Goal: Task Accomplishment & Management: Manage account settings

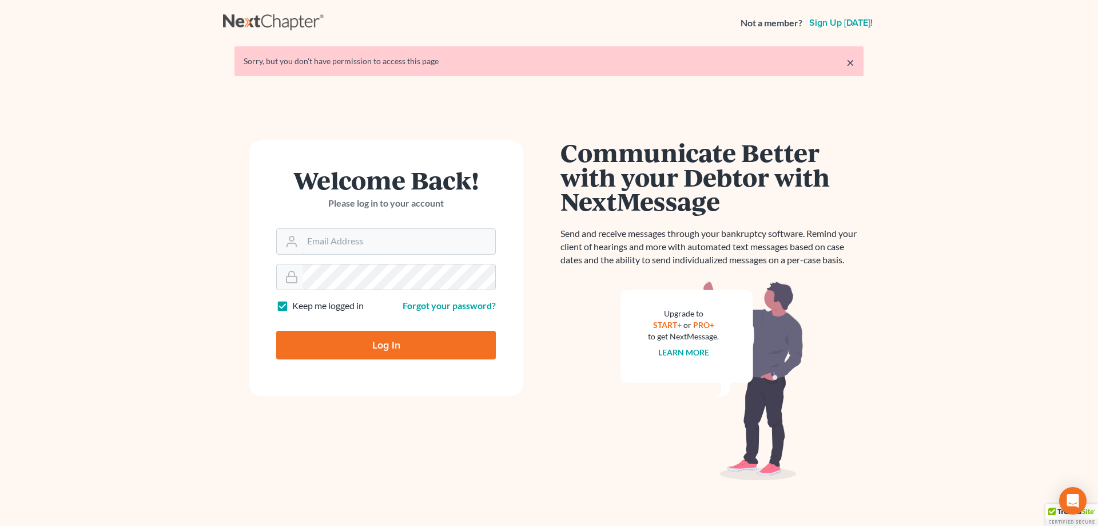
type input "[PERSON_NAME][EMAIL_ADDRESS][DOMAIN_NAME]"
click at [386, 339] on input "Log In" at bounding box center [386, 345] width 220 height 29
type input "Thinking..."
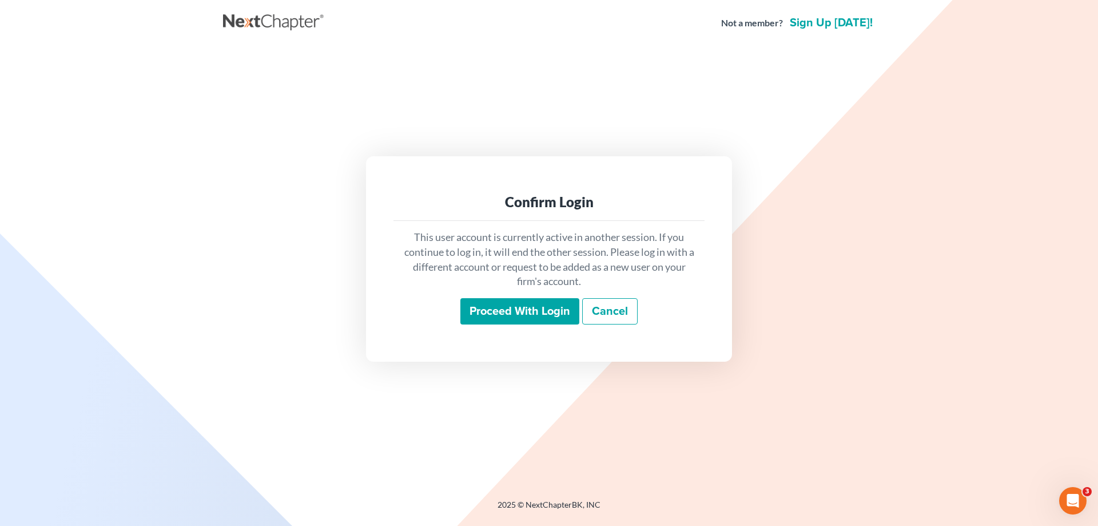
click at [487, 304] on input "Proceed with login" at bounding box center [519, 311] width 119 height 26
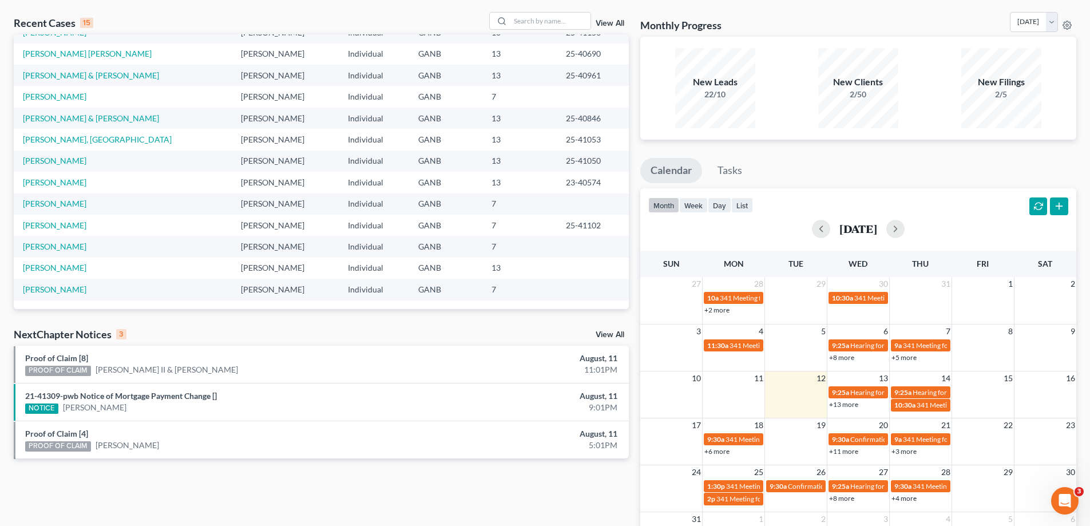
scroll to position [114, 0]
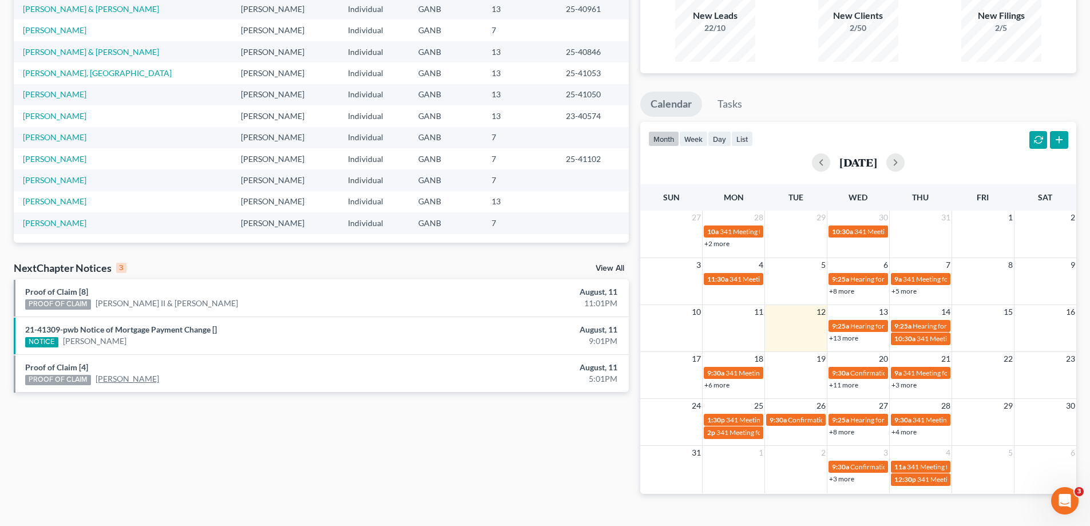
click at [126, 380] on link "[PERSON_NAME]" at bounding box center [127, 378] width 63 height 11
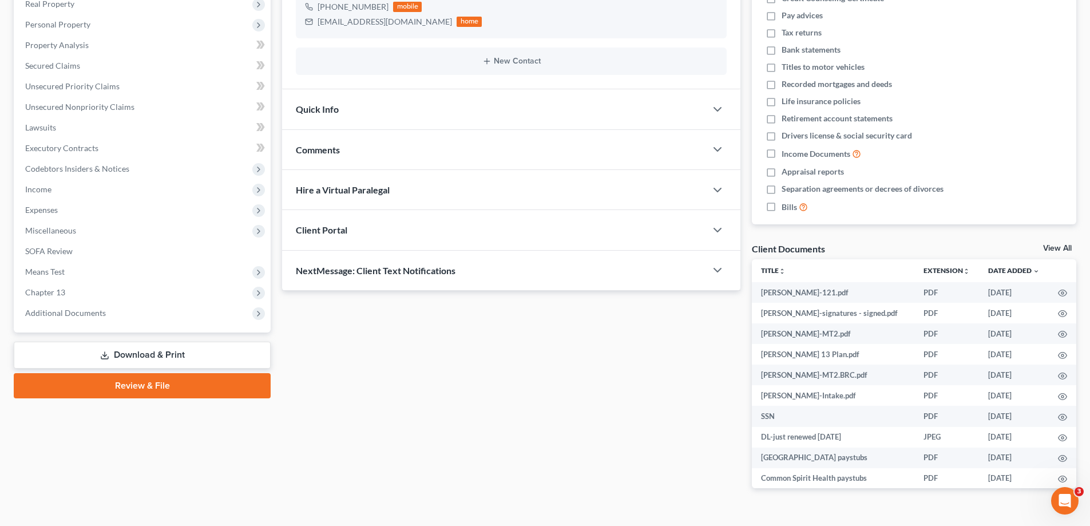
scroll to position [207, 0]
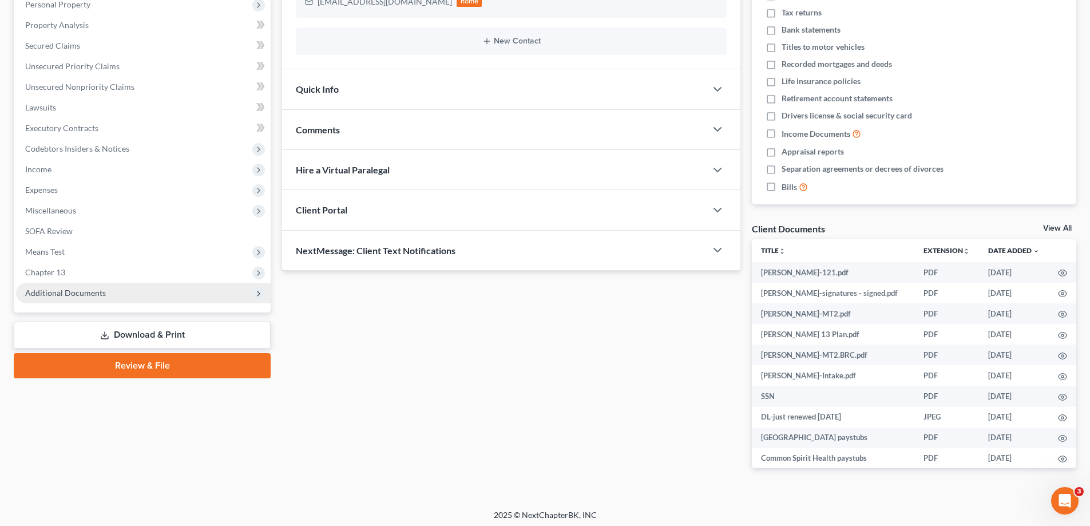
click at [57, 293] on span "Additional Documents" at bounding box center [65, 293] width 81 height 10
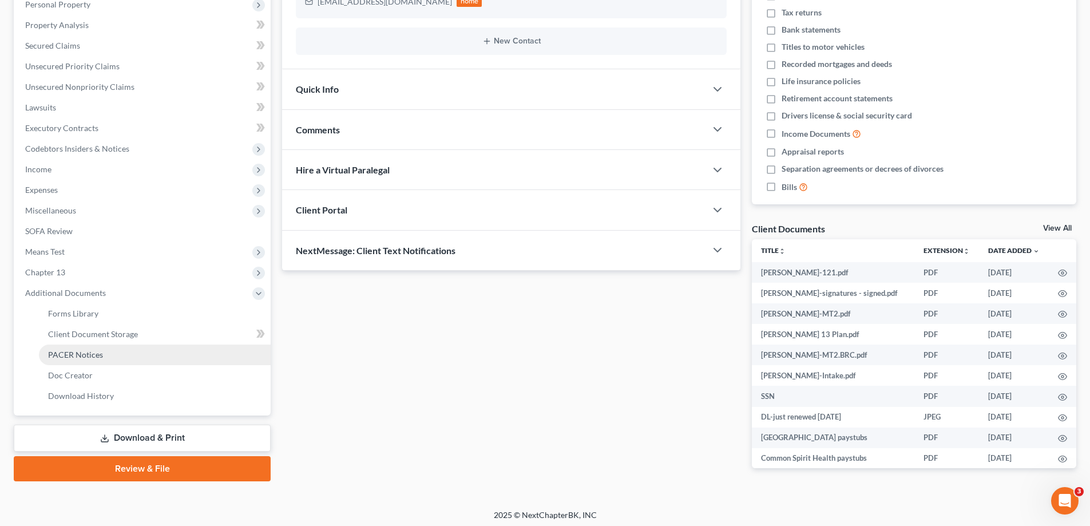
click at [57, 351] on span "PACER Notices" at bounding box center [75, 355] width 55 height 10
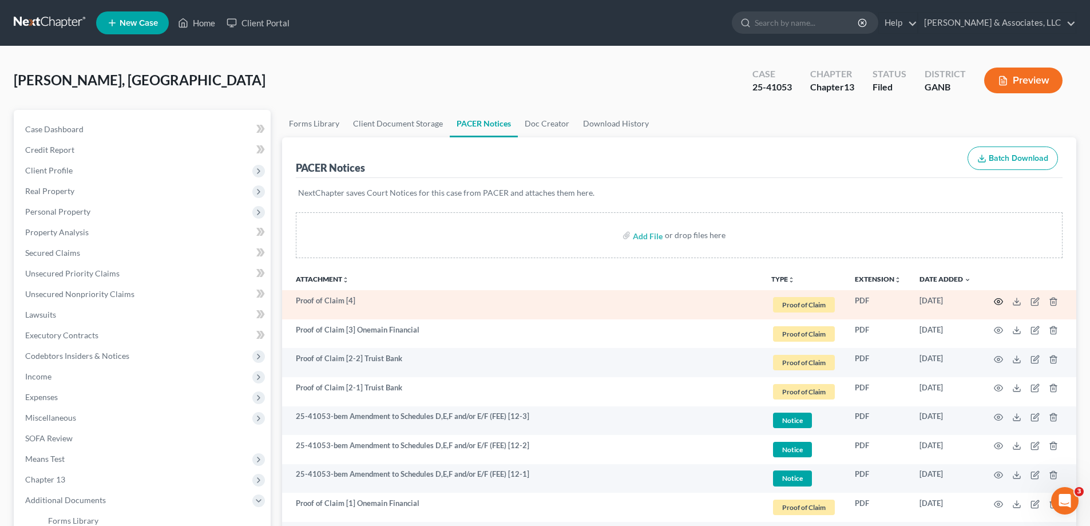
click at [997, 300] on circle "button" at bounding box center [998, 301] width 2 height 2
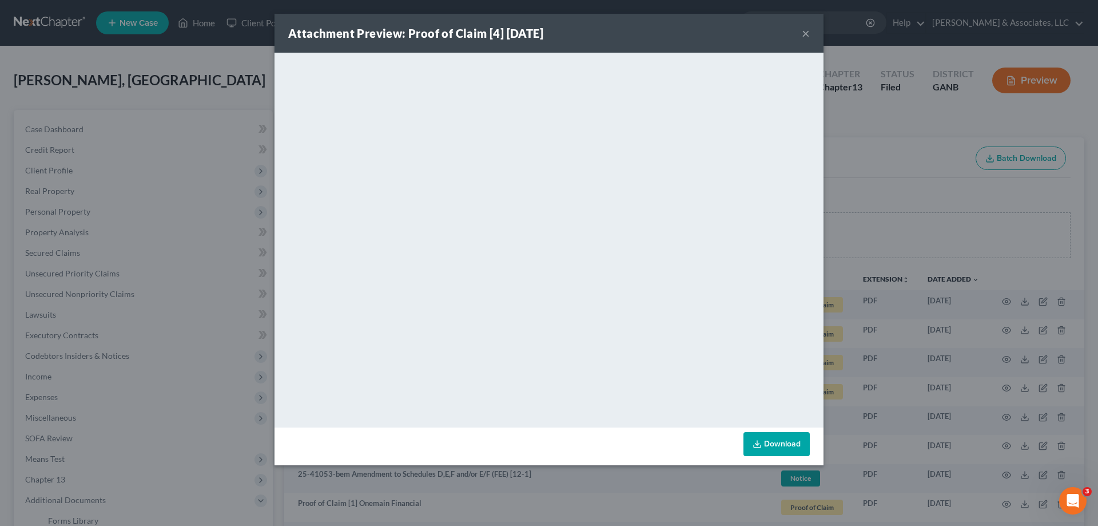
drag, startPoint x: 805, startPoint y: 31, endPoint x: 946, endPoint y: 128, distance: 170.7
click at [805, 32] on button "×" at bounding box center [806, 33] width 8 height 14
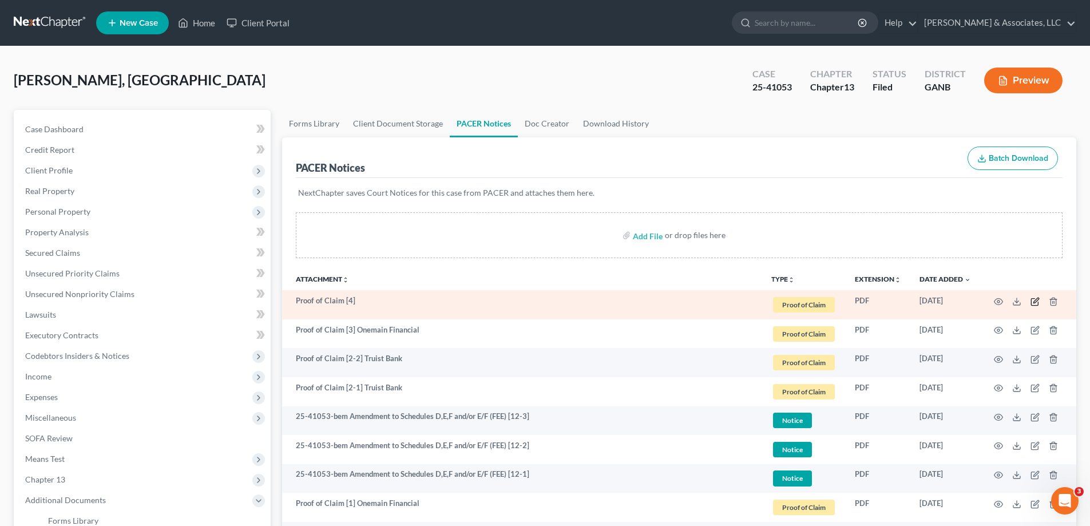
click at [1035, 300] on icon "button" at bounding box center [1034, 301] width 9 height 9
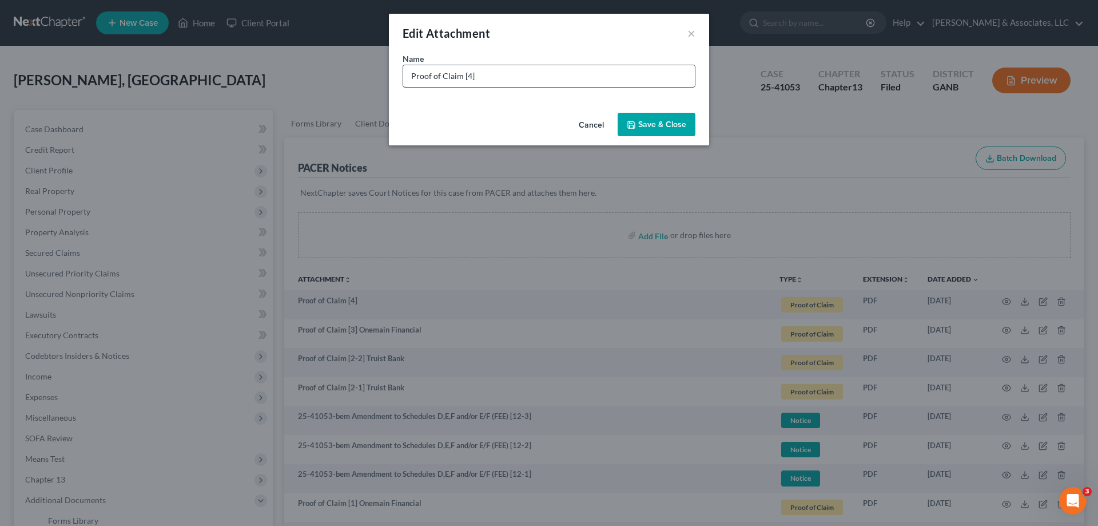
click at [532, 84] on input "Proof of Claim [4]" at bounding box center [549, 76] width 292 height 22
type input "Proof of Claim [4] Merrick bank"
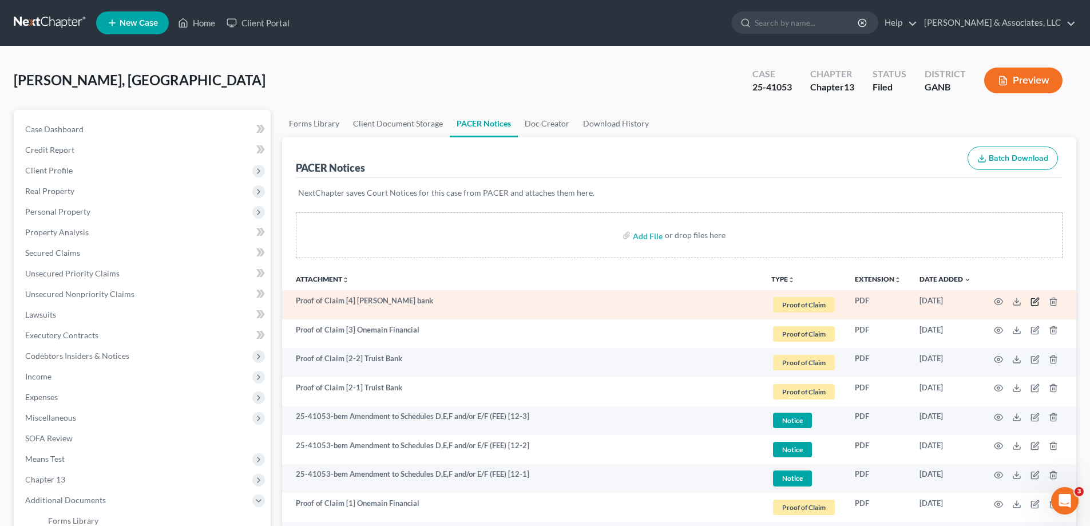
click at [1034, 299] on icon "button" at bounding box center [1034, 301] width 7 height 7
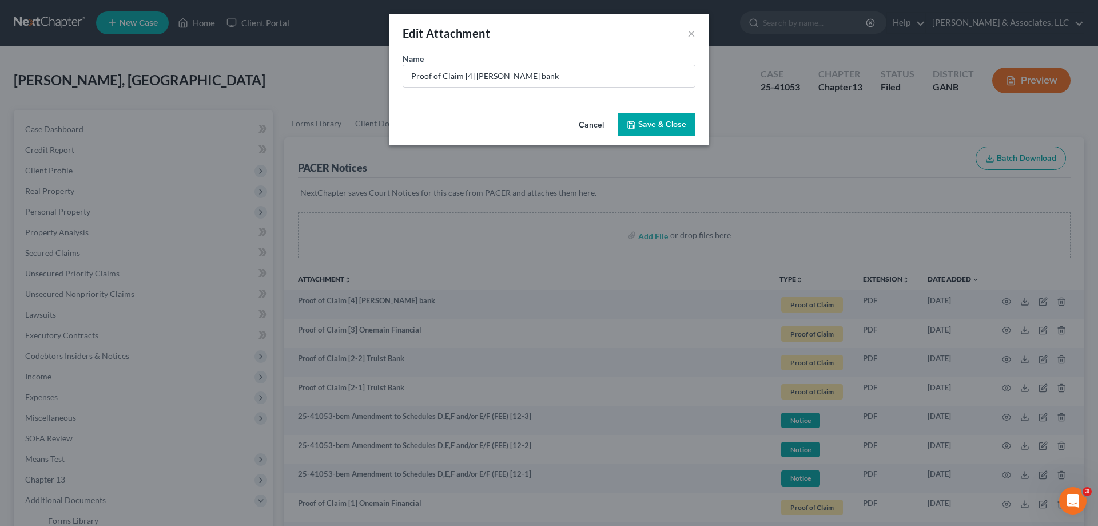
click at [553, 52] on div "Edit Attachment ×" at bounding box center [549, 33] width 320 height 39
click at [547, 69] on input "Proof of Claim [4] Merrick bank" at bounding box center [549, 76] width 292 height 22
type input "Proof of Claim [4] Merrick Bank"
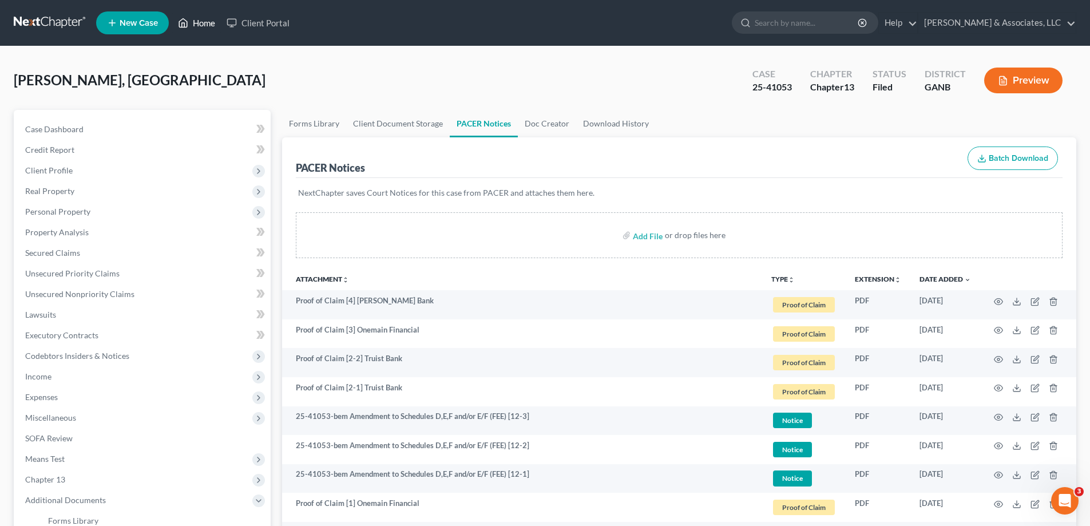
click at [203, 23] on link "Home" at bounding box center [196, 23] width 49 height 21
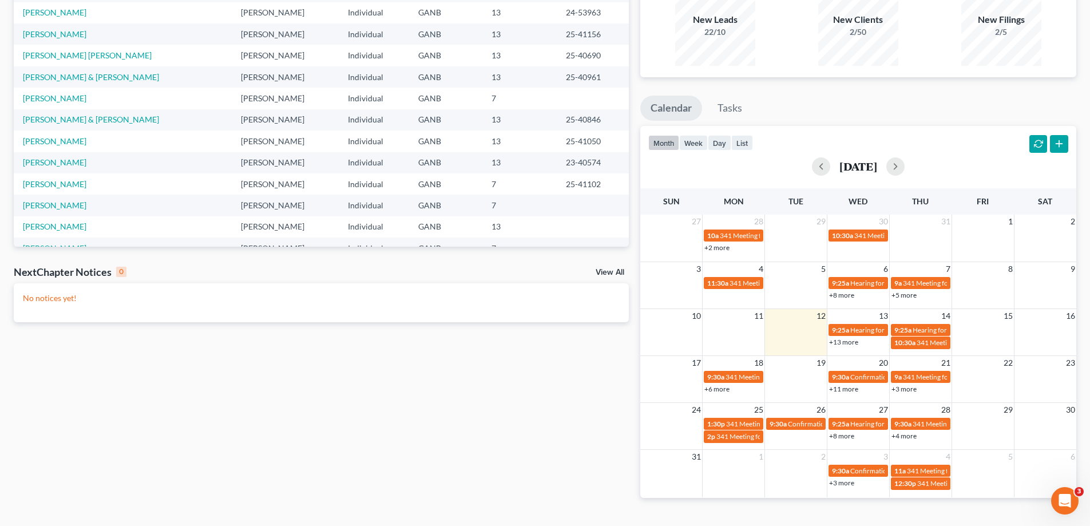
scroll to position [135, 0]
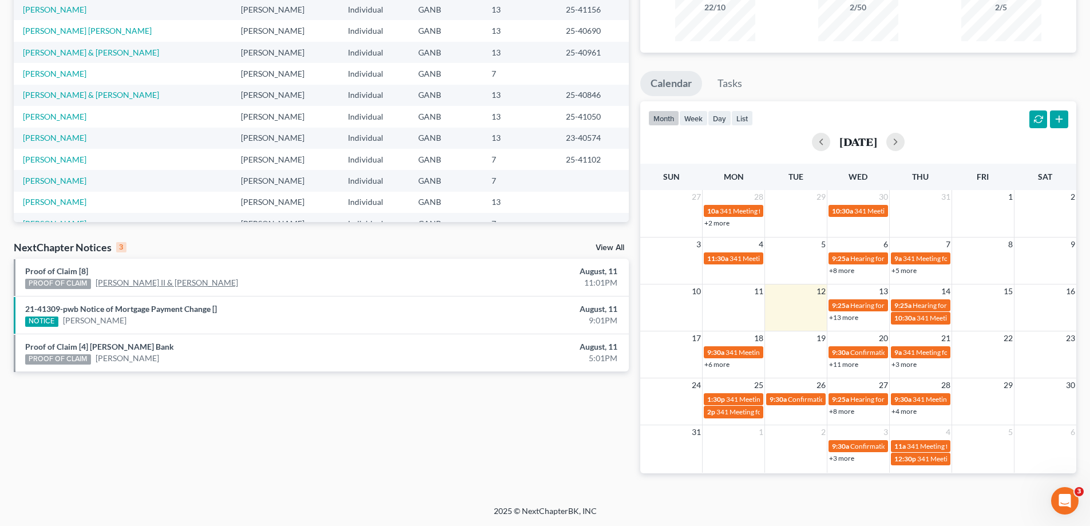
click at [145, 279] on link "Israel Hernandez II & Jahaida Santiago-Hernandez" at bounding box center [167, 282] width 142 height 11
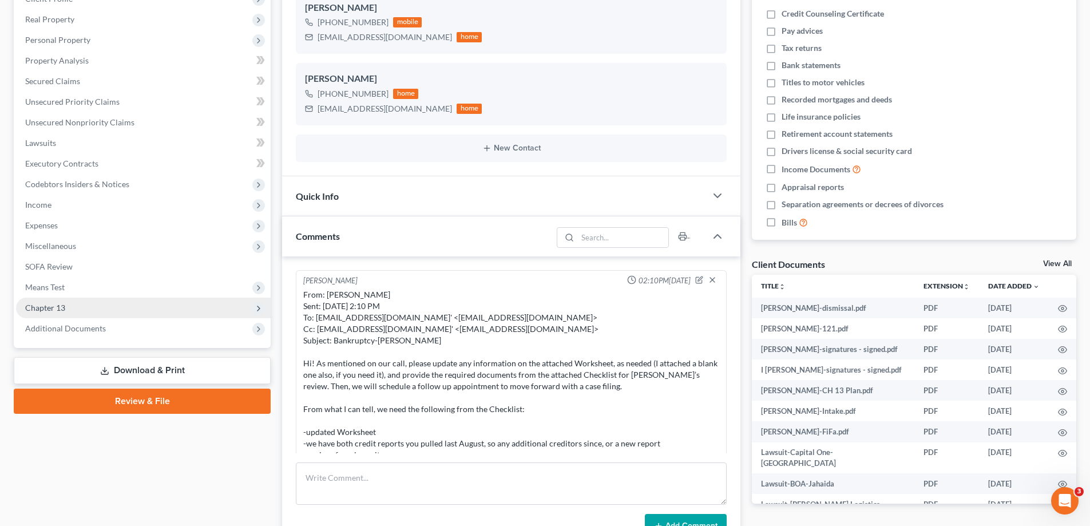
scroll to position [72, 0]
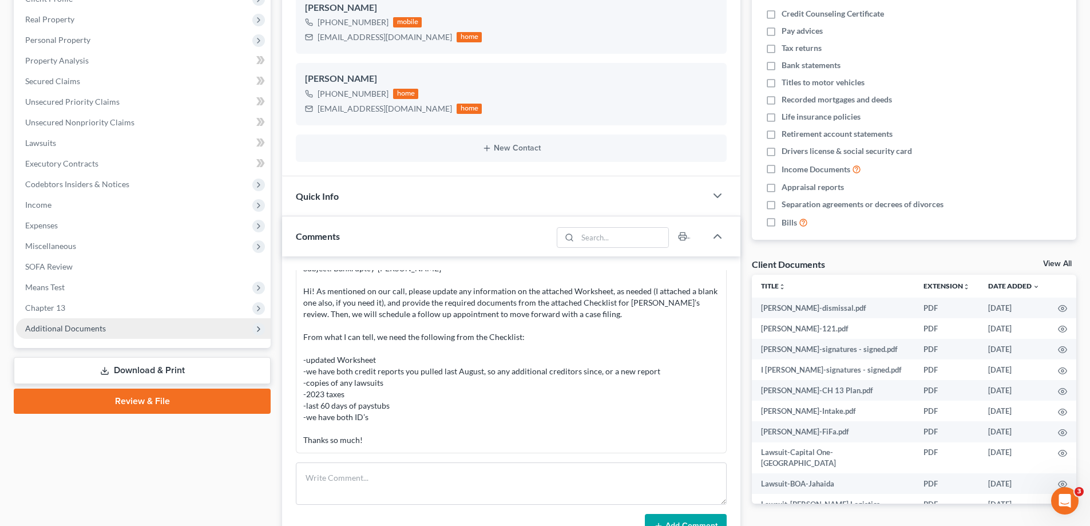
click at [88, 325] on span "Additional Documents" at bounding box center [65, 328] width 81 height 10
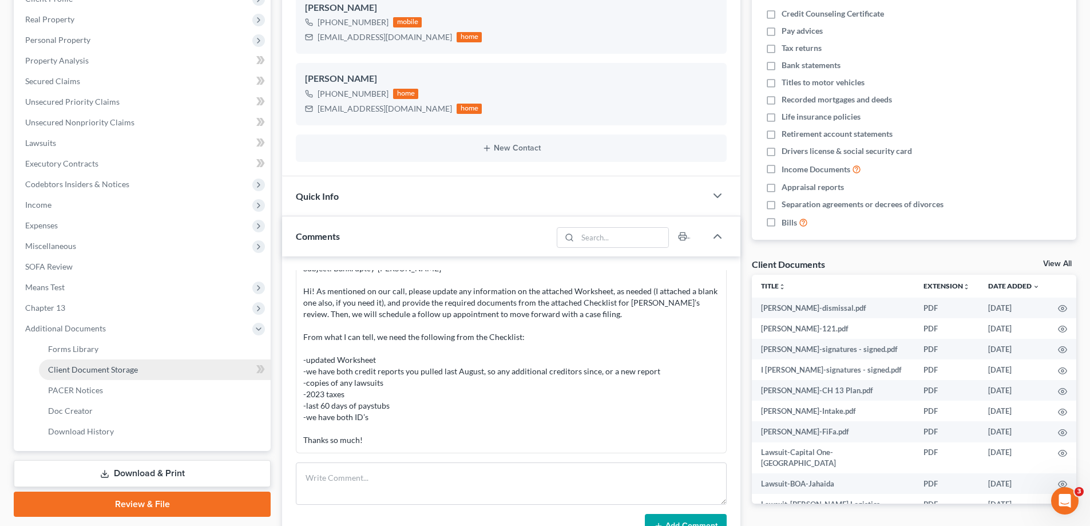
click at [70, 369] on span "Client Document Storage" at bounding box center [93, 369] width 90 height 10
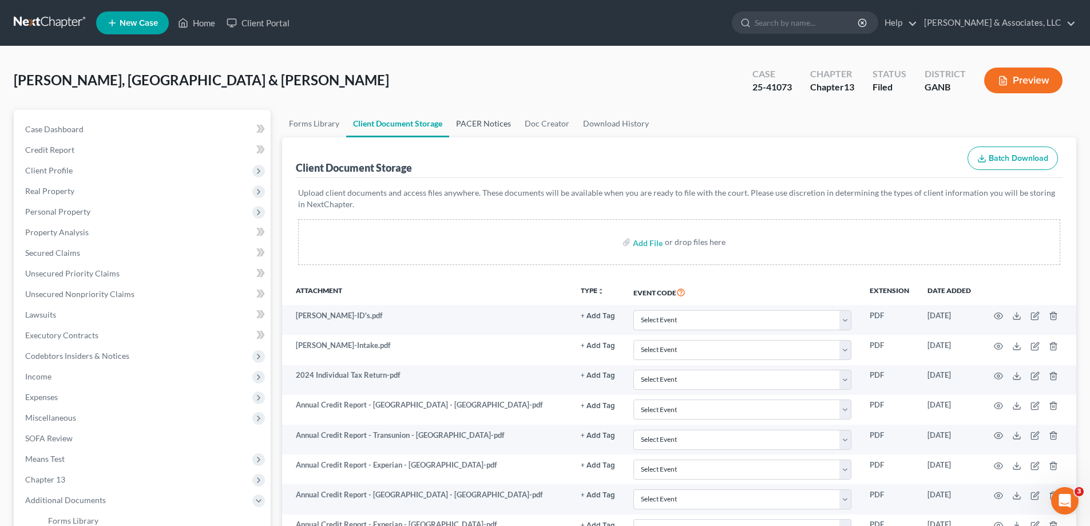
click at [491, 125] on link "PACER Notices" at bounding box center [483, 123] width 69 height 27
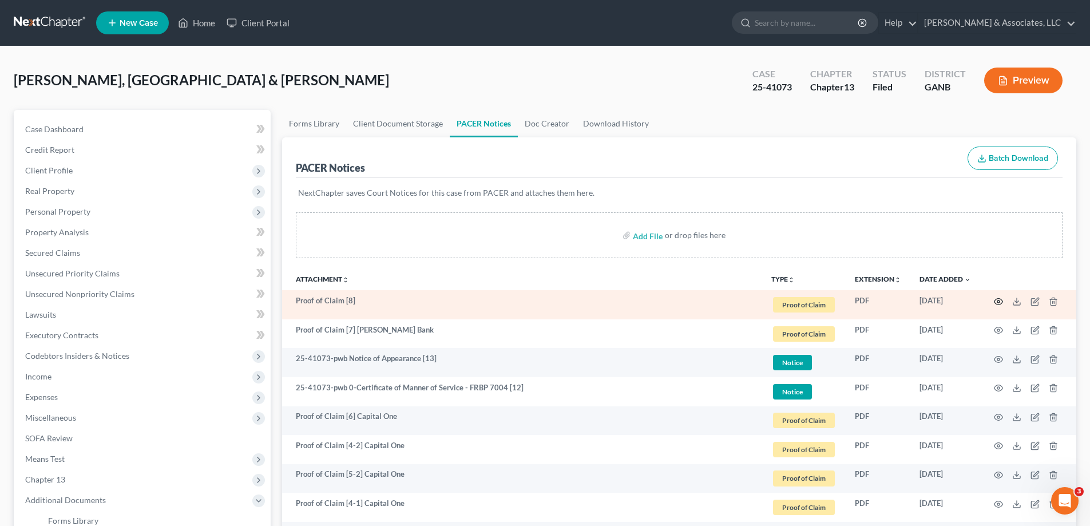
click at [1000, 302] on icon "button" at bounding box center [998, 301] width 9 height 9
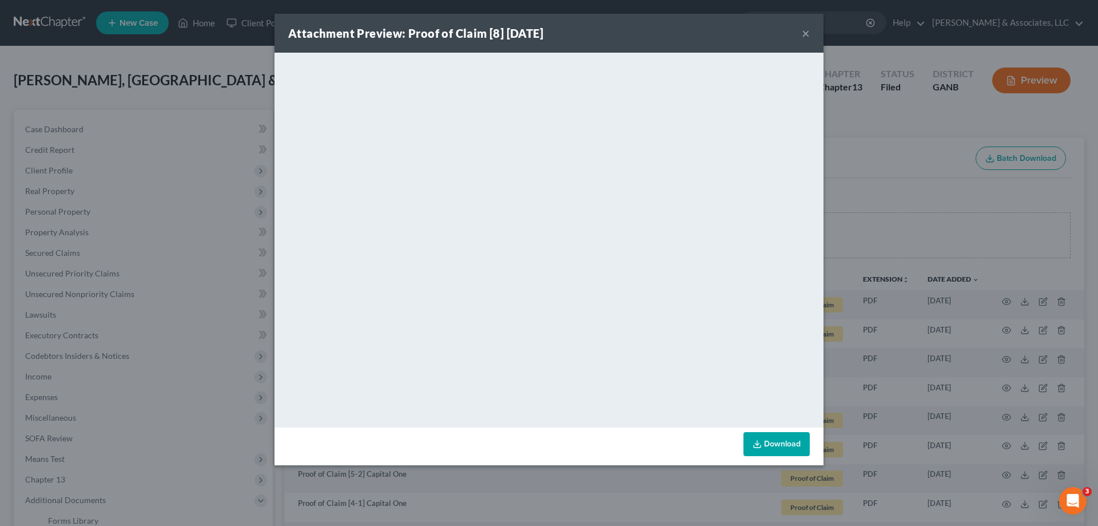
click at [805, 32] on button "×" at bounding box center [806, 33] width 8 height 14
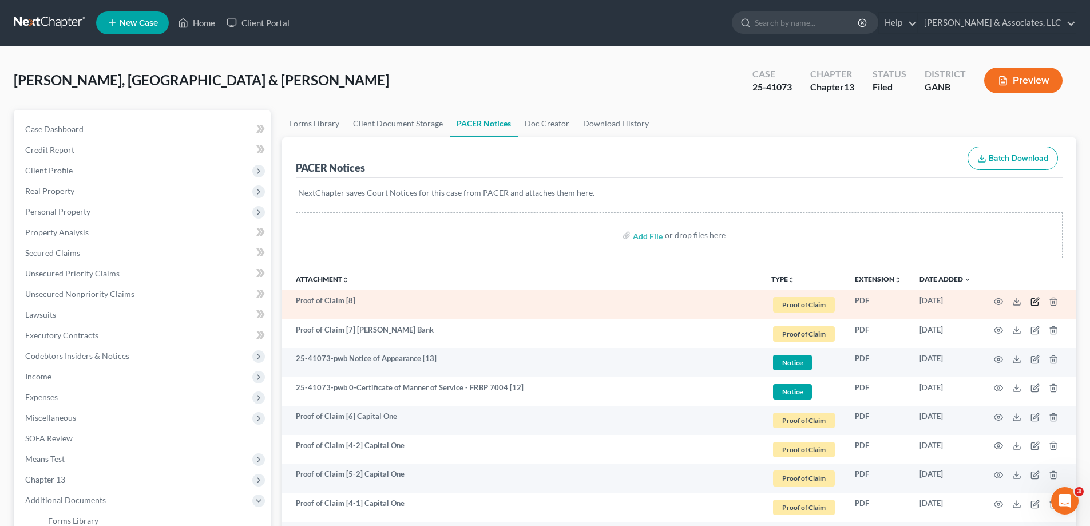
click at [1033, 299] on icon "button" at bounding box center [1034, 301] width 9 height 9
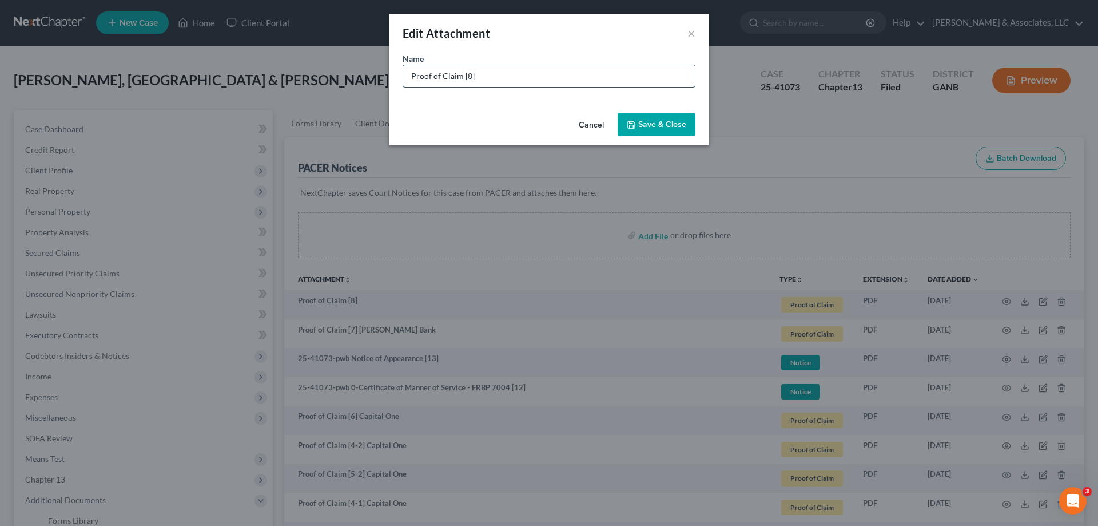
click at [517, 77] on input "Proof of Claim [8]" at bounding box center [549, 76] width 292 height 22
type input "Proof of Claim [8] JP Morgan"
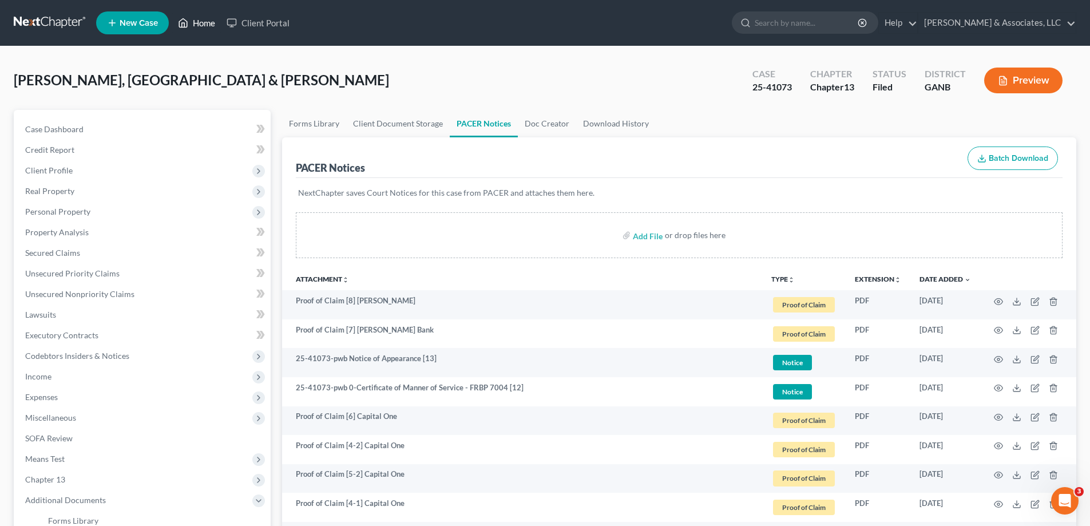
click at [202, 22] on link "Home" at bounding box center [196, 23] width 49 height 21
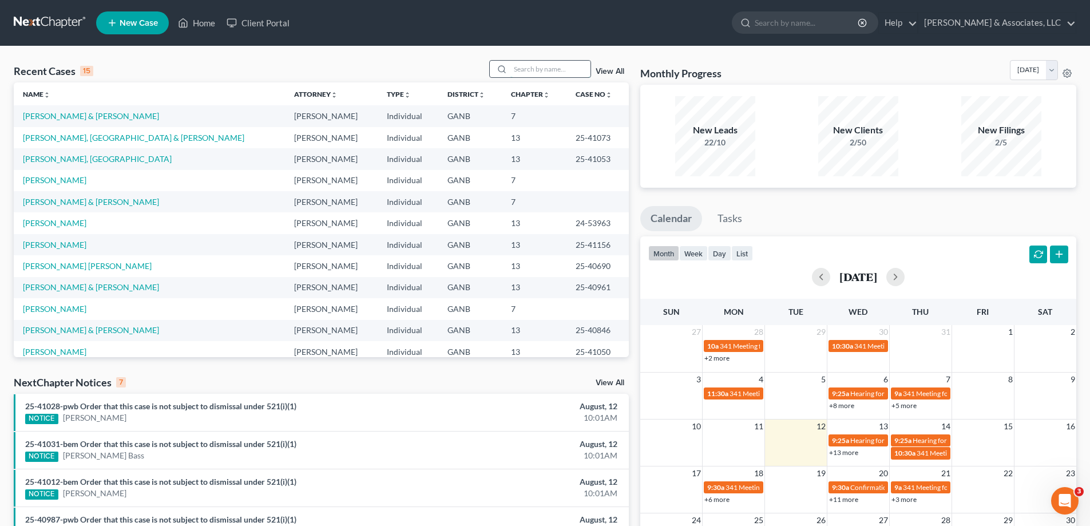
click at [561, 70] on input "search" at bounding box center [550, 69] width 80 height 17
type input "hollings"
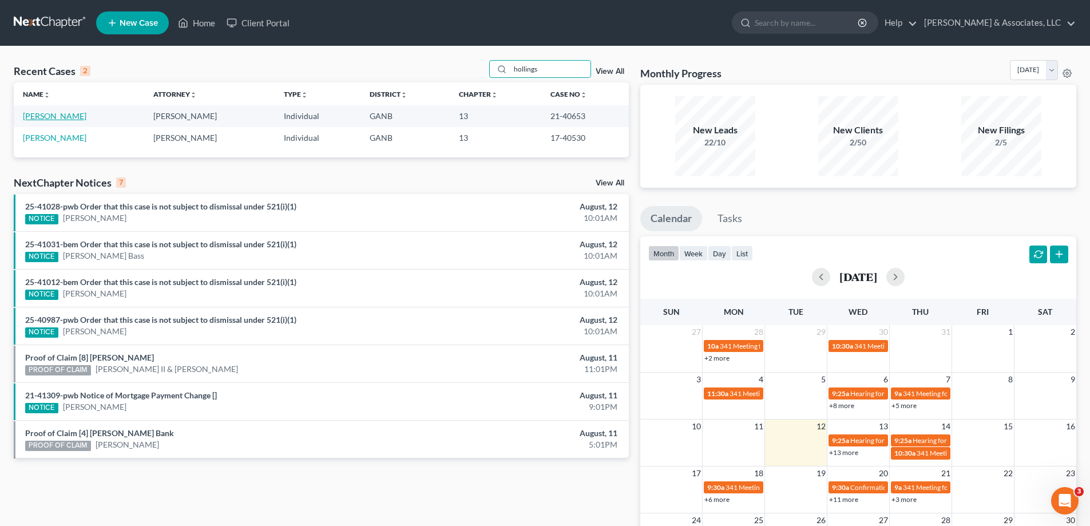
click at [41, 118] on link "Hollingsworth, Kenneth" at bounding box center [54, 116] width 63 height 10
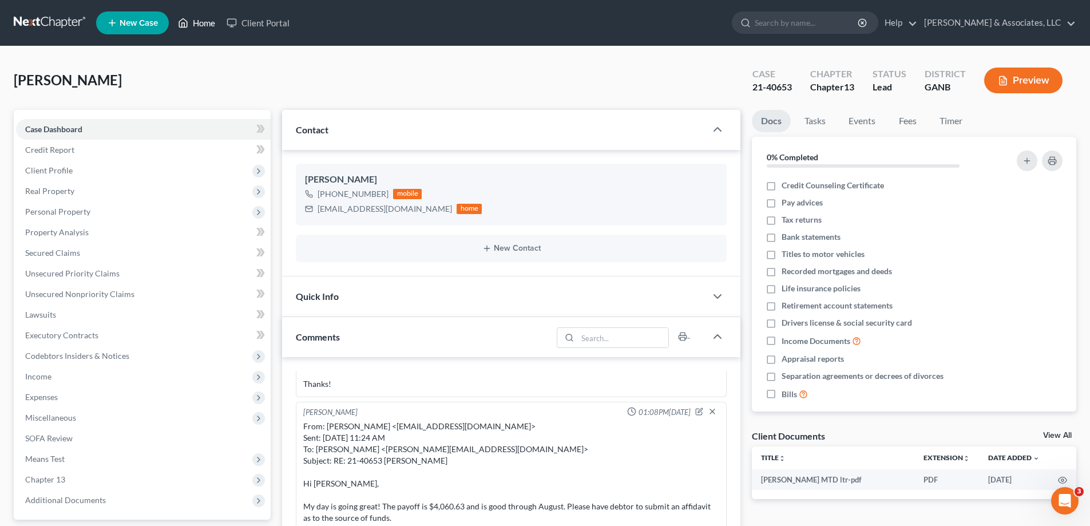
drag, startPoint x: 206, startPoint y: 18, endPoint x: 331, endPoint y: 25, distance: 125.5
click at [205, 18] on link "Home" at bounding box center [196, 23] width 49 height 21
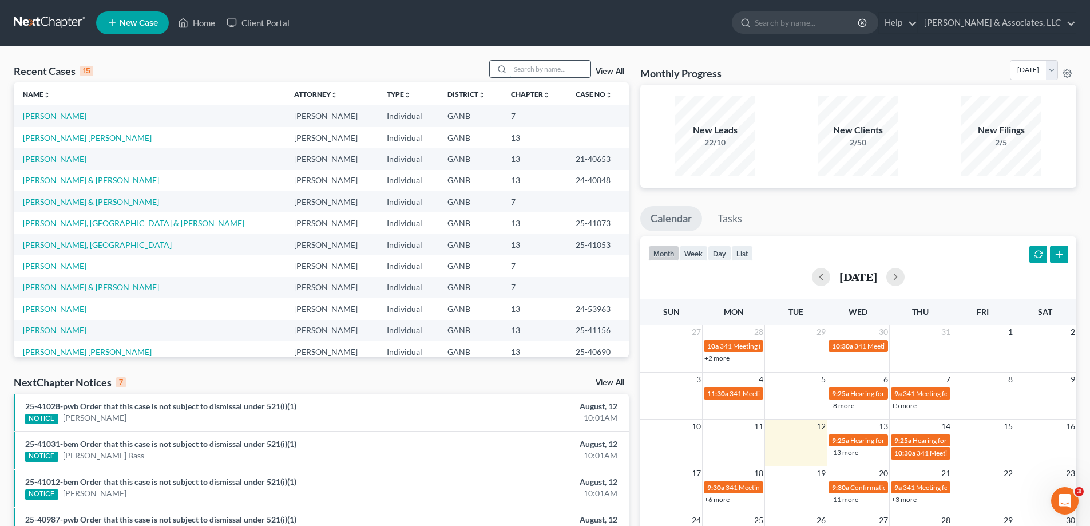
click at [525, 66] on input "search" at bounding box center [550, 69] width 80 height 17
type input "torres"
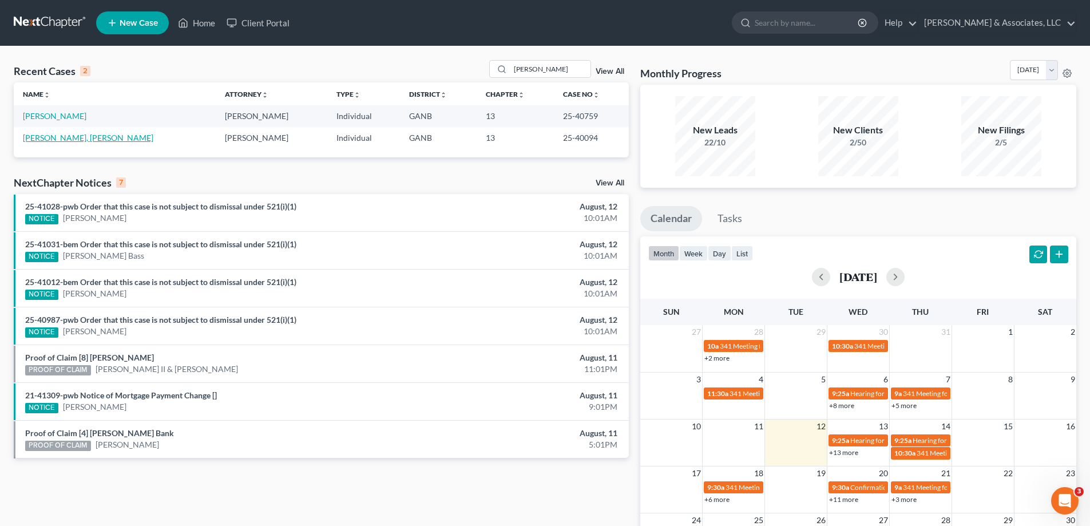
click at [34, 137] on link "Zuniga Torres, Oscar" at bounding box center [88, 138] width 130 height 10
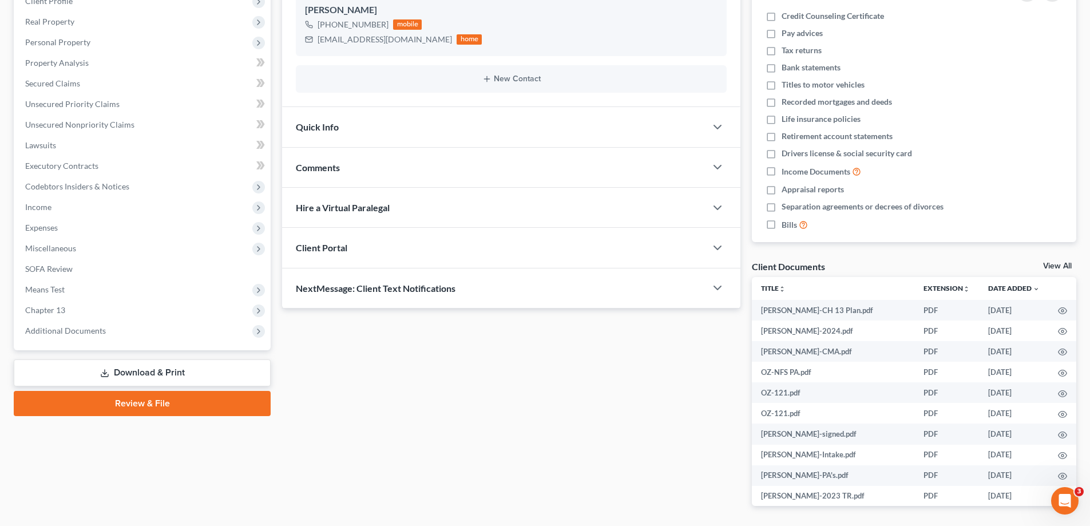
scroll to position [172, 0]
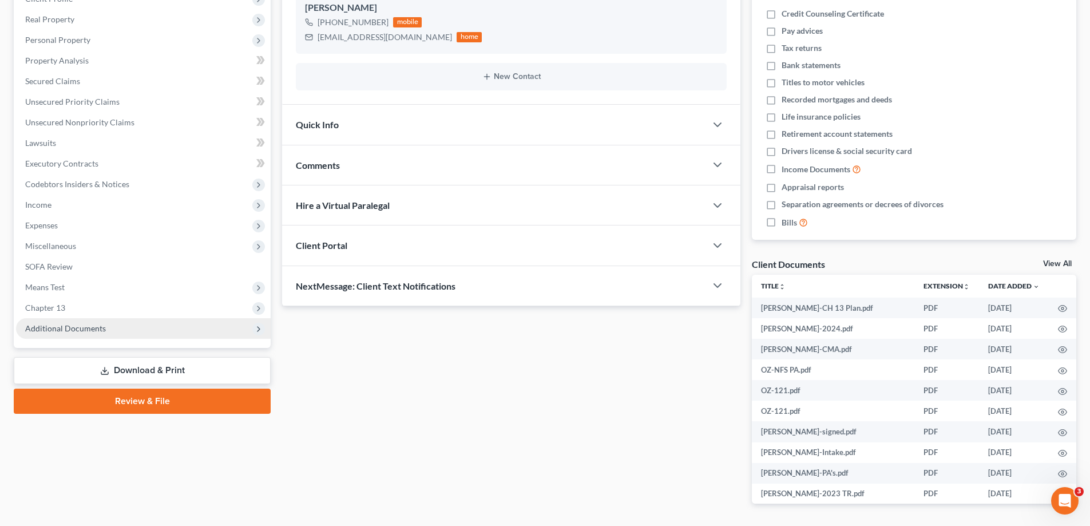
click at [84, 327] on span "Additional Documents" at bounding box center [65, 328] width 81 height 10
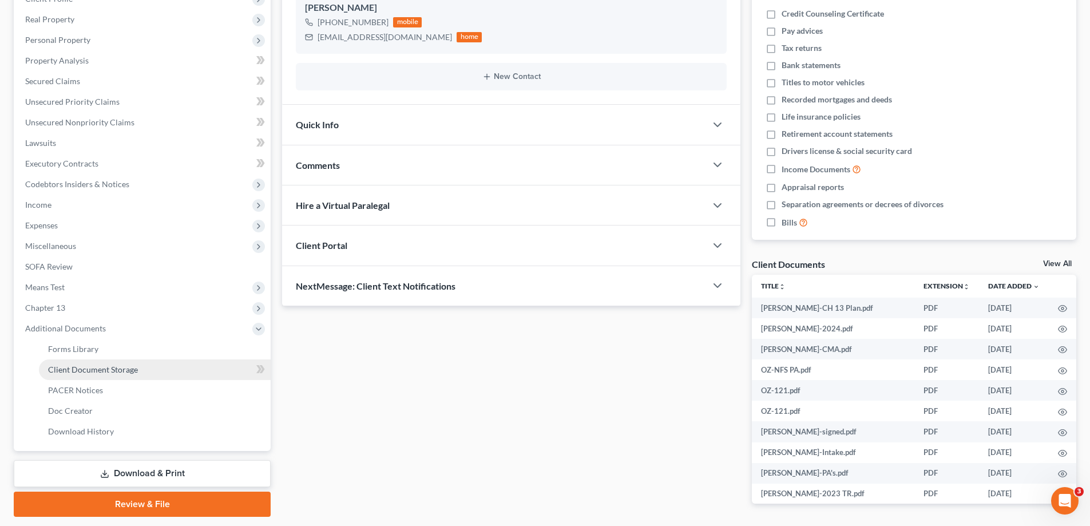
click at [70, 365] on span "Client Document Storage" at bounding box center [93, 369] width 90 height 10
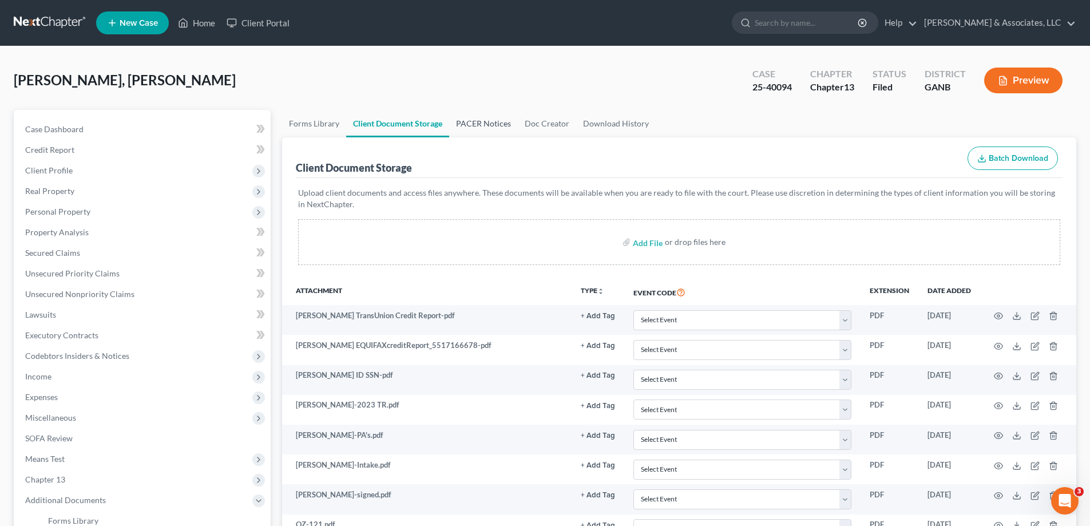
click at [474, 117] on link "PACER Notices" at bounding box center [483, 123] width 69 height 27
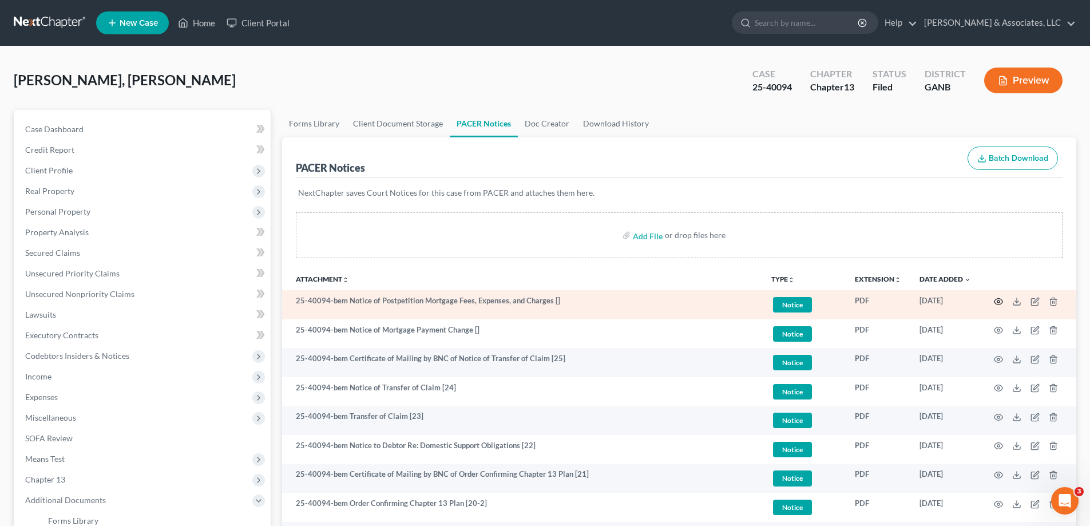
click at [999, 300] on circle "button" at bounding box center [998, 301] width 2 height 2
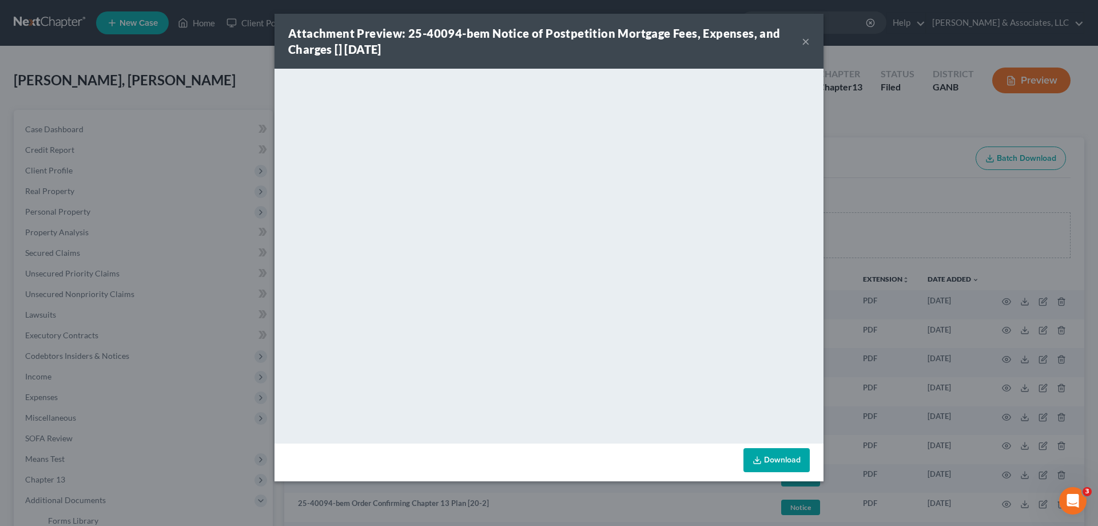
click at [804, 41] on button "×" at bounding box center [806, 41] width 8 height 14
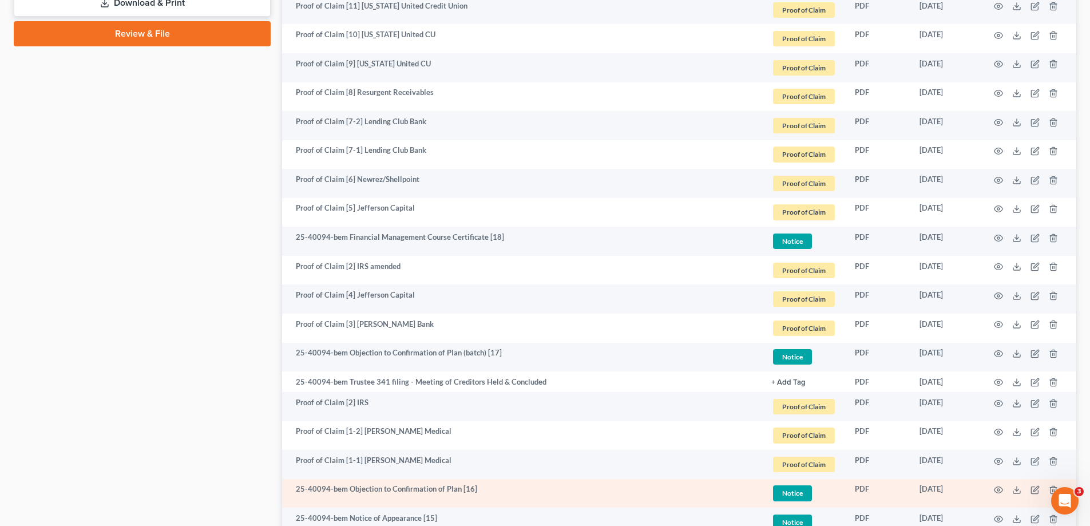
scroll to position [744, 0]
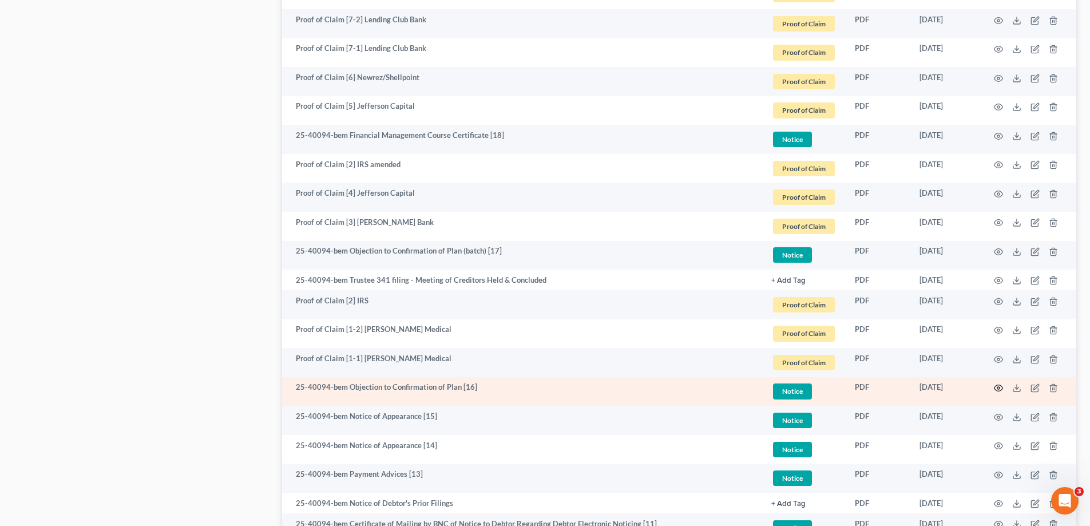
click at [1001, 389] on icon "button" at bounding box center [998, 387] width 9 height 9
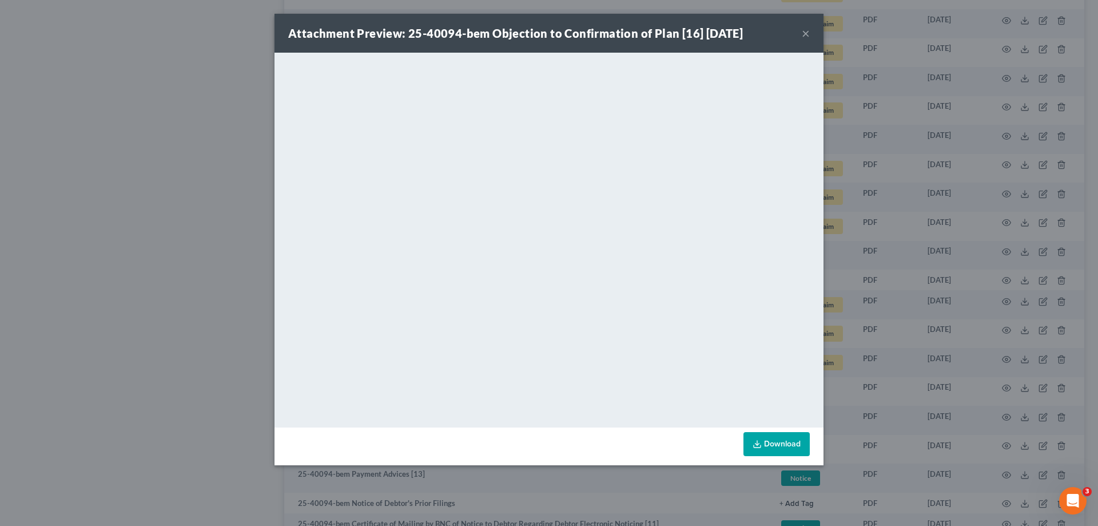
click at [805, 30] on button "×" at bounding box center [806, 33] width 8 height 14
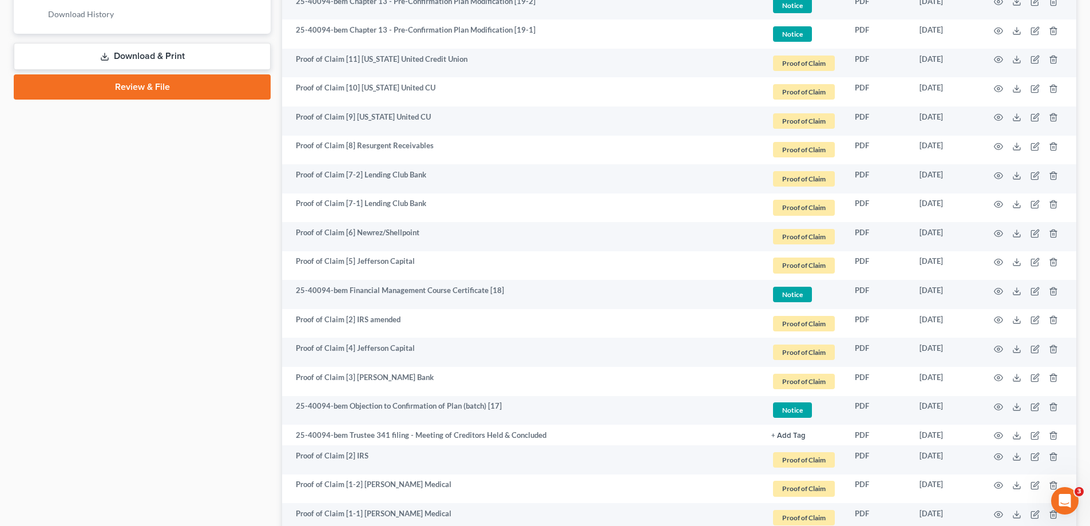
scroll to position [587, 0]
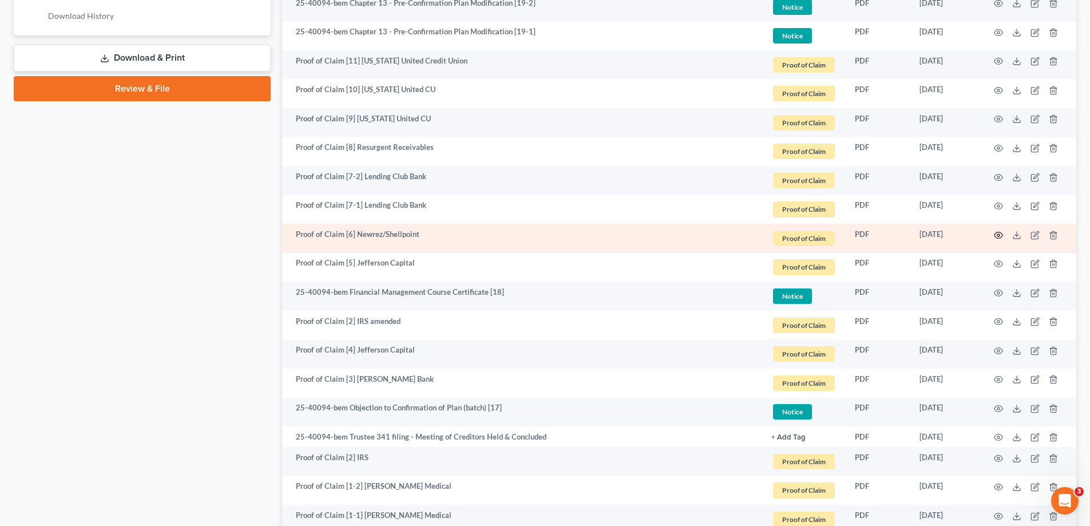
click at [998, 235] on icon "button" at bounding box center [998, 235] width 9 height 9
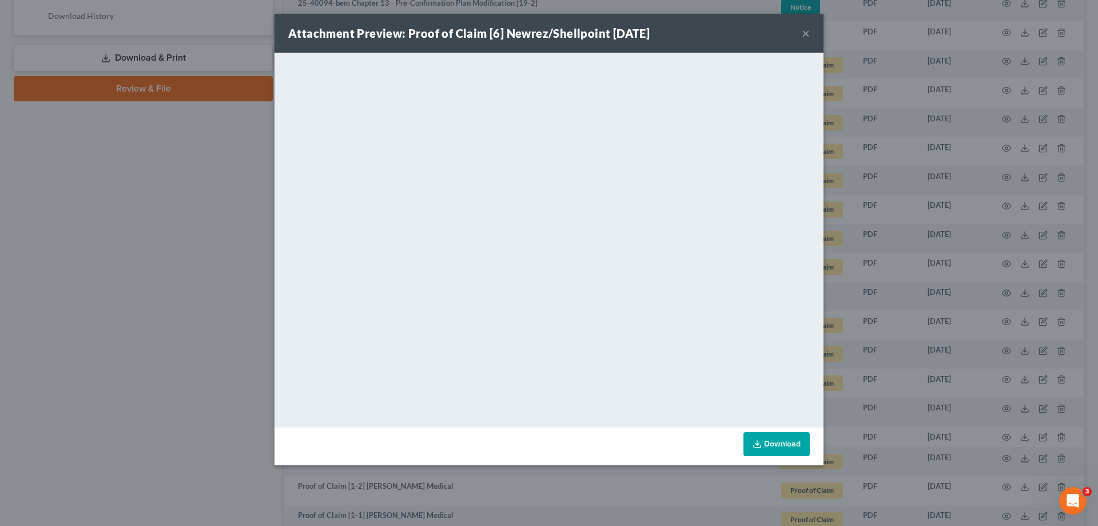
click at [805, 33] on button "×" at bounding box center [806, 33] width 8 height 14
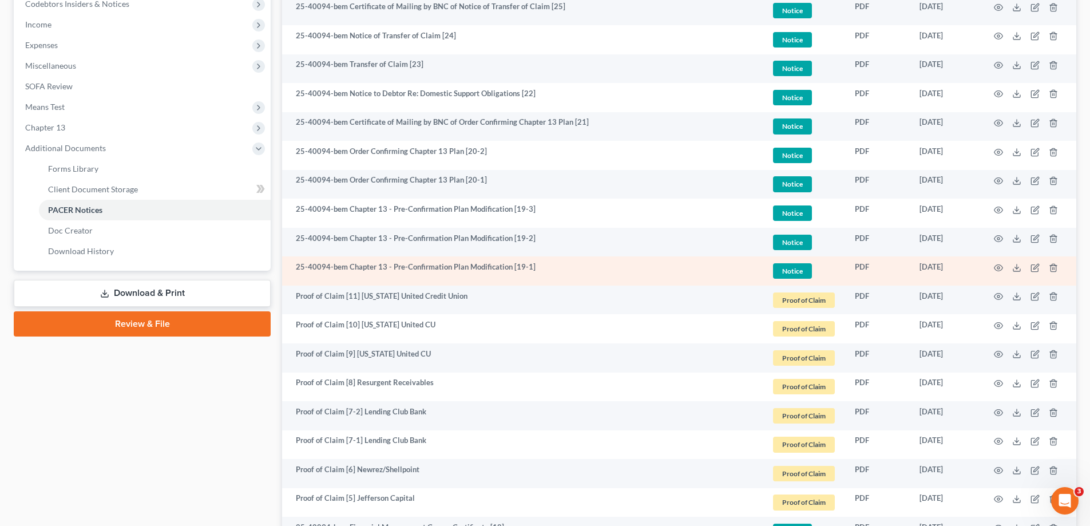
scroll to position [358, 0]
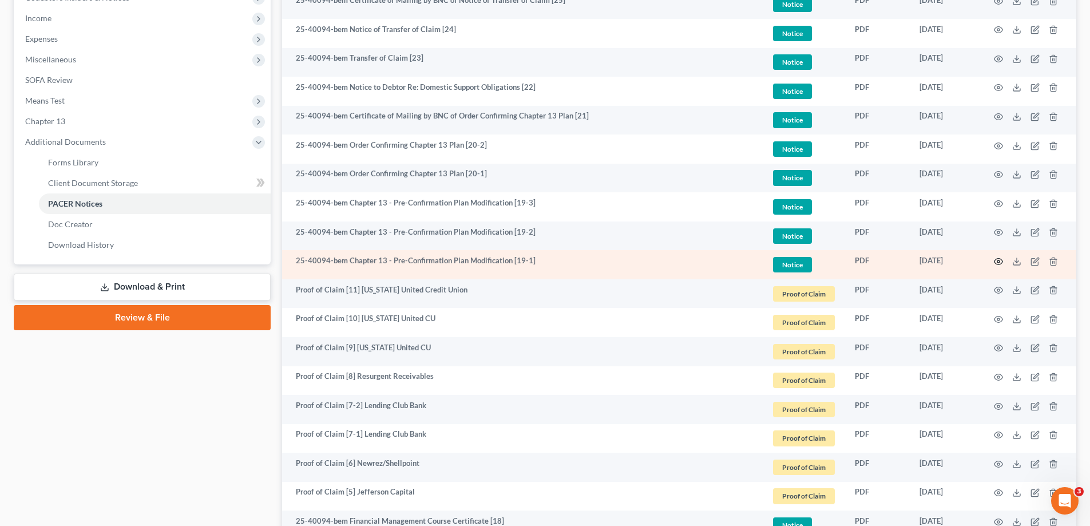
click at [999, 259] on icon "button" at bounding box center [998, 261] width 9 height 6
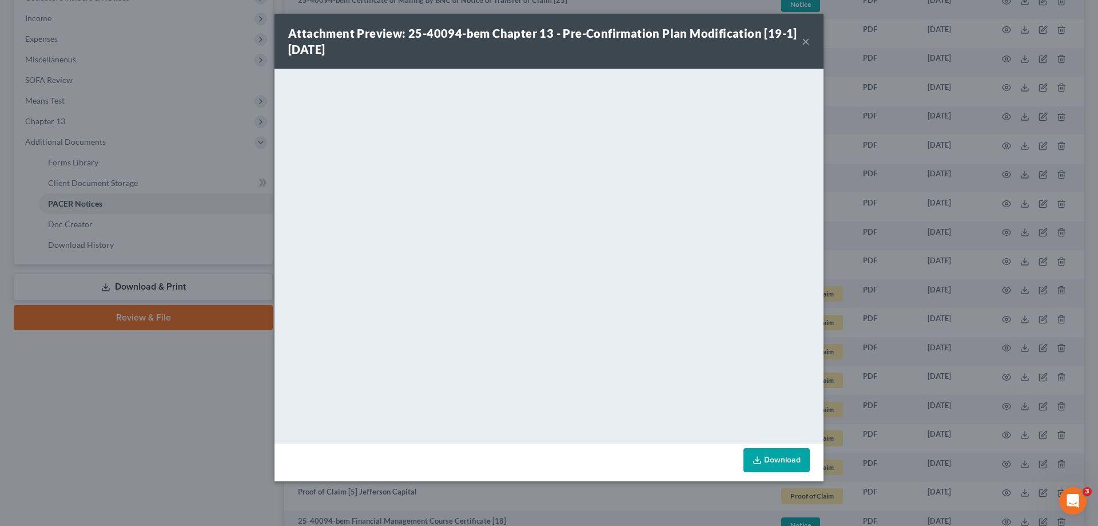
click at [805, 40] on button "×" at bounding box center [806, 41] width 8 height 14
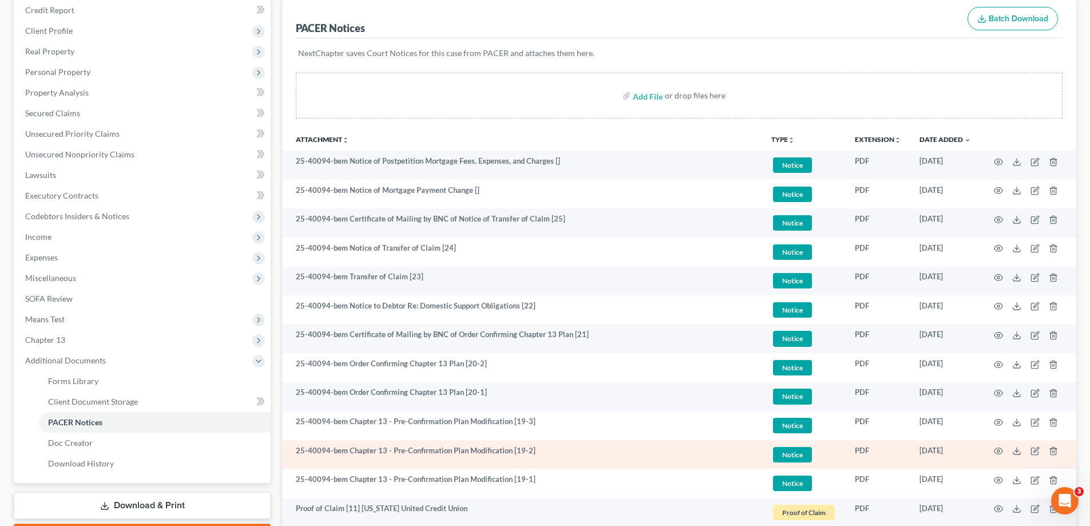
scroll to position [129, 0]
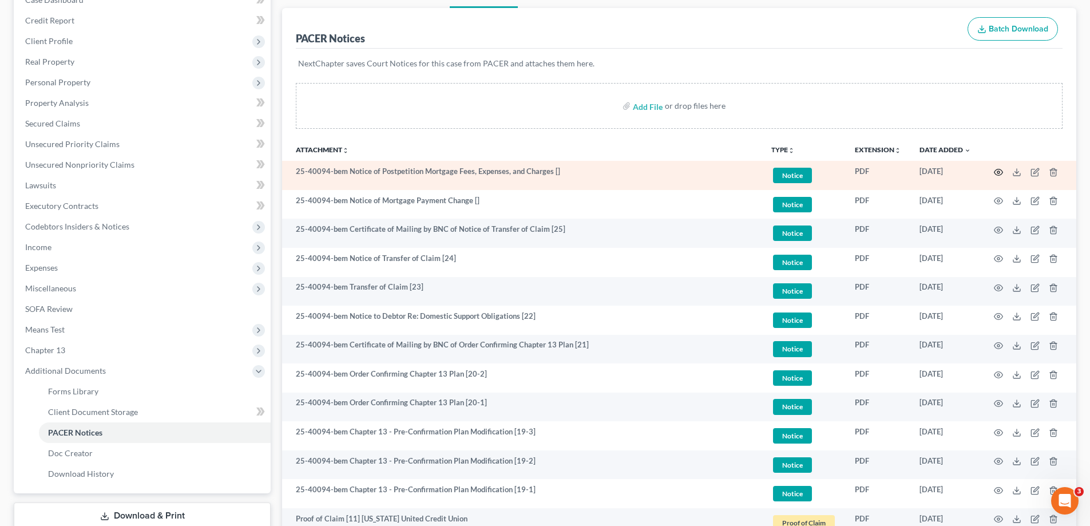
click at [996, 170] on icon "button" at bounding box center [998, 172] width 9 height 9
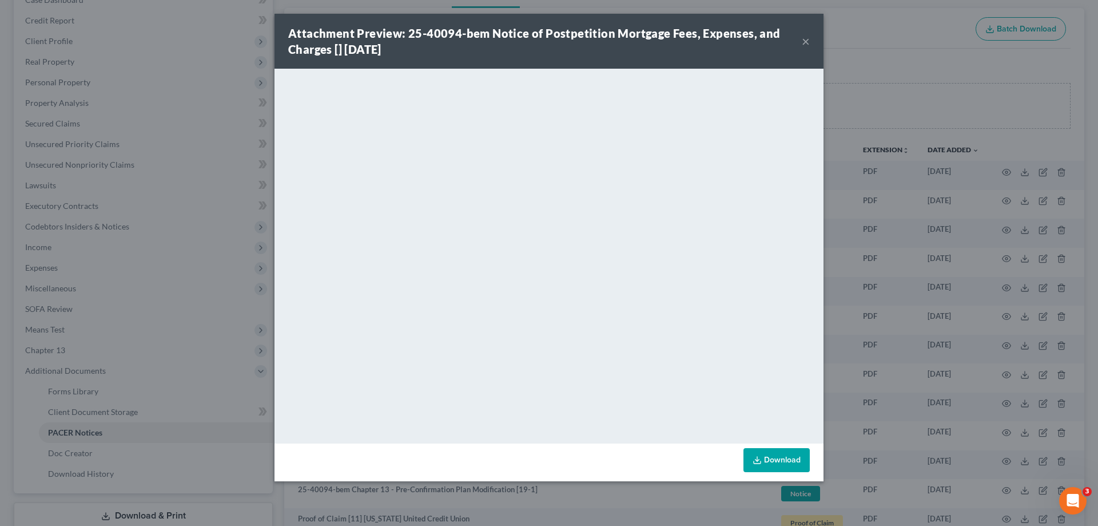
click at [804, 39] on button "×" at bounding box center [806, 41] width 8 height 14
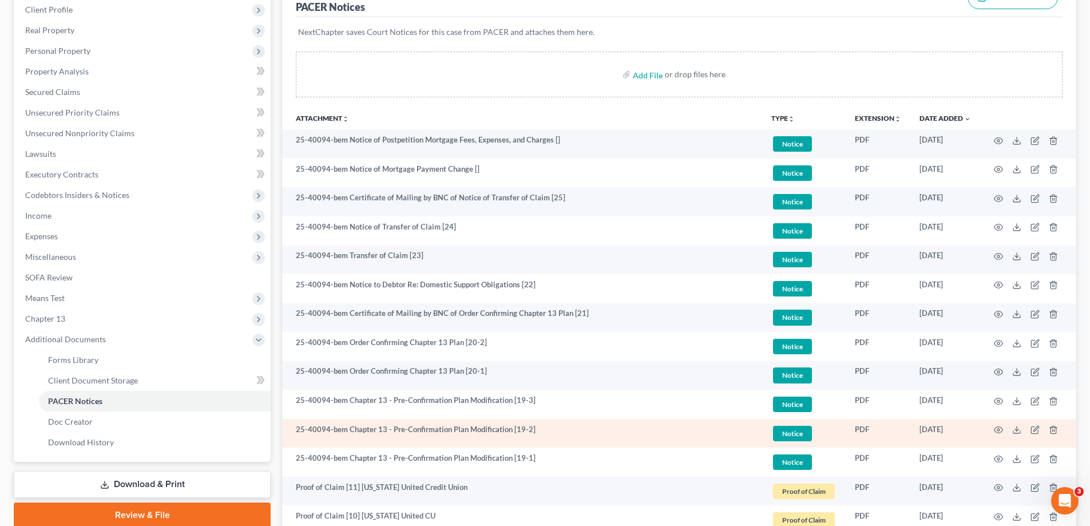
scroll to position [186, 0]
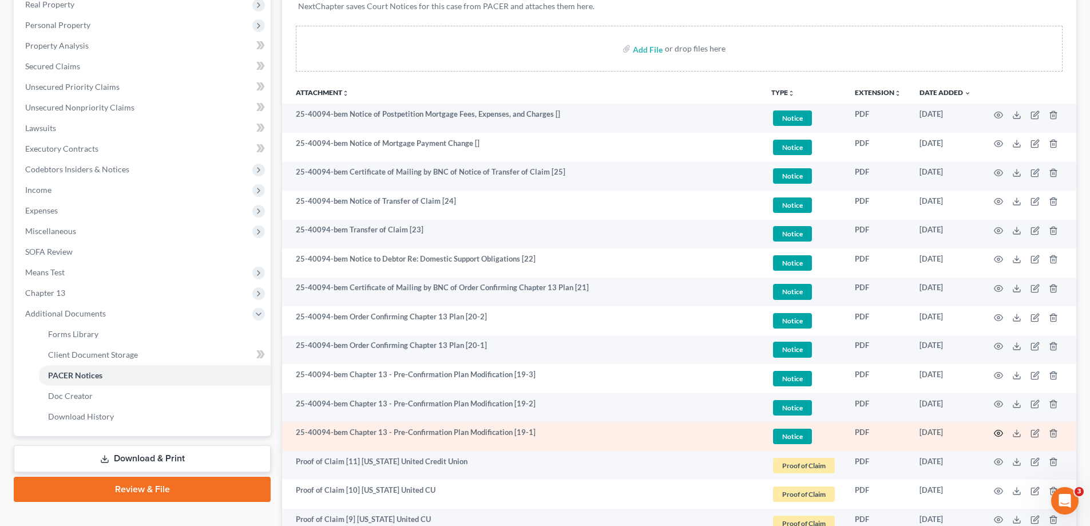
click at [998, 432] on circle "button" at bounding box center [998, 433] width 2 height 2
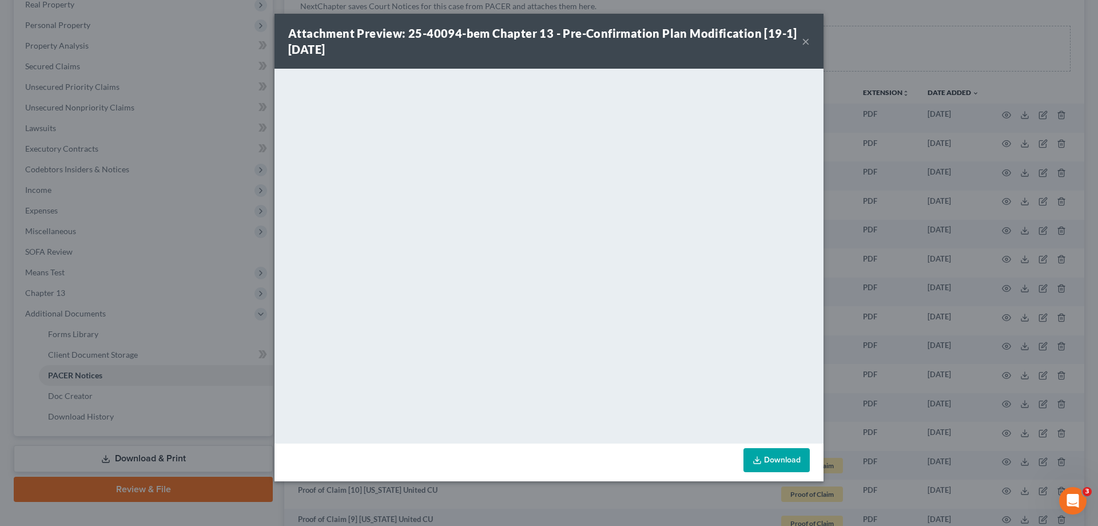
click at [806, 39] on button "×" at bounding box center [806, 41] width 8 height 14
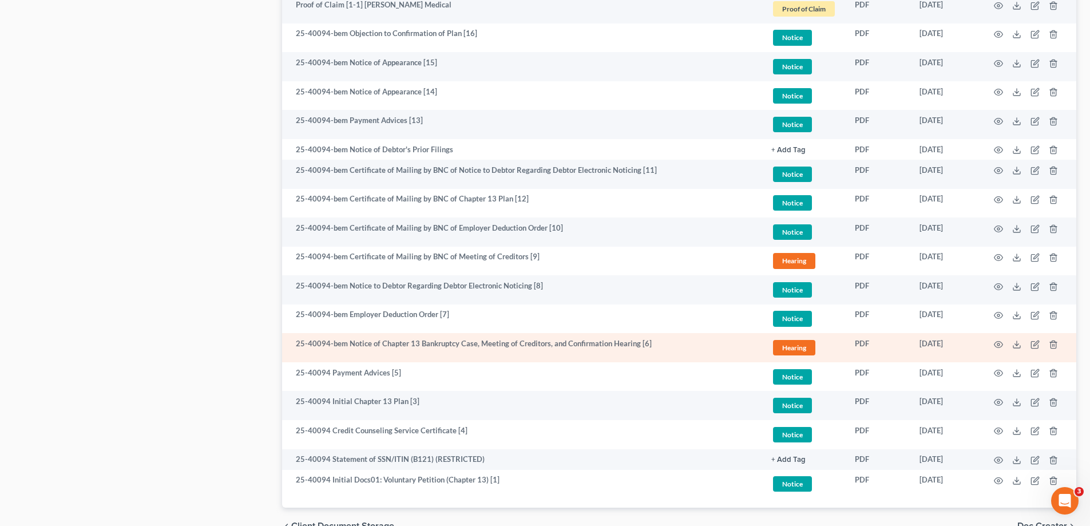
scroll to position [1159, 0]
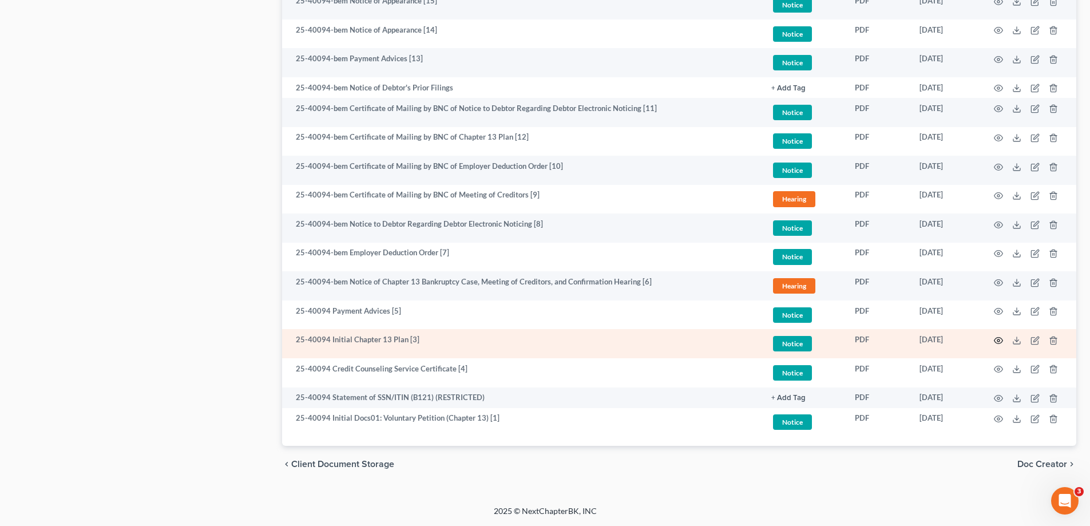
click at [998, 338] on icon "button" at bounding box center [998, 340] width 9 height 9
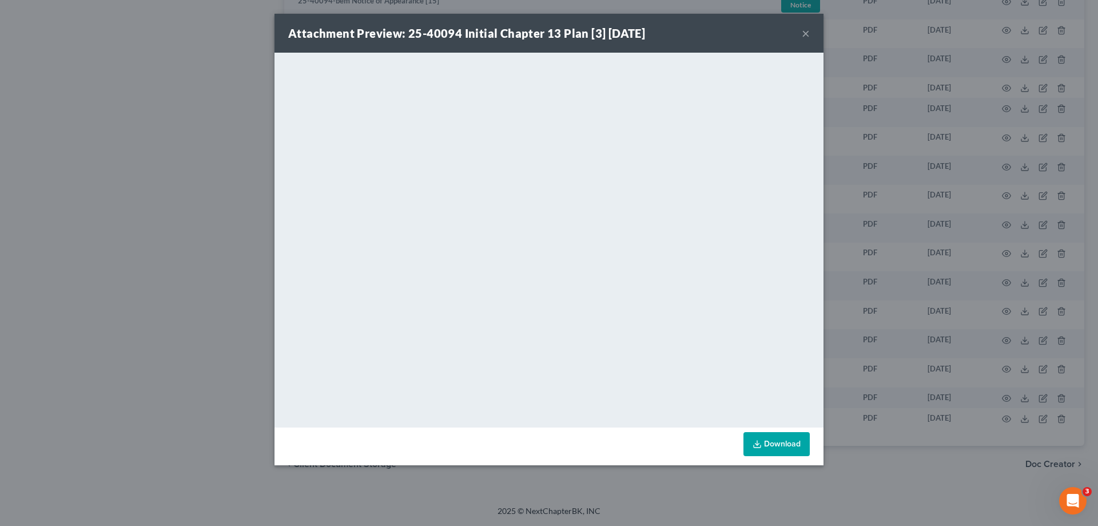
click at [803, 33] on button "×" at bounding box center [806, 33] width 8 height 14
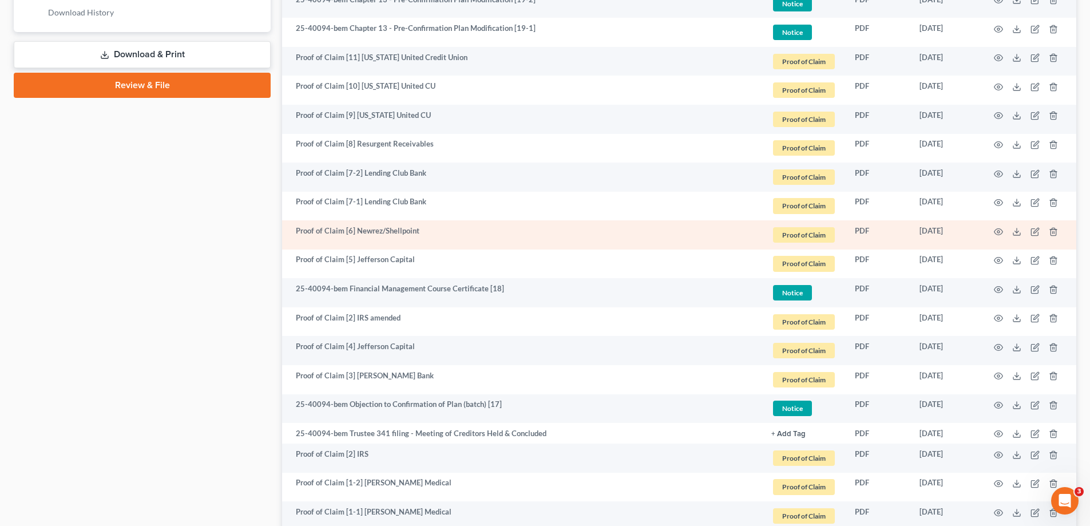
scroll to position [587, 0]
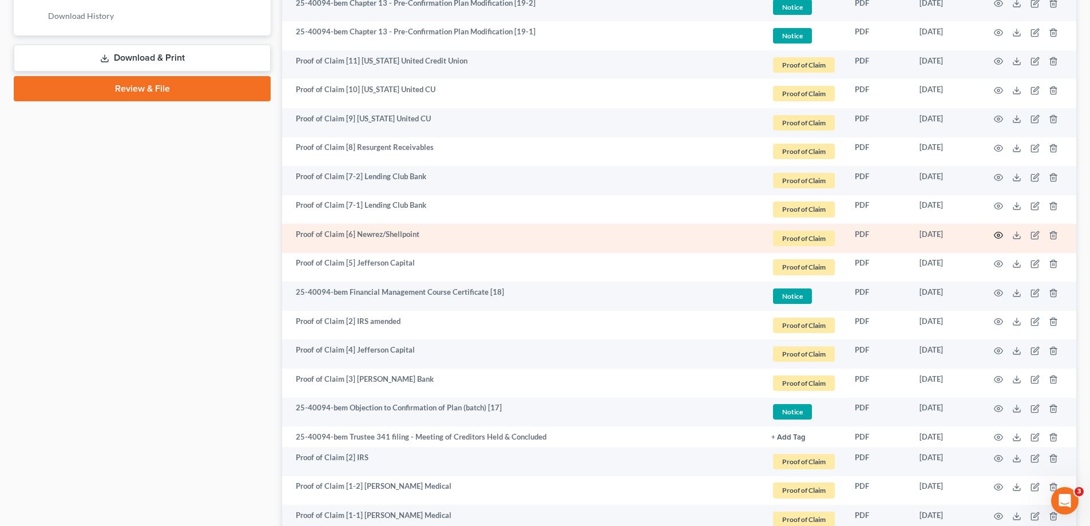
click at [994, 234] on icon "button" at bounding box center [998, 235] width 9 height 9
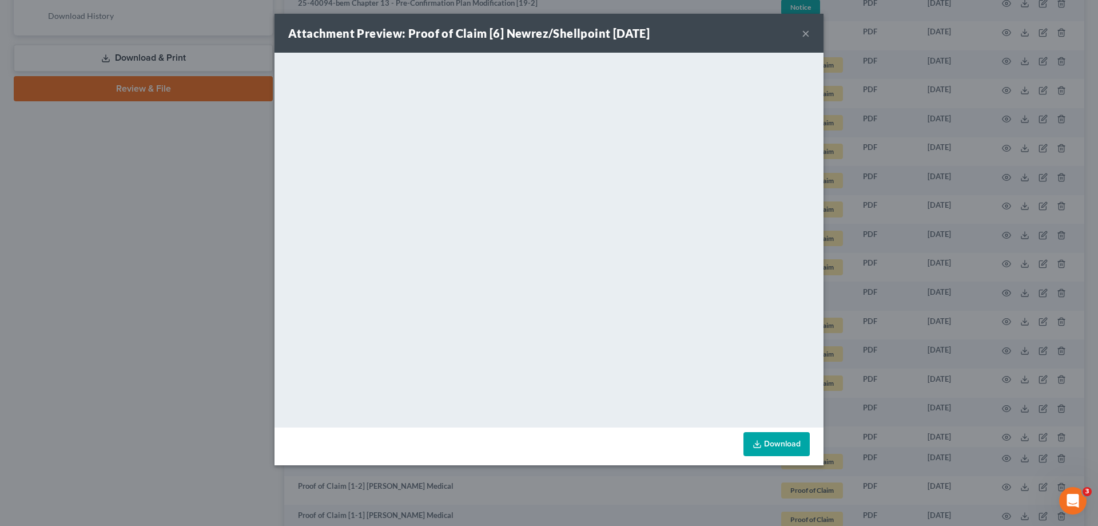
click at [805, 33] on button "×" at bounding box center [806, 33] width 8 height 14
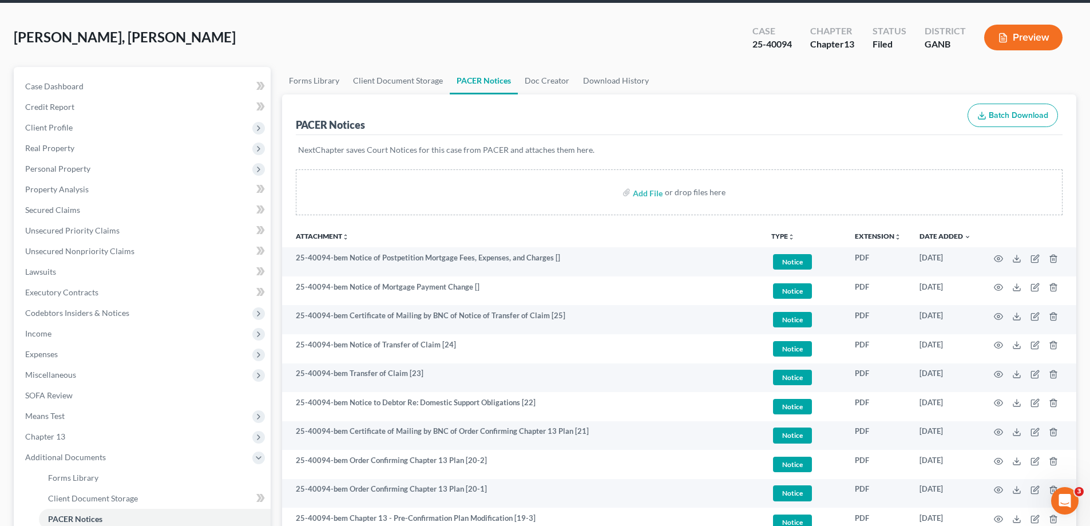
scroll to position [0, 0]
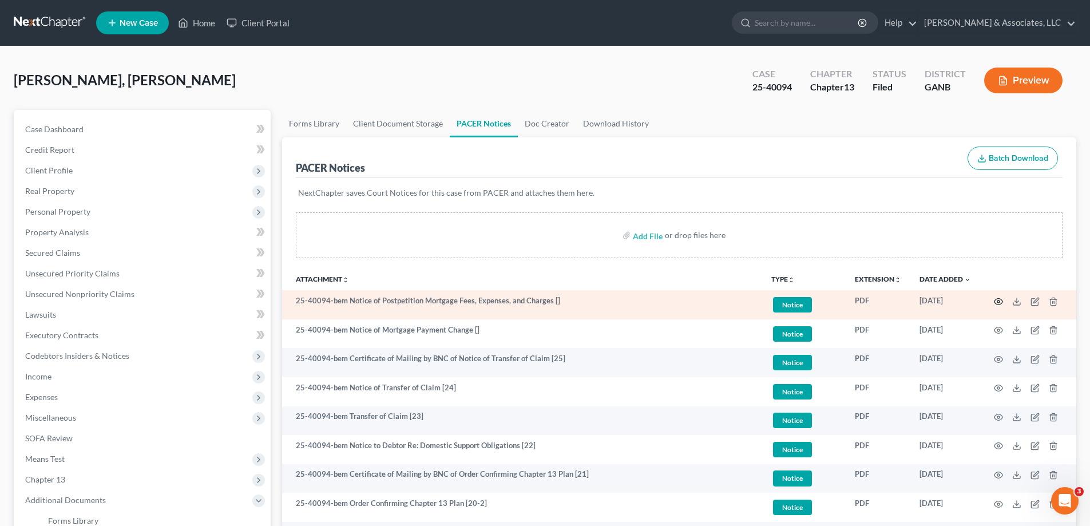
click at [995, 300] on icon "button" at bounding box center [998, 301] width 9 height 9
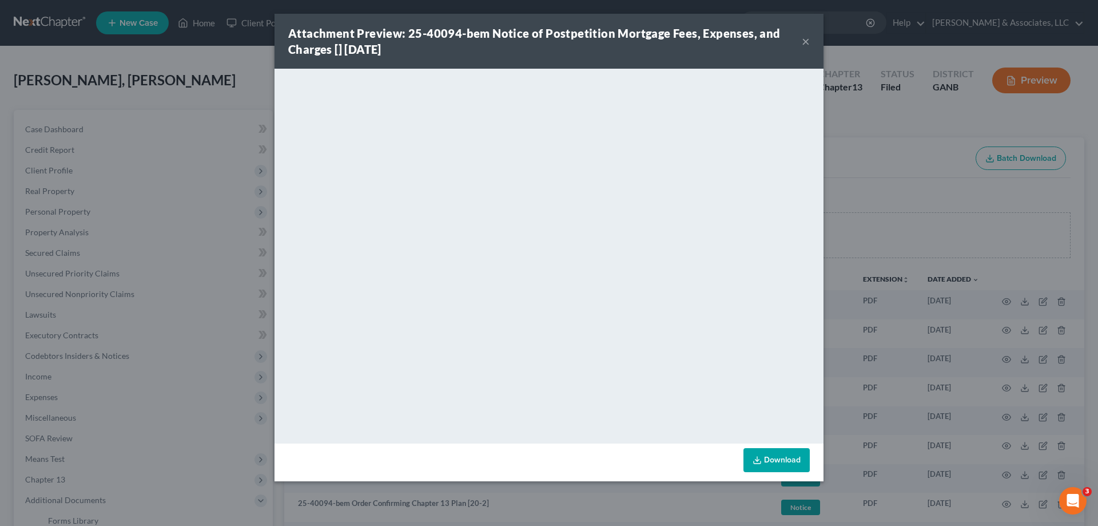
click at [805, 40] on button "×" at bounding box center [806, 41] width 8 height 14
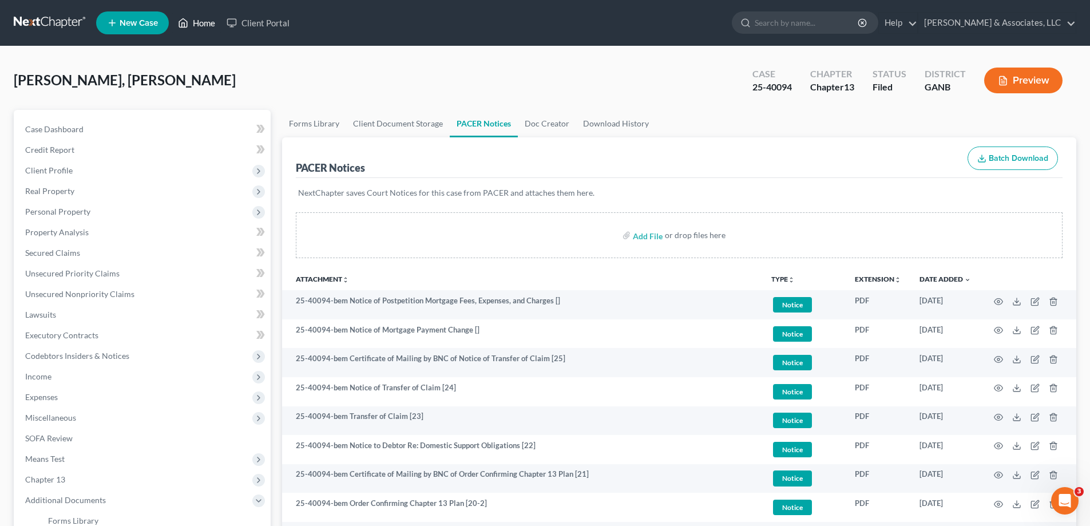
click at [201, 22] on link "Home" at bounding box center [196, 23] width 49 height 21
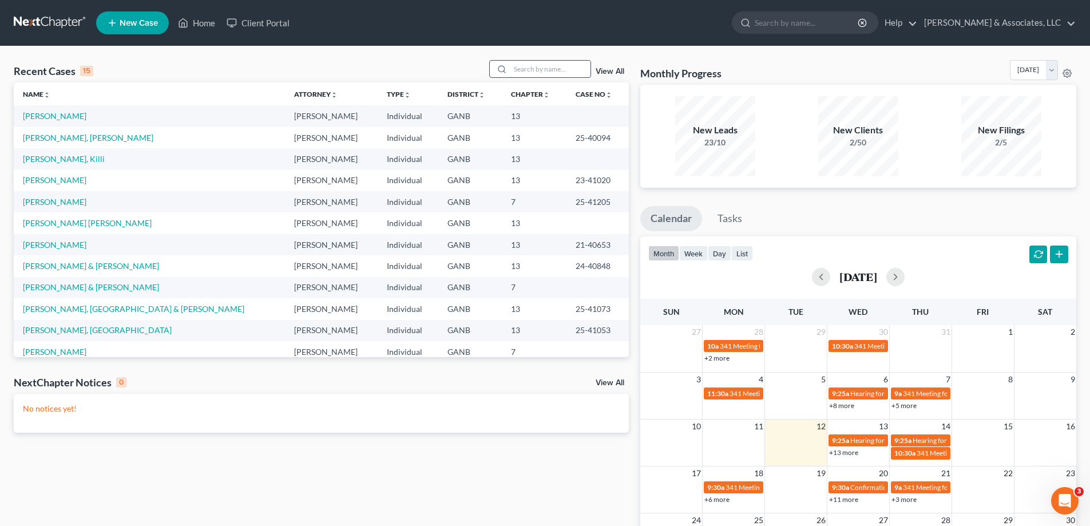
click at [534, 71] on input "search" at bounding box center [550, 69] width 80 height 17
type input "young"
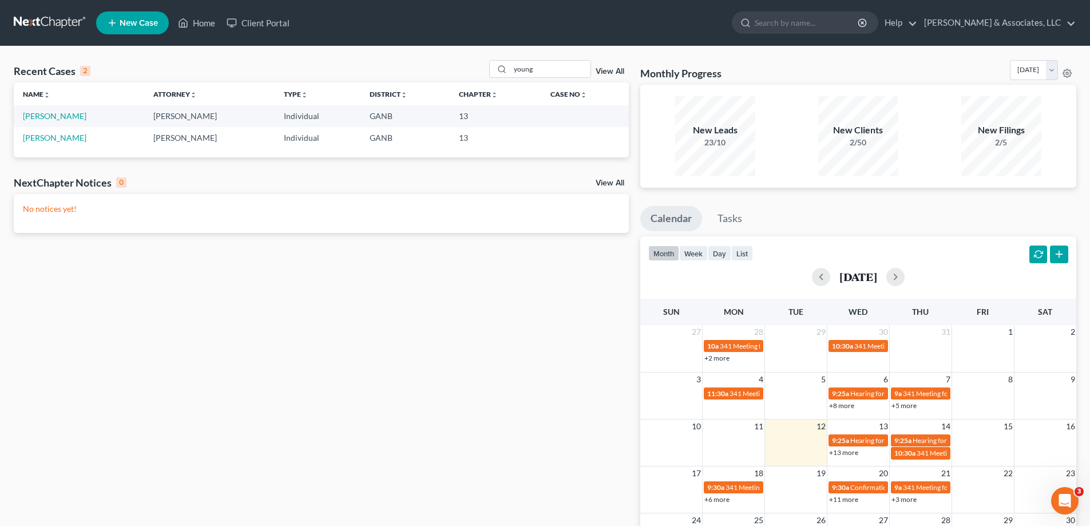
click at [142, 21] on span "New Case" at bounding box center [139, 23] width 38 height 9
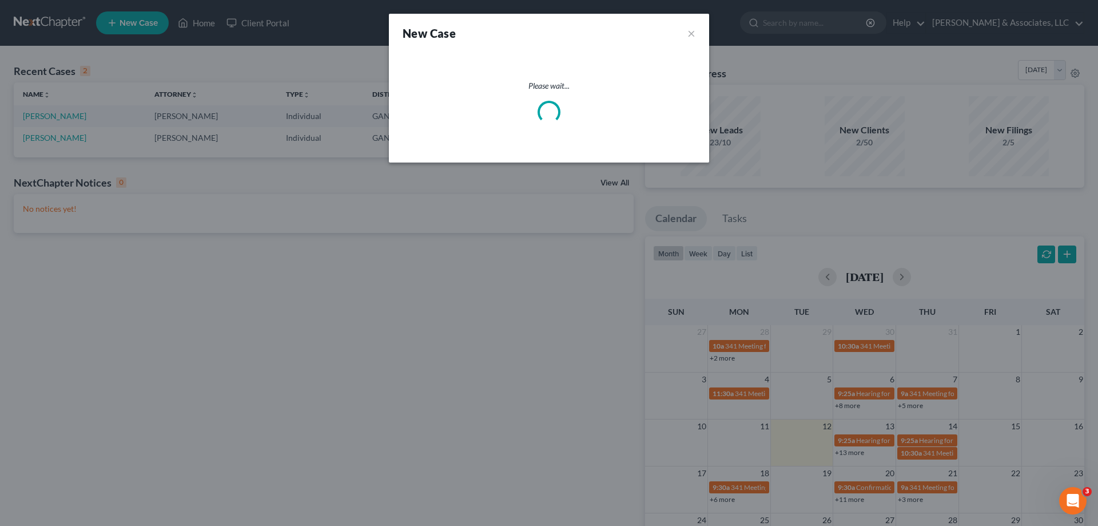
select select "19"
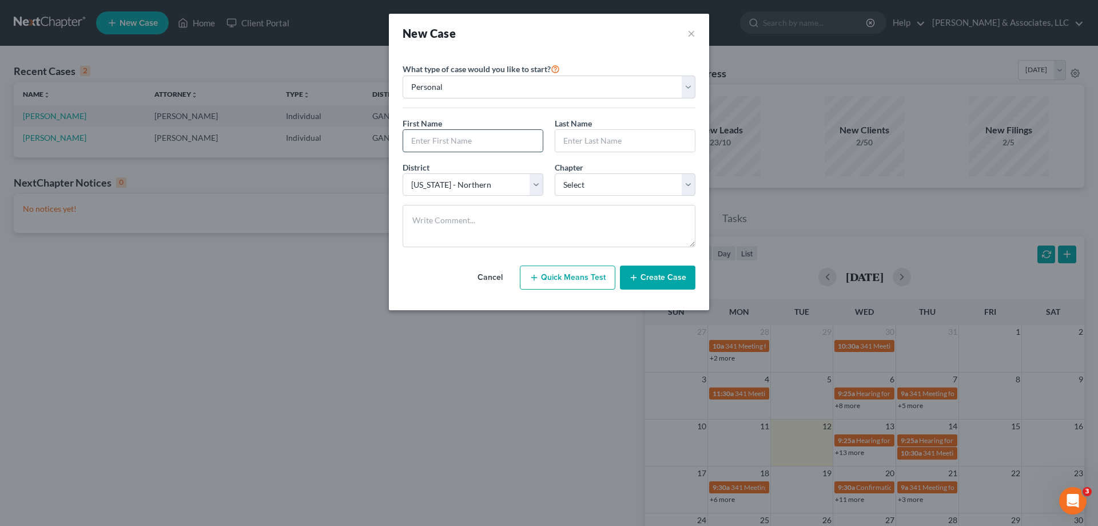
click at [439, 137] on input "text" at bounding box center [473, 141] width 140 height 22
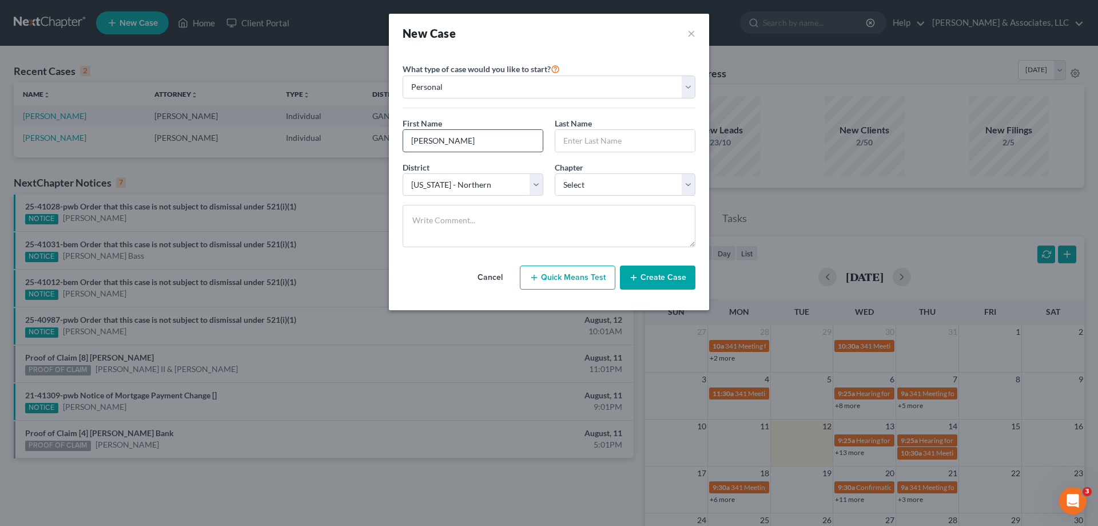
type input "Diane"
type input "Young"
drag, startPoint x: 587, startPoint y: 182, endPoint x: 587, endPoint y: 189, distance: 6.3
click at [587, 182] on select "Select 7 11 12 13" at bounding box center [625, 184] width 141 height 23
select select "0"
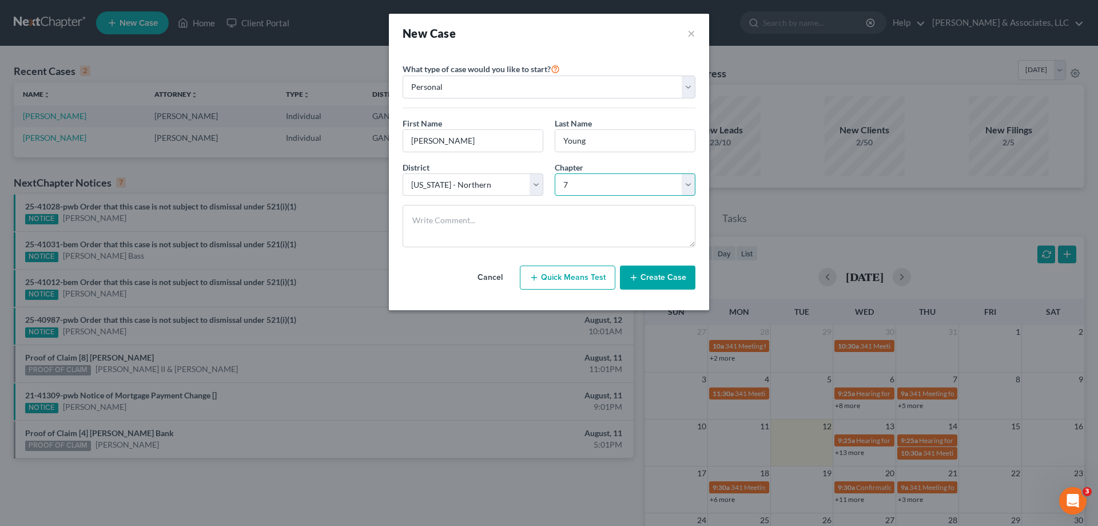
click at [555, 173] on select "Select 7 11 12 13" at bounding box center [625, 184] width 141 height 23
click at [678, 278] on button "Create Case" at bounding box center [658, 277] width 76 height 24
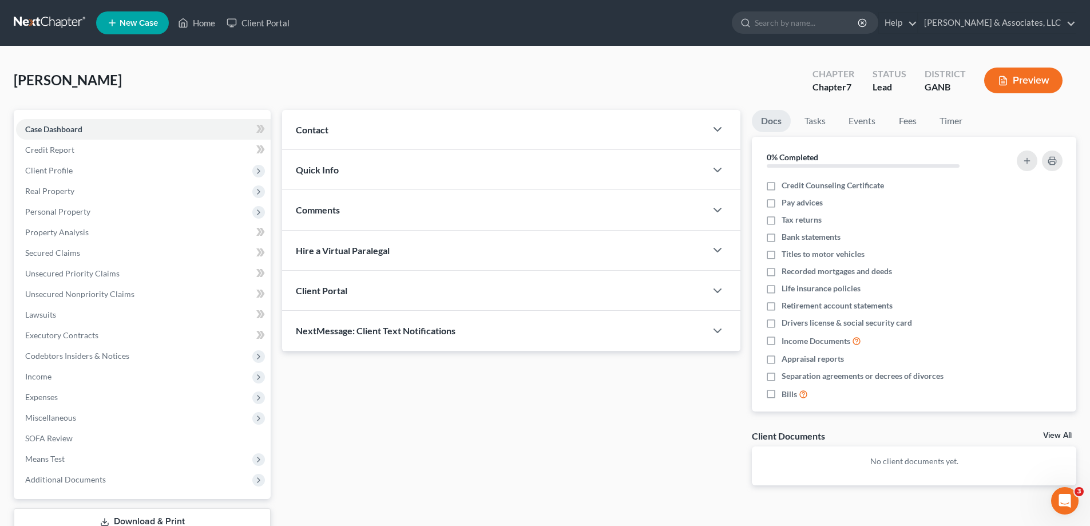
click at [318, 129] on span "Contact" at bounding box center [312, 129] width 33 height 11
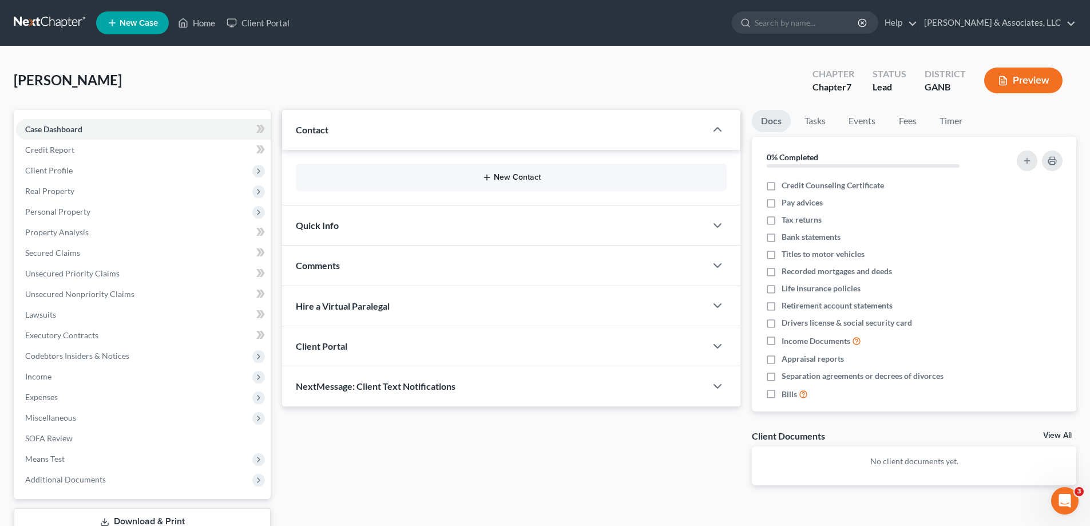
click at [531, 173] on button "New Contact" at bounding box center [511, 177] width 412 height 9
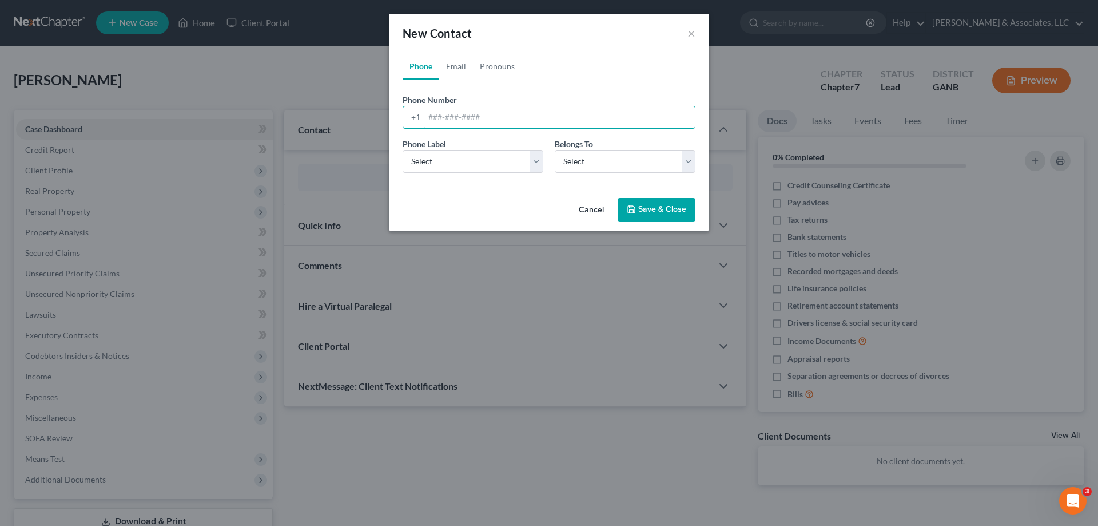
drag, startPoint x: 480, startPoint y: 121, endPoint x: 501, endPoint y: 103, distance: 27.6
click at [480, 121] on input "tel" at bounding box center [559, 117] width 271 height 22
type input "706-263-0837"
click at [519, 160] on select "Select Mobile Home Work Other" at bounding box center [473, 161] width 141 height 23
select select "0"
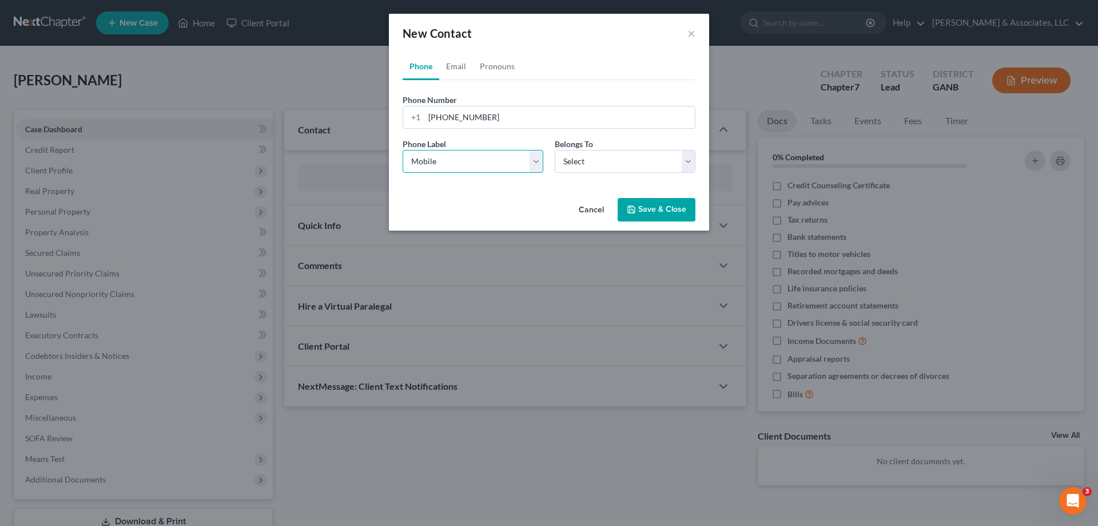
click at [403, 150] on select "Select Mobile Home Work Other" at bounding box center [473, 161] width 141 height 23
drag, startPoint x: 601, startPoint y: 155, endPoint x: 601, endPoint y: 164, distance: 9.2
click at [601, 155] on select "Select Client Other" at bounding box center [625, 161] width 141 height 23
select select "0"
click at [555, 150] on select "Select Client Other" at bounding box center [625, 161] width 141 height 23
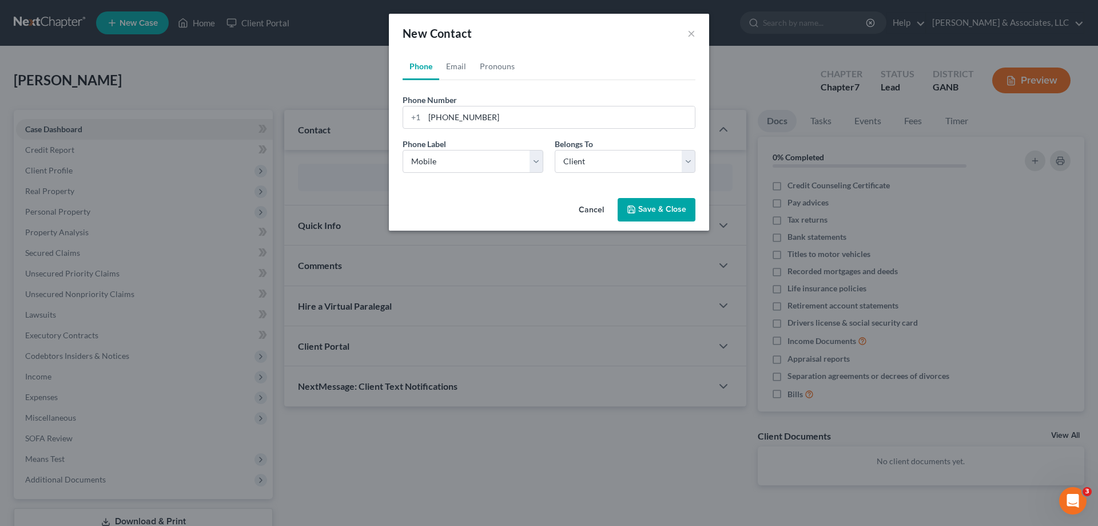
click at [672, 207] on button "Save & Close" at bounding box center [657, 210] width 78 height 24
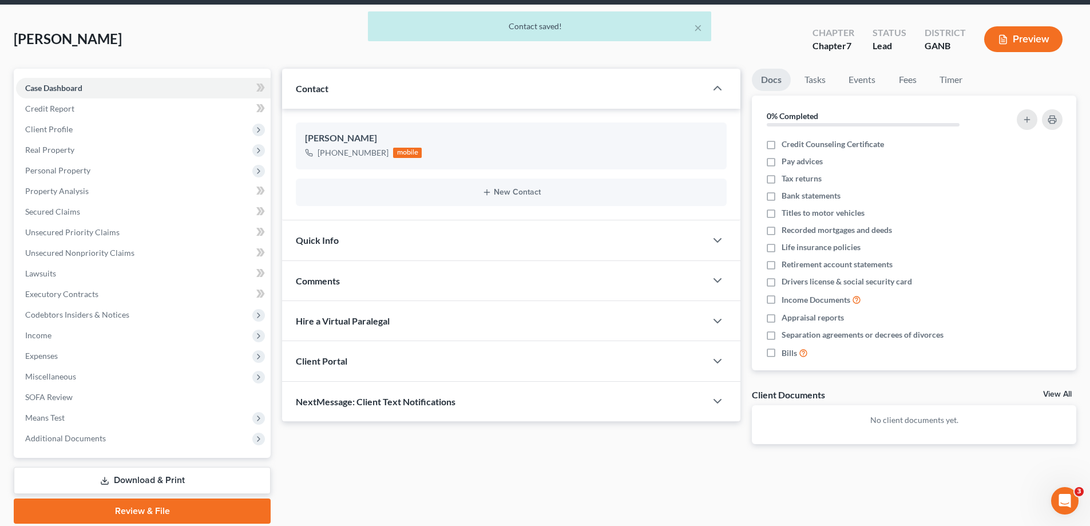
scroll to position [82, 0]
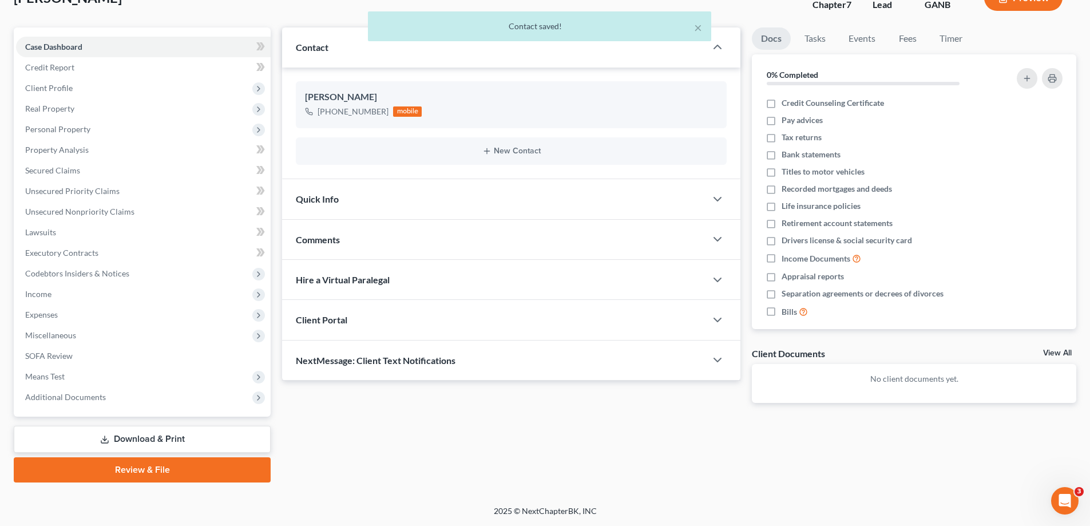
click at [392, 366] on div "NextMessage: Client Text Notifications" at bounding box center [494, 359] width 424 height 39
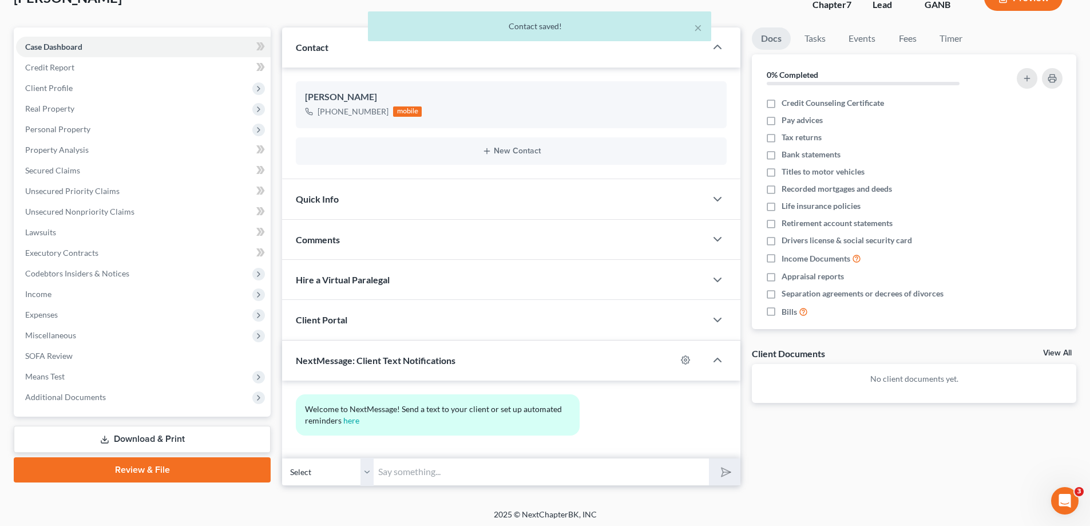
click at [393, 469] on input "text" at bounding box center [541, 472] width 335 height 28
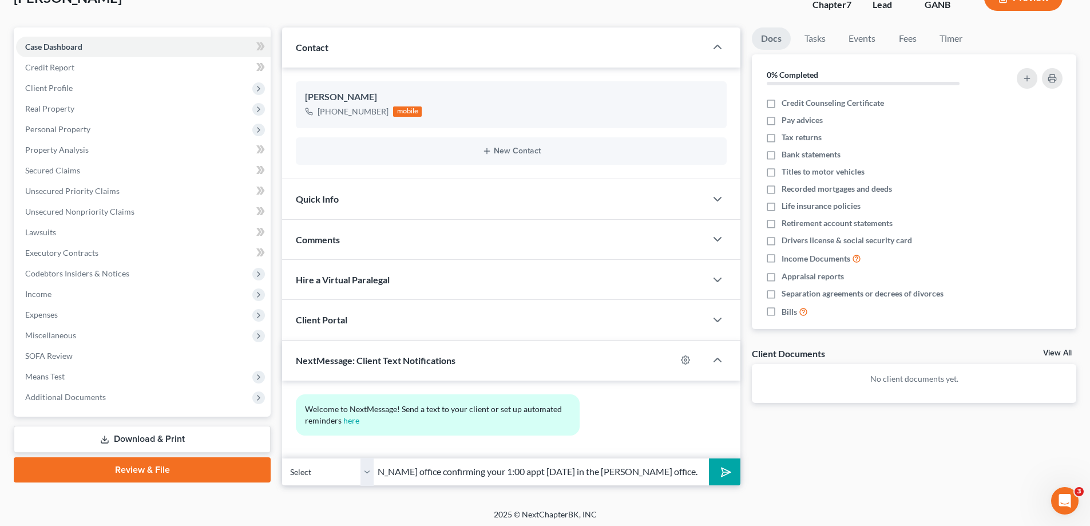
scroll to position [0, 104]
type input "Hi! This is Brian Cahn's office confirming your 1:00 appt today in the Calhoun …"
click at [722, 468] on polygon "submit" at bounding box center [724, 472] width 14 height 14
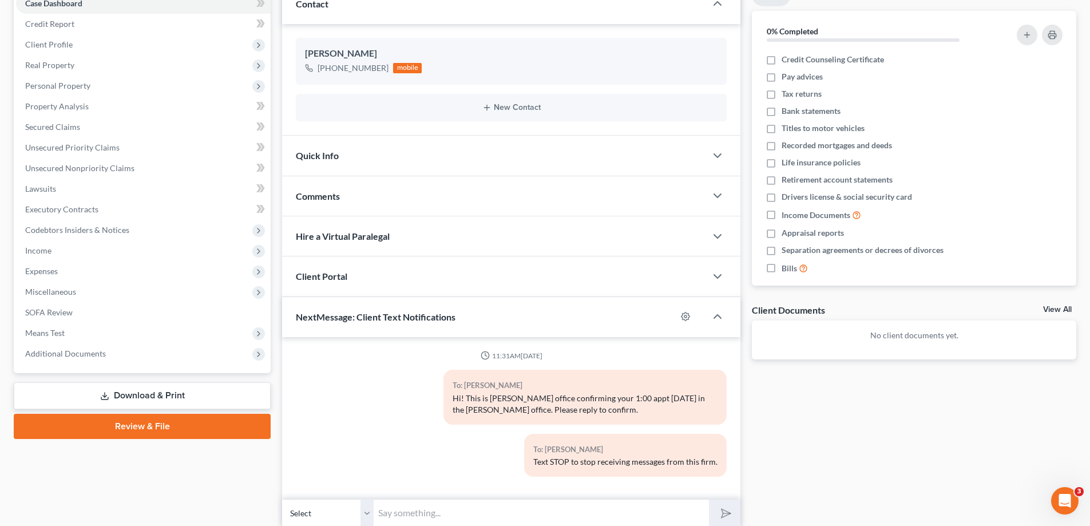
scroll to position [170, 0]
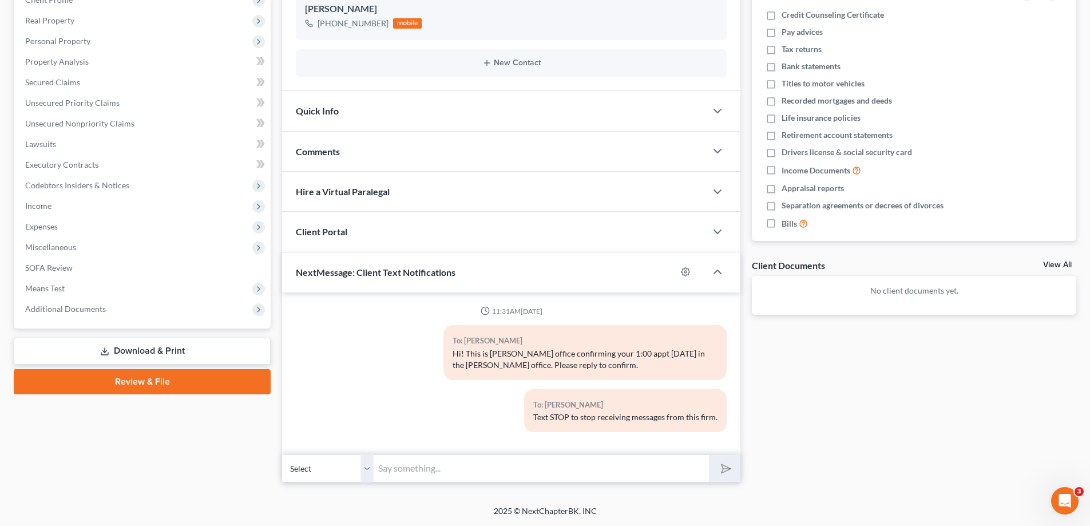
click at [438, 465] on input "text" at bounding box center [541, 468] width 335 height 28
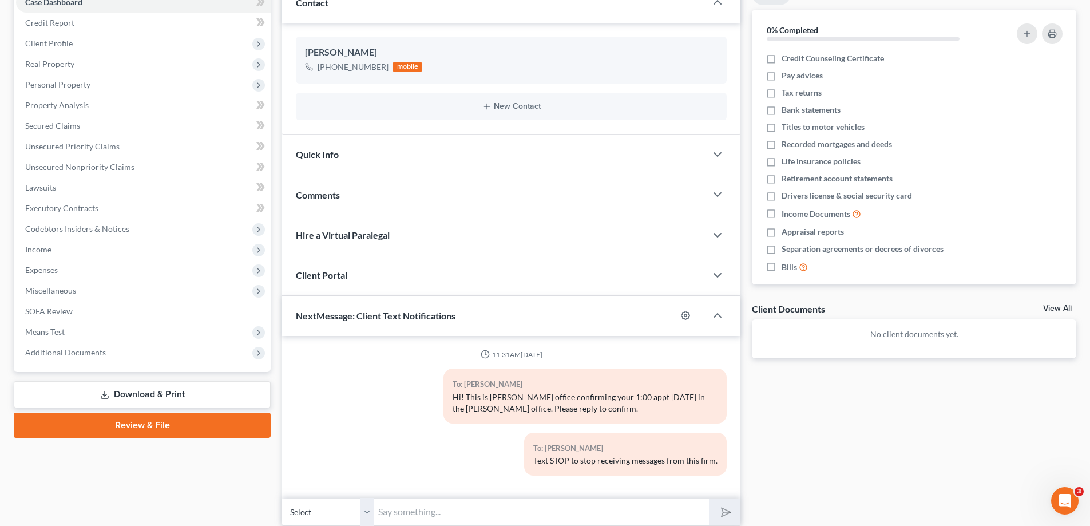
scroll to position [0, 0]
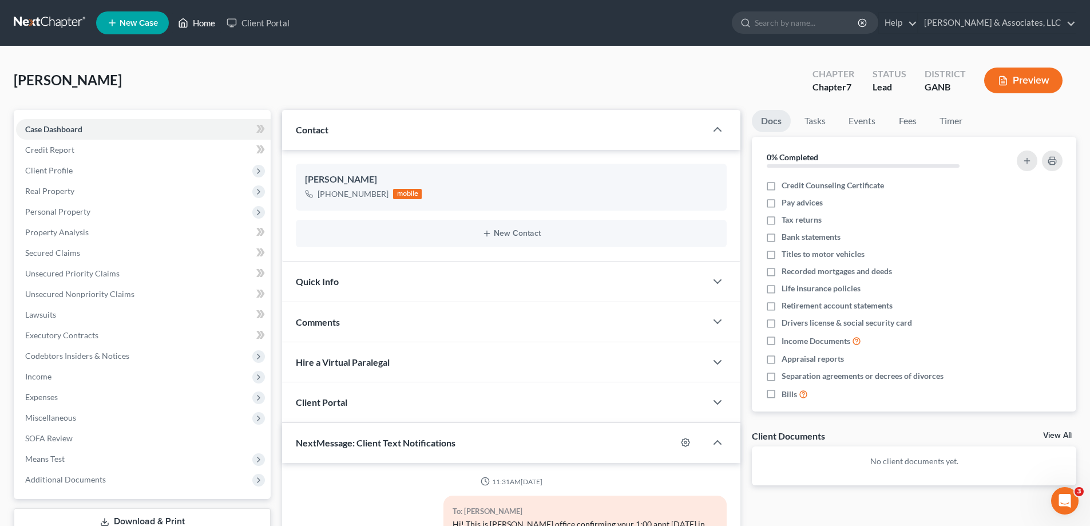
click at [213, 21] on link "Home" at bounding box center [196, 23] width 49 height 21
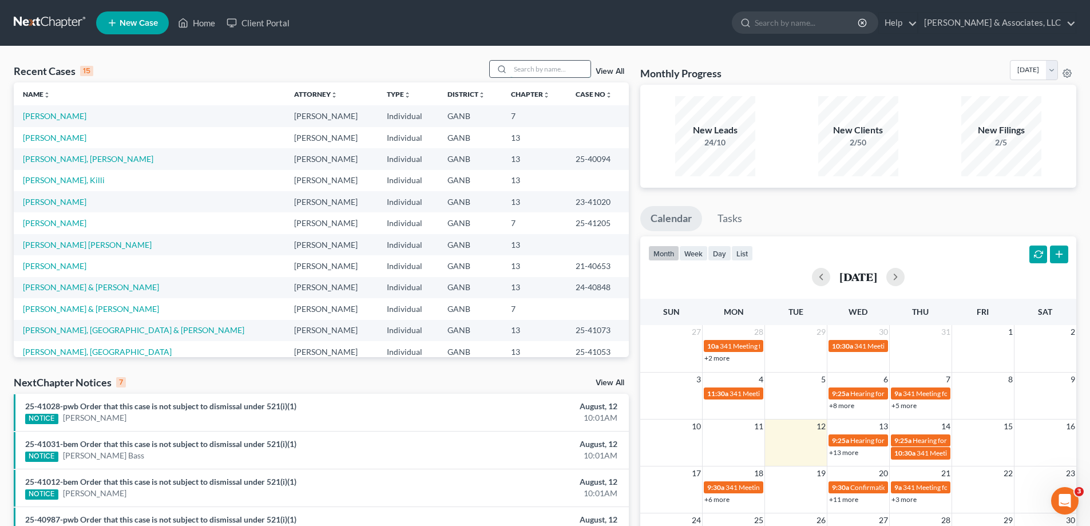
click at [529, 66] on input "search" at bounding box center [550, 69] width 80 height 17
type input "sandoval"
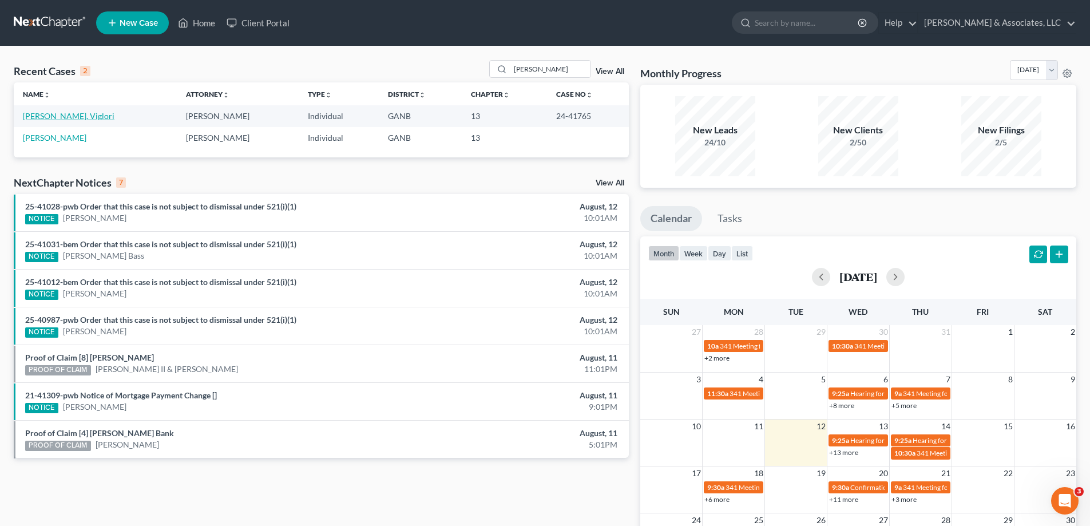
click at [43, 114] on link "Claudio Sandoval, Viglori" at bounding box center [69, 116] width 92 height 10
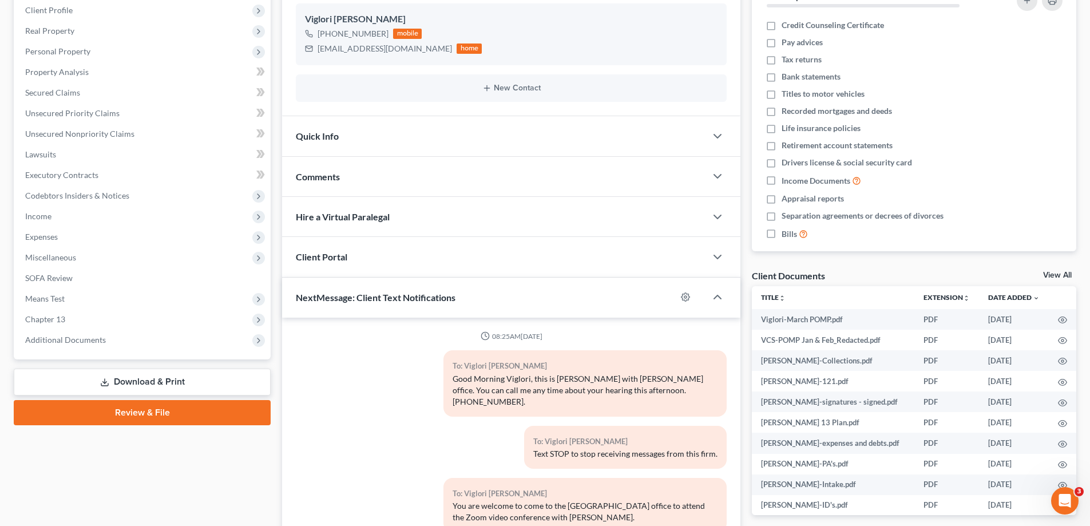
scroll to position [172, 0]
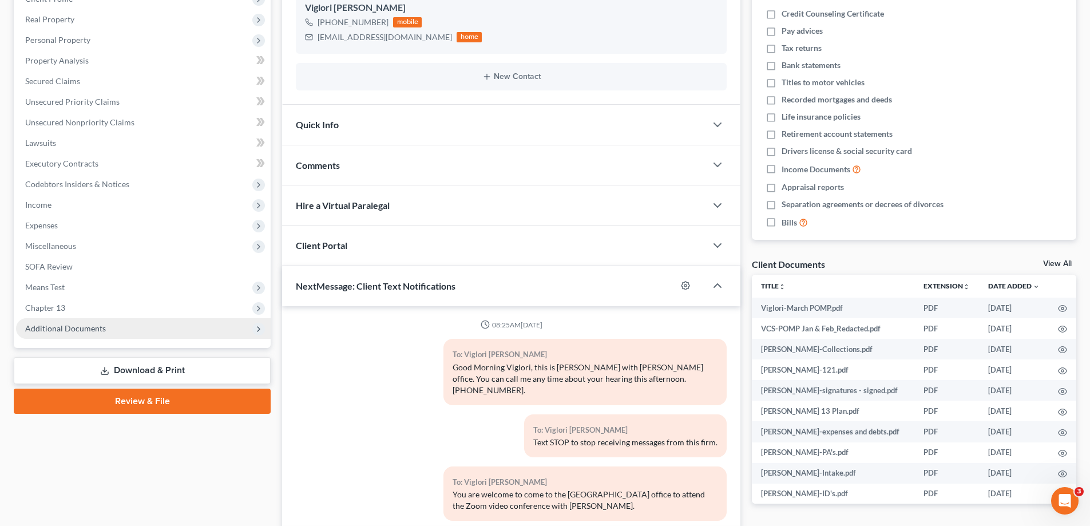
click at [68, 332] on span "Additional Documents" at bounding box center [65, 328] width 81 height 10
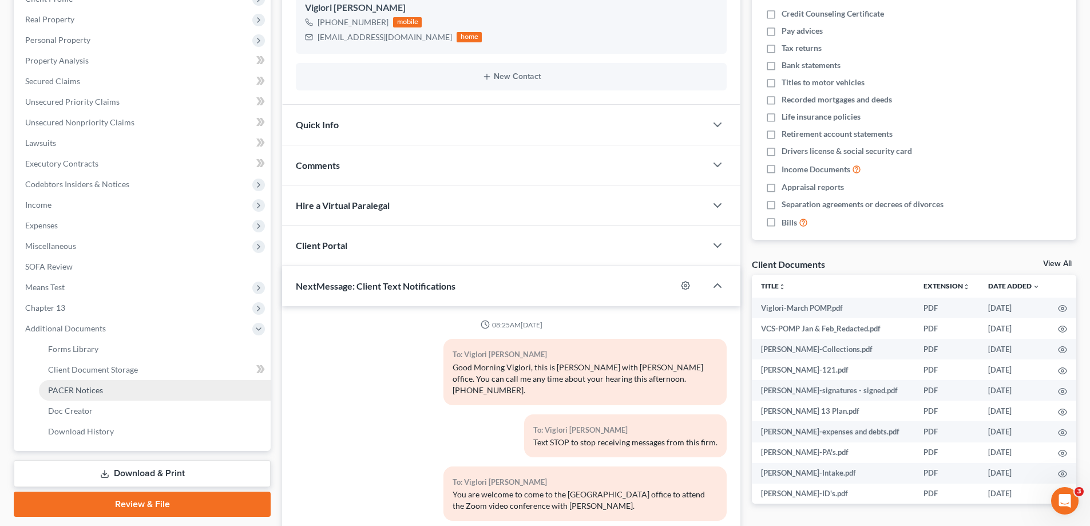
click at [71, 388] on span "PACER Notices" at bounding box center [75, 390] width 55 height 10
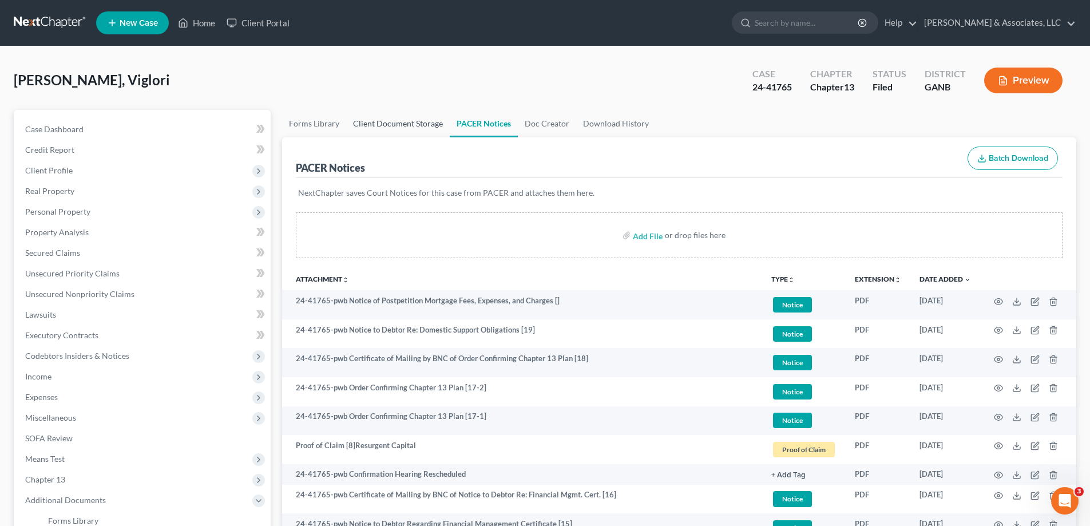
click at [402, 121] on link "Client Document Storage" at bounding box center [398, 123] width 104 height 27
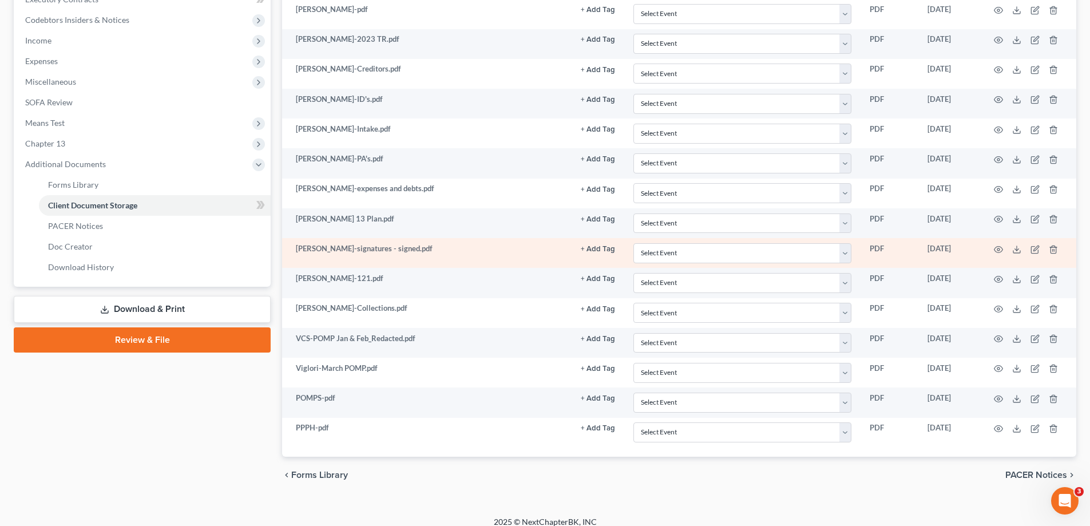
scroll to position [347, 0]
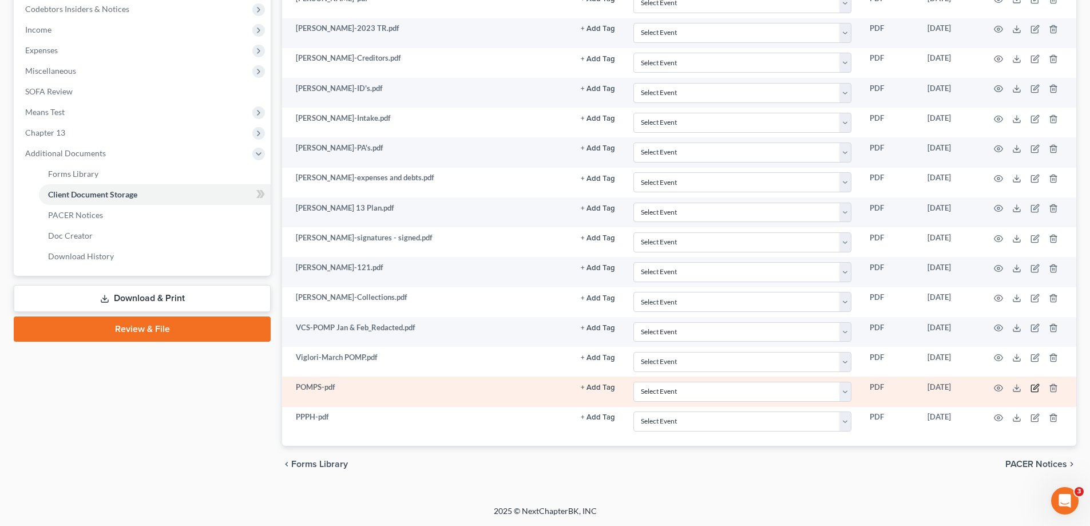
click at [1034, 387] on icon "button" at bounding box center [1035, 386] width 5 height 5
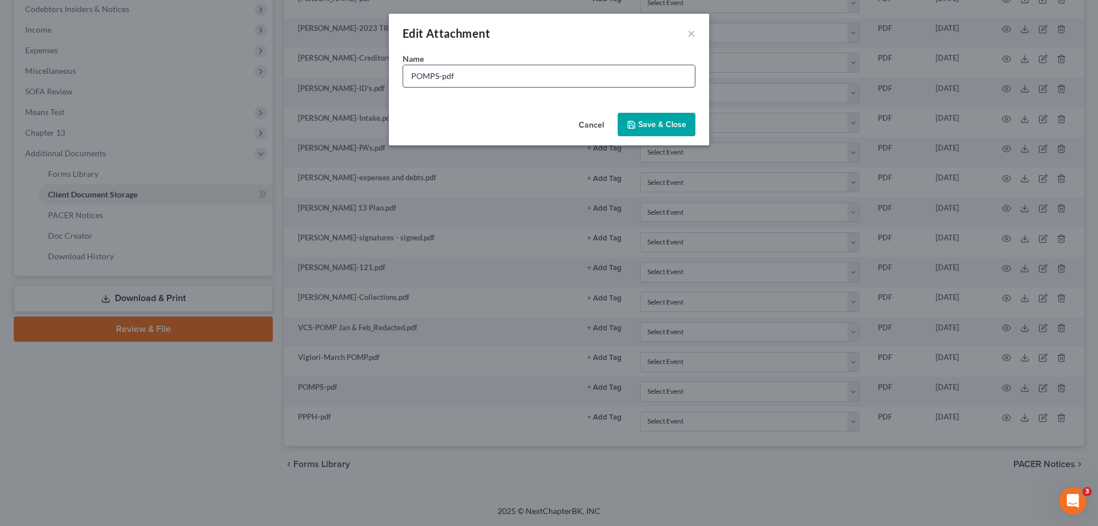
click at [523, 77] on input "POMPS-pdf" at bounding box center [549, 76] width 292 height 22
type input "POMPS-Jan-July 2025"
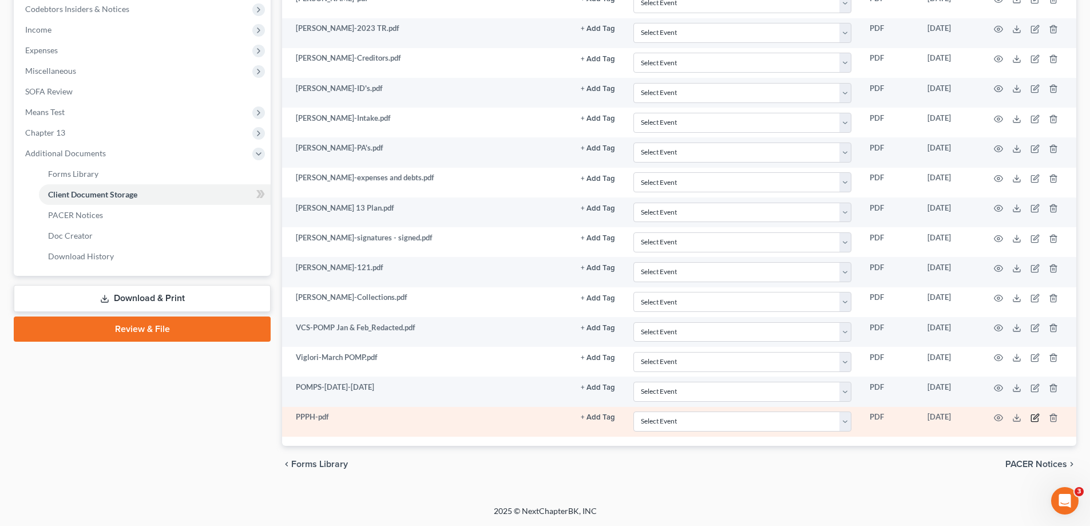
click at [1035, 418] on icon "button" at bounding box center [1034, 417] width 9 height 9
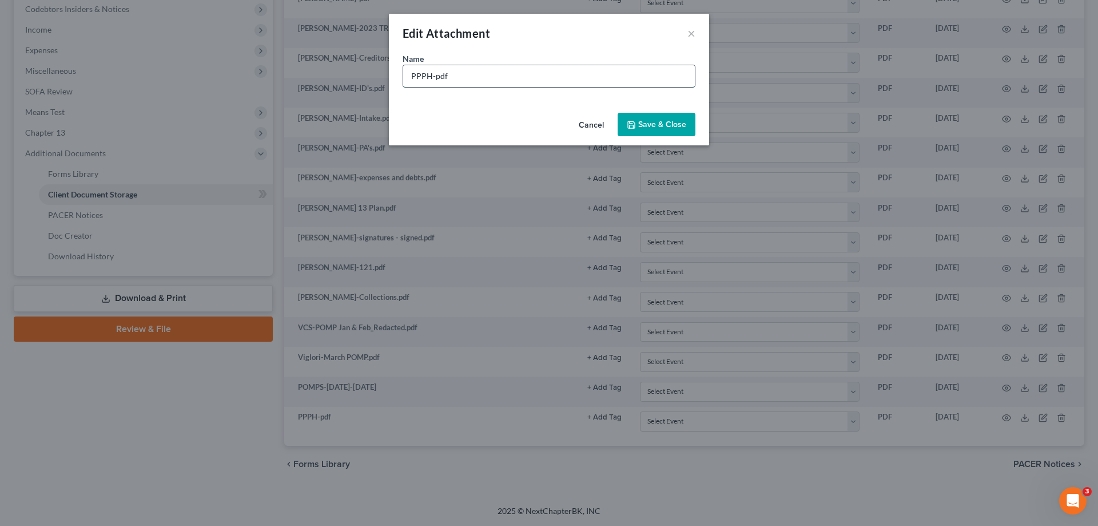
click at [512, 82] on input "PPPH-pdf" at bounding box center [549, 76] width 292 height 22
type input "PP Pay History Mtg Co"
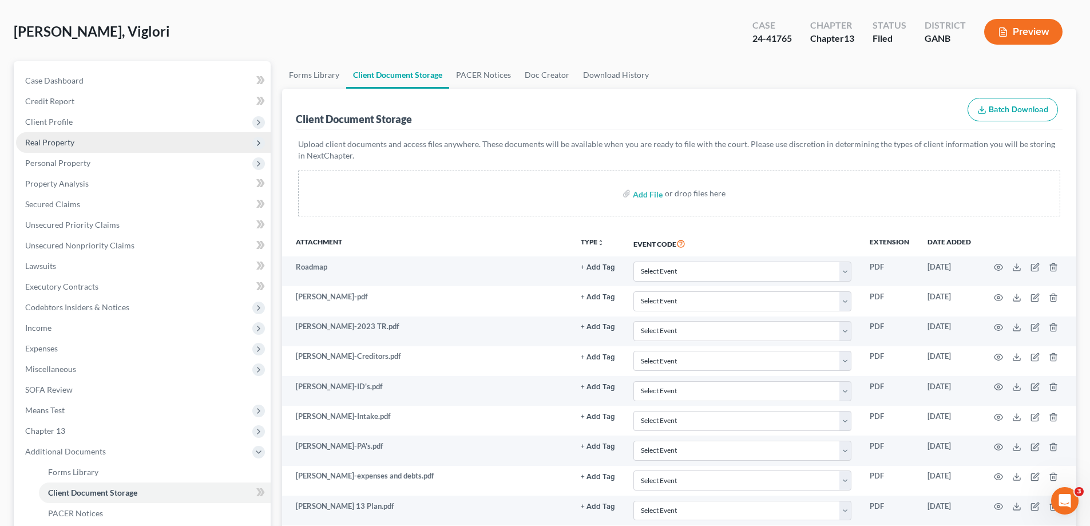
scroll to position [0, 0]
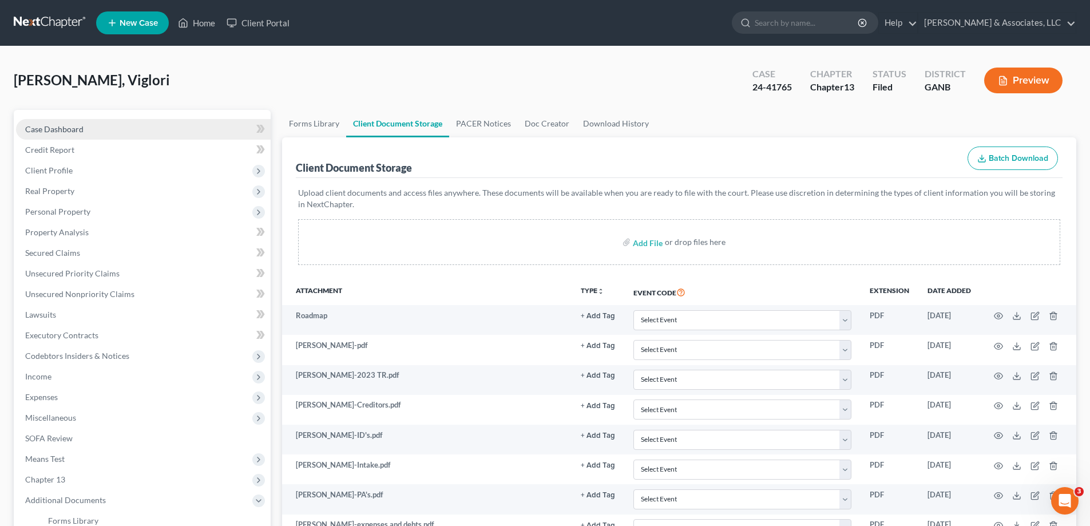
click at [43, 134] on link "Case Dashboard" at bounding box center [143, 129] width 255 height 21
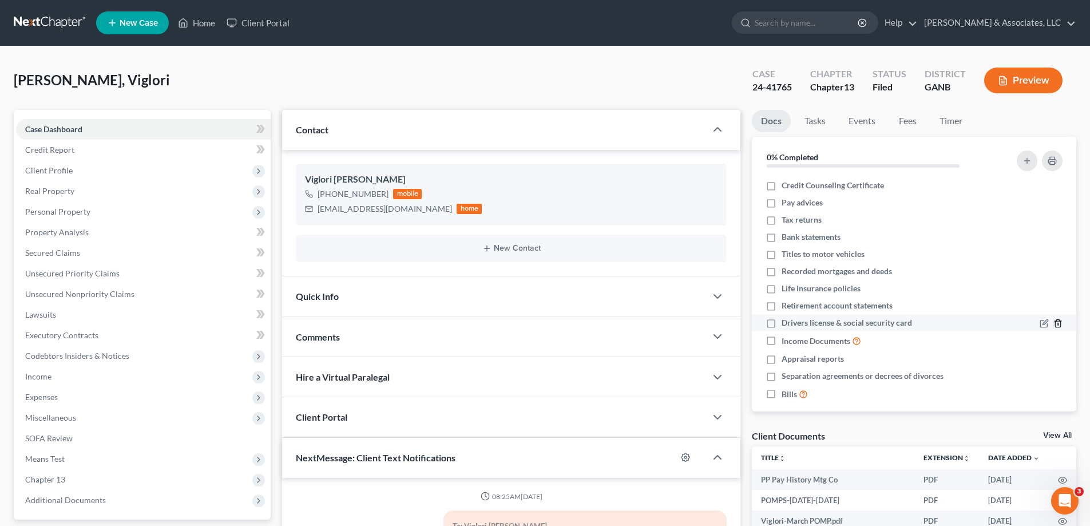
click at [1053, 320] on icon "button" at bounding box center [1057, 323] width 9 height 9
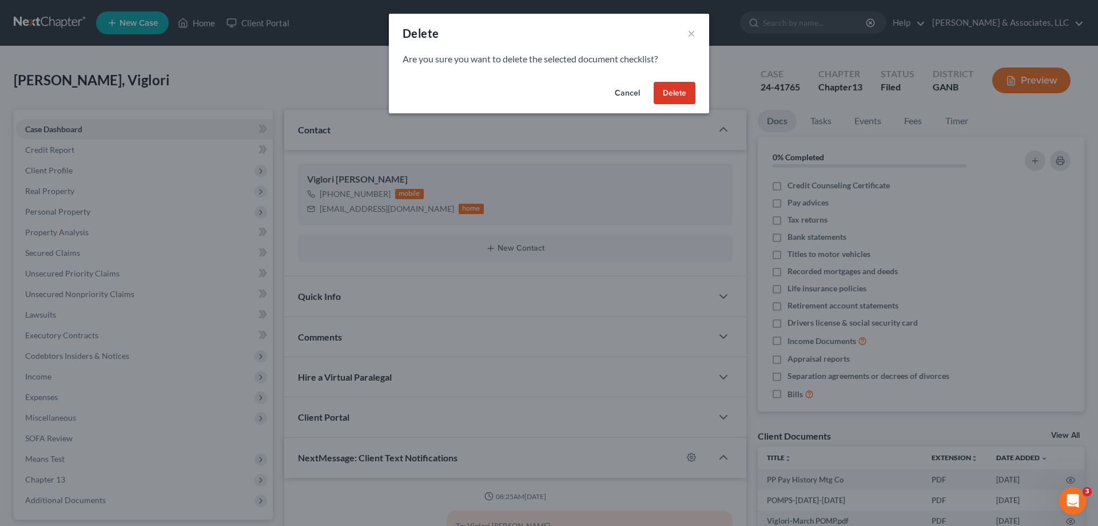
click at [625, 89] on button "Cancel" at bounding box center [627, 93] width 43 height 23
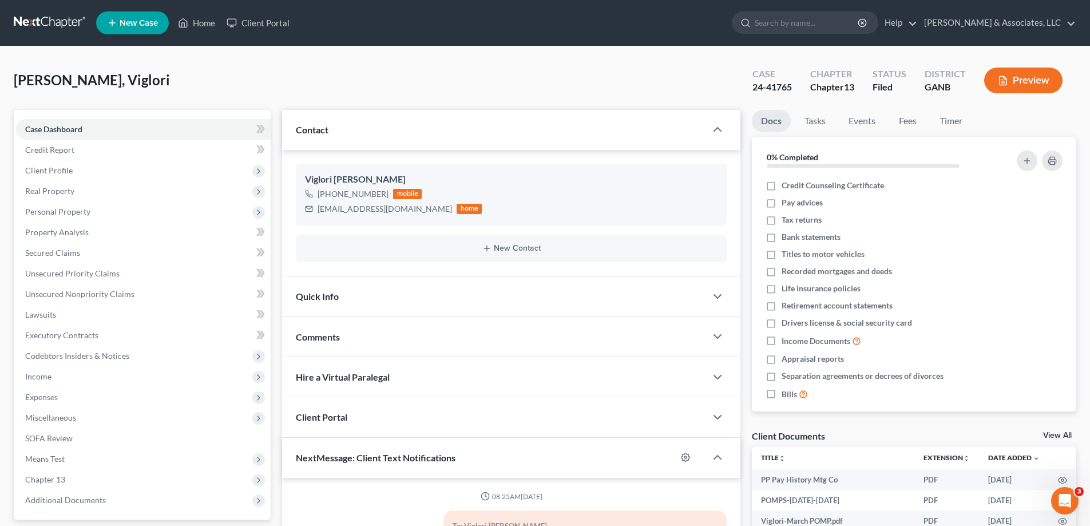
click at [317, 334] on span "Comments" at bounding box center [318, 336] width 44 height 11
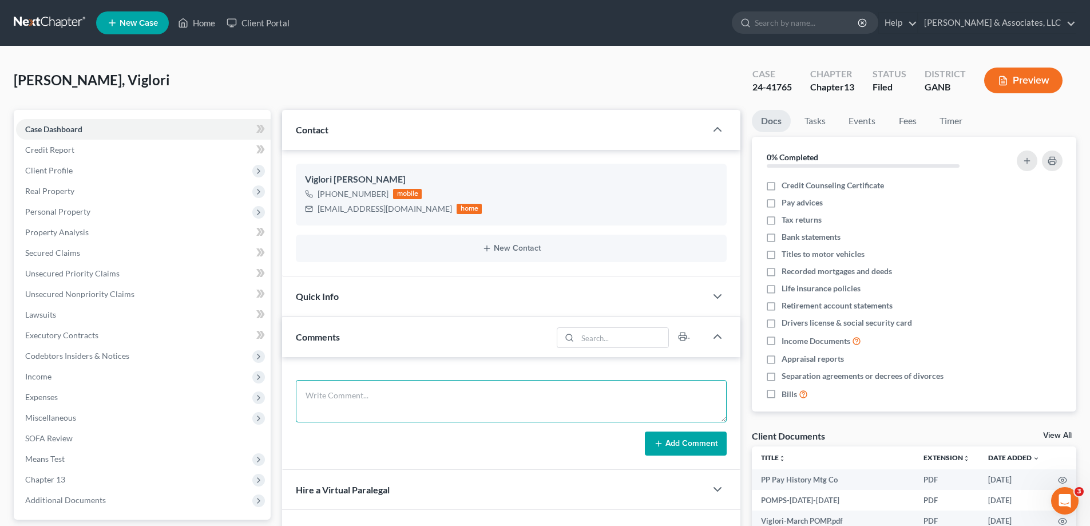
click at [336, 395] on textarea at bounding box center [511, 401] width 431 height 42
paste textarea "From: Christie Hennings <chennings@cblegal.law> Sent: Friday, August 8, 2025 2:…"
type textarea "From: Christie Hennings <chennings@cblegal.law> Sent: Friday, August 8, 2025 2:…"
click at [689, 446] on button "Add Comment" at bounding box center [686, 443] width 82 height 24
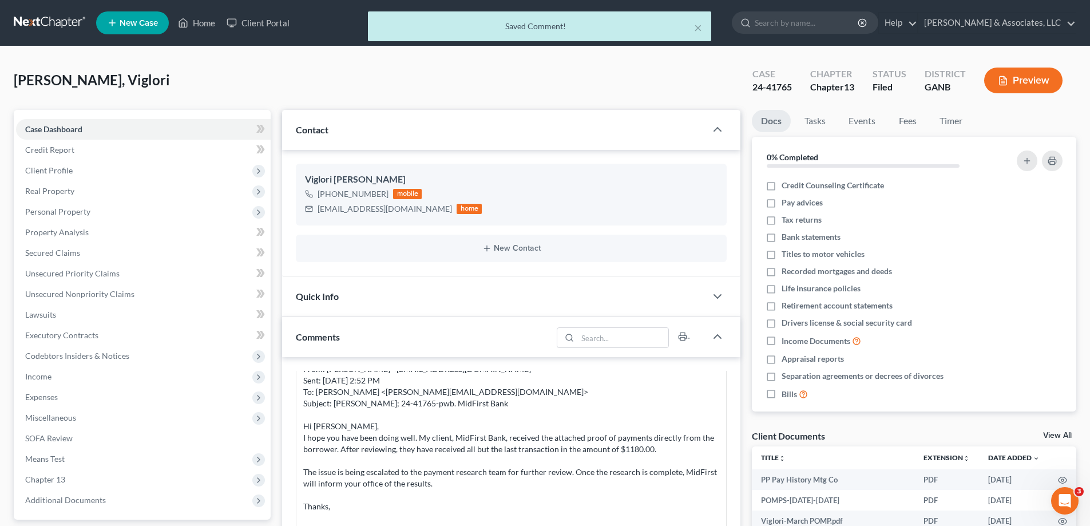
scroll to position [0, 0]
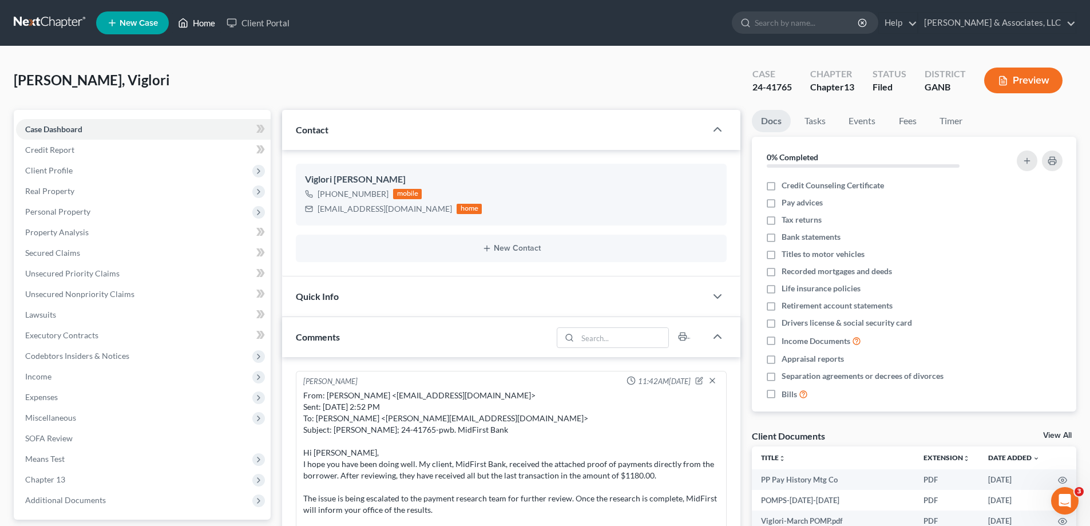
click at [205, 26] on link "Home" at bounding box center [196, 23] width 49 height 21
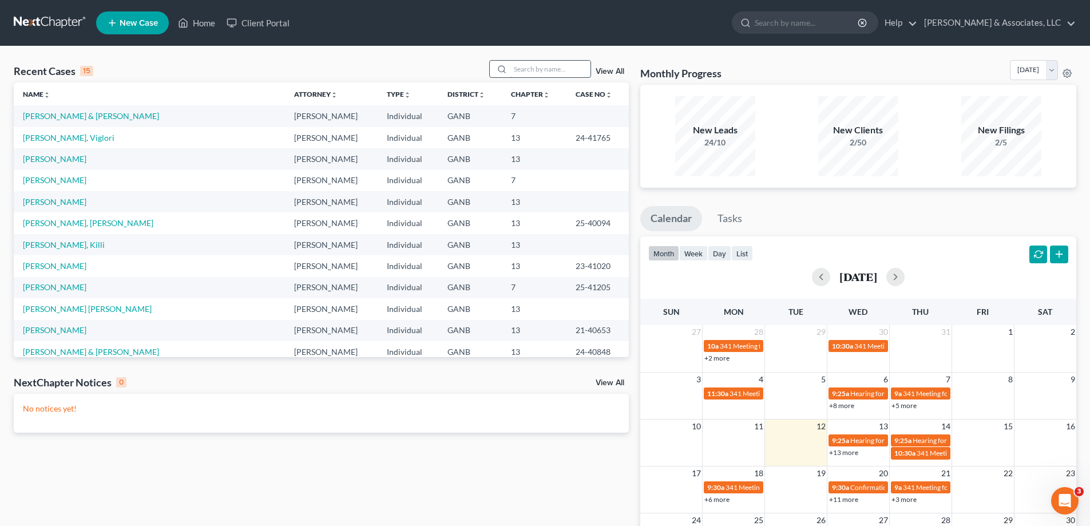
click at [529, 68] on input "search" at bounding box center [550, 69] width 80 height 17
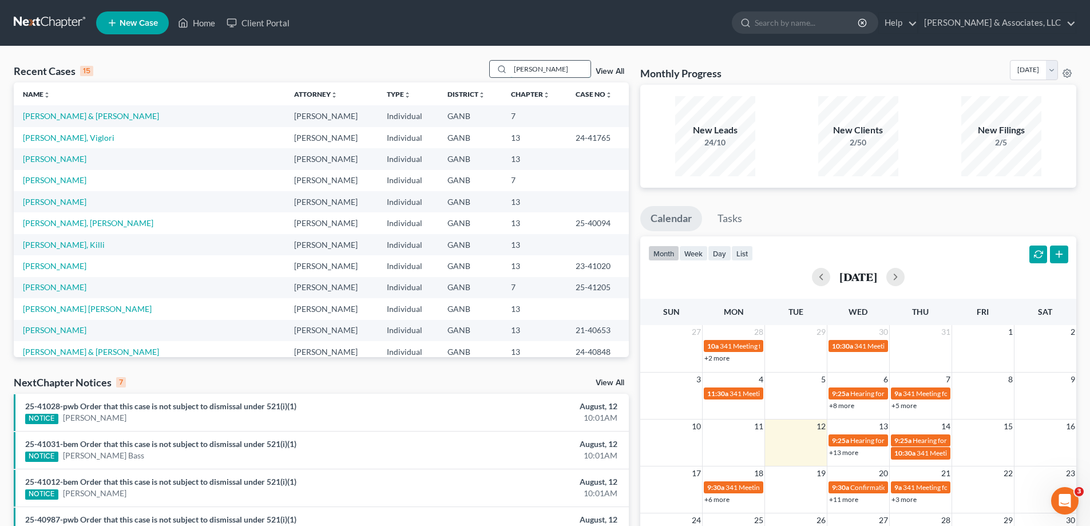
type input "hernandez"
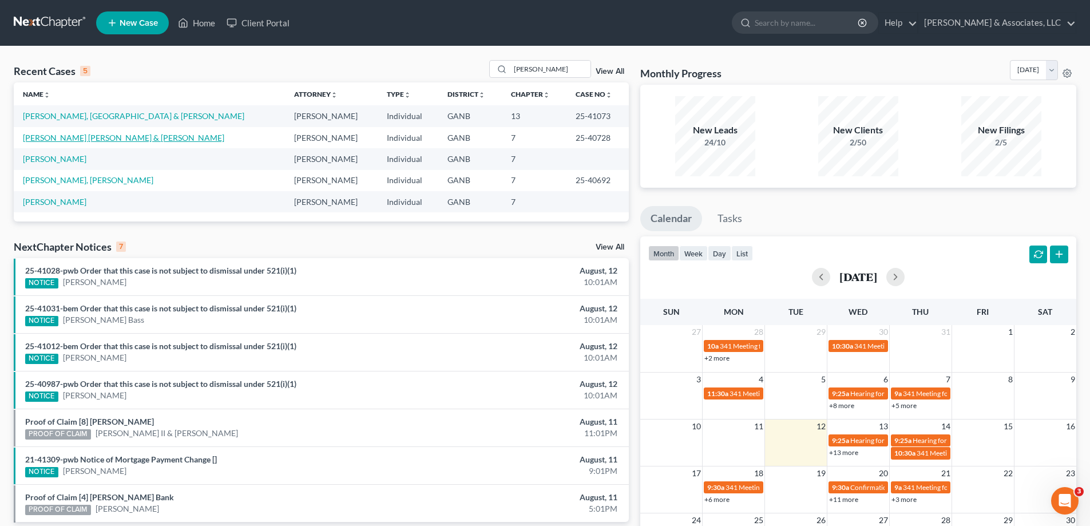
click at [82, 137] on link "Hernandez Gallegas, Sergio & Hernandez, Amanda" at bounding box center [123, 138] width 201 height 10
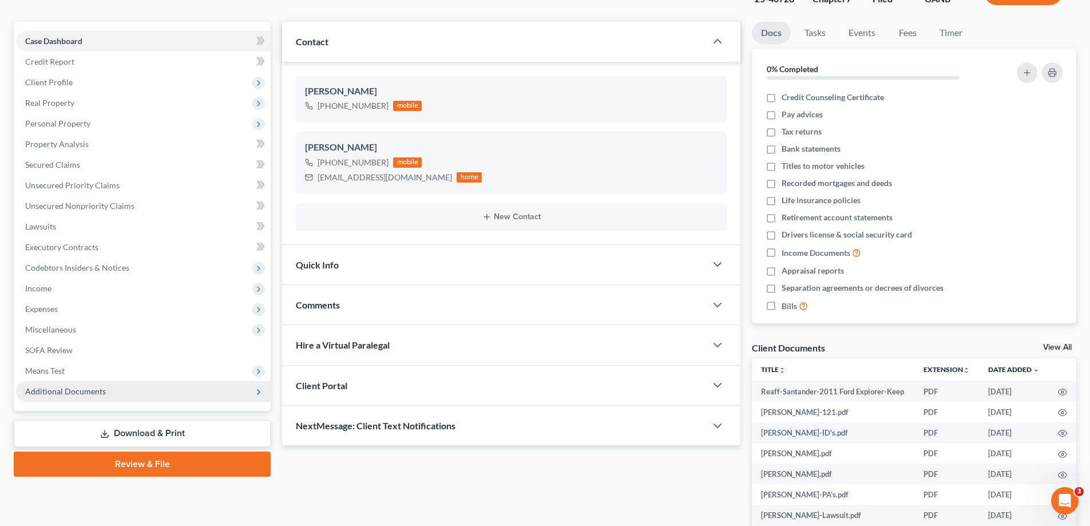
scroll to position [172, 0]
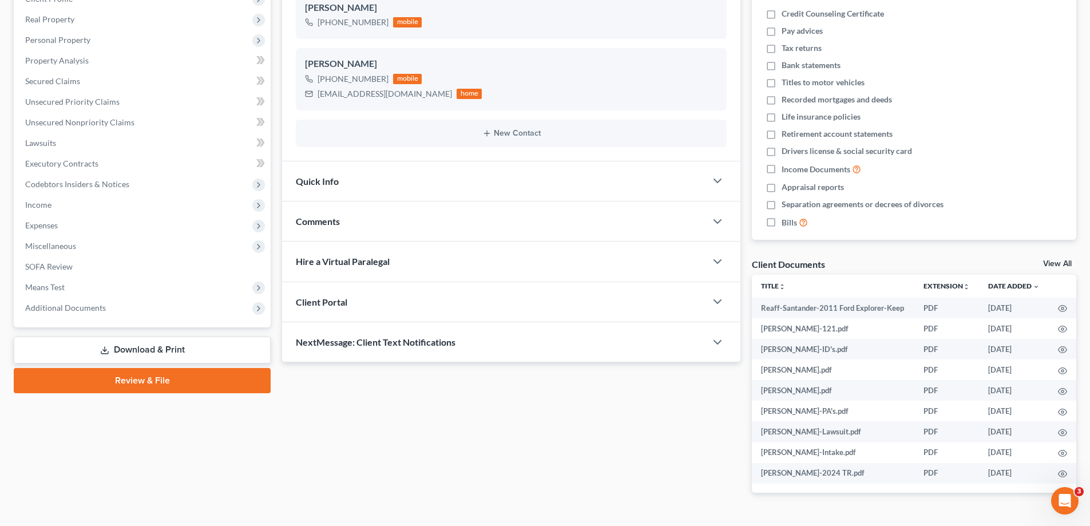
drag, startPoint x: 82, startPoint y: 309, endPoint x: 100, endPoint y: 331, distance: 28.1
click at [82, 309] on span "Additional Documents" at bounding box center [65, 308] width 81 height 10
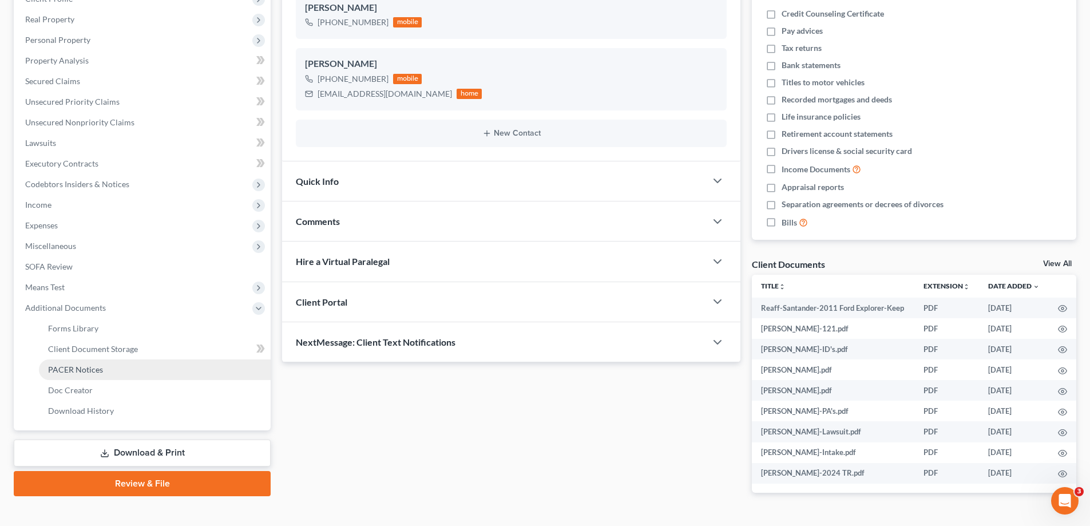
click at [85, 373] on span "PACER Notices" at bounding box center [75, 369] width 55 height 10
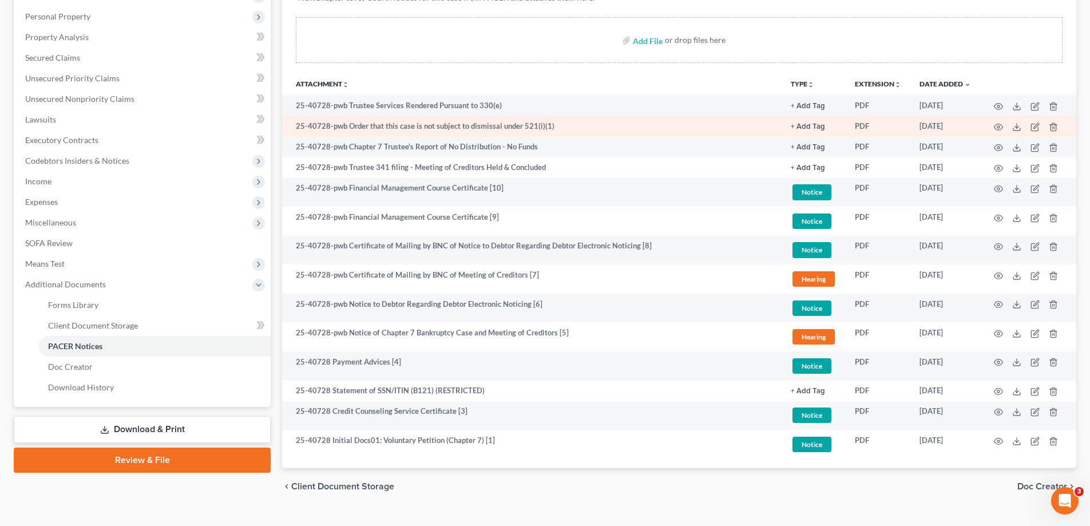
scroll to position [217, 0]
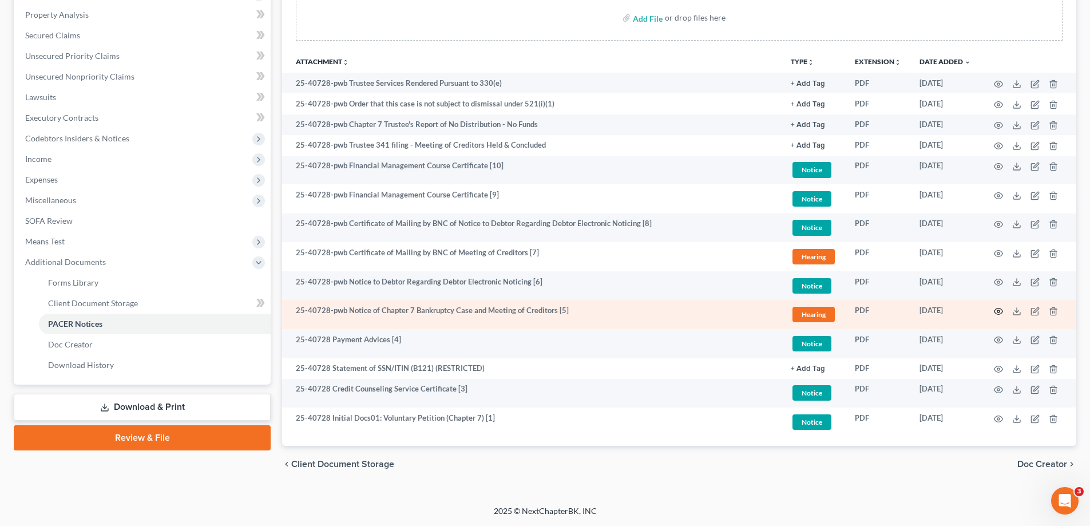
click at [999, 312] on circle "button" at bounding box center [998, 311] width 2 height 2
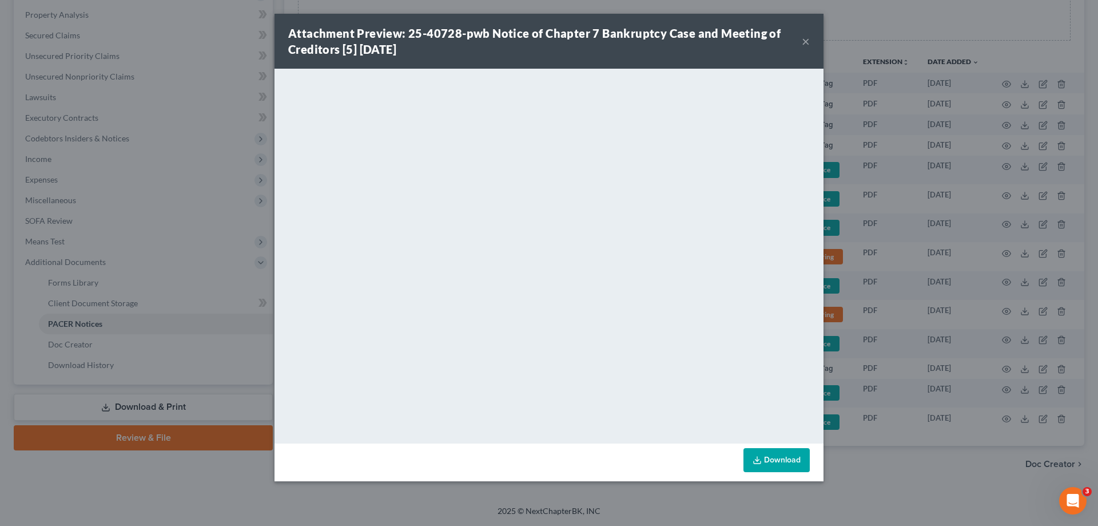
click at [806, 39] on button "×" at bounding box center [806, 41] width 8 height 14
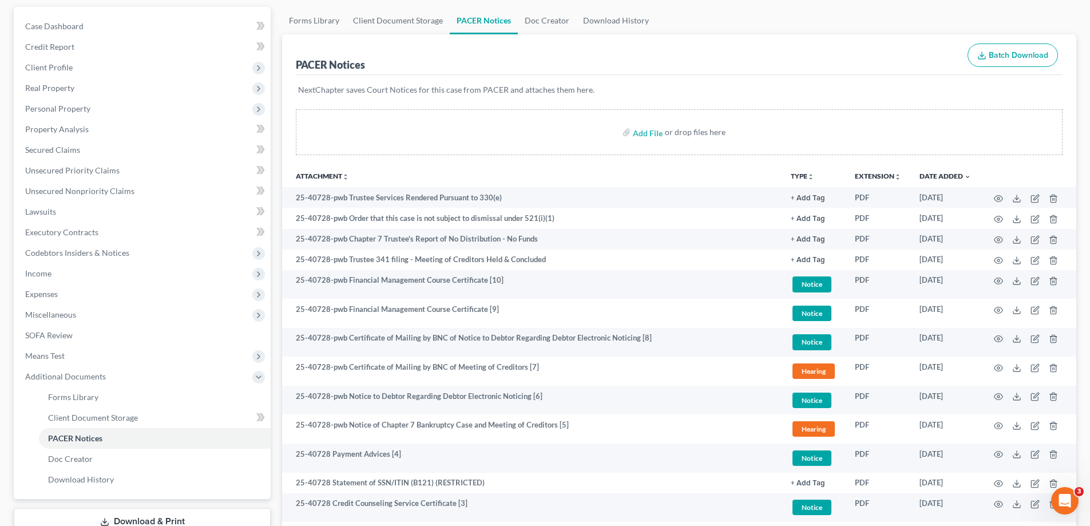
scroll to position [0, 0]
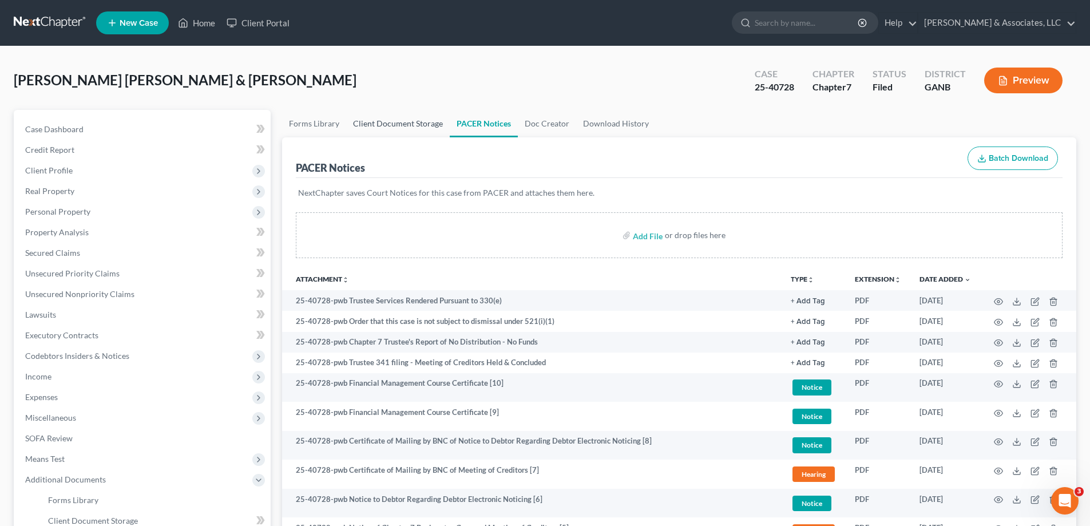
click at [379, 122] on link "Client Document Storage" at bounding box center [398, 123] width 104 height 27
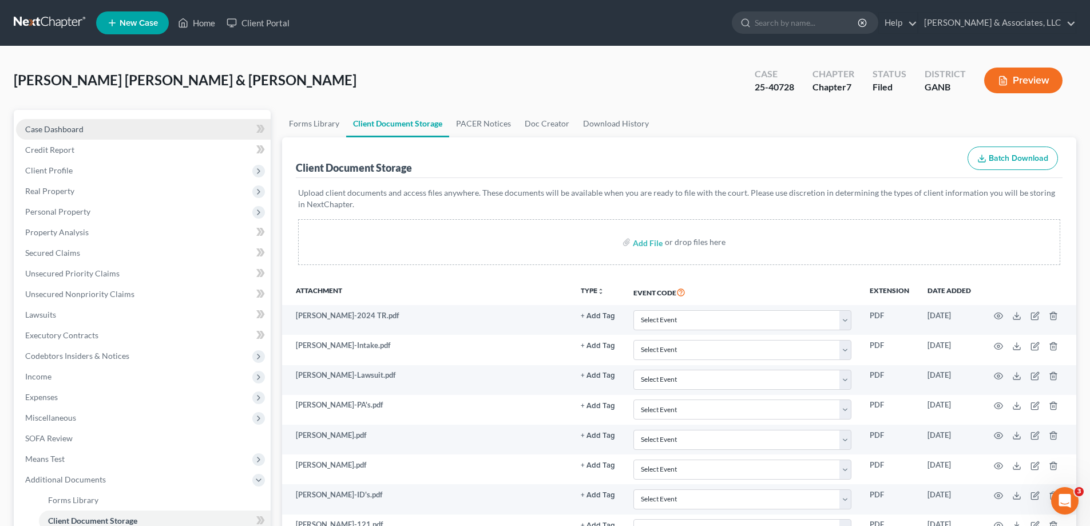
click at [71, 130] on span "Case Dashboard" at bounding box center [54, 129] width 58 height 10
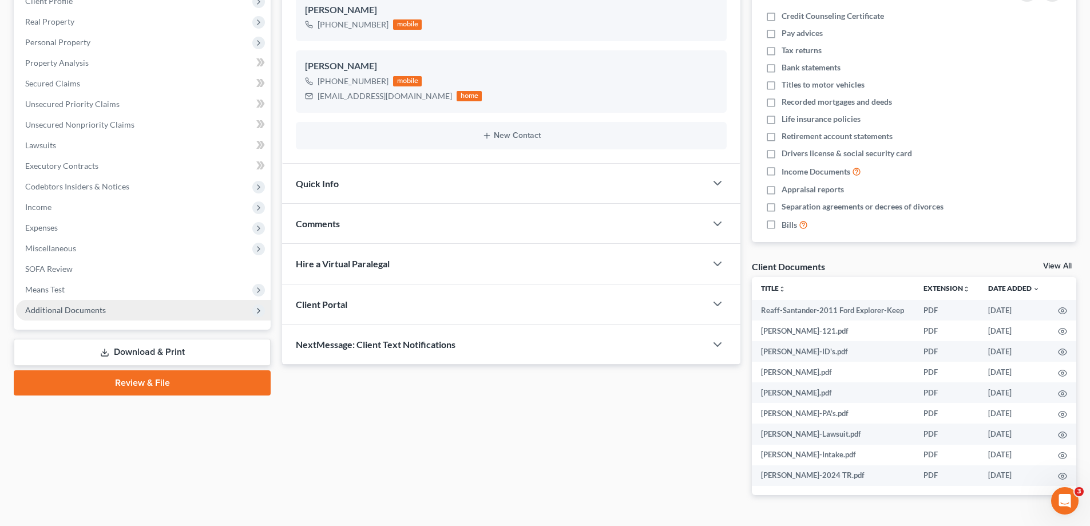
scroll to position [200, 0]
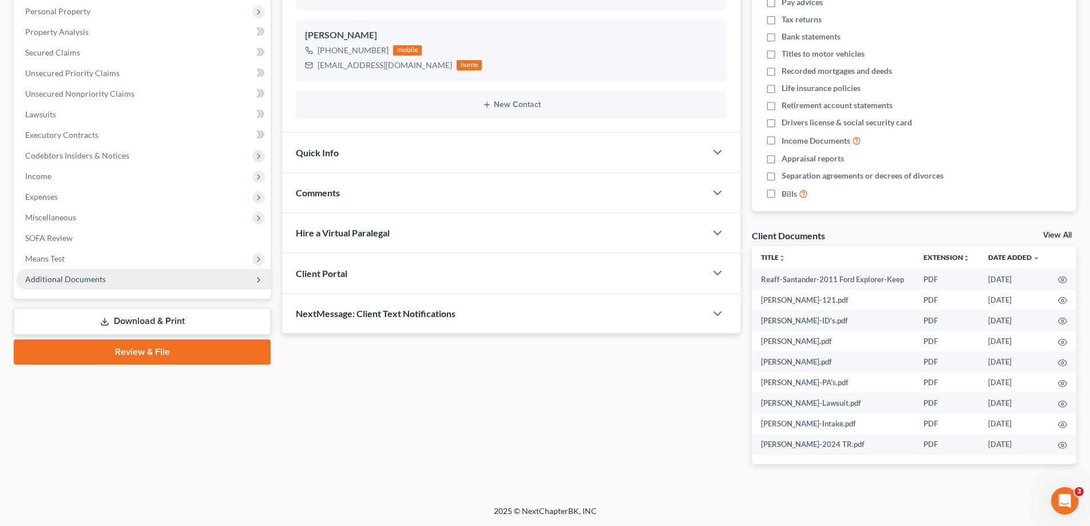
click at [105, 283] on span "Additional Documents" at bounding box center [143, 279] width 255 height 21
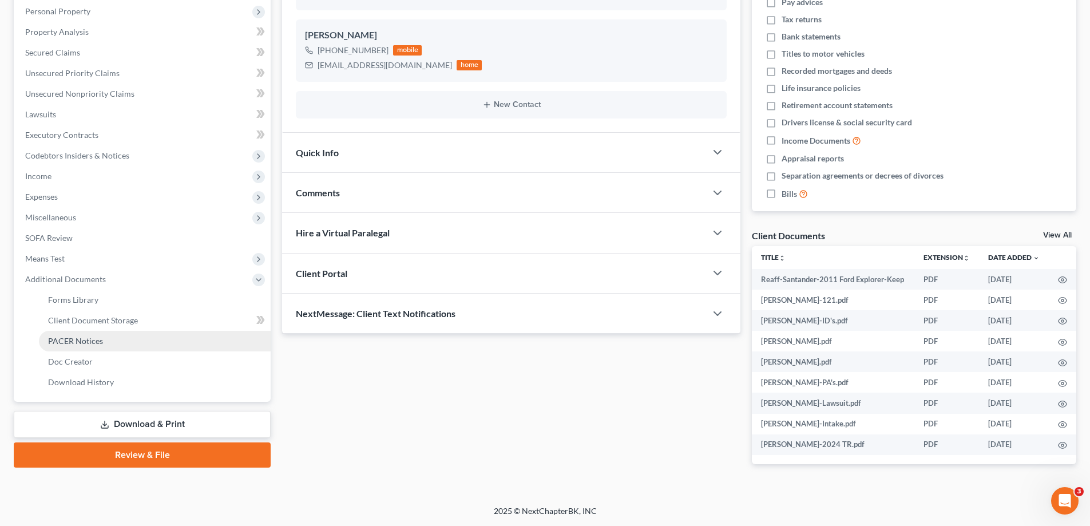
click at [86, 336] on span "PACER Notices" at bounding box center [75, 341] width 55 height 10
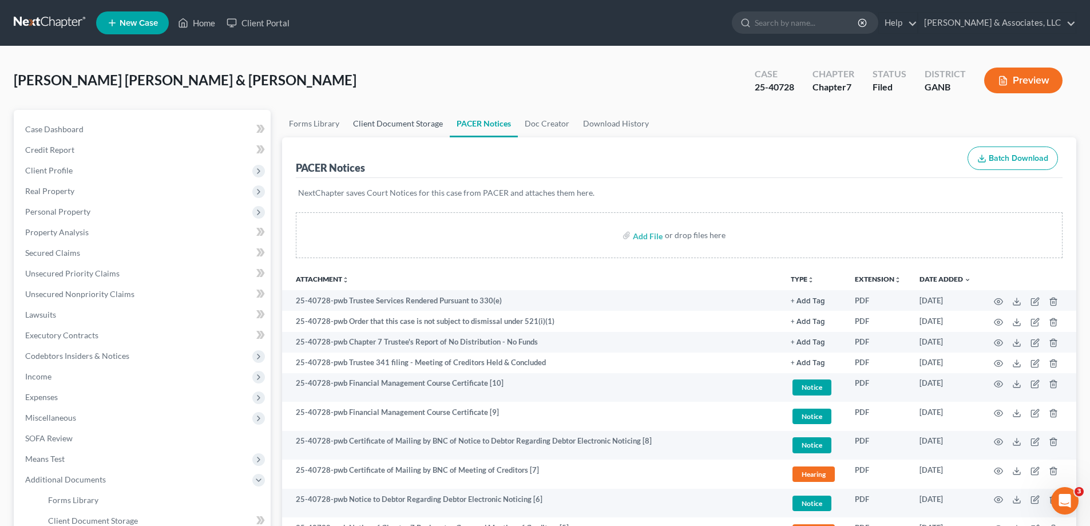
drag, startPoint x: 399, startPoint y: 119, endPoint x: 394, endPoint y: 126, distance: 8.7
click at [398, 119] on link "Client Document Storage" at bounding box center [398, 123] width 104 height 27
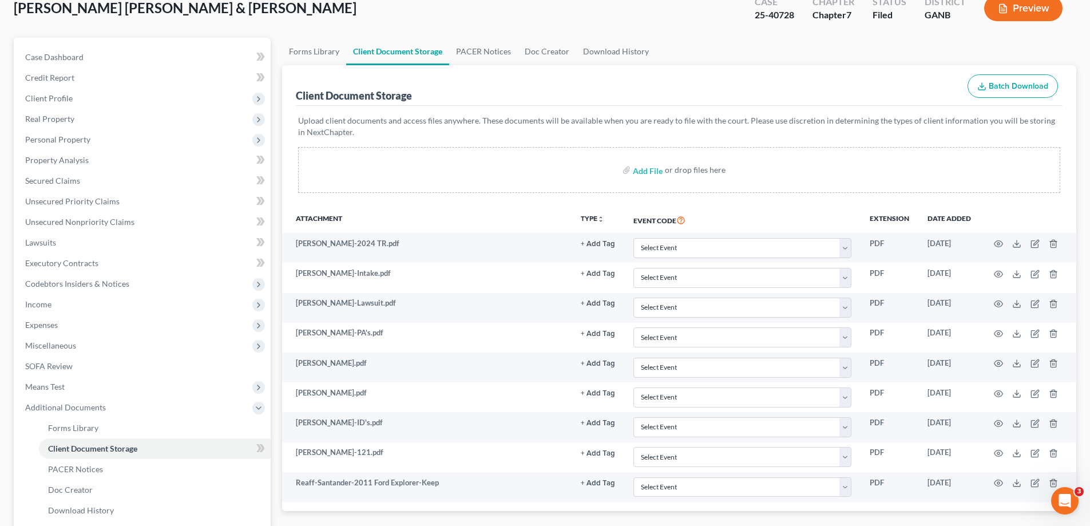
scroll to position [172, 0]
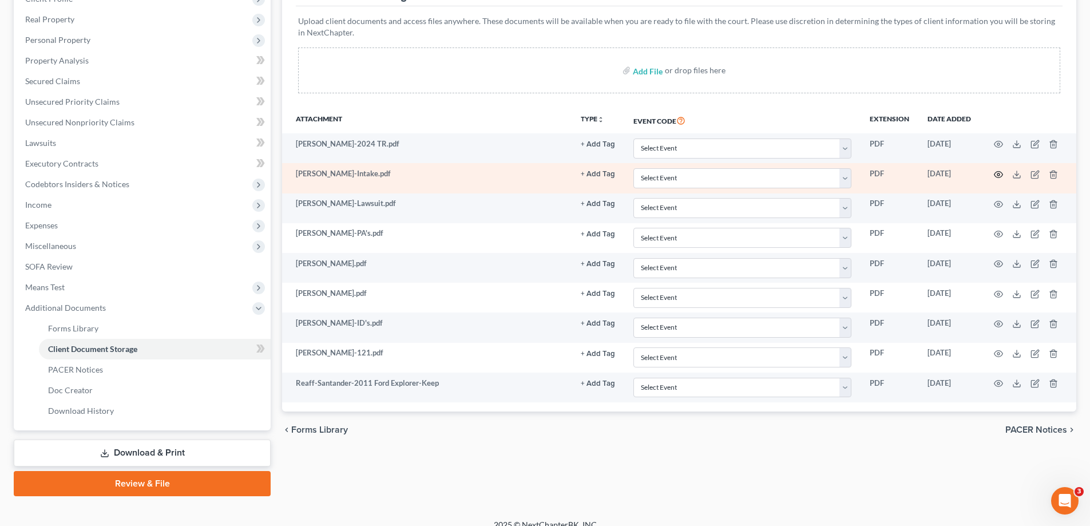
click at [997, 174] on circle "button" at bounding box center [998, 174] width 2 height 2
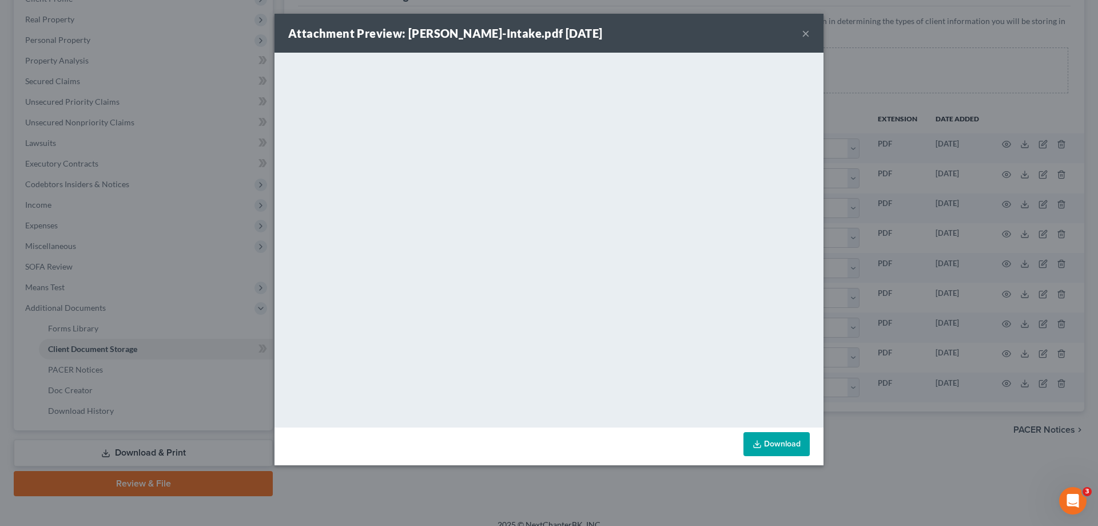
click at [805, 31] on button "×" at bounding box center [806, 33] width 8 height 14
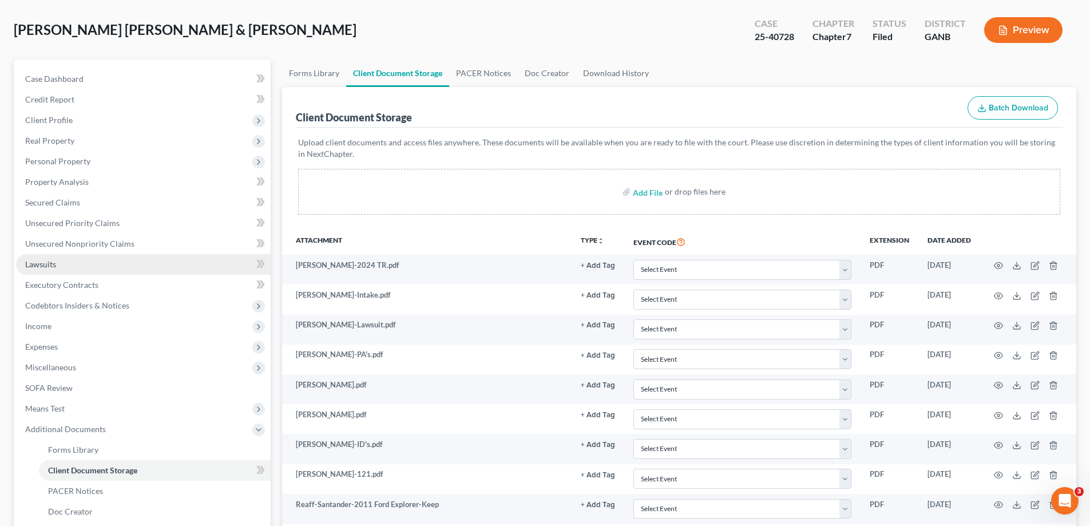
scroll to position [0, 0]
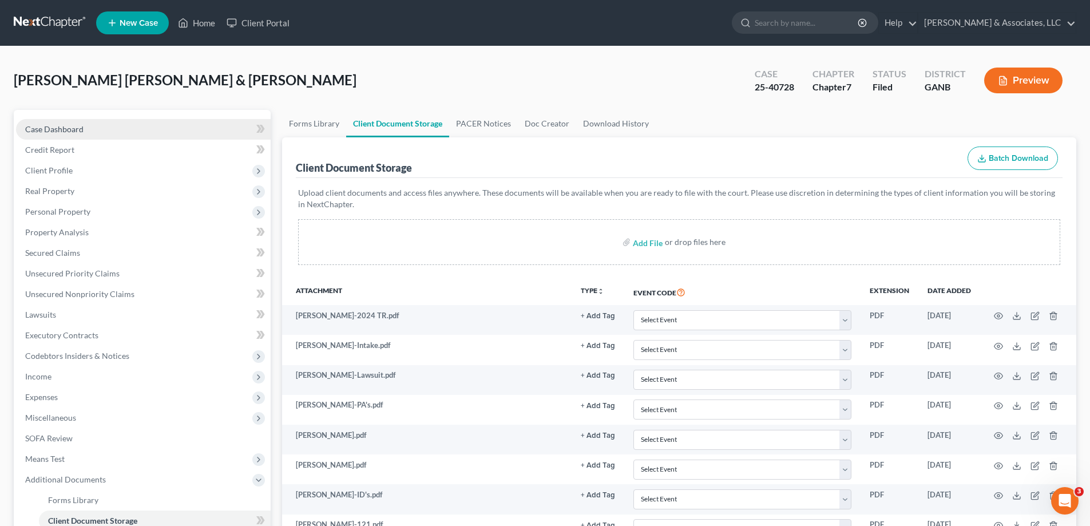
click at [63, 126] on span "Case Dashboard" at bounding box center [54, 129] width 58 height 10
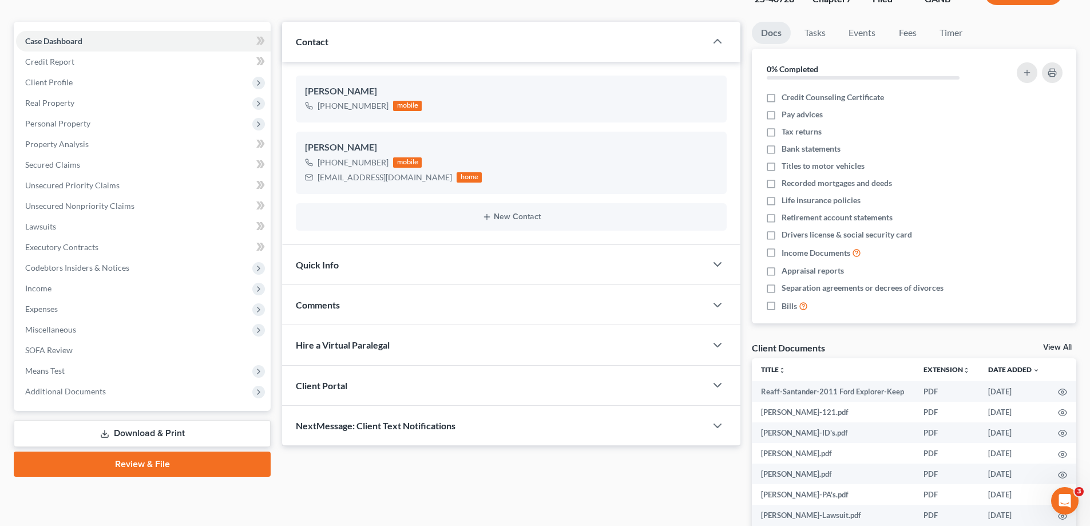
scroll to position [200, 0]
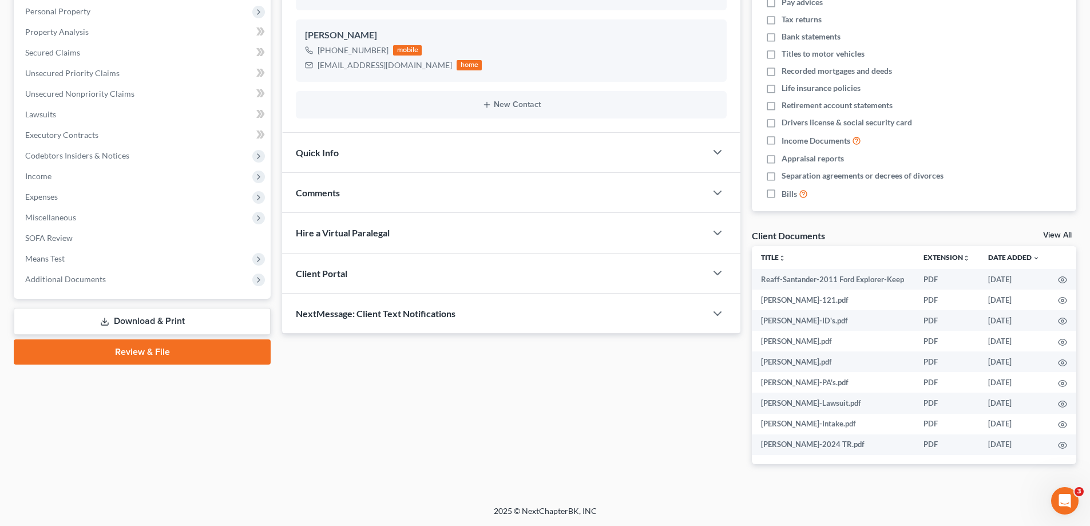
click at [375, 315] on span "NextMessage: Client Text Notifications" at bounding box center [376, 313] width 160 height 11
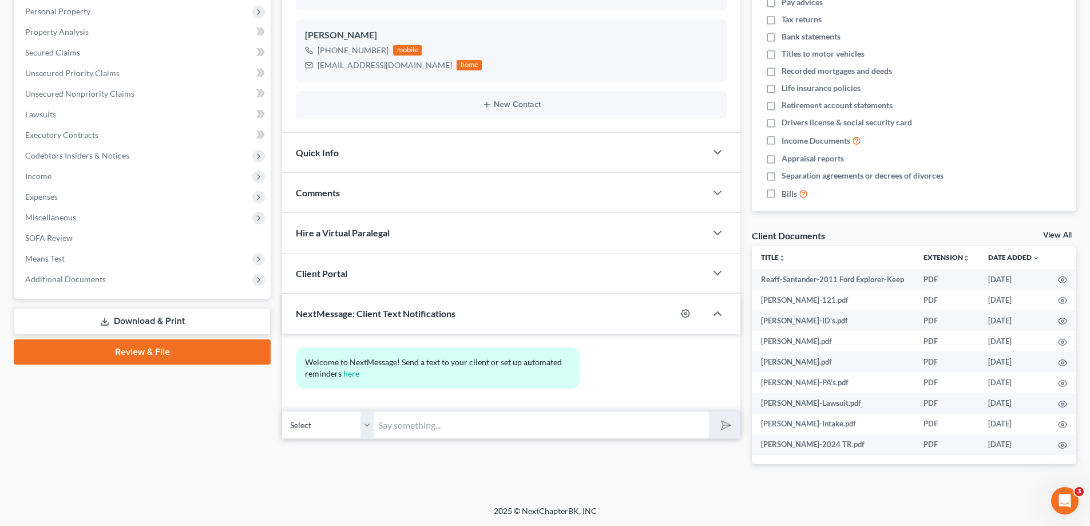
click at [366, 422] on select "Select +1 (678) 464-7231 - Sergio Hernandez Gallegas +1 (678) 524-3905 - Amanda…" at bounding box center [328, 425] width 92 height 28
select select "1"
click at [282, 411] on select "Select +1 (678) 464-7231 - Sergio Hernandez Gallegas +1 (678) 524-3905 - Amanda…" at bounding box center [328, 425] width 92 height 28
click at [424, 423] on input "text" at bounding box center [541, 425] width 335 height 28
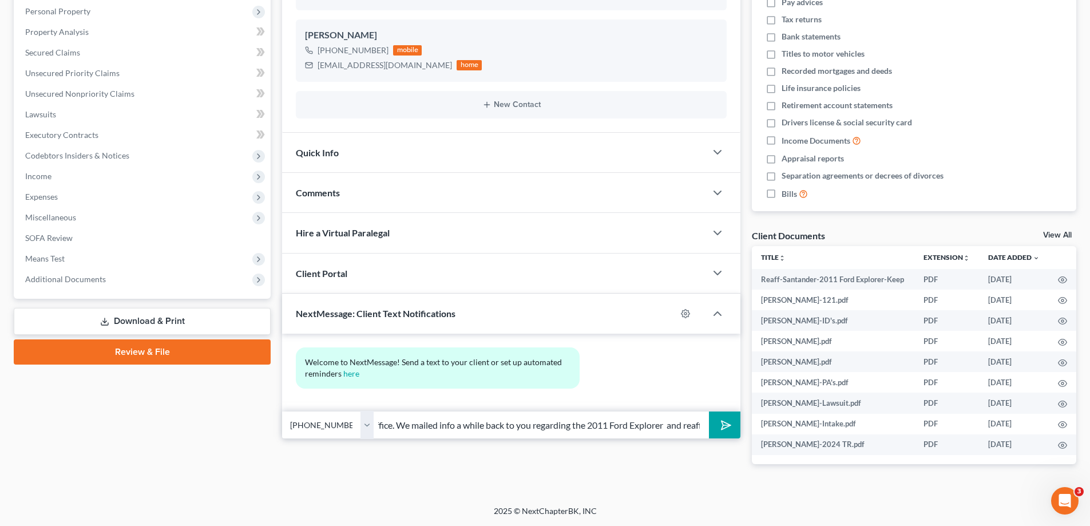
click at [709, 411] on button "submit" at bounding box center [724, 424] width 31 height 27
type input "Hi! This is Amy at Brian Cahn's office. We mailed info a while back to you rega…"
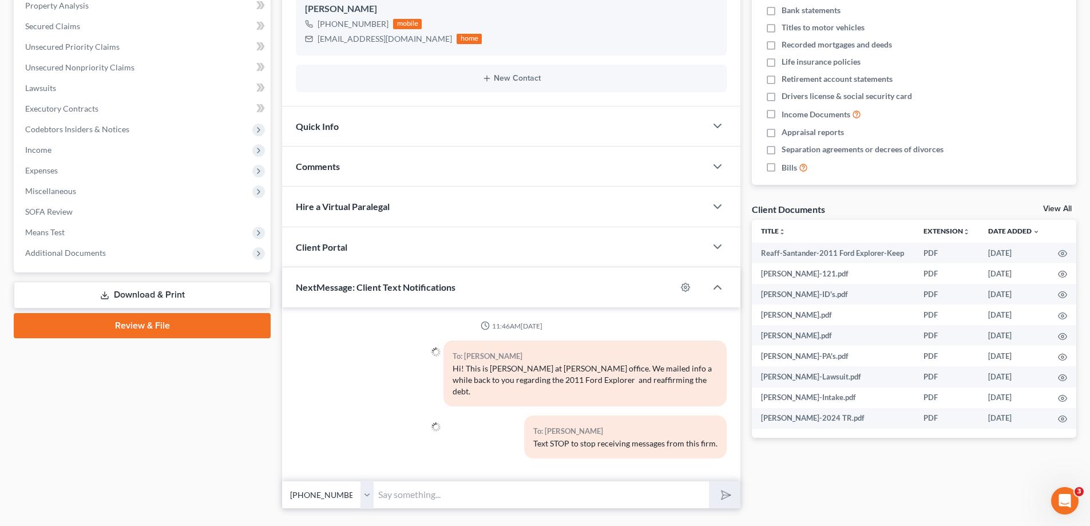
scroll to position [241, 0]
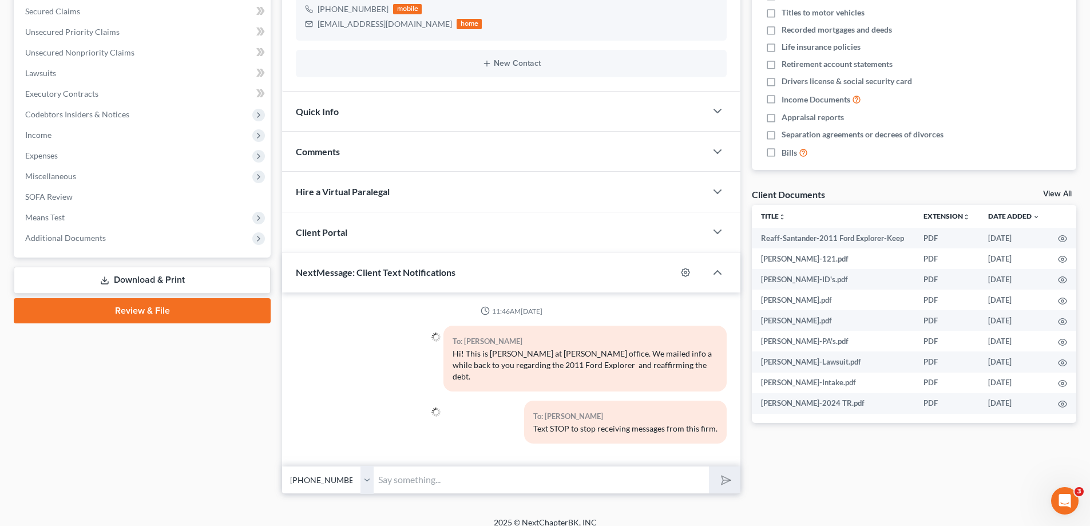
click at [460, 479] on input "text" at bounding box center [541, 480] width 335 height 28
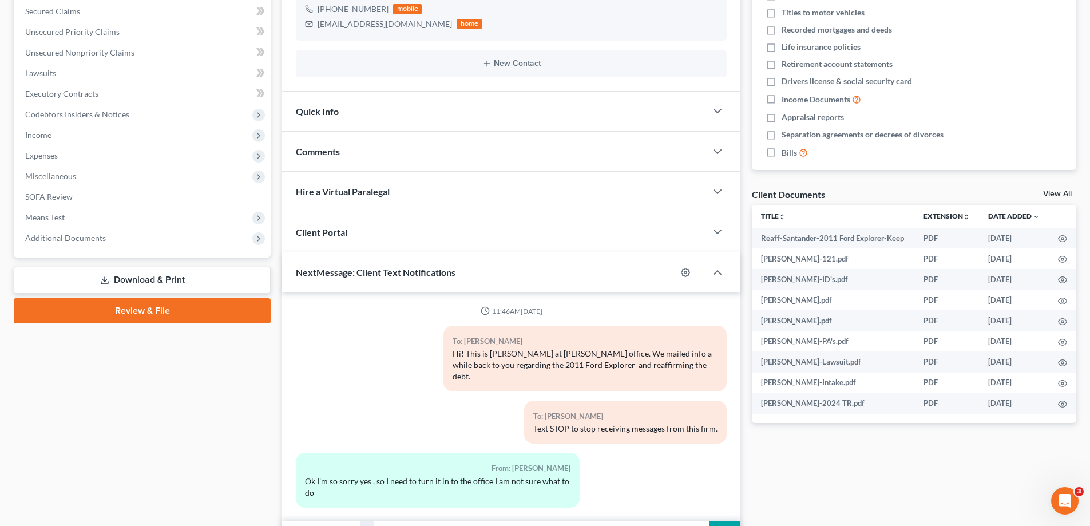
scroll to position [253, 0]
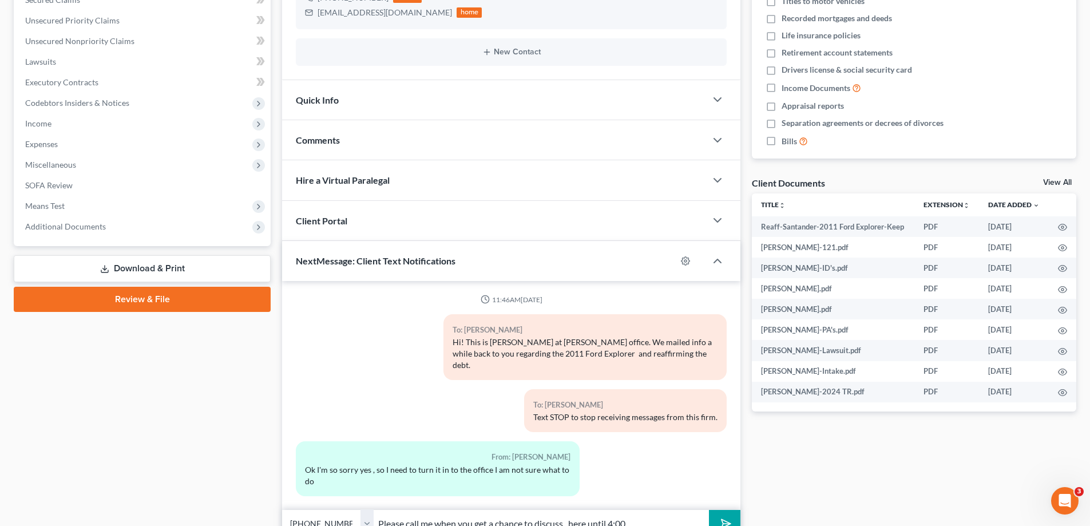
type input "Please call me when you get a chance to discuss...here until 4:00"
click at [709, 510] on button "submit" at bounding box center [724, 523] width 31 height 27
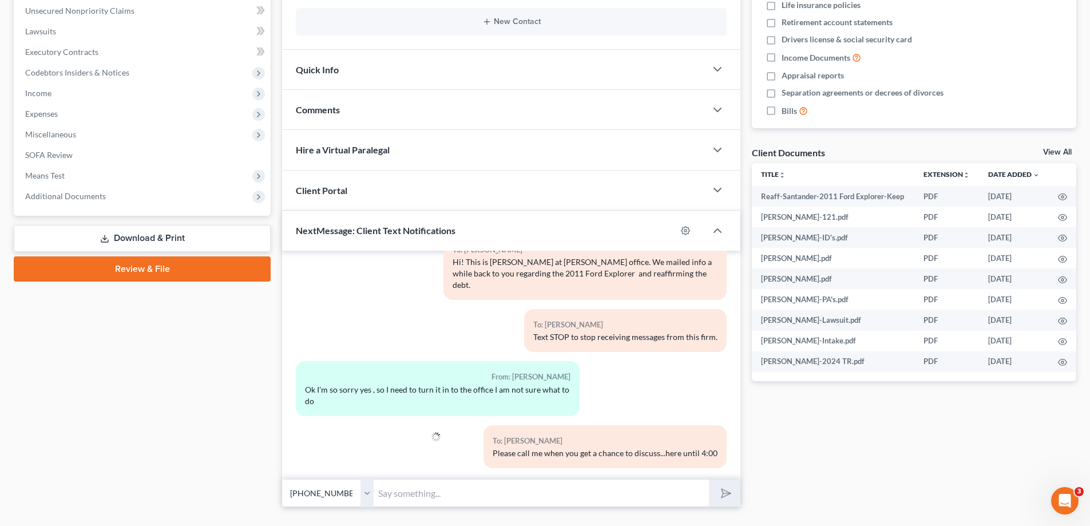
scroll to position [308, 0]
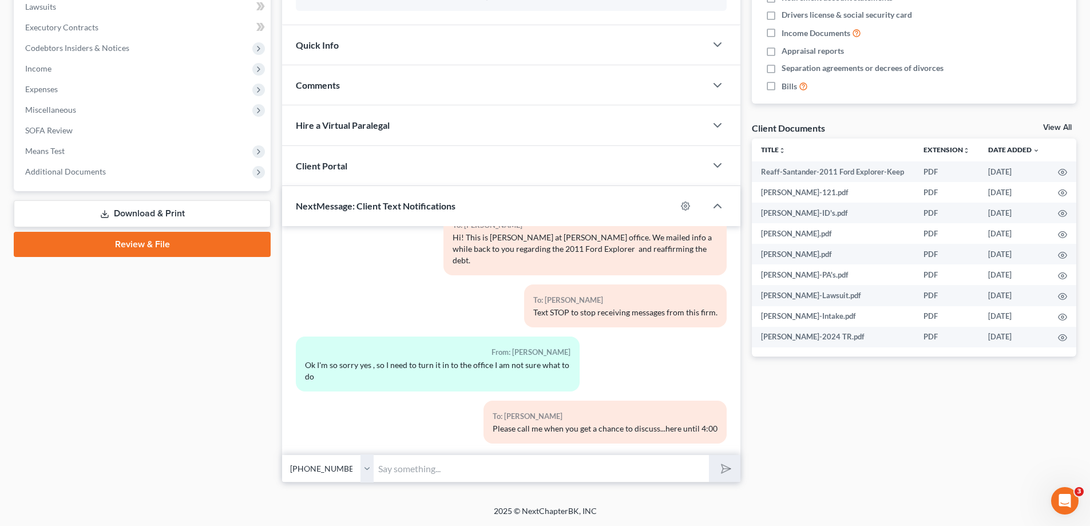
click at [467, 466] on input "text" at bounding box center [541, 468] width 335 height 28
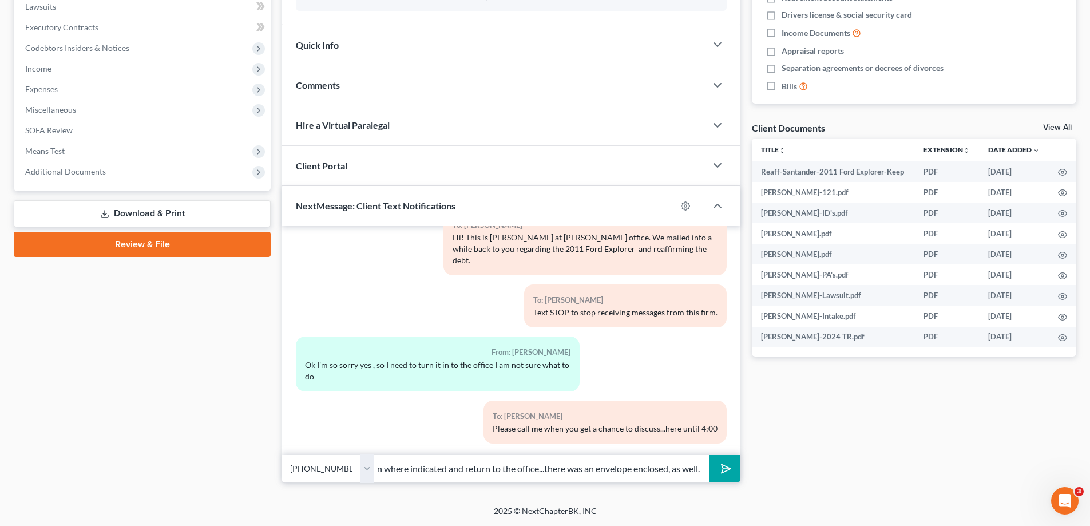
scroll to position [0, 38]
type input "Yes, sign where indicated and return to the office...there was an envelope encl…"
click at [709, 455] on button "submit" at bounding box center [724, 468] width 31 height 27
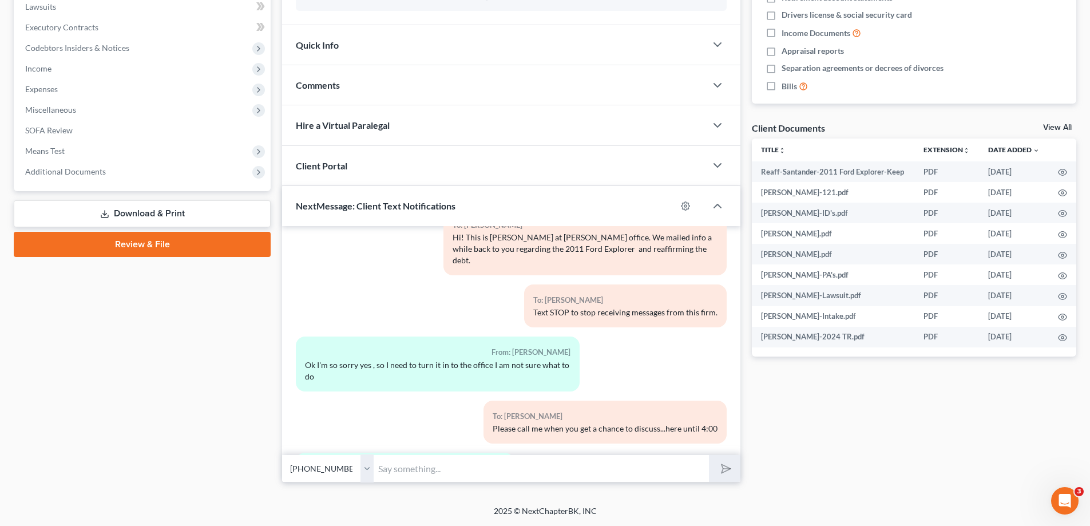
scroll to position [165, 0]
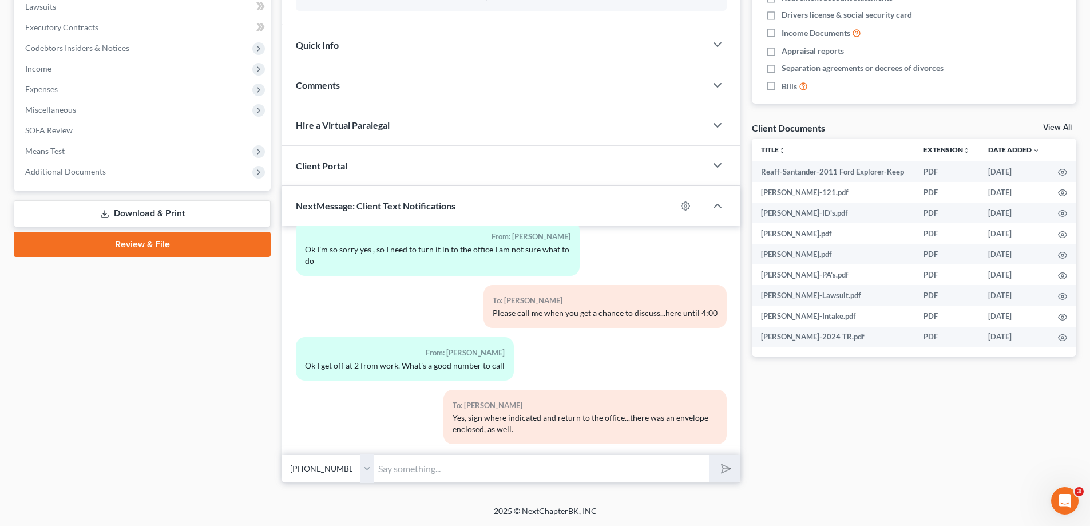
click at [452, 470] on input "text" at bounding box center [541, 468] width 335 height 28
type input "770-382-8900"
click at [709, 455] on button "submit" at bounding box center [724, 468] width 31 height 27
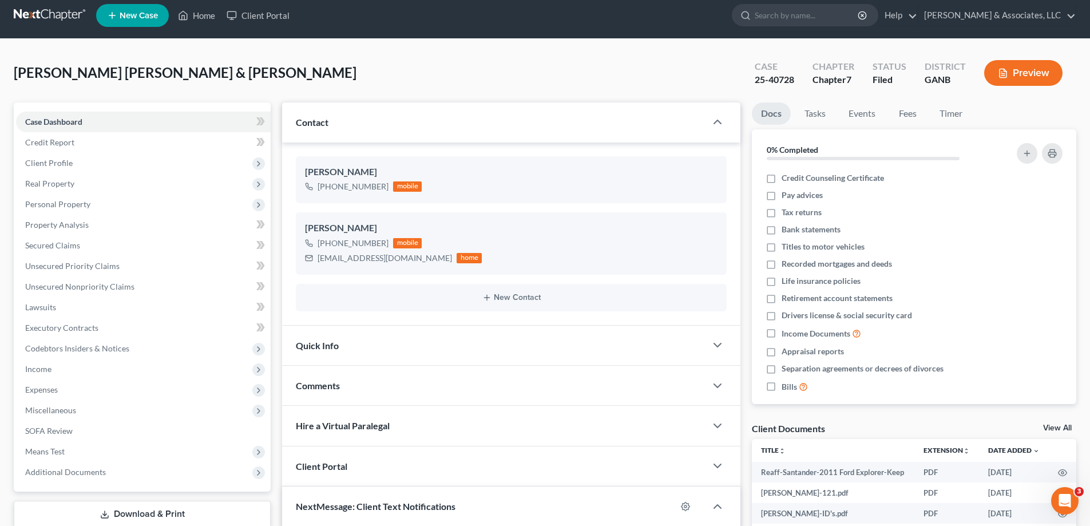
scroll to position [0, 0]
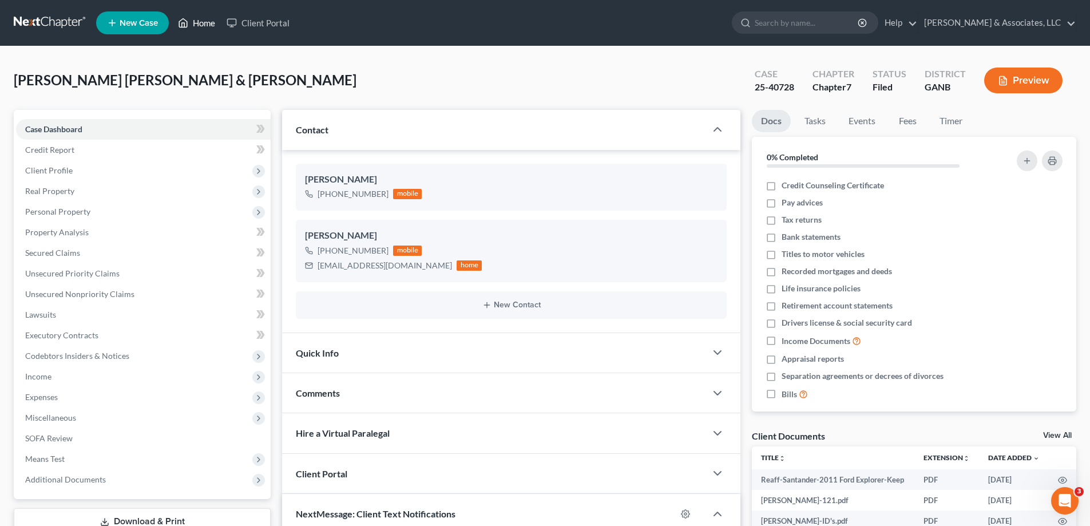
click at [201, 22] on link "Home" at bounding box center [196, 23] width 49 height 21
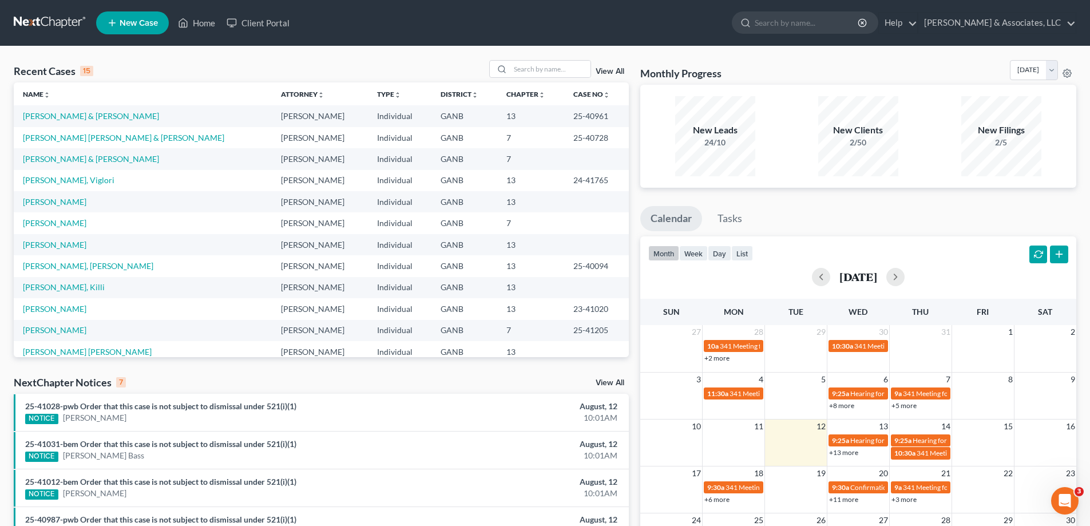
click at [37, 217] on td "Young, Diane" at bounding box center [143, 222] width 258 height 21
click at [35, 223] on link "Young, Diane" at bounding box center [54, 223] width 63 height 10
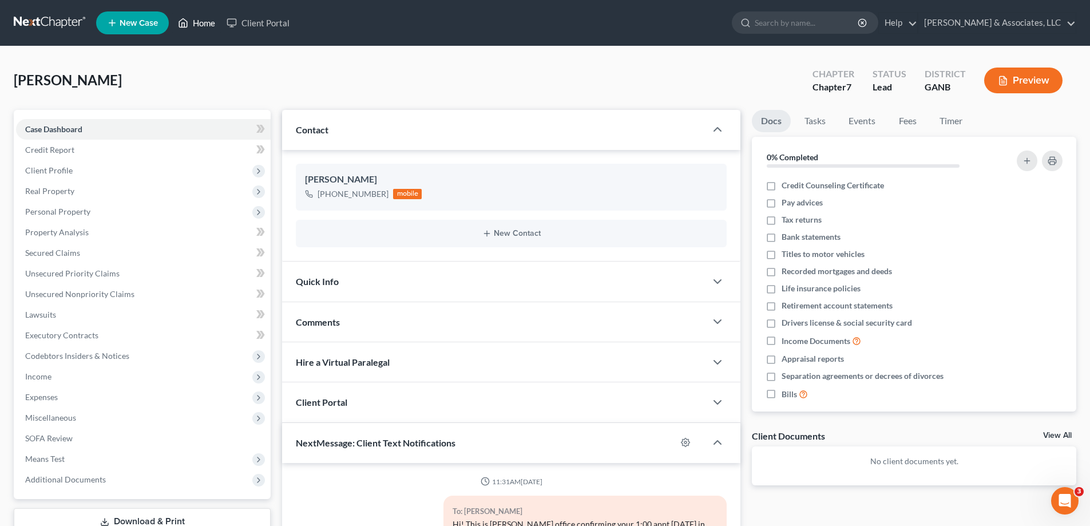
click at [201, 21] on link "Home" at bounding box center [196, 23] width 49 height 21
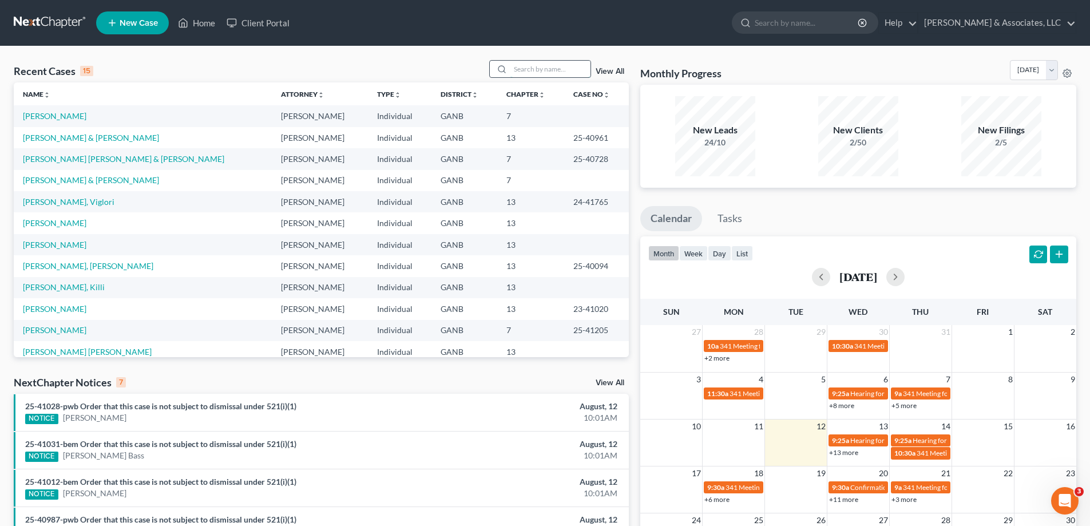
click at [547, 73] on input "search" at bounding box center [550, 69] width 80 height 17
type input "randolph"
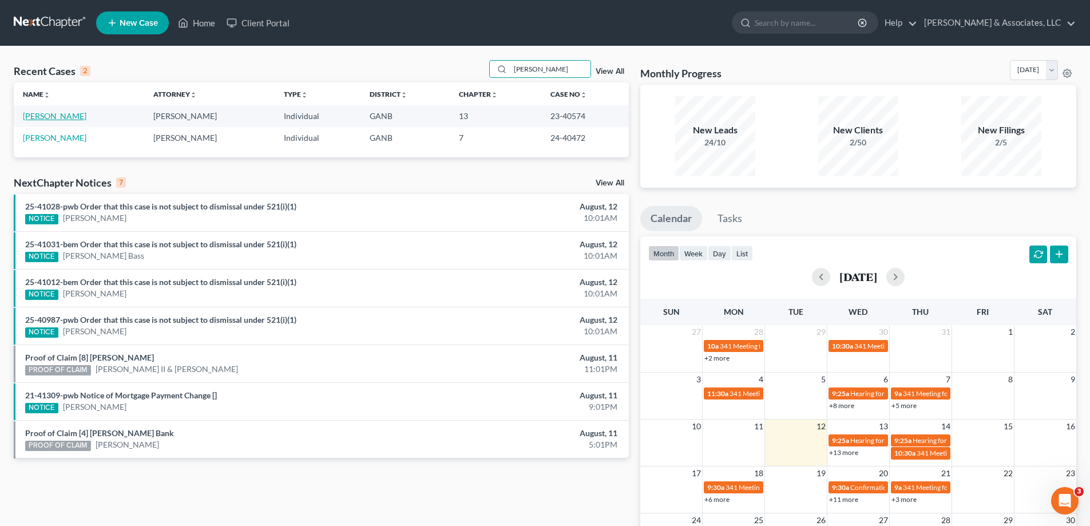
click at [42, 117] on link "Randolph, Tonya" at bounding box center [54, 116] width 63 height 10
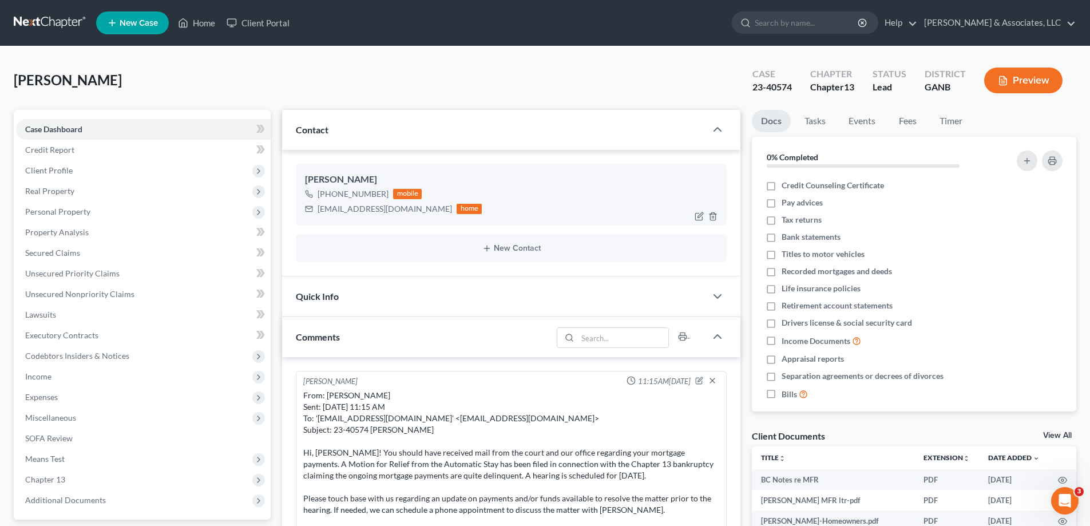
drag, startPoint x: 343, startPoint y: 215, endPoint x: 323, endPoint y: 208, distance: 21.2
click at [343, 216] on div "tonyarandolph9990@yahoo.com home" at bounding box center [393, 208] width 177 height 15
drag, startPoint x: 318, startPoint y: 209, endPoint x: 433, endPoint y: 212, distance: 115.0
click at [433, 212] on div "tonyarandolph9990@yahoo.com home" at bounding box center [393, 208] width 177 height 15
copy div "tonyarandolph9990@yahoo.com"
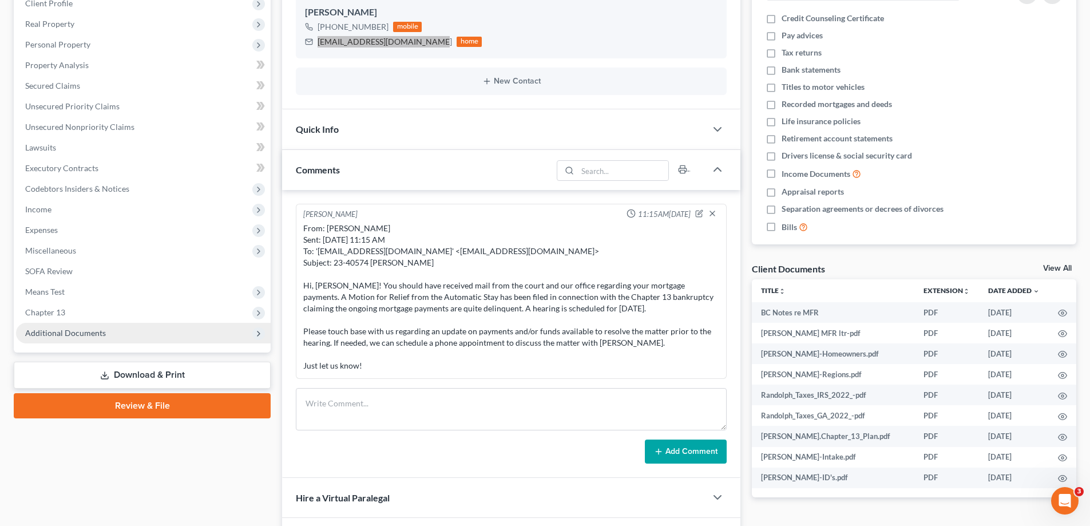
scroll to position [172, 0]
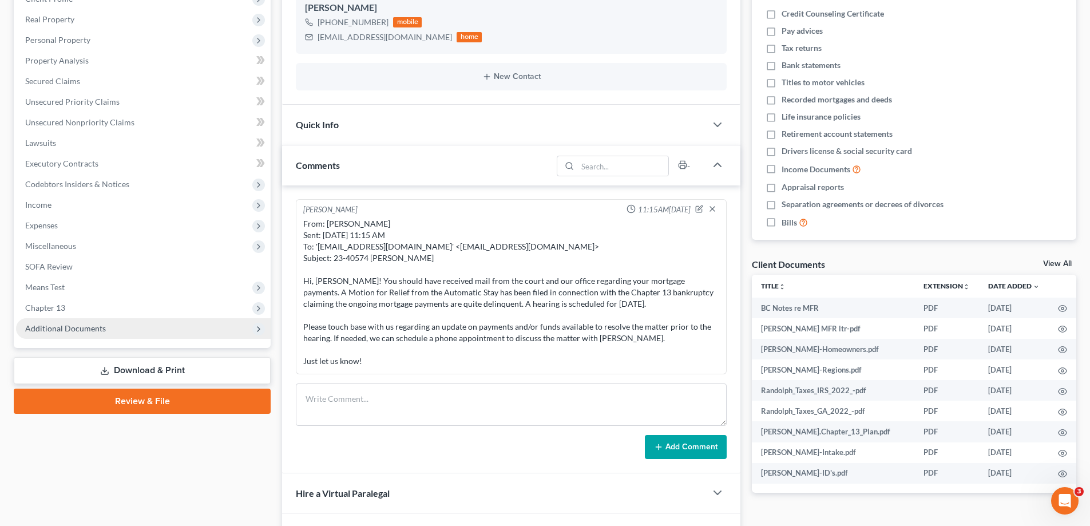
click at [84, 326] on span "Additional Documents" at bounding box center [65, 328] width 81 height 10
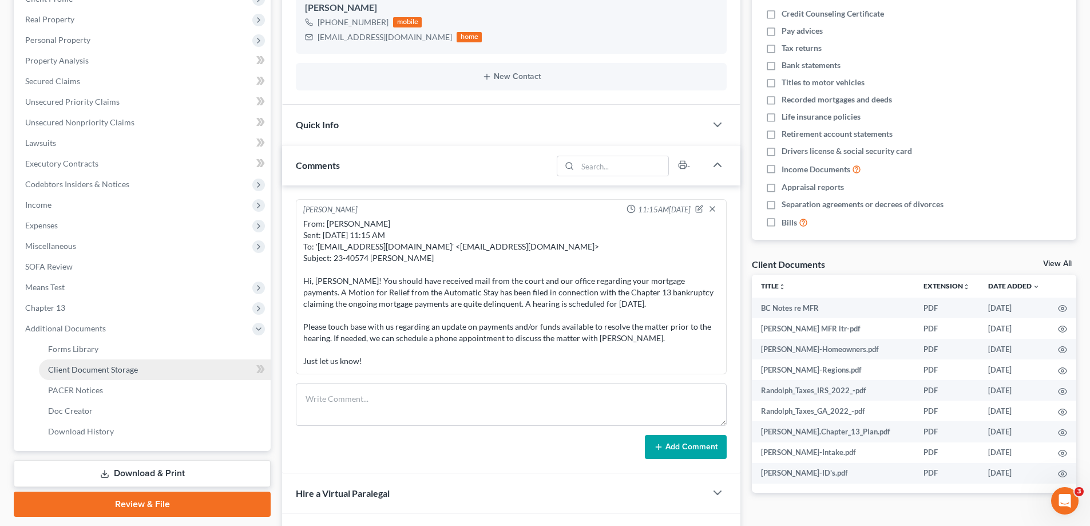
click at [76, 370] on span "Client Document Storage" at bounding box center [93, 369] width 90 height 10
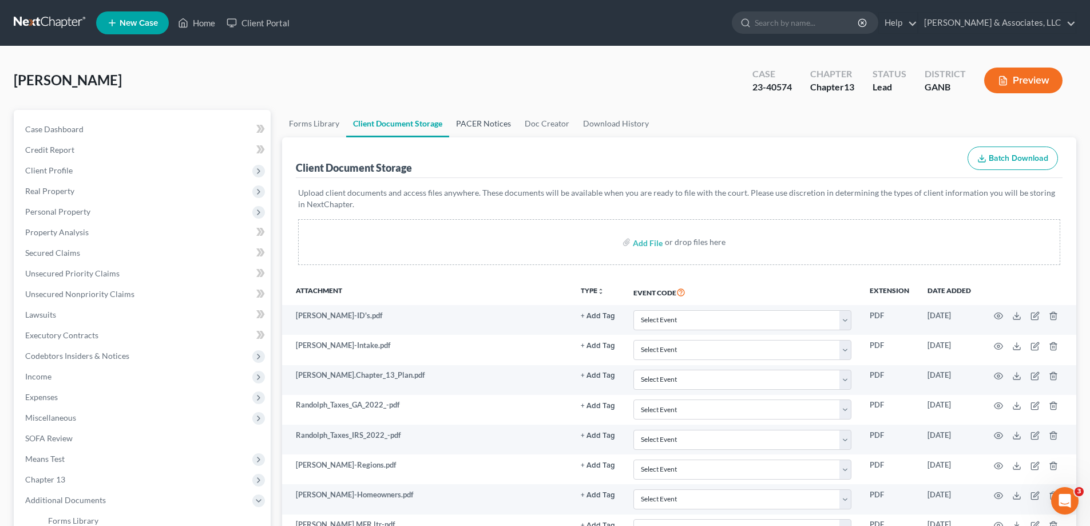
click at [478, 124] on link "PACER Notices" at bounding box center [483, 123] width 69 height 27
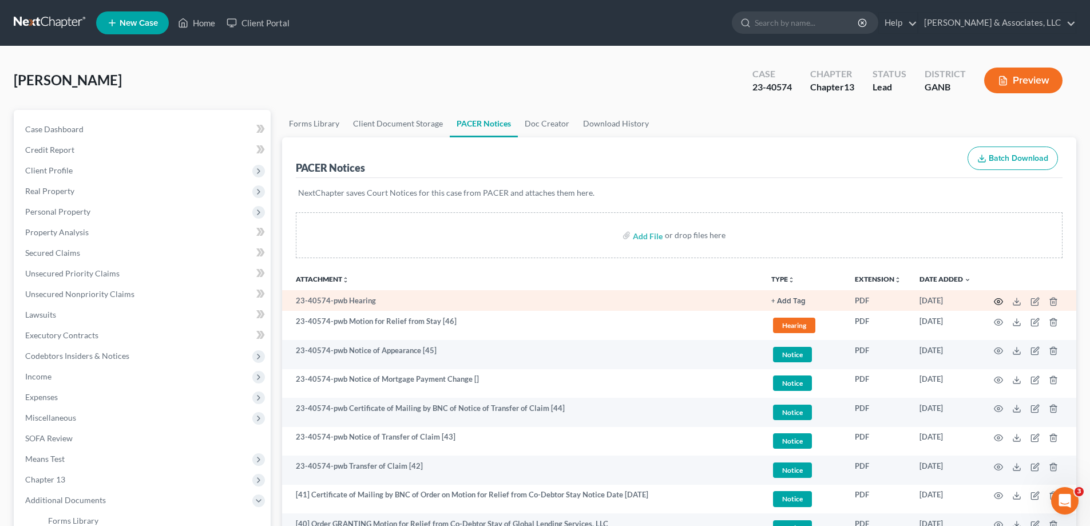
click at [1002, 301] on icon "button" at bounding box center [998, 301] width 9 height 6
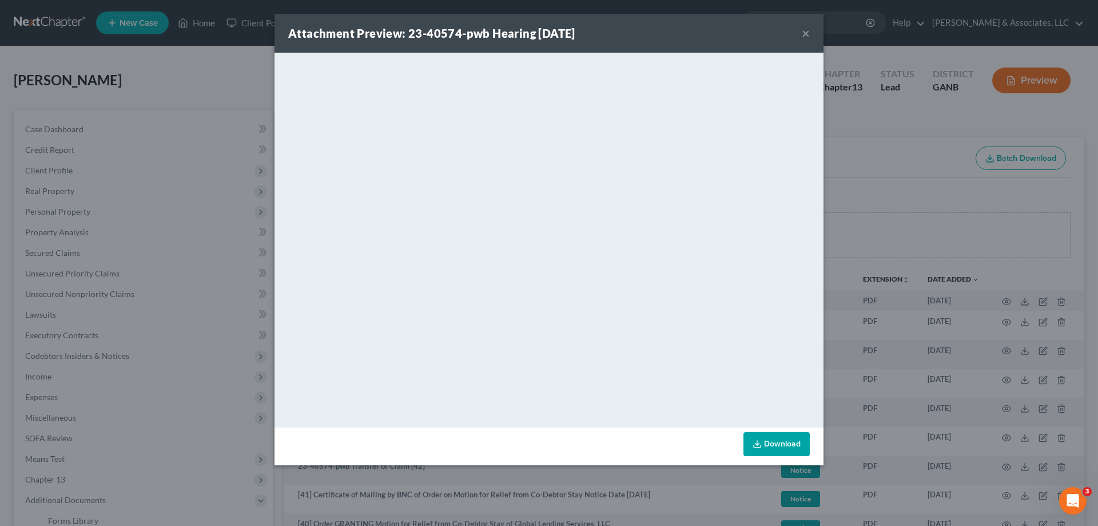
click at [808, 34] on button "×" at bounding box center [806, 33] width 8 height 14
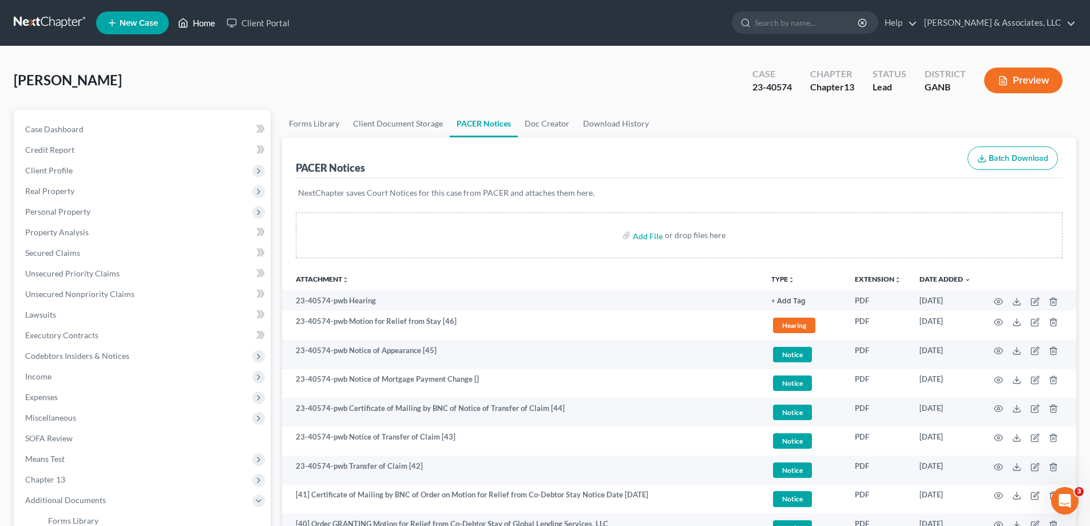
click at [206, 22] on link "Home" at bounding box center [196, 23] width 49 height 21
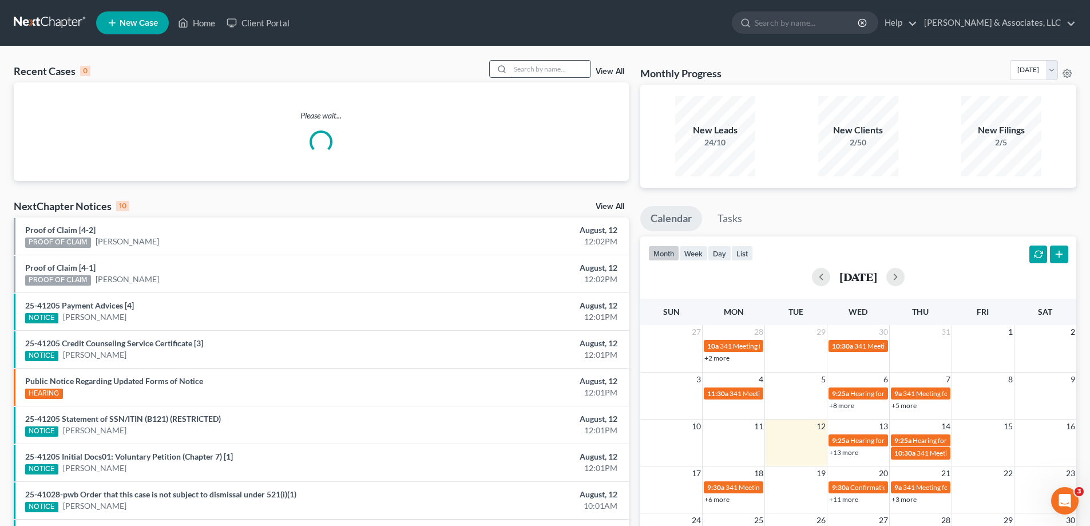
click at [522, 73] on input "search" at bounding box center [550, 69] width 80 height 17
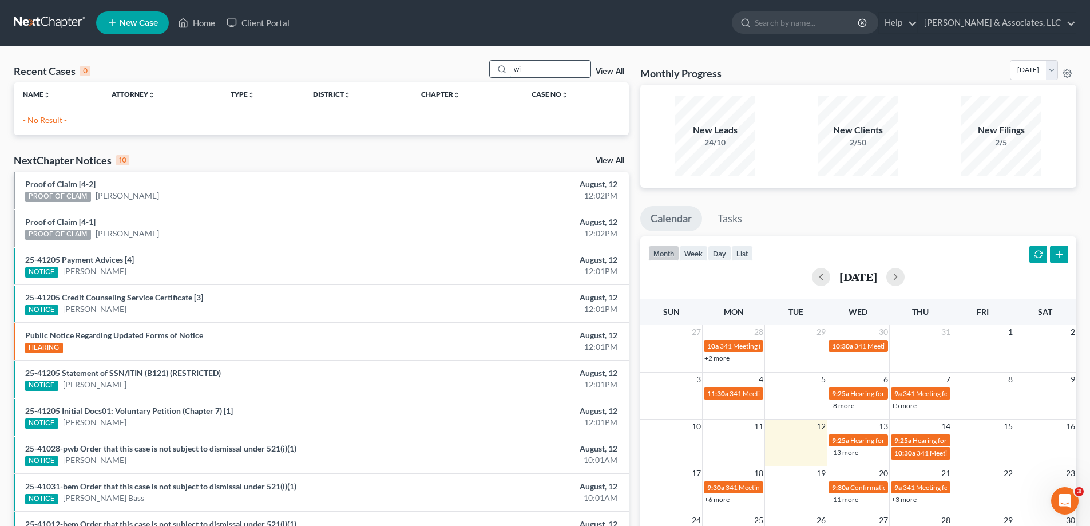
type input "w"
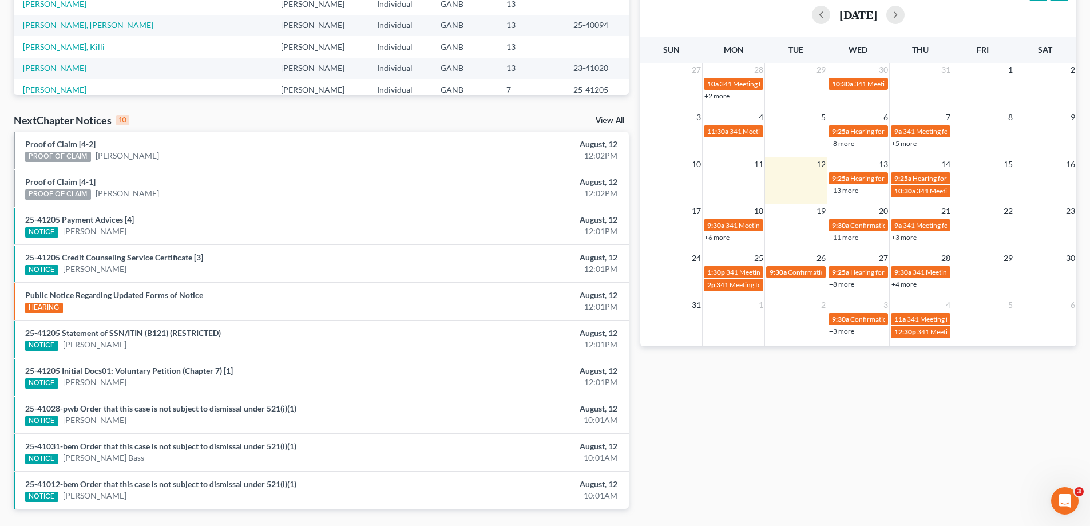
scroll to position [297, 0]
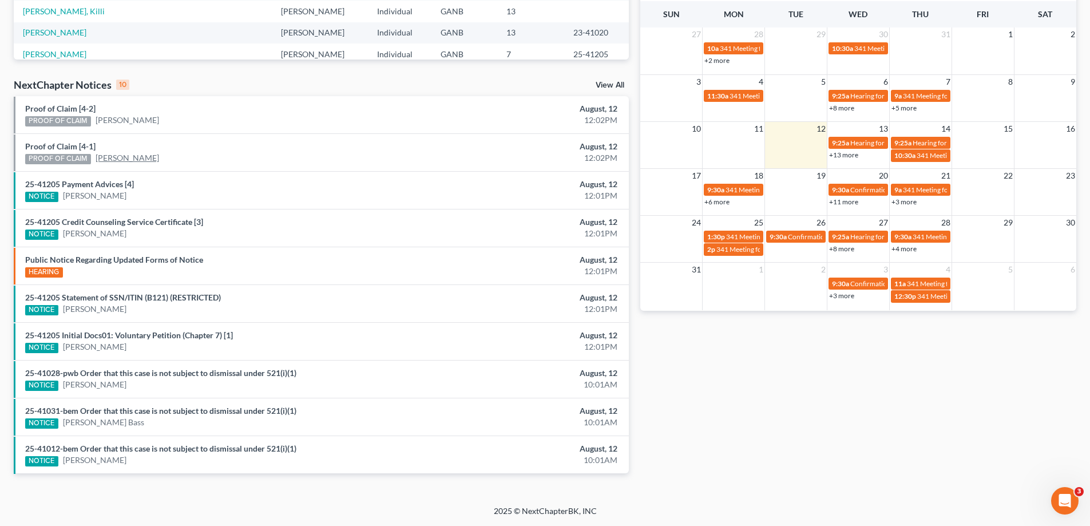
click at [113, 158] on link "Mark Ezell" at bounding box center [127, 157] width 63 height 11
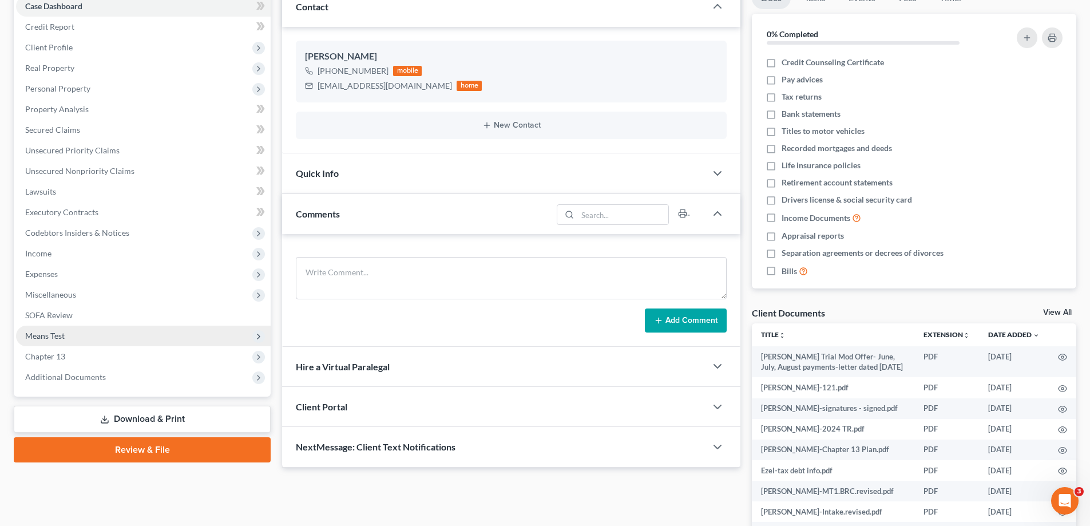
scroll to position [172, 0]
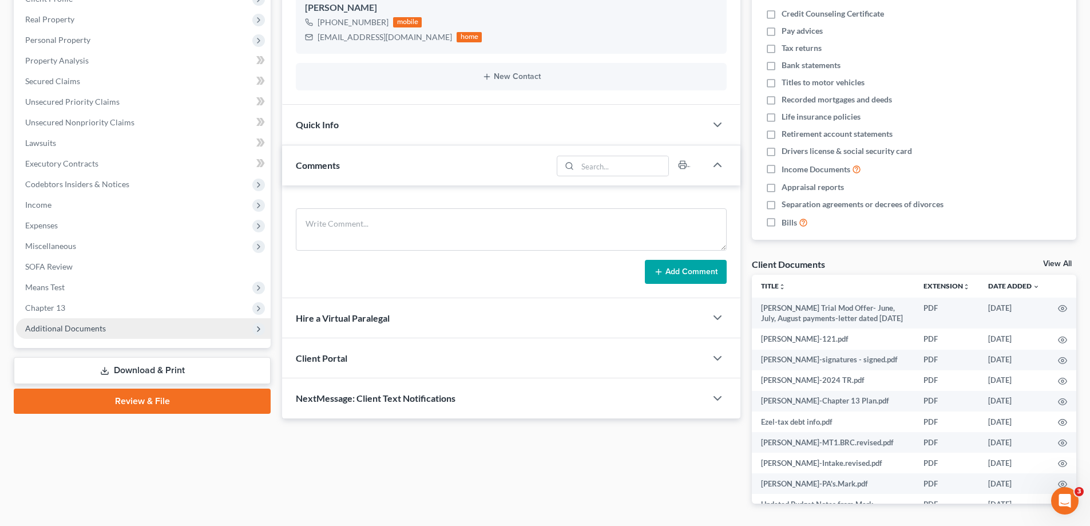
drag, startPoint x: 58, startPoint y: 327, endPoint x: 86, endPoint y: 327, distance: 28.0
click at [58, 327] on span "Additional Documents" at bounding box center [65, 328] width 81 height 10
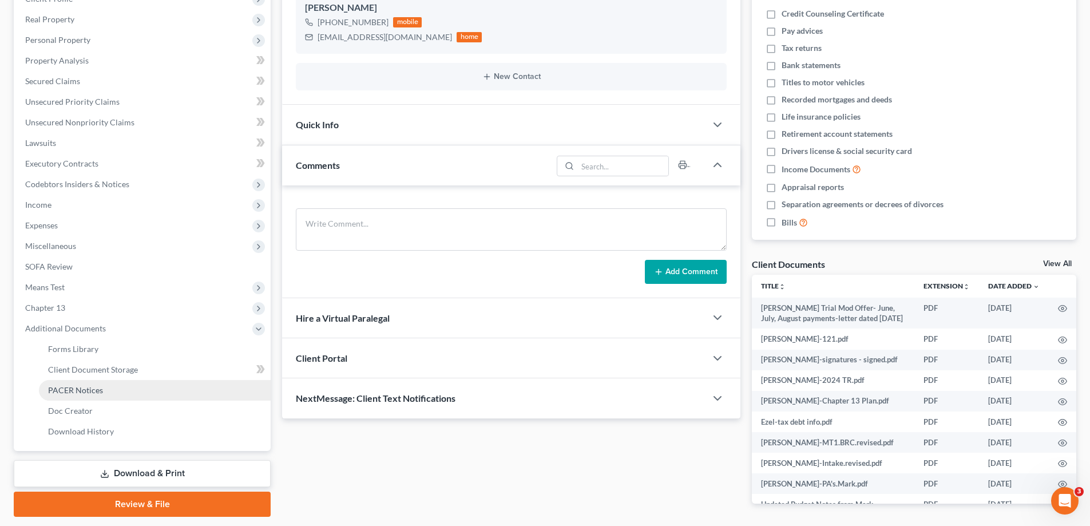
click at [76, 389] on span "PACER Notices" at bounding box center [75, 390] width 55 height 10
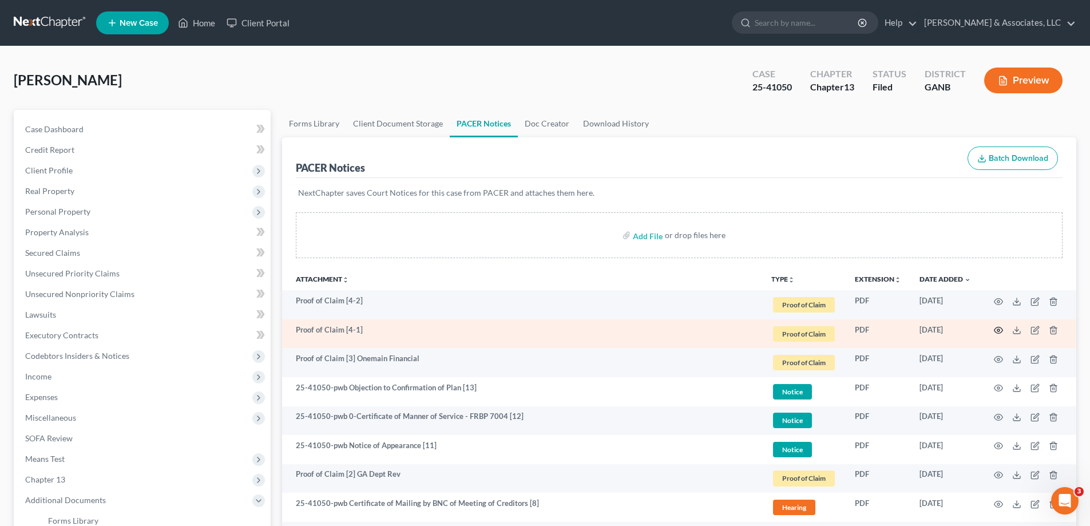
click at [1002, 330] on icon "button" at bounding box center [998, 330] width 9 height 6
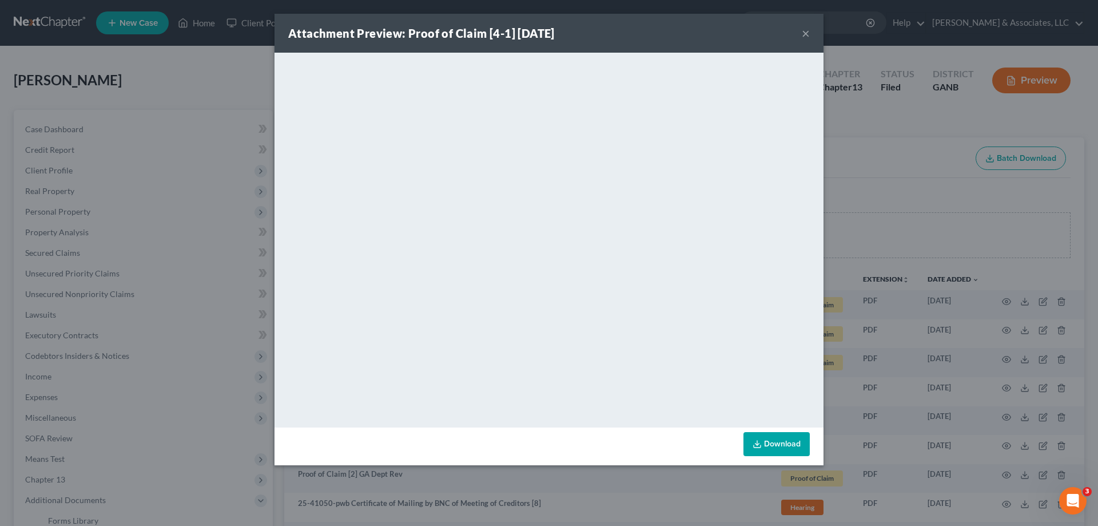
click at [804, 33] on button "×" at bounding box center [806, 33] width 8 height 14
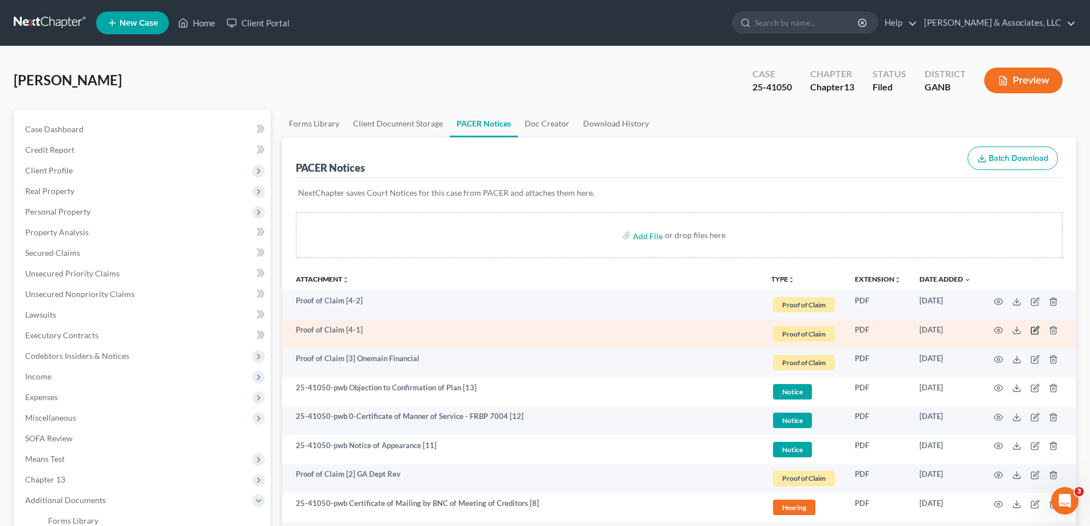
click at [1035, 328] on icon "button" at bounding box center [1034, 329] width 9 height 9
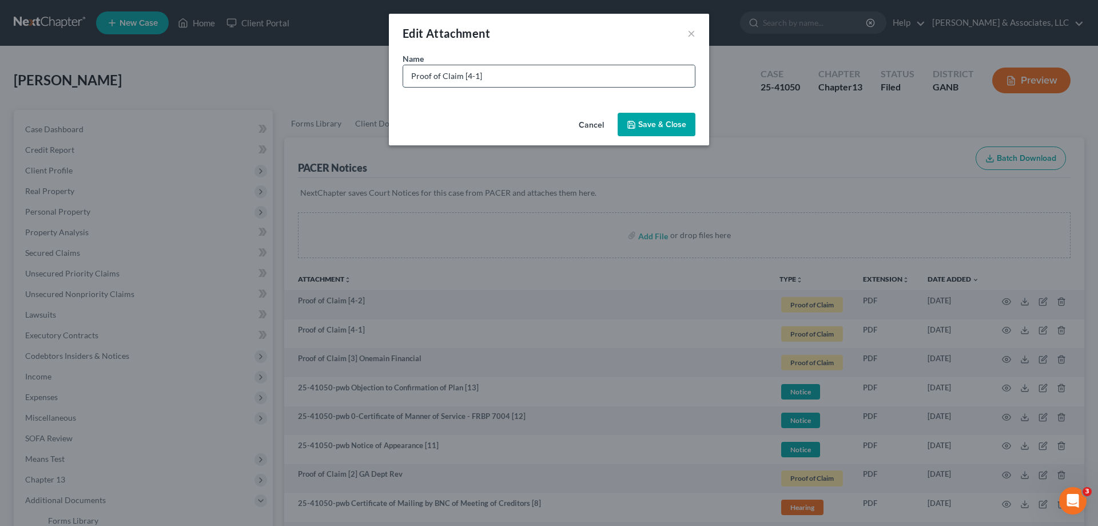
click at [535, 73] on input "Proof of Claim [4-1]" at bounding box center [549, 76] width 292 height 22
type input "Proof of Claim [4-1] Spring Oaks Capital"
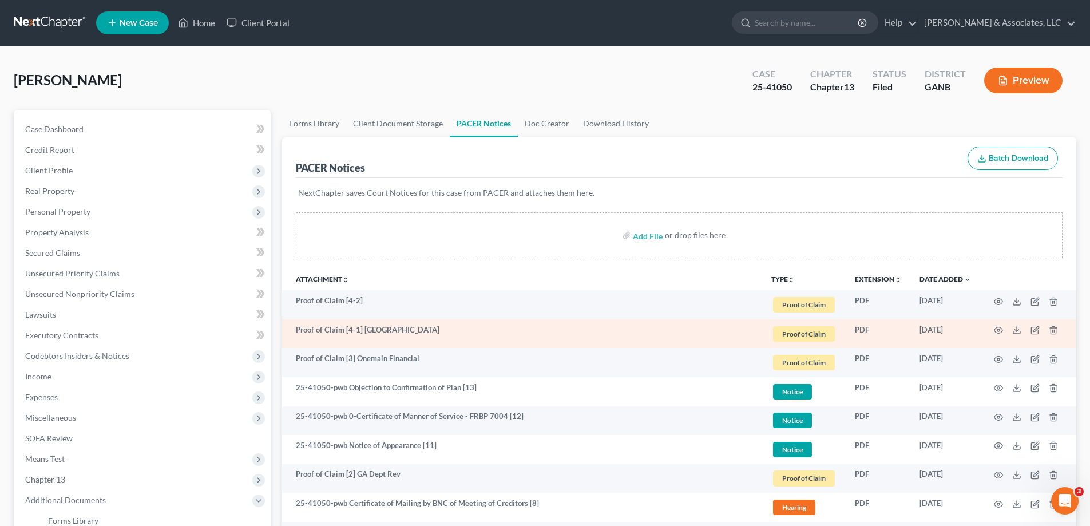
click at [386, 328] on td "Proof of Claim [4-1] Spring Oaks Capital" at bounding box center [522, 333] width 480 height 29
drag, startPoint x: 362, startPoint y: 329, endPoint x: 439, endPoint y: 329, distance: 77.2
click at [439, 329] on td "Proof of Claim [4-1] Spring Oaks Capital" at bounding box center [522, 333] width 480 height 29
copy td "Spring Oaks Capital"
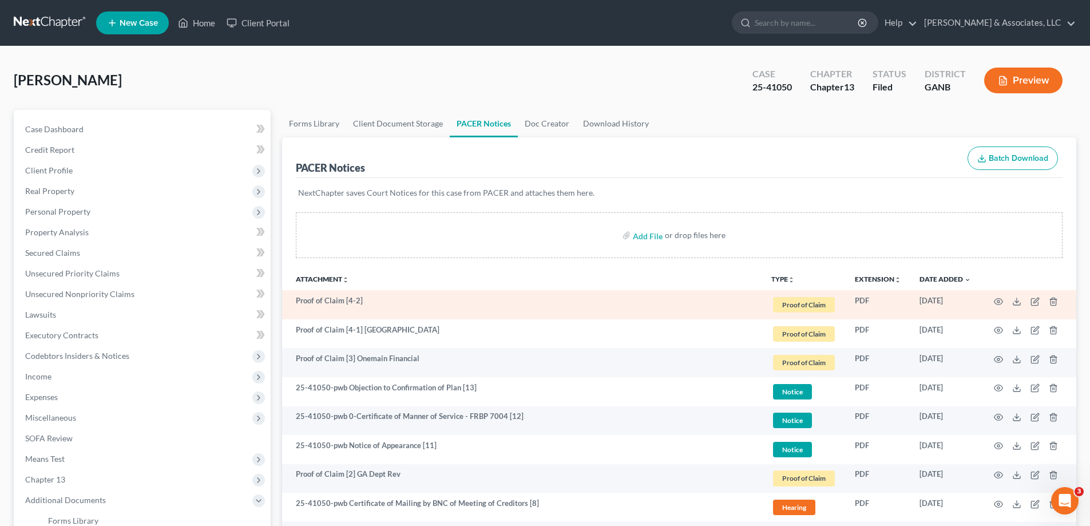
click at [372, 296] on td "Proof of Claim [4-2]" at bounding box center [522, 304] width 480 height 29
click at [1035, 301] on icon "button" at bounding box center [1034, 301] width 9 height 9
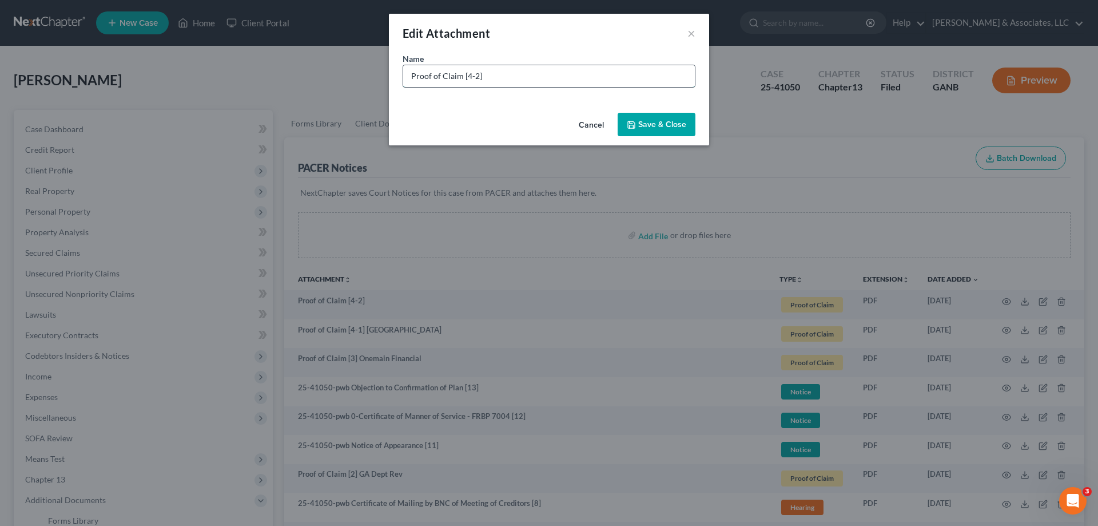
click at [510, 79] on input "Proof of Claim [4-2]" at bounding box center [549, 76] width 292 height 22
paste input "Spring Oaks Capital"
type input "Proof of Claim [4-2] Spring Oaks Capital"
click at [645, 122] on span "Save & Close" at bounding box center [662, 125] width 48 height 10
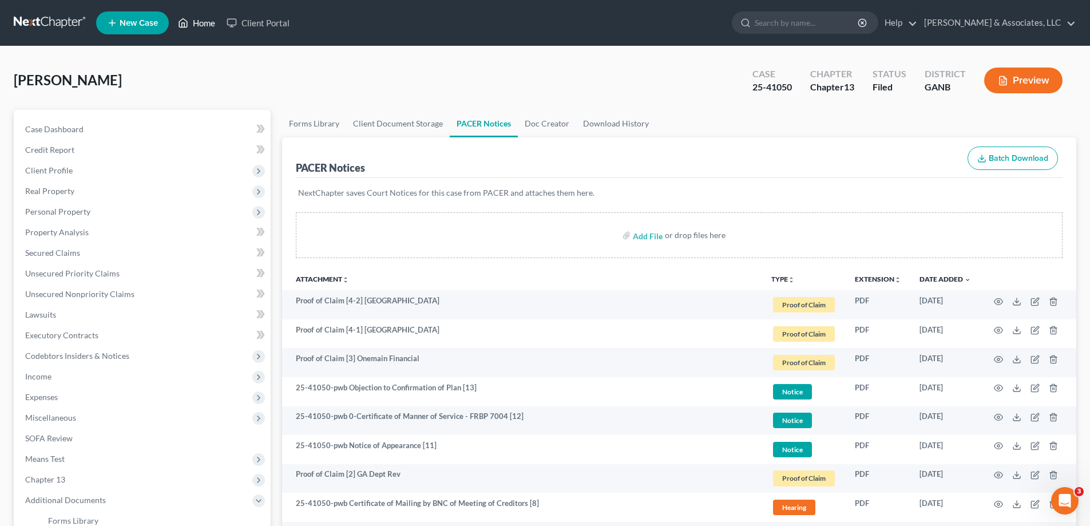
click at [202, 20] on link "Home" at bounding box center [196, 23] width 49 height 21
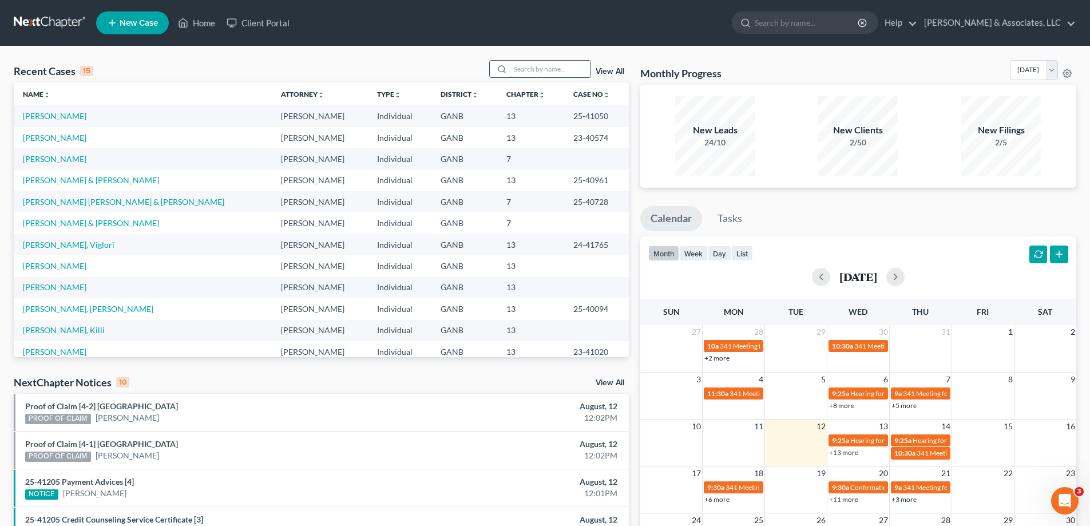
click at [514, 68] on input "search" at bounding box center [550, 69] width 80 height 17
type input "scott"
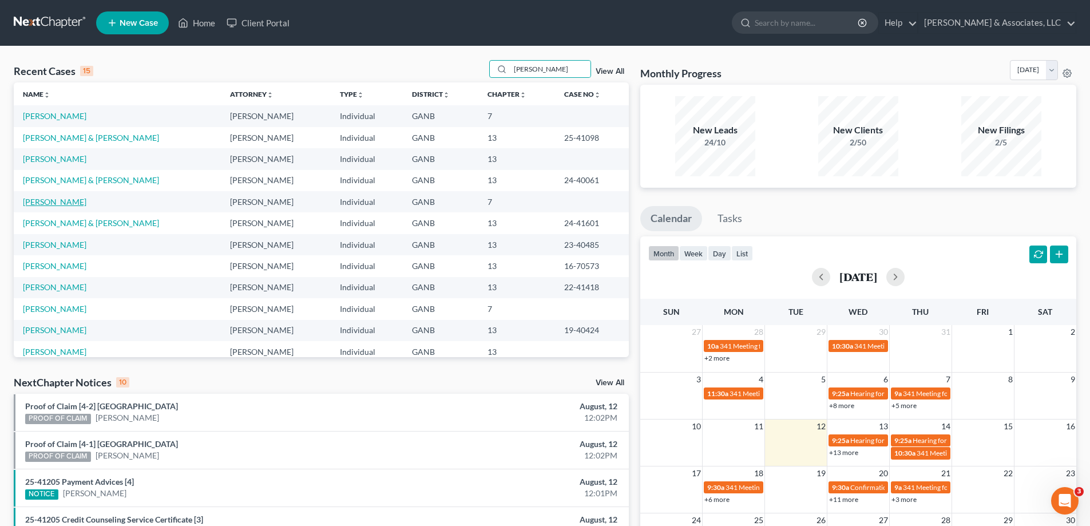
click at [46, 204] on link "Hood, Scott" at bounding box center [54, 202] width 63 height 10
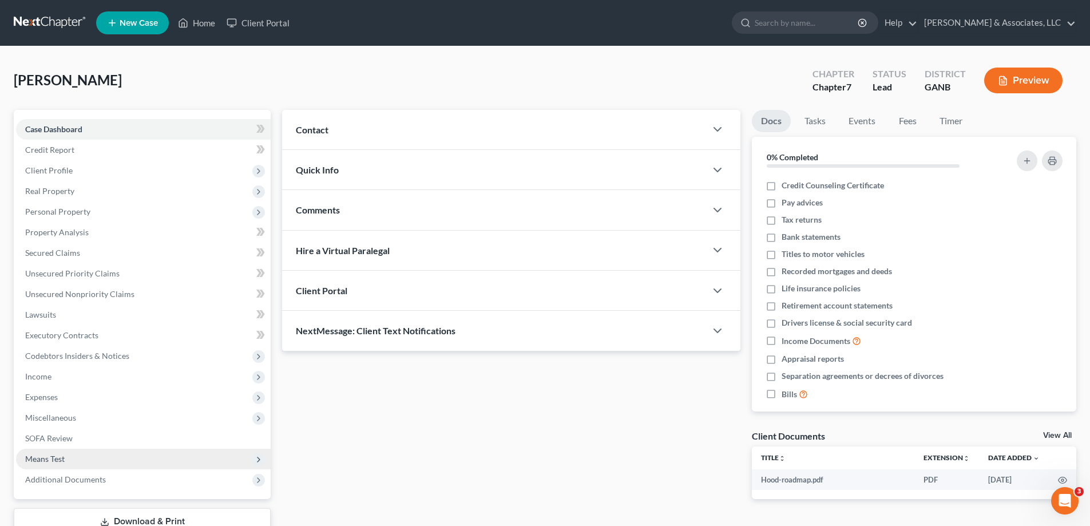
scroll to position [57, 0]
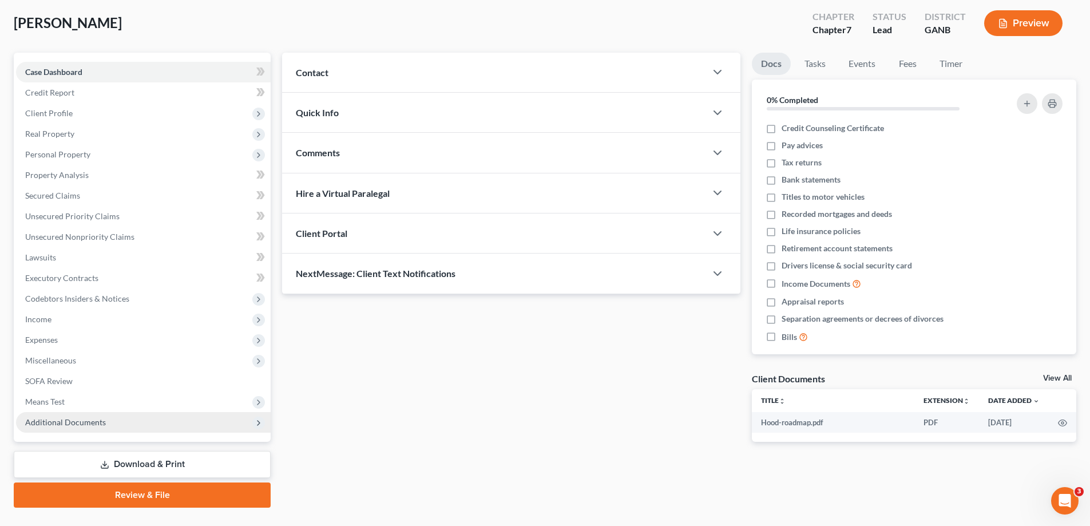
click at [51, 425] on span "Additional Documents" at bounding box center [65, 422] width 81 height 10
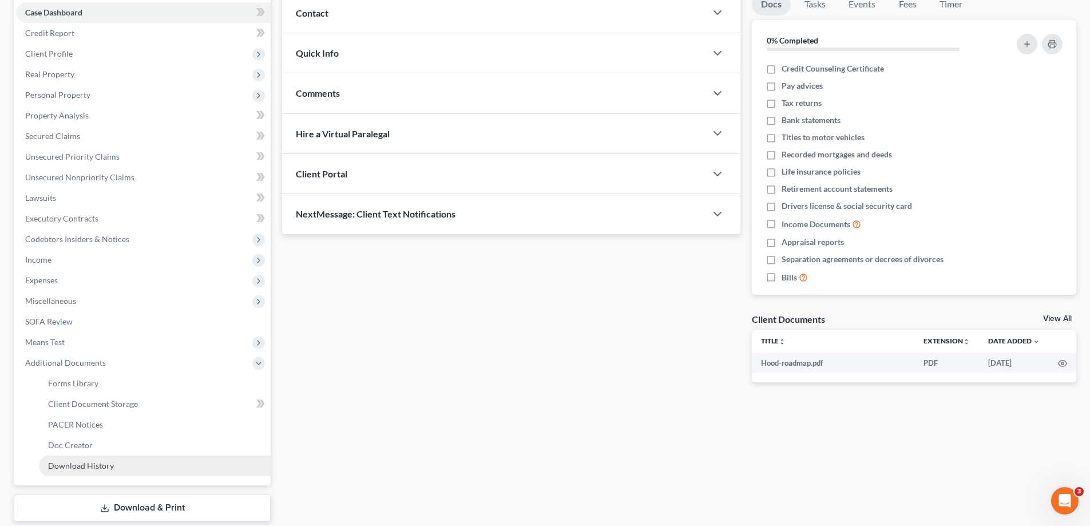
scroll to position [185, 0]
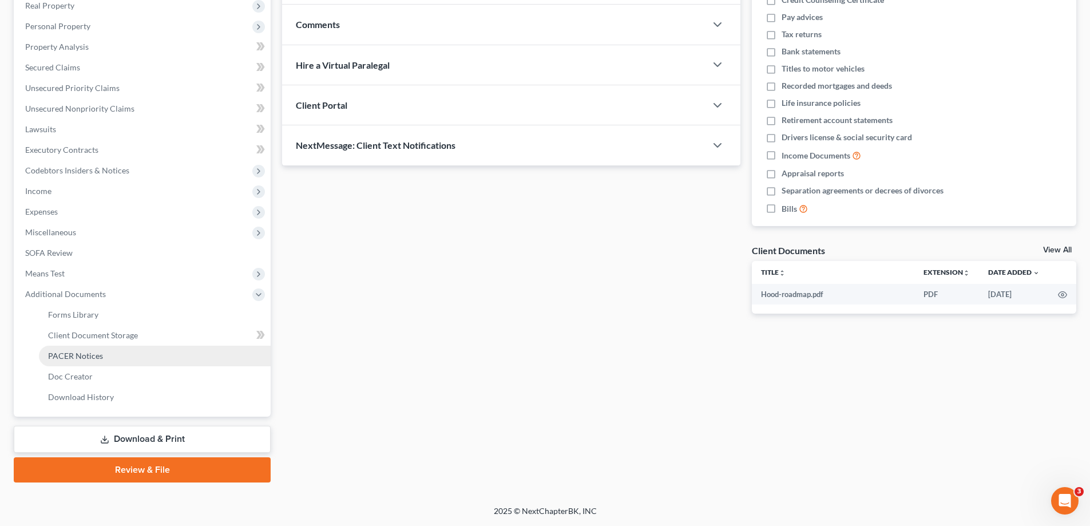
click at [77, 354] on span "PACER Notices" at bounding box center [75, 356] width 55 height 10
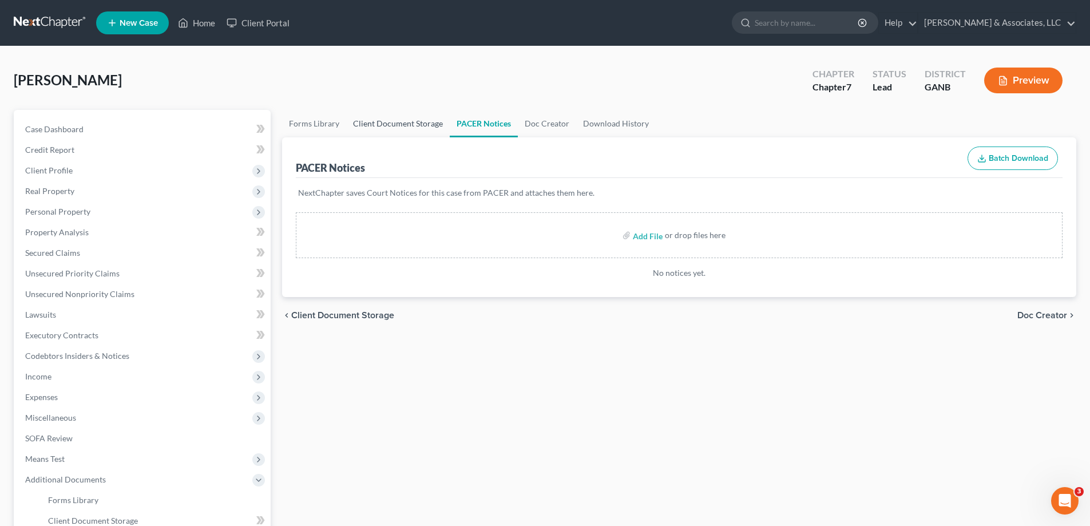
click at [390, 122] on link "Client Document Storage" at bounding box center [398, 123] width 104 height 27
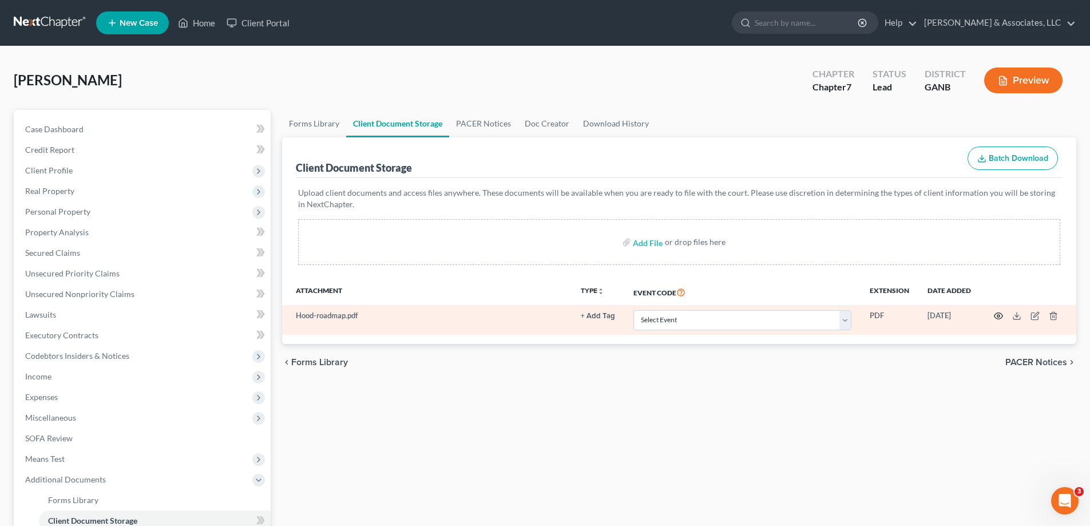
click at [998, 316] on icon "button" at bounding box center [998, 315] width 9 height 9
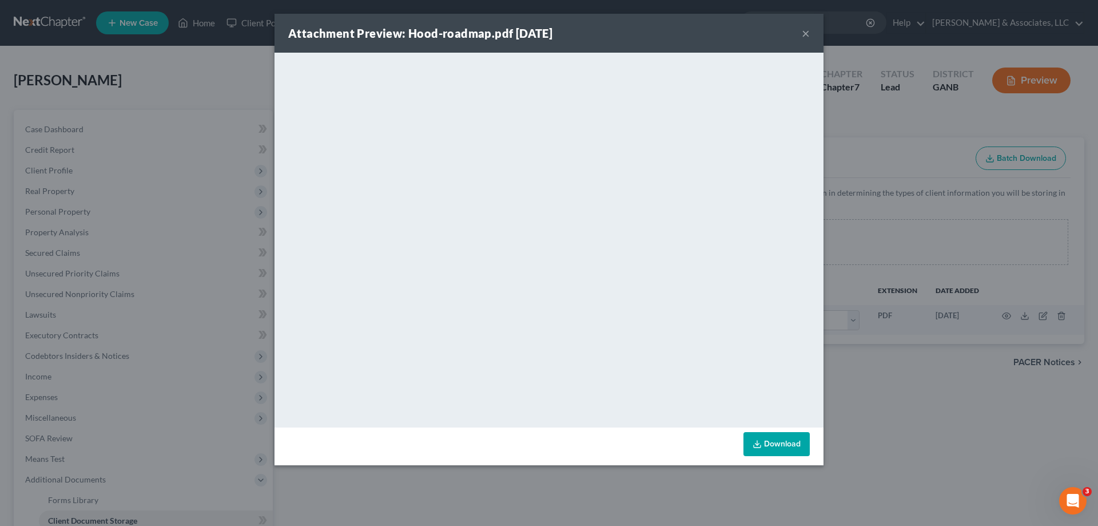
drag, startPoint x: 805, startPoint y: 31, endPoint x: 812, endPoint y: 43, distance: 13.8
click at [805, 31] on button "×" at bounding box center [806, 33] width 8 height 14
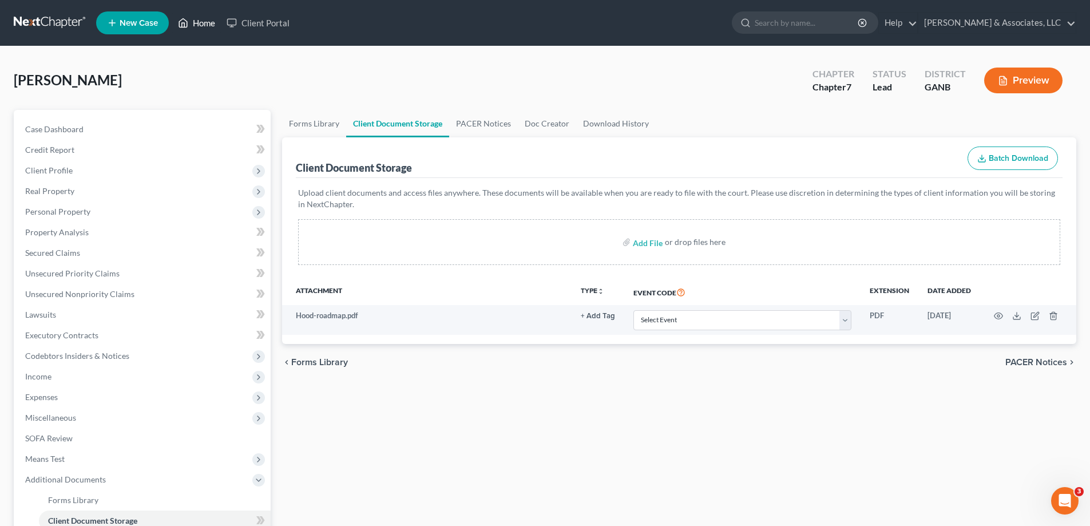
click at [199, 19] on link "Home" at bounding box center [196, 23] width 49 height 21
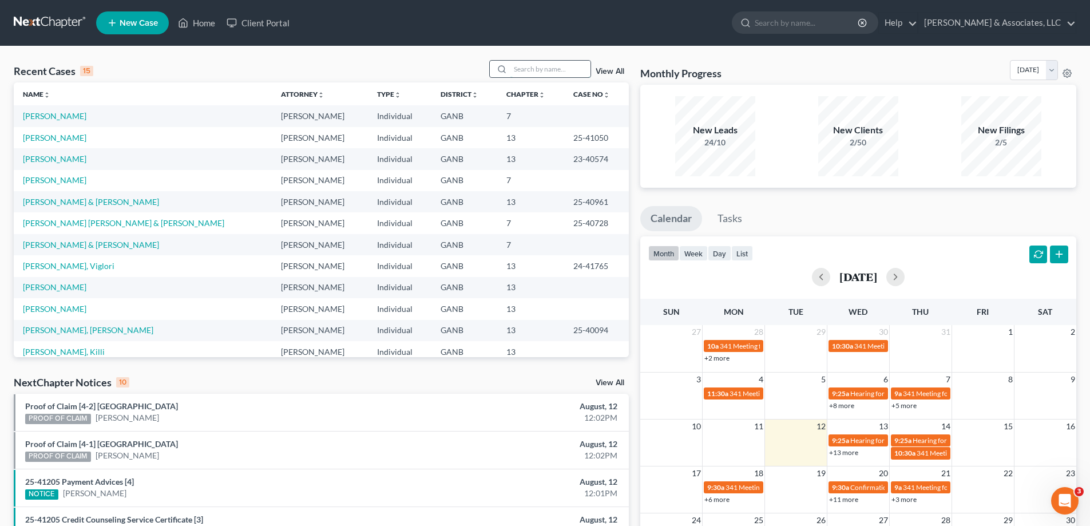
drag, startPoint x: 554, startPoint y: 72, endPoint x: 554, endPoint y: 62, distance: 9.2
click at [554, 70] on input "search" at bounding box center [550, 69] width 80 height 17
type input "shood"
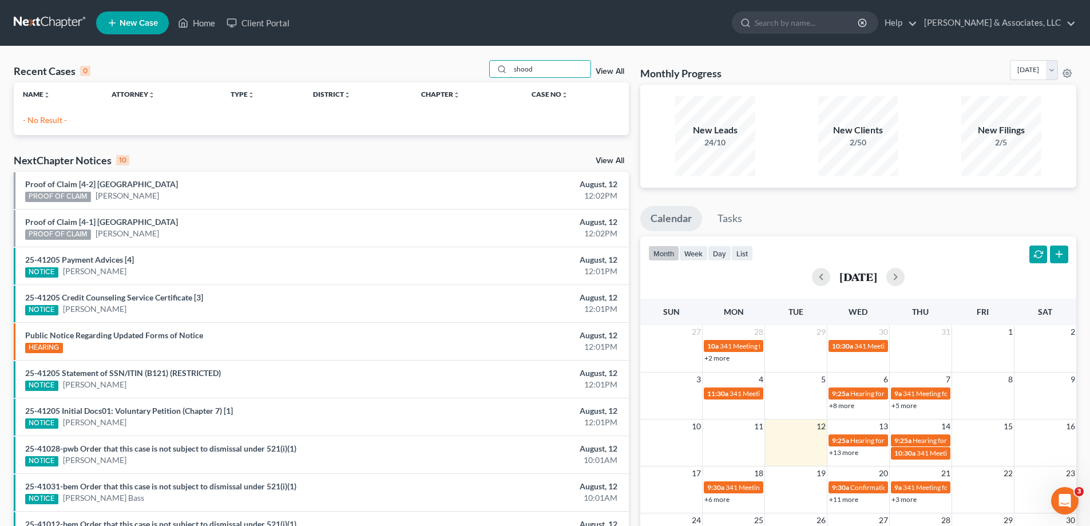
drag, startPoint x: 564, startPoint y: 70, endPoint x: 490, endPoint y: 74, distance: 73.9
click at [498, 75] on div "shood" at bounding box center [540, 69] width 102 height 18
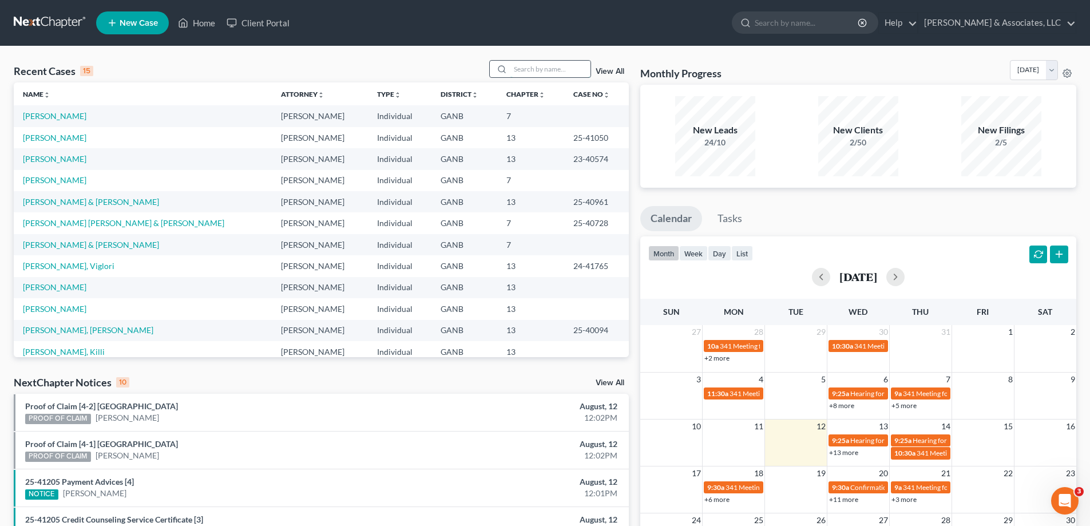
click at [570, 66] on input "search" at bounding box center [550, 69] width 80 height 17
type input "henderson"
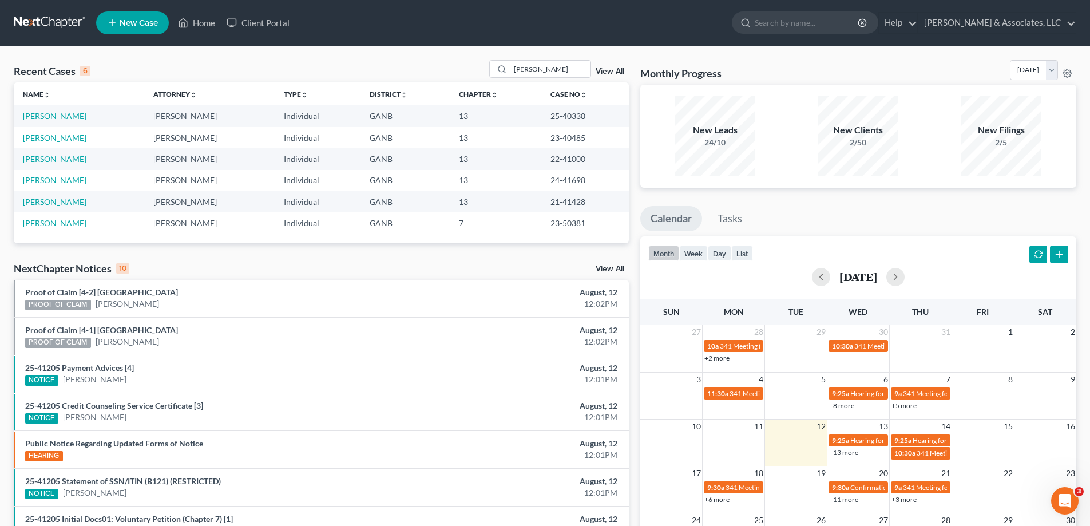
click at [49, 181] on link "Henderson, Kevin" at bounding box center [54, 180] width 63 height 10
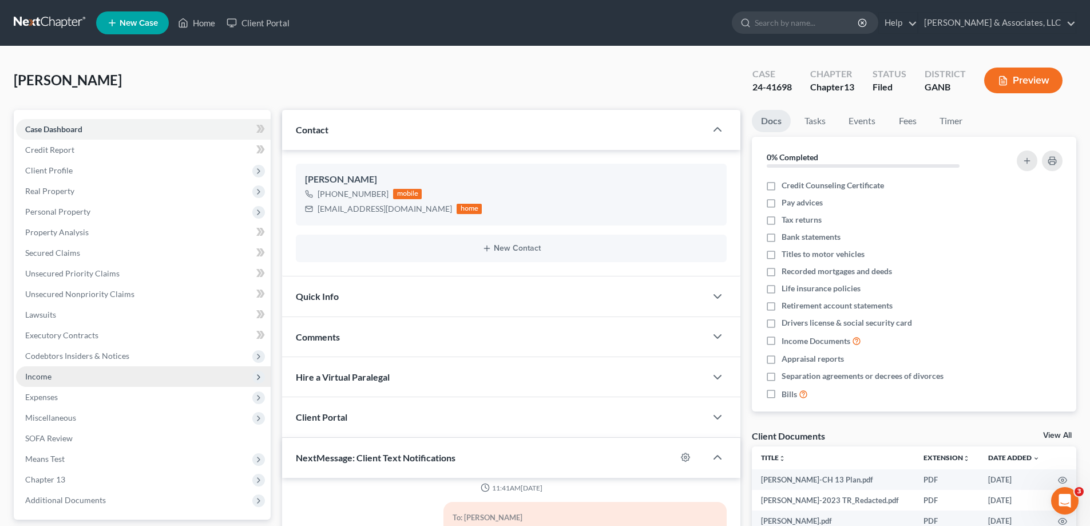
scroll to position [172, 0]
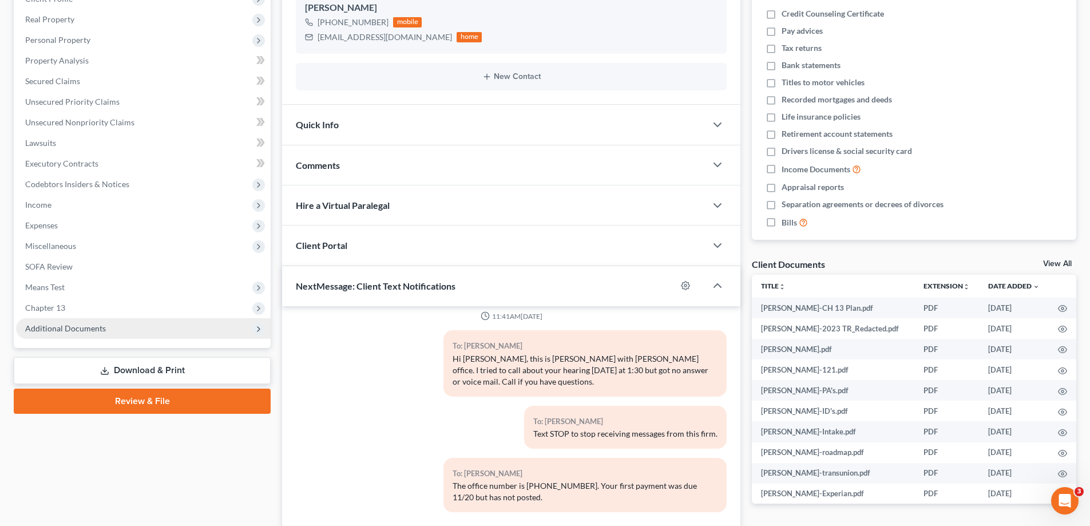
click at [58, 330] on span "Additional Documents" at bounding box center [65, 328] width 81 height 10
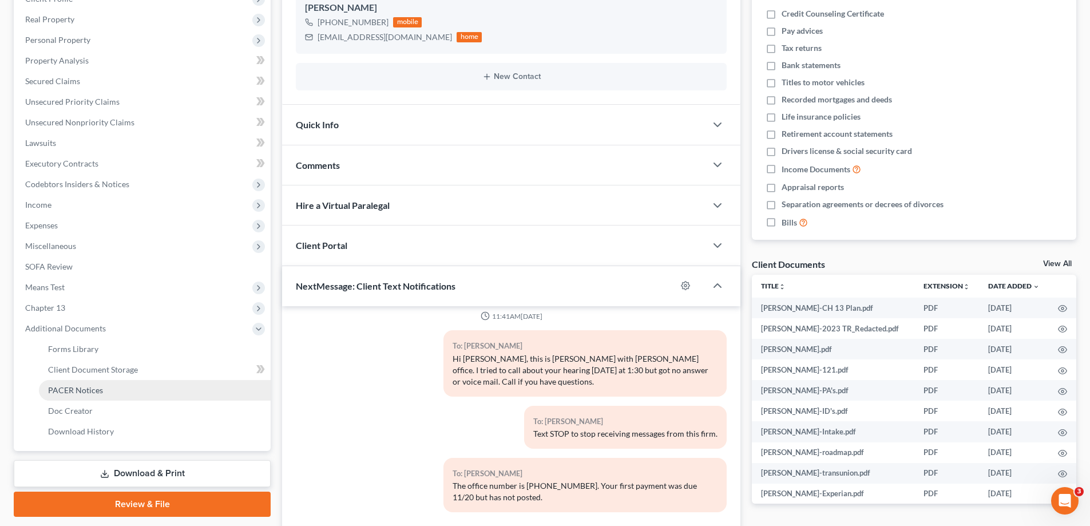
click at [89, 388] on span "PACER Notices" at bounding box center [75, 390] width 55 height 10
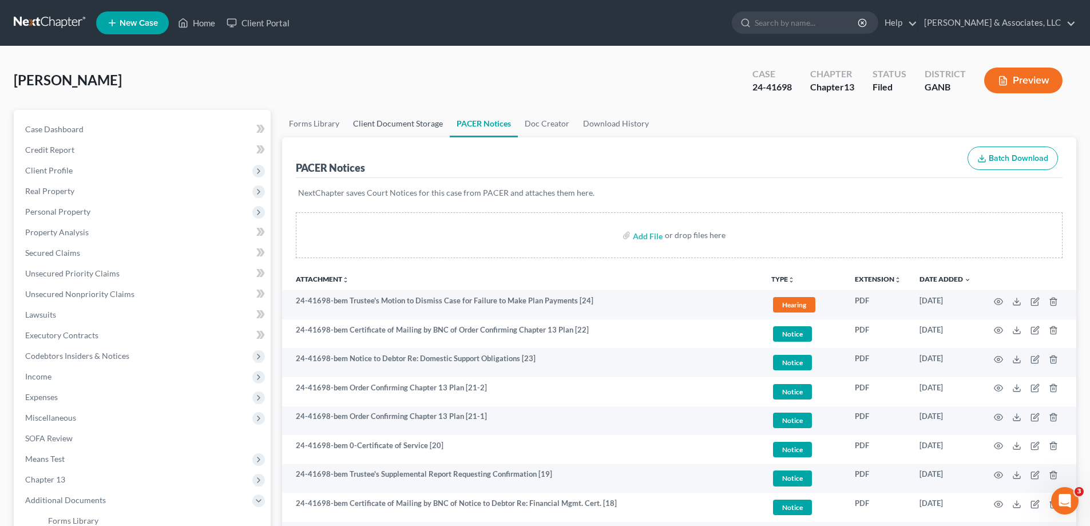
click at [383, 121] on link "Client Document Storage" at bounding box center [398, 123] width 104 height 27
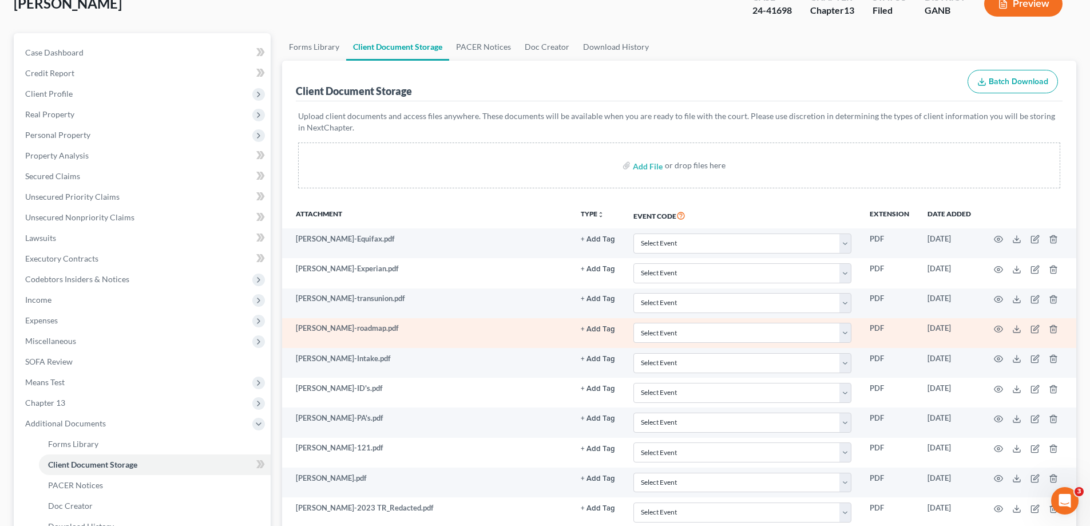
scroll to position [172, 0]
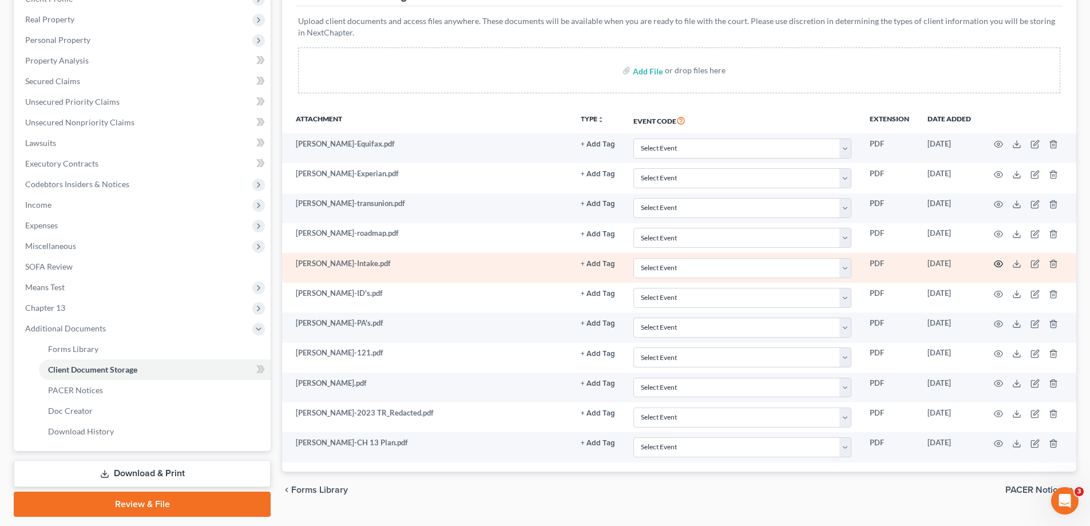
click at [998, 262] on icon "button" at bounding box center [998, 263] width 9 height 9
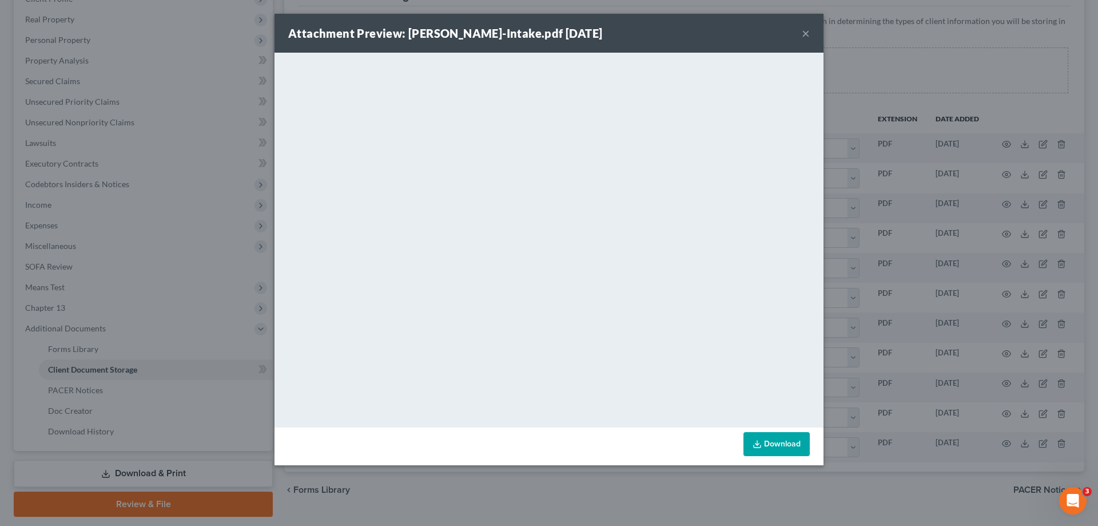
click at [803, 31] on button "×" at bounding box center [806, 33] width 8 height 14
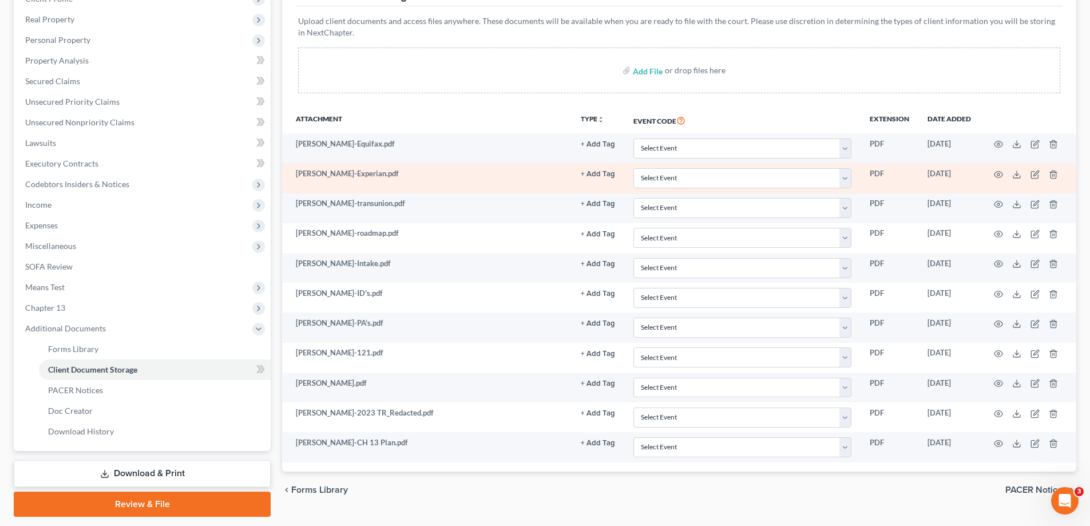
drag, startPoint x: 1075, startPoint y: 34, endPoint x: 440, endPoint y: 164, distance: 648.2
click at [1073, 34] on div "Client Document Storage Batch Download Upload client documents and access files…" at bounding box center [679, 219] width 794 height 506
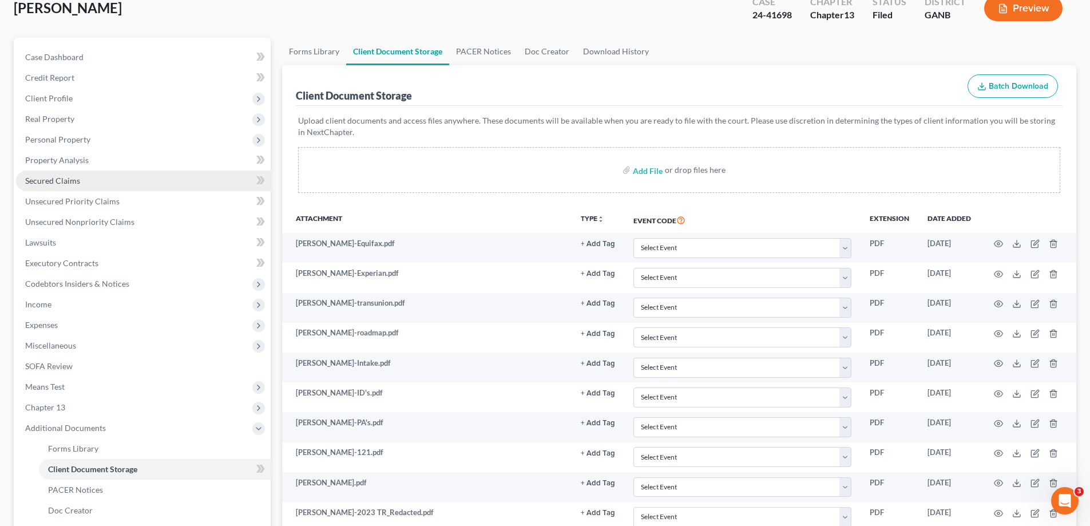
scroll to position [0, 0]
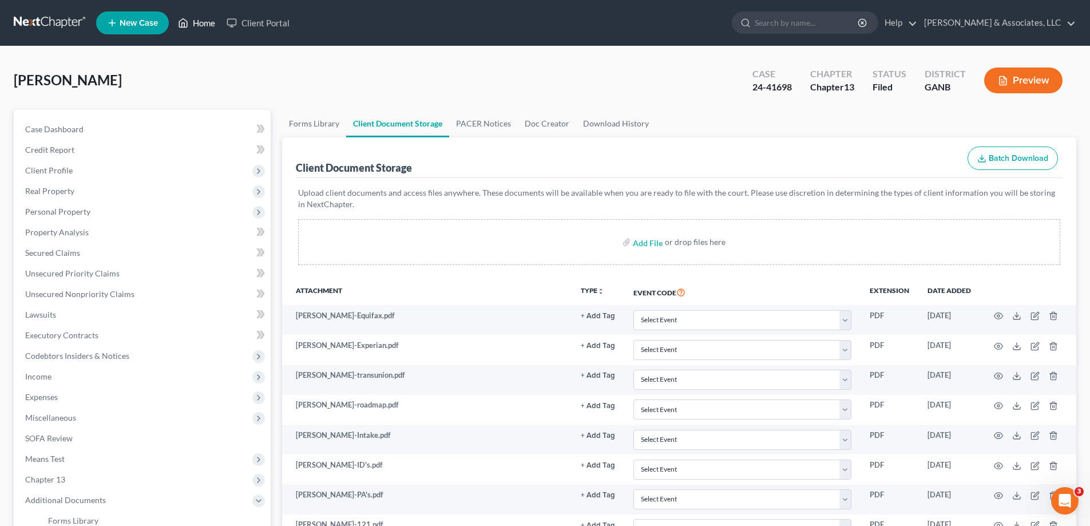
click at [212, 22] on link "Home" at bounding box center [196, 23] width 49 height 21
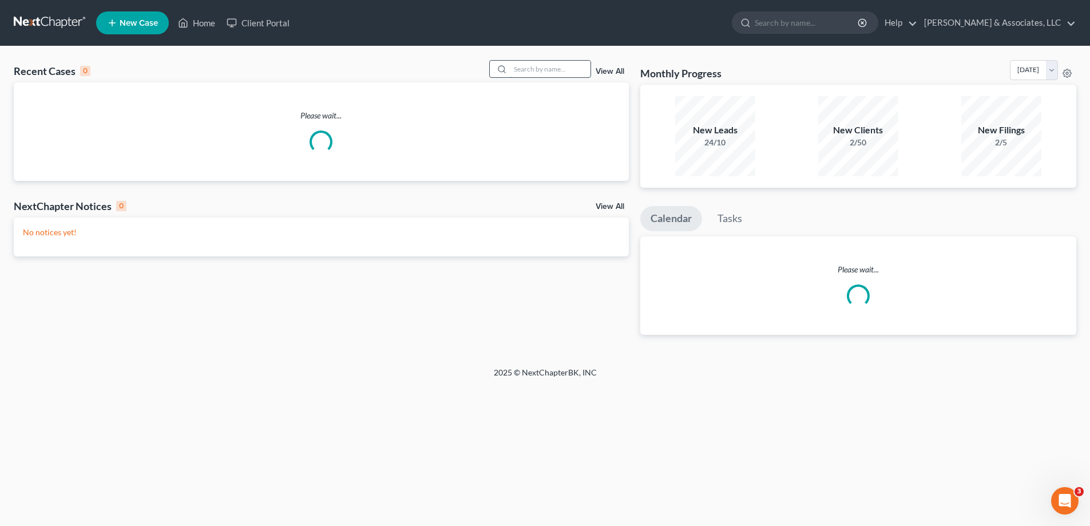
click at [535, 74] on input "search" at bounding box center [550, 69] width 80 height 17
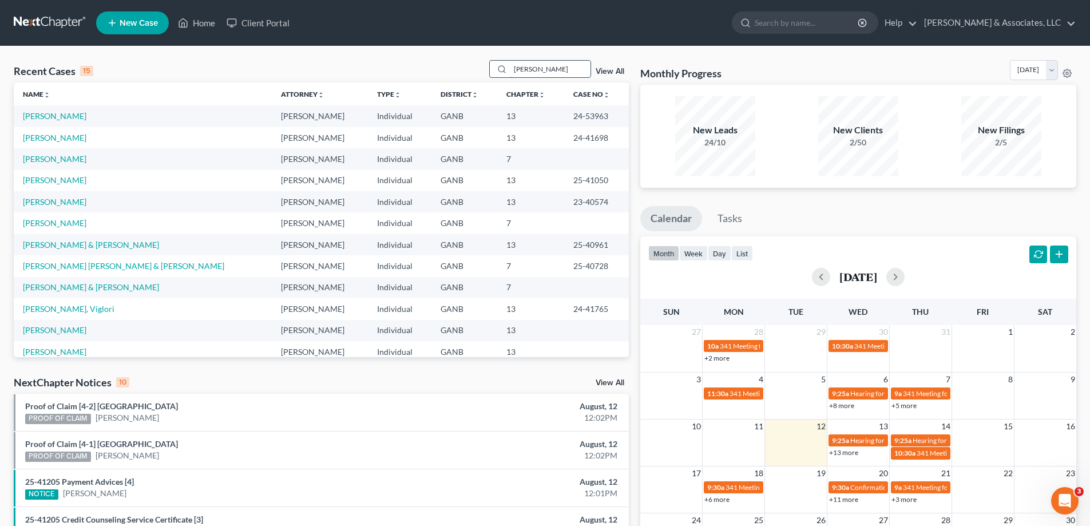
type input "patton"
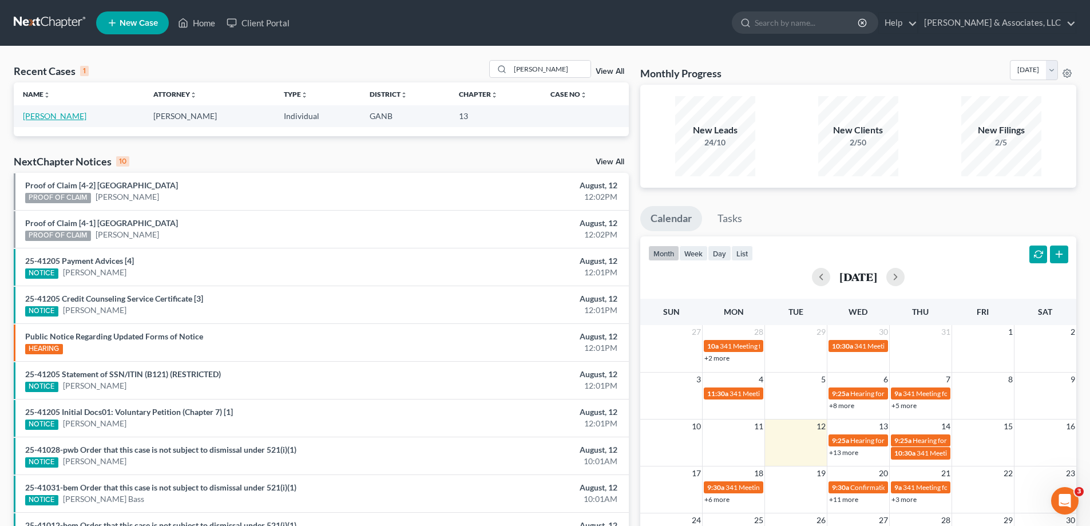
click at [45, 116] on link "Patton, Lisa" at bounding box center [54, 116] width 63 height 10
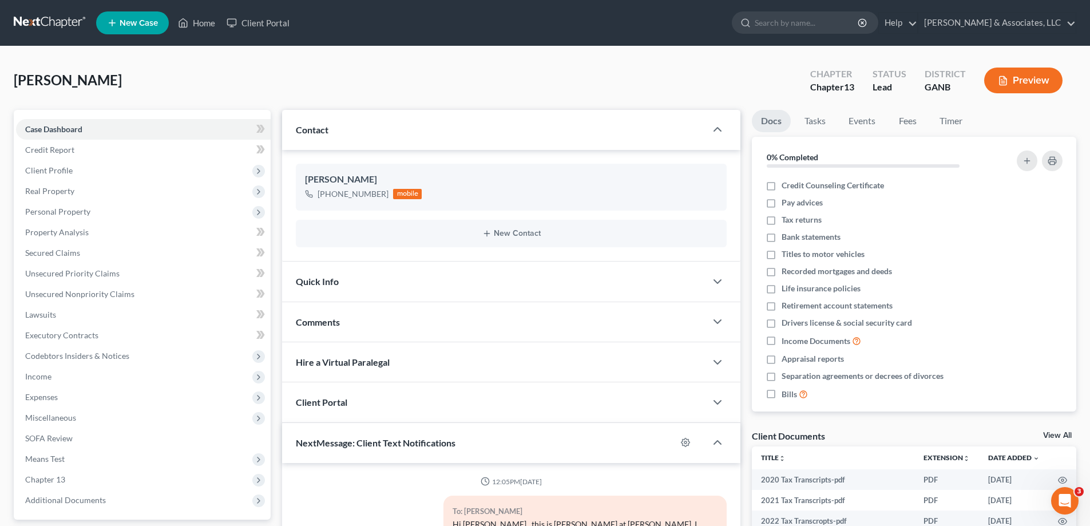
scroll to position [172, 0]
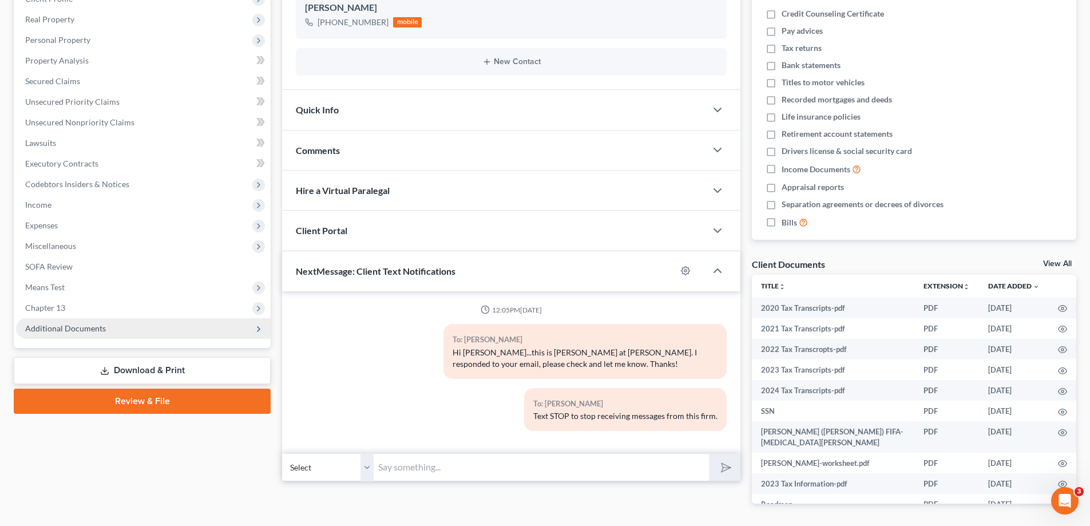
click at [69, 331] on span "Additional Documents" at bounding box center [65, 328] width 81 height 10
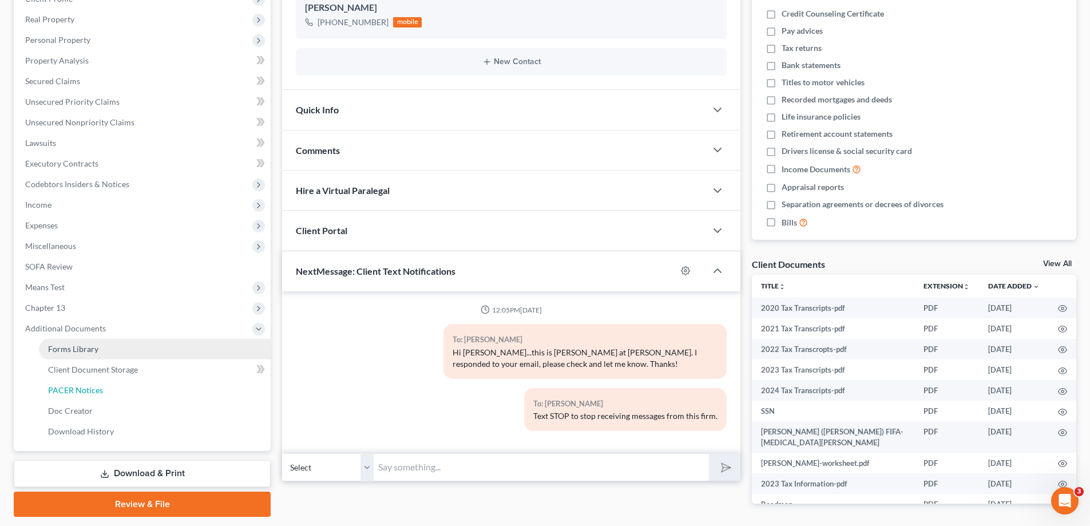
click at [68, 392] on span "PACER Notices" at bounding box center [75, 390] width 55 height 10
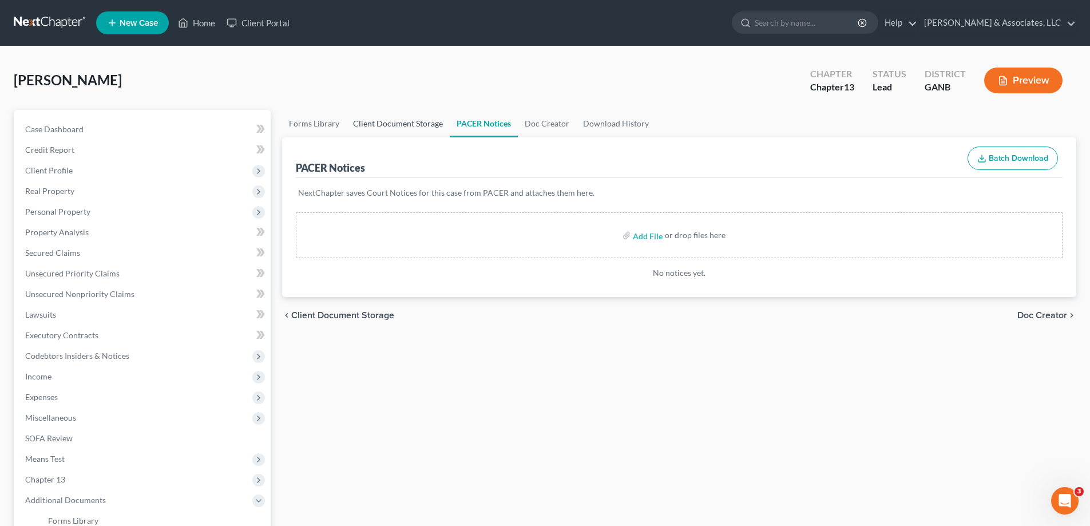
click at [411, 122] on link "Client Document Storage" at bounding box center [398, 123] width 104 height 27
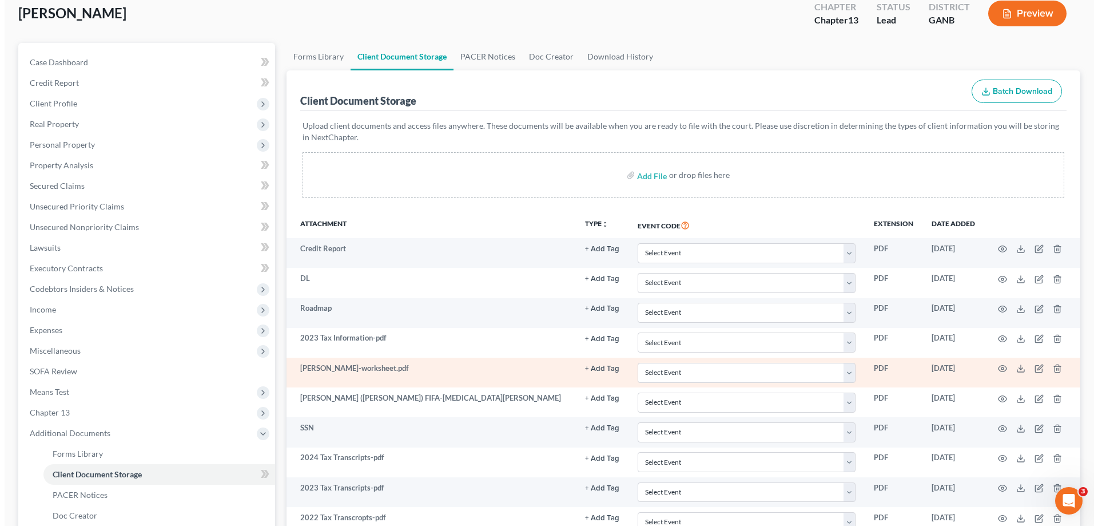
scroll to position [227, 0]
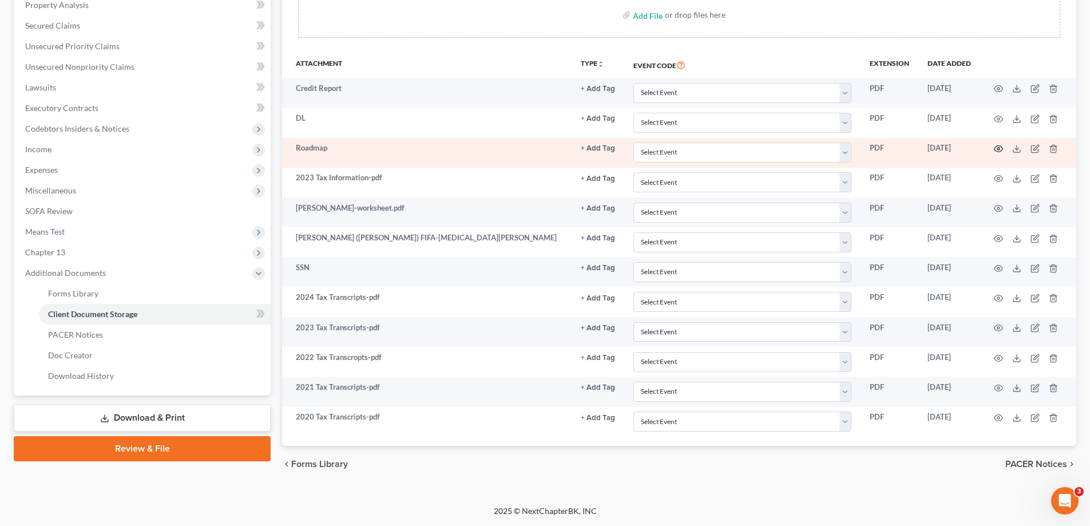
click at [997, 150] on icon "button" at bounding box center [998, 148] width 9 height 9
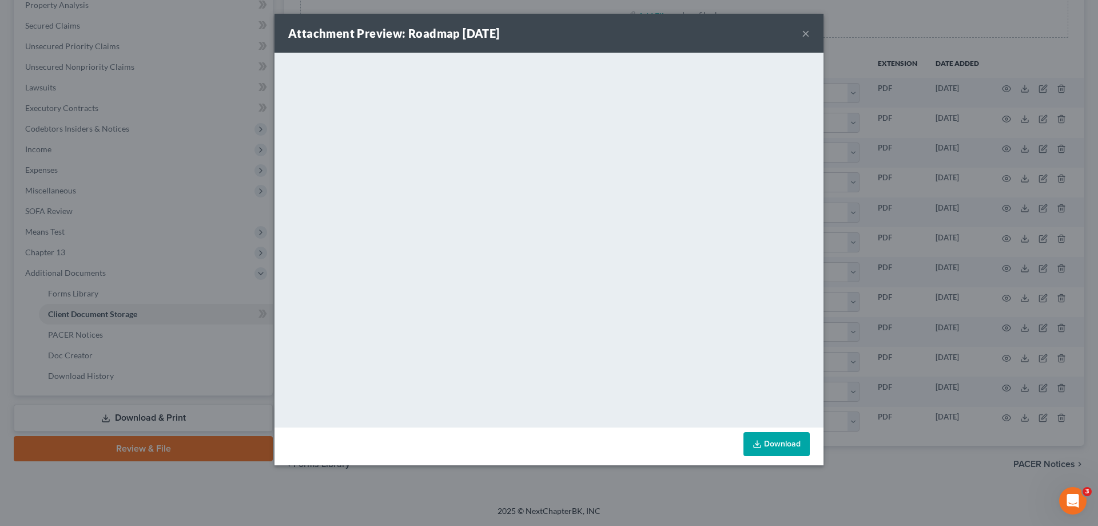
click at [803, 33] on button "×" at bounding box center [806, 33] width 8 height 14
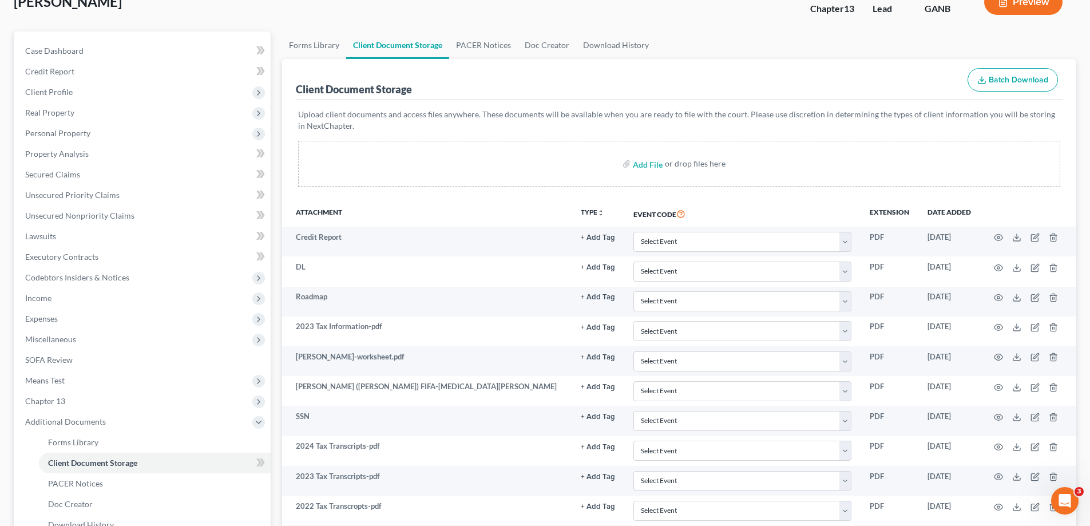
scroll to position [0, 0]
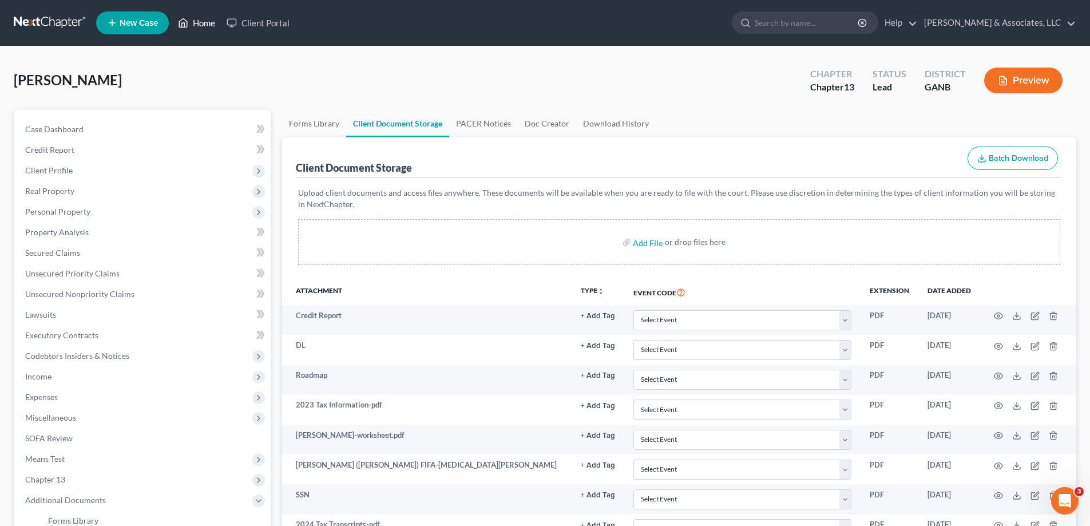
click at [213, 21] on link "Home" at bounding box center [196, 23] width 49 height 21
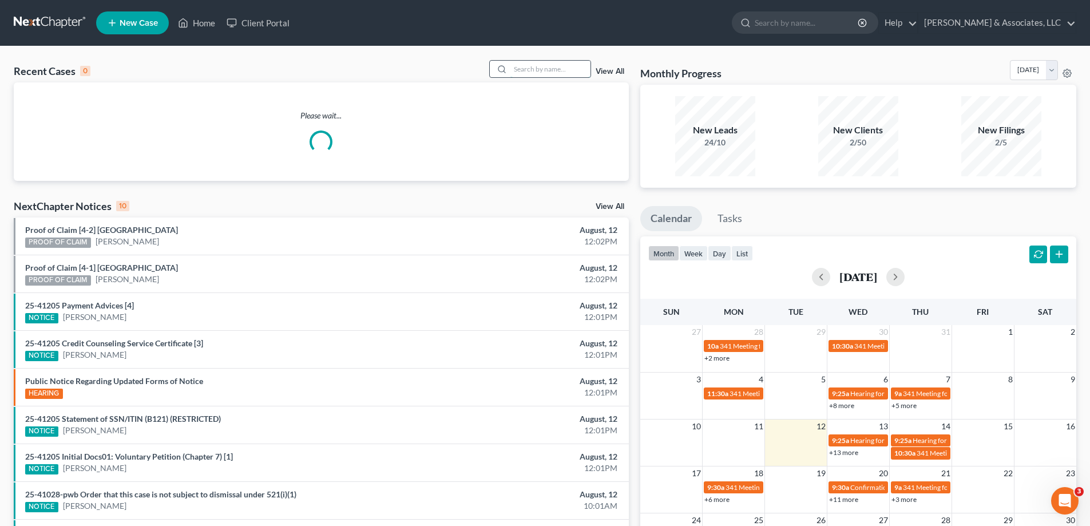
click at [531, 68] on input "search" at bounding box center [550, 69] width 80 height 17
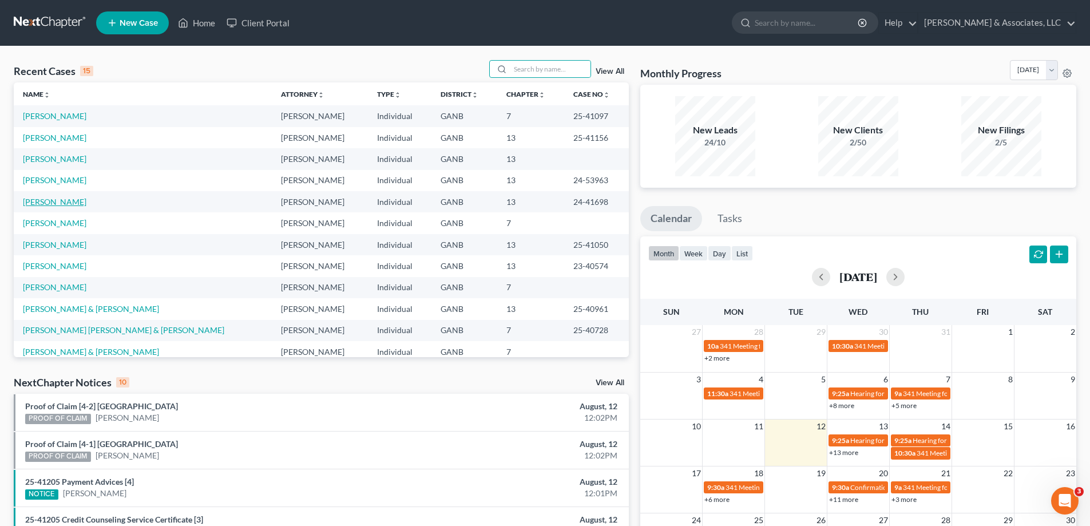
click at [58, 205] on link "Henderson, Kevin" at bounding box center [54, 202] width 63 height 10
click at [54, 203] on link "Henderson, Kevin" at bounding box center [54, 202] width 63 height 10
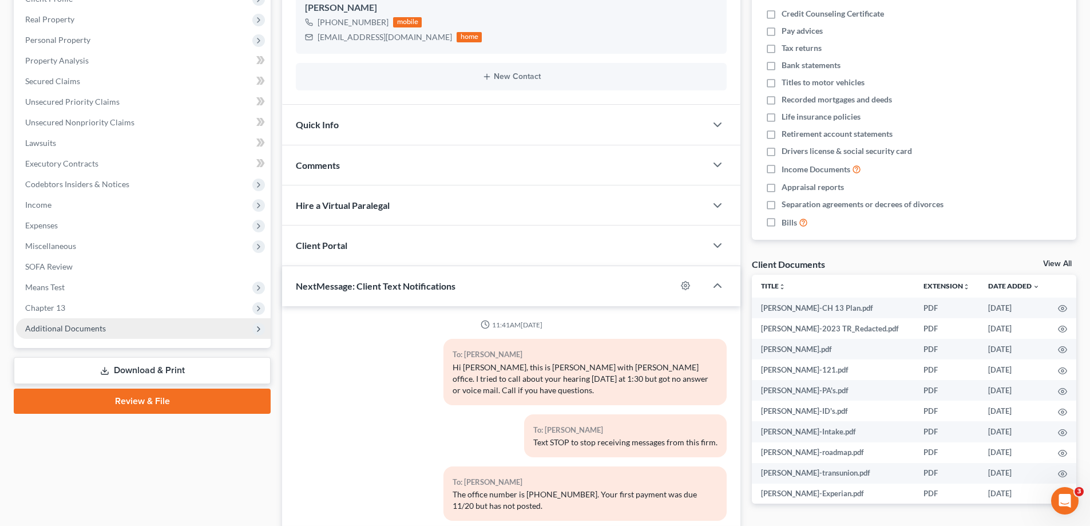
scroll to position [9, 0]
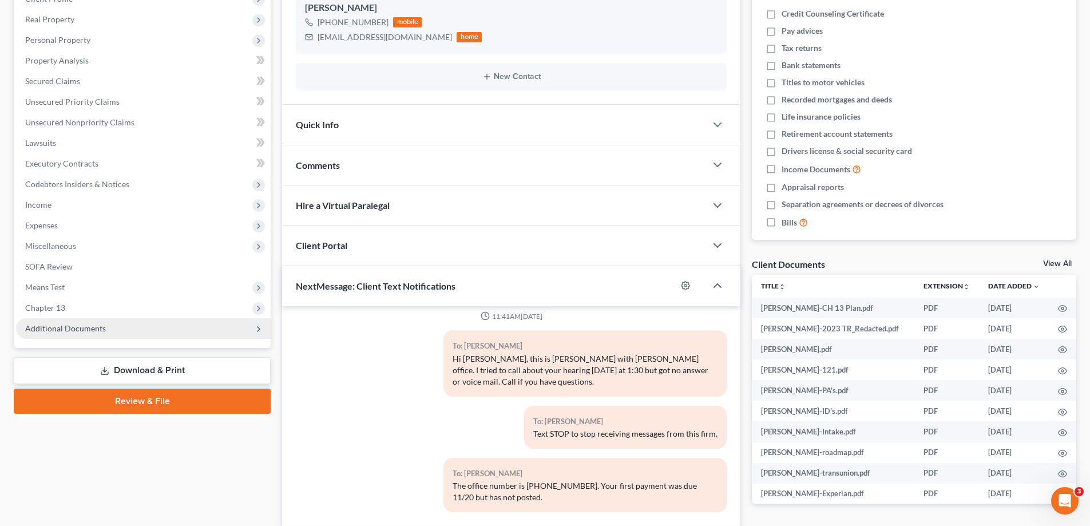
click at [73, 323] on span "Additional Documents" at bounding box center [65, 328] width 81 height 10
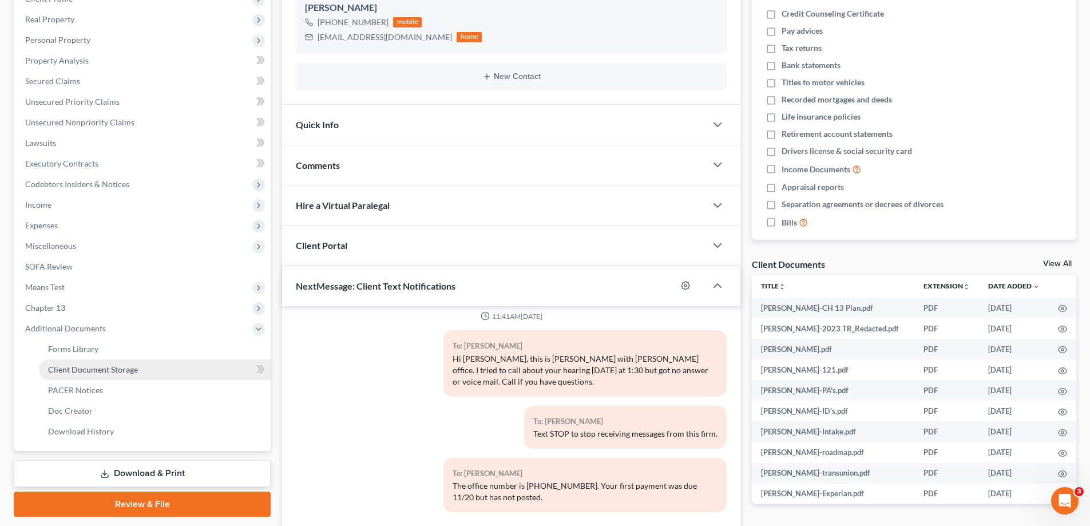
click at [74, 370] on span "Client Document Storage" at bounding box center [93, 369] width 90 height 10
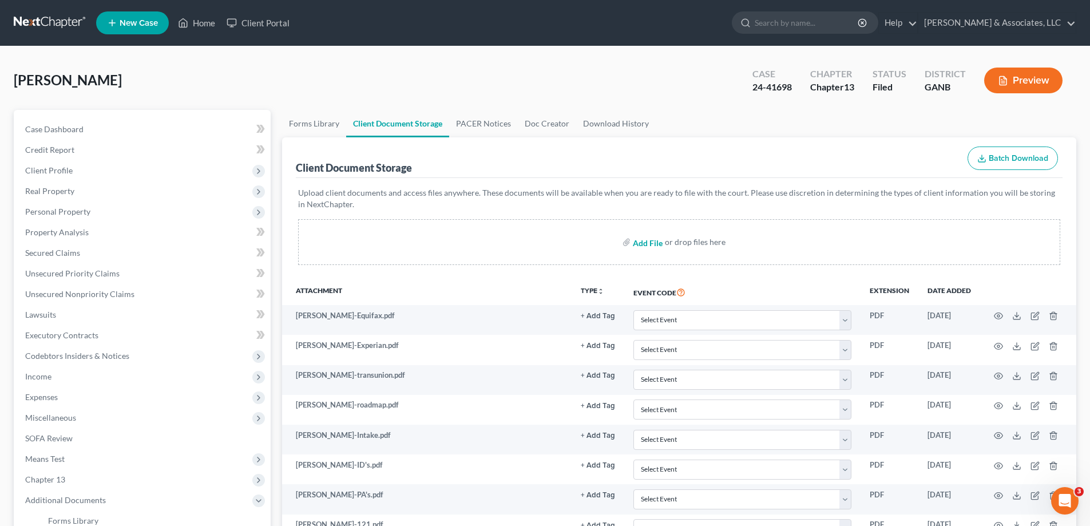
click at [642, 241] on input "file" at bounding box center [646, 242] width 27 height 21
type input "C:\fakepath\Henderson, Kevin MTD ltr.pdf"
click at [195, 19] on link "Home" at bounding box center [196, 23] width 49 height 21
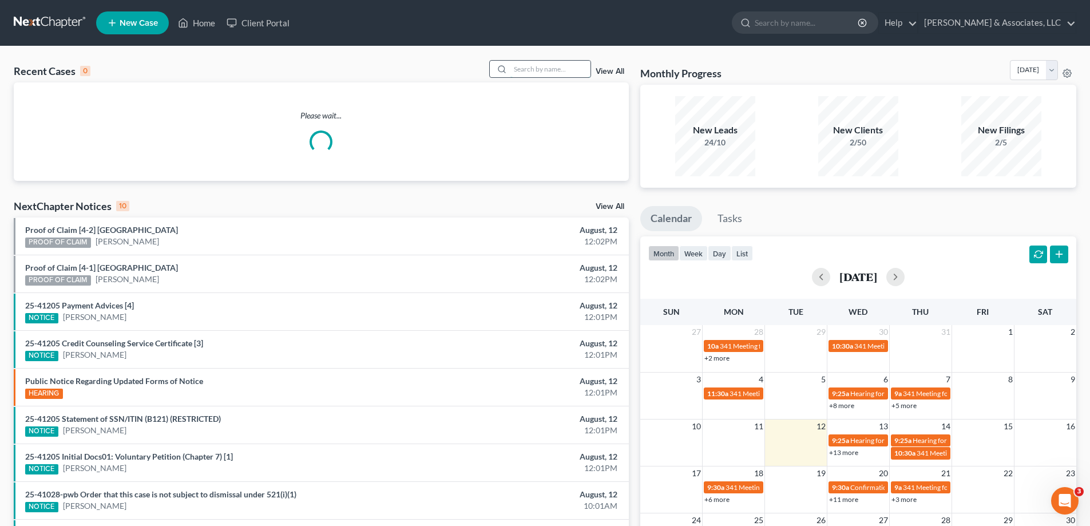
click at [512, 66] on input "search" at bounding box center [550, 69] width 80 height 17
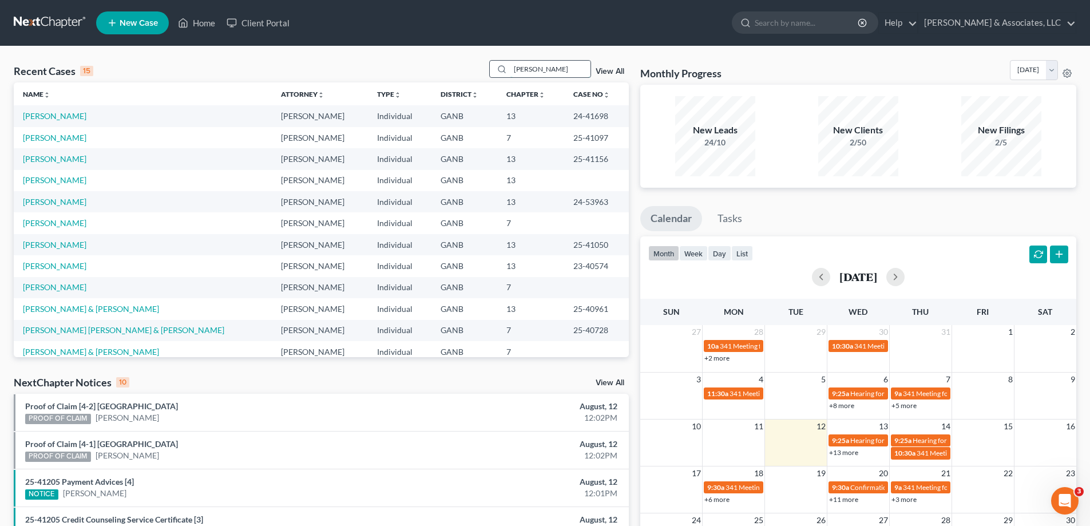
type input "prater"
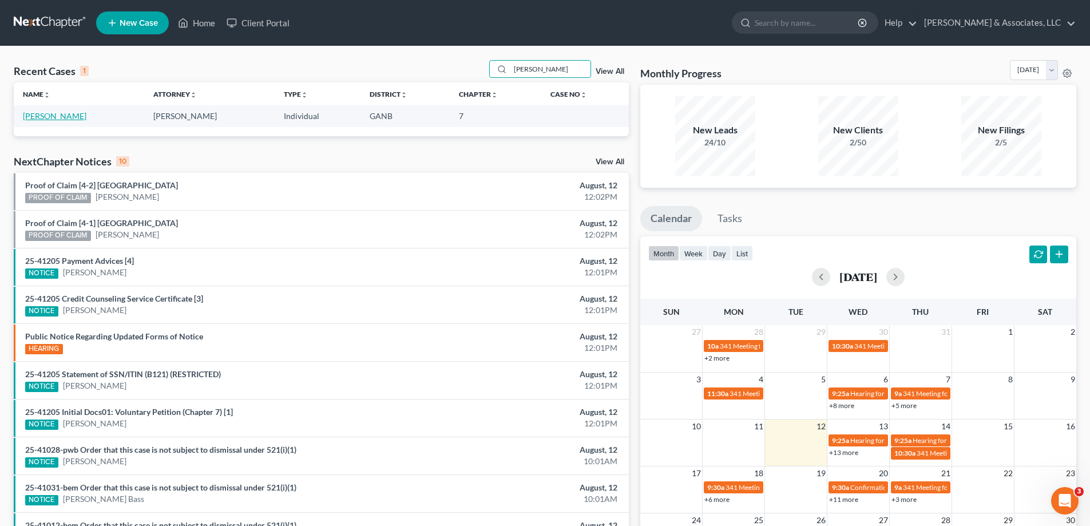
click at [36, 118] on link "Prater, Amber" at bounding box center [54, 116] width 63 height 10
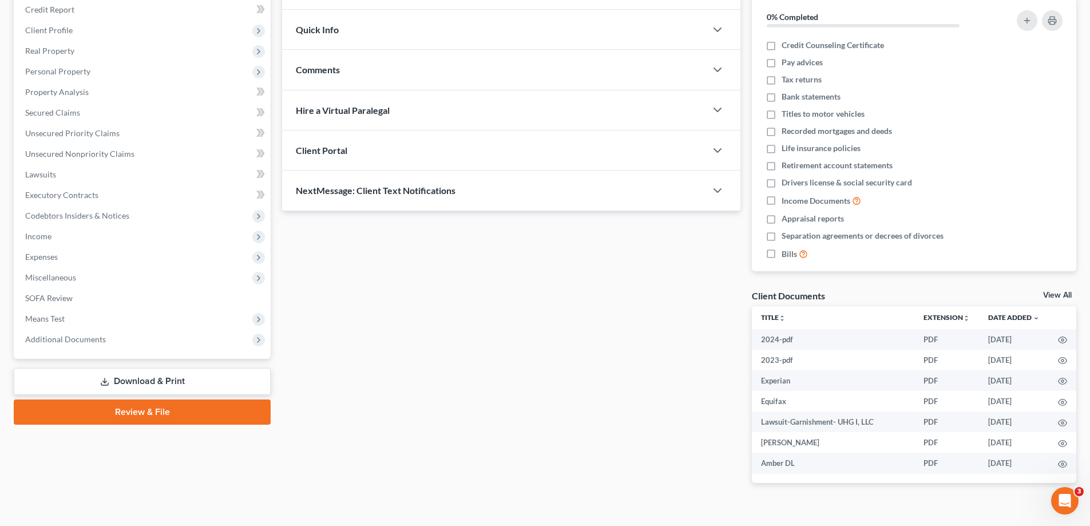
scroll to position [159, 0]
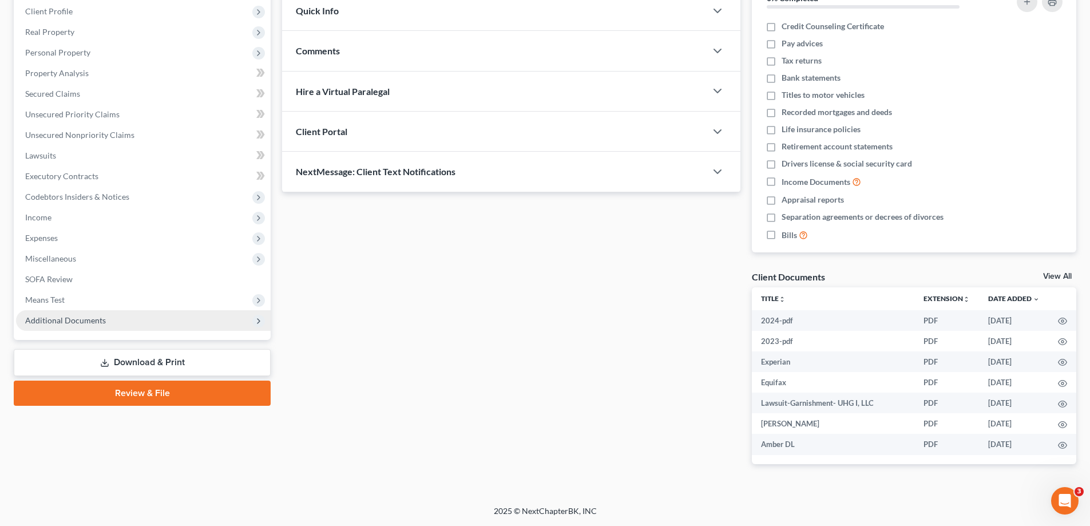
click at [57, 321] on span "Additional Documents" at bounding box center [65, 320] width 81 height 10
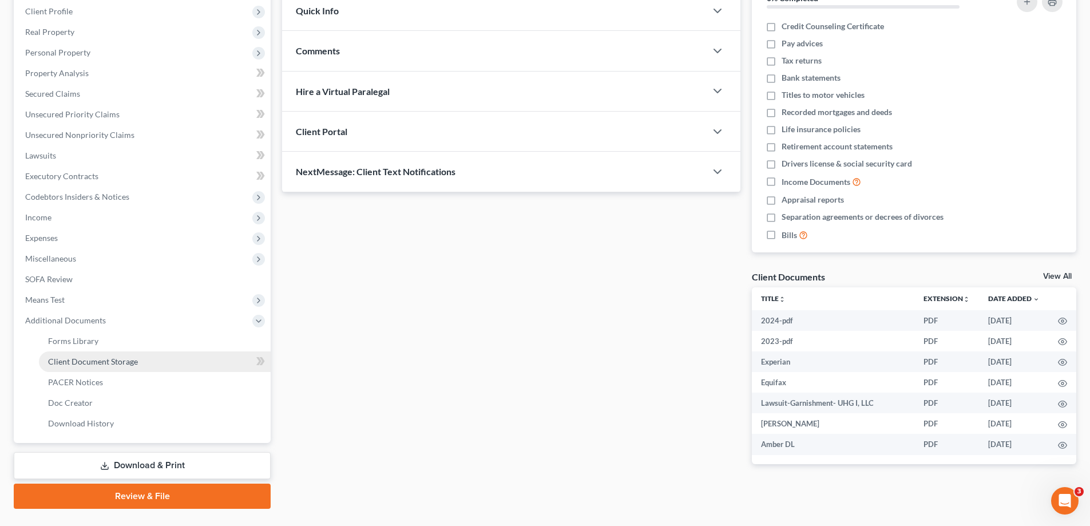
click at [81, 359] on span "Client Document Storage" at bounding box center [93, 361] width 90 height 10
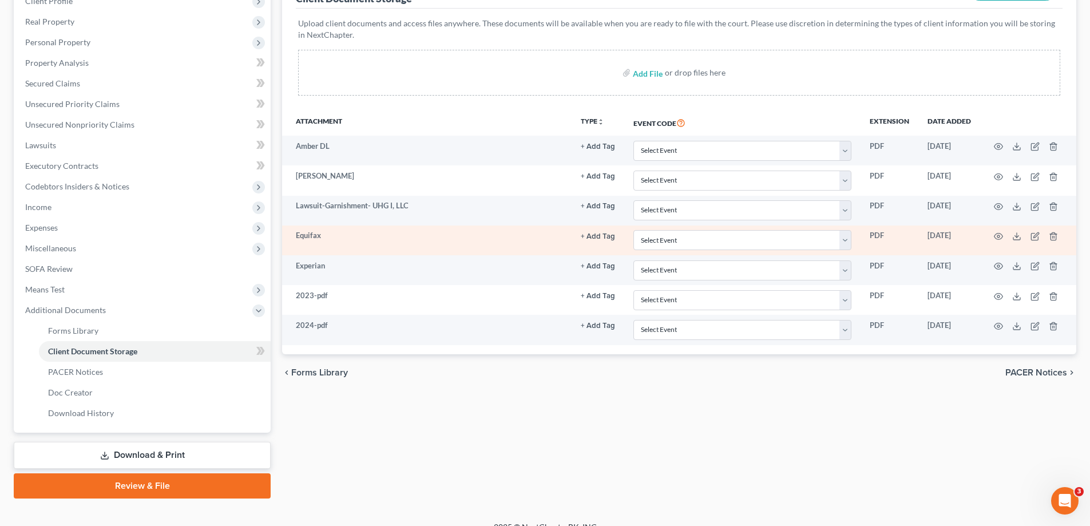
scroll to position [172, 0]
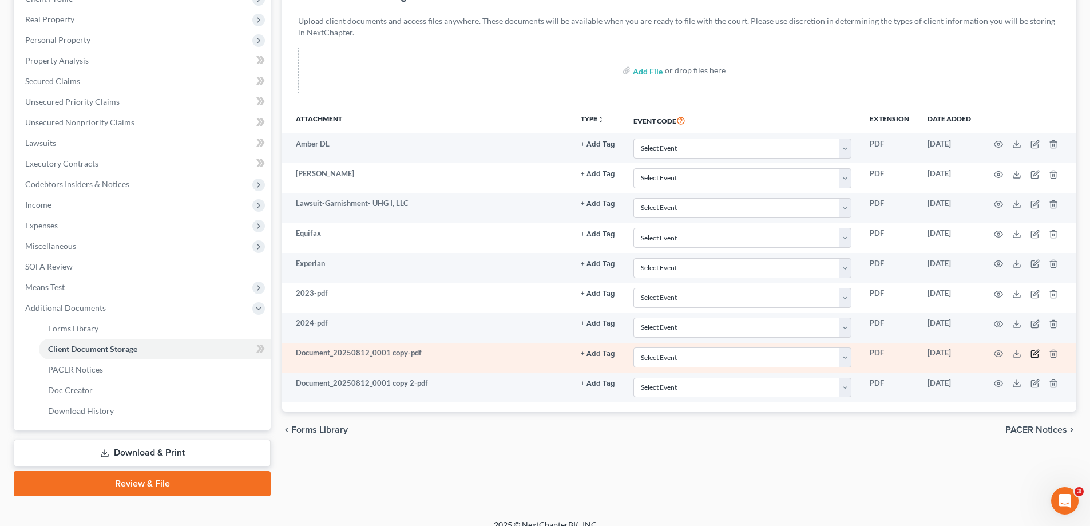
click at [1034, 355] on icon "button" at bounding box center [1035, 352] width 5 height 5
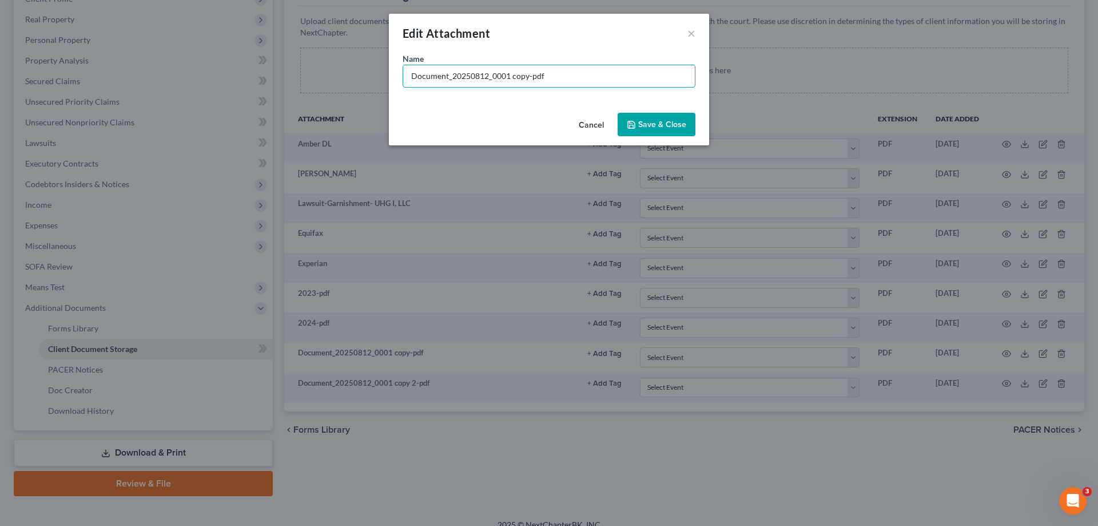
drag, startPoint x: 560, startPoint y: 74, endPoint x: 343, endPoint y: 66, distance: 216.9
click at [343, 66] on div "Edit Attachment × Name * Document_20250812_0001 copy-pdf Cancel Save & Close" at bounding box center [549, 263] width 1098 height 526
type input "Lawsuit-Synchrony"
click at [669, 124] on span "Save & Close" at bounding box center [662, 125] width 48 height 10
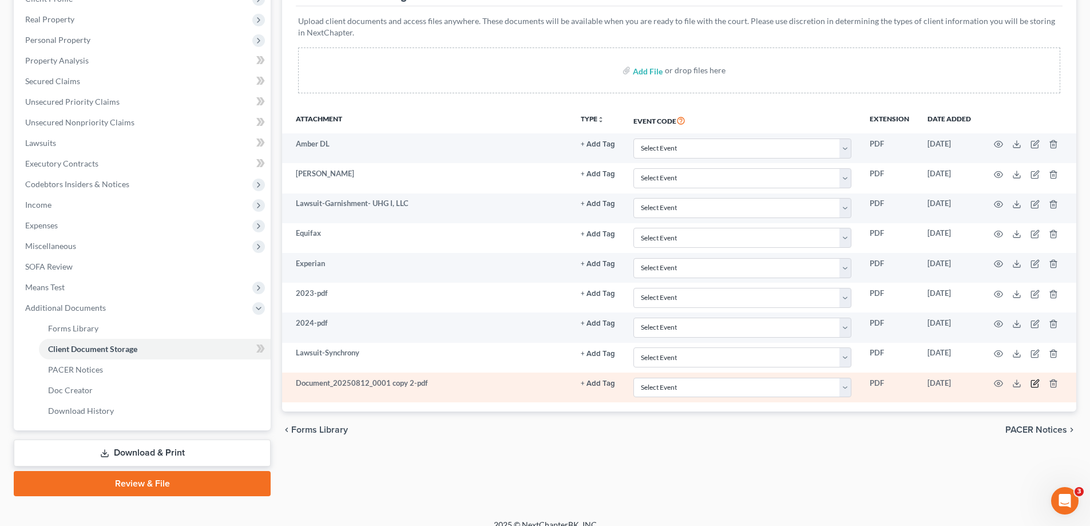
click at [1034, 380] on icon "button" at bounding box center [1034, 383] width 9 height 9
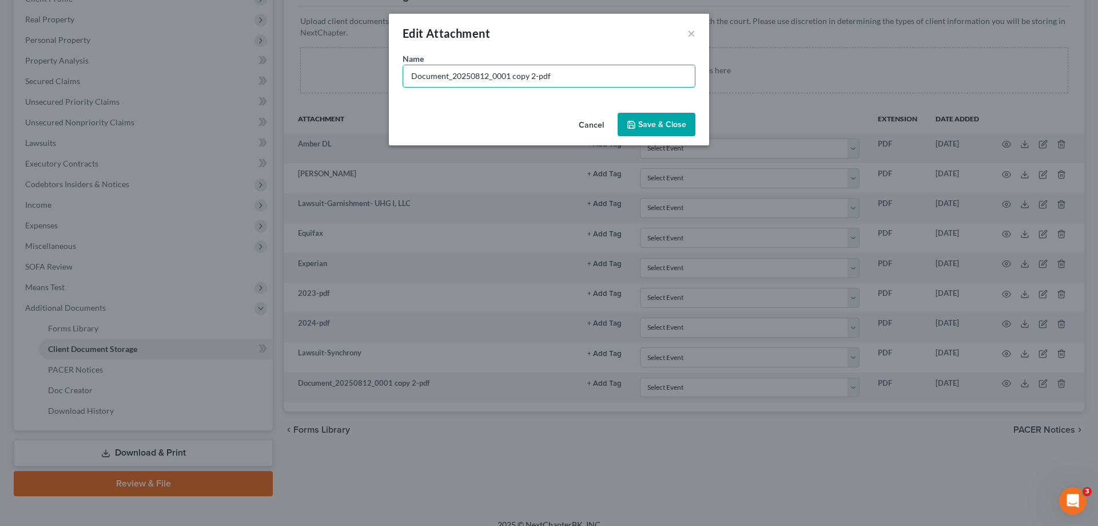
drag, startPoint x: 593, startPoint y: 72, endPoint x: 394, endPoint y: 76, distance: 199.1
click at [402, 72] on div "Name * Document_20250812_0001 copy 2-pdf" at bounding box center [549, 80] width 320 height 55
type input "Lawsuit JP Morgan"
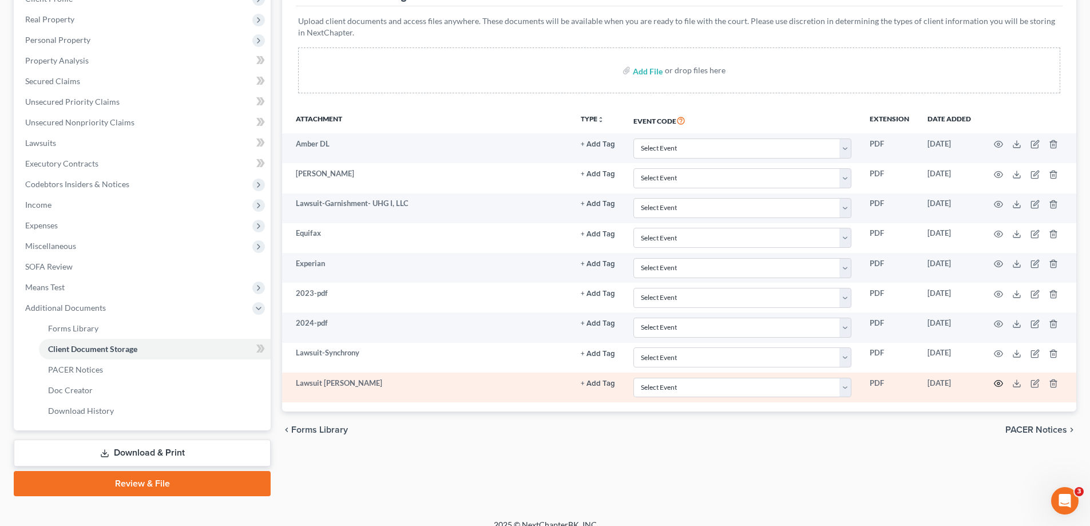
click at [997, 383] on icon "button" at bounding box center [998, 383] width 9 height 9
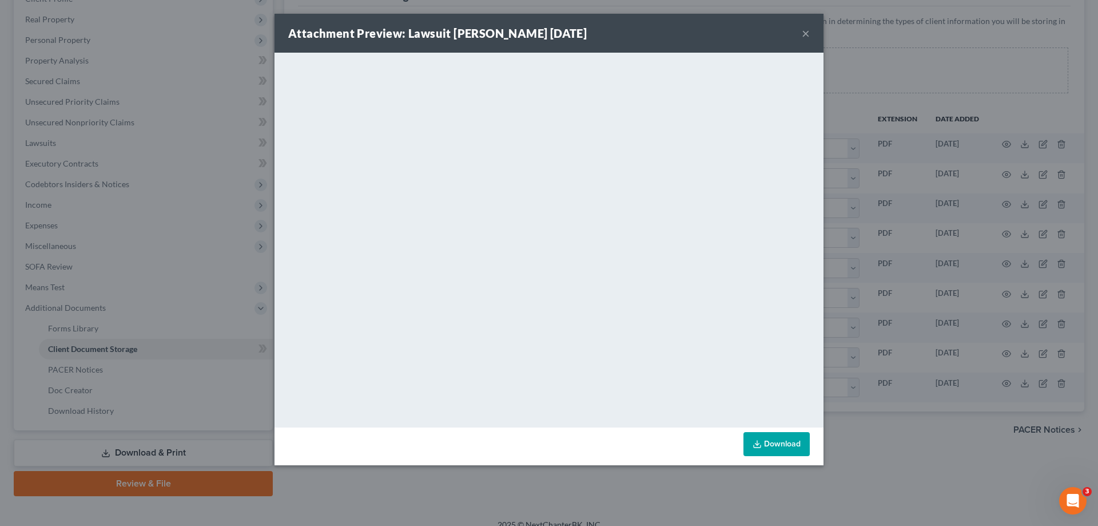
click at [807, 34] on button "×" at bounding box center [806, 33] width 8 height 14
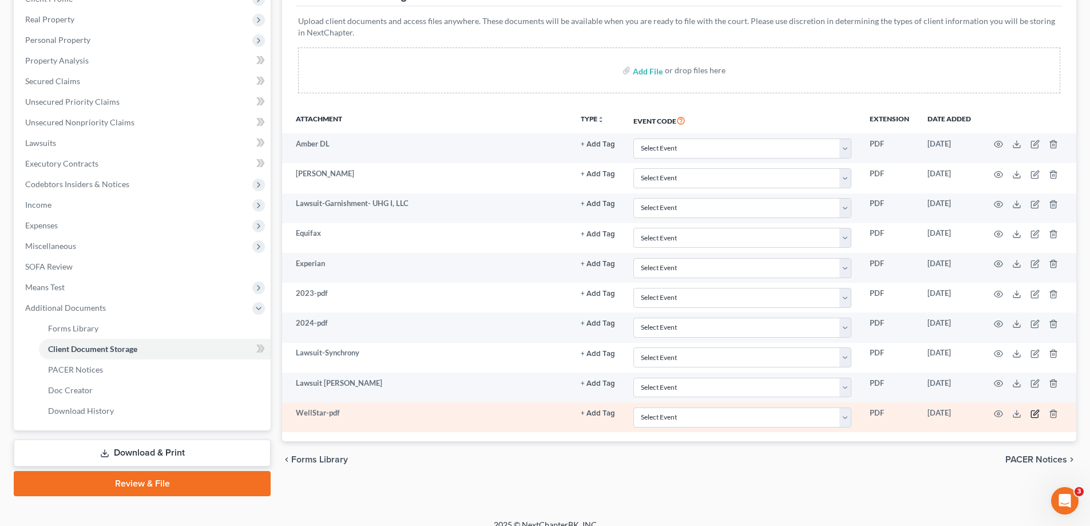
click at [1035, 412] on icon "button" at bounding box center [1034, 413] width 9 height 9
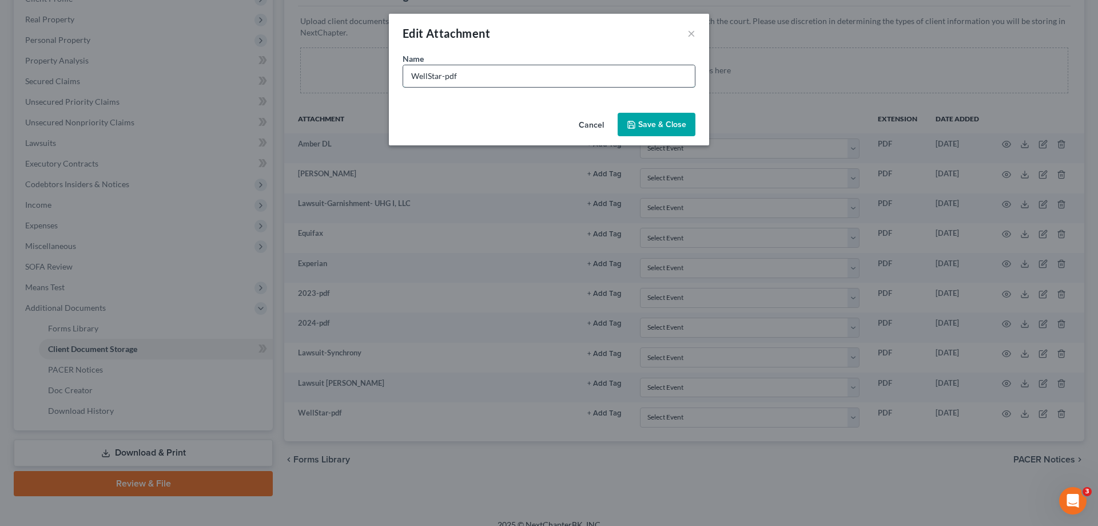
click at [488, 70] on input "WellStar-pdf" at bounding box center [549, 76] width 292 height 22
type input "WellStar-Hospital bill"
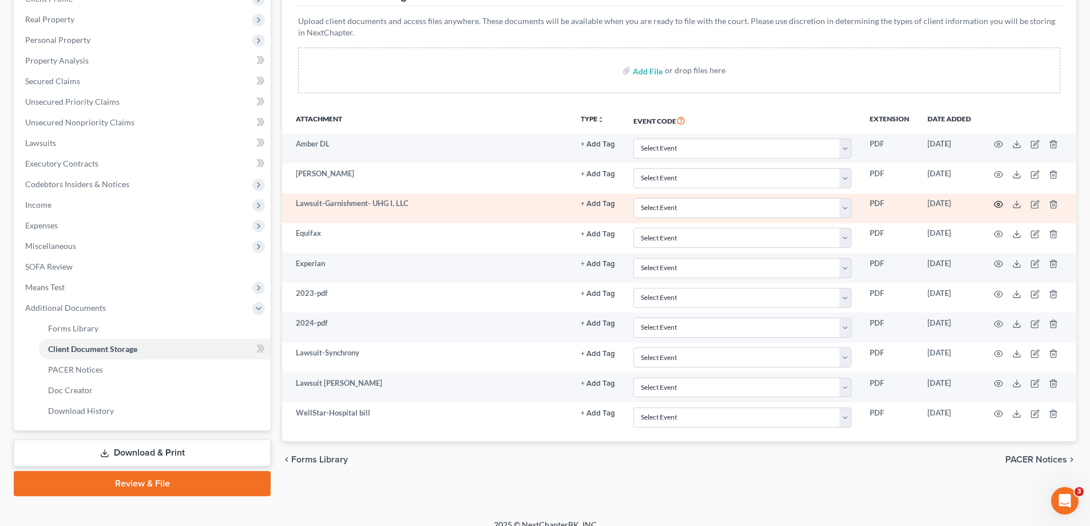
click at [999, 204] on icon "button" at bounding box center [998, 204] width 9 height 9
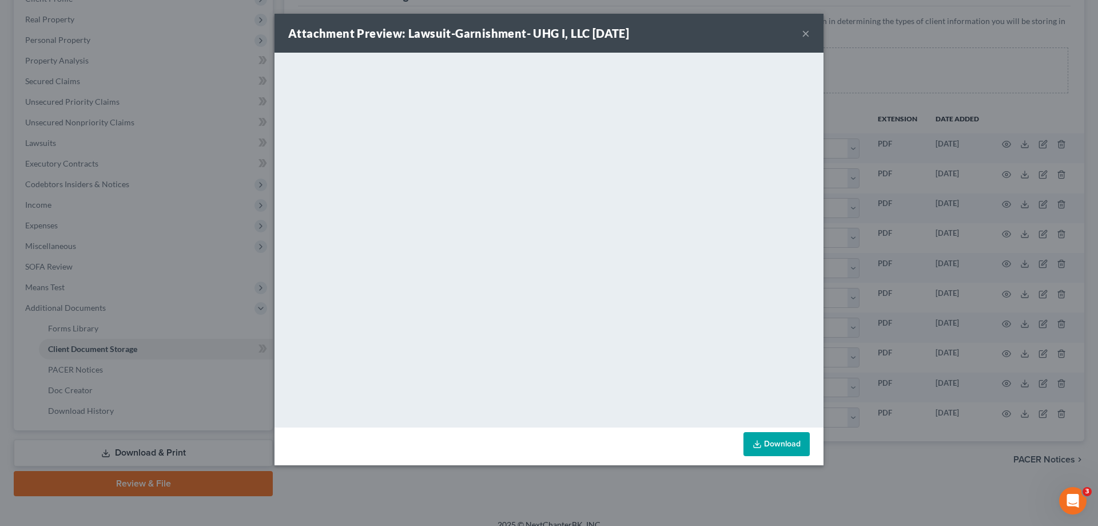
drag, startPoint x: 806, startPoint y: 33, endPoint x: 1098, endPoint y: 83, distance: 296.1
click at [806, 33] on button "×" at bounding box center [806, 33] width 8 height 14
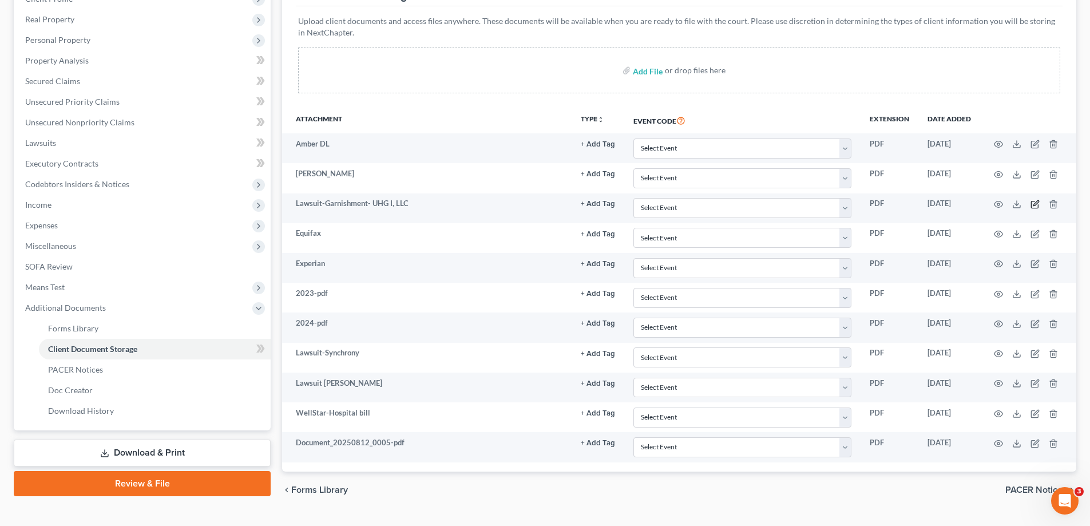
click at [1034, 205] on icon "button" at bounding box center [1035, 202] width 5 height 5
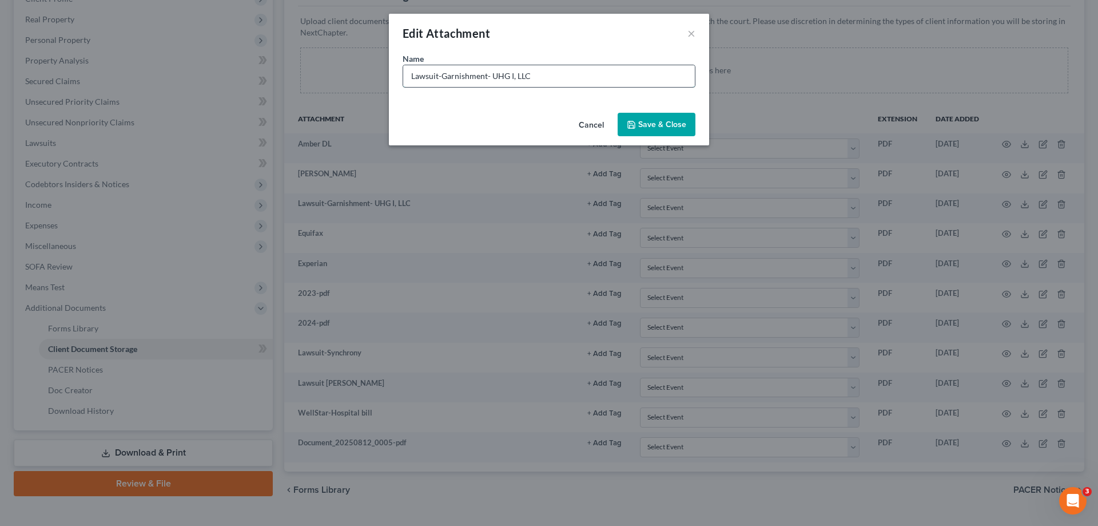
drag, startPoint x: 411, startPoint y: 75, endPoint x: 441, endPoint y: 77, distance: 29.8
click at [441, 77] on input "Lawsuit-Garnishment- UHG I, LLC" at bounding box center [549, 76] width 292 height 22
type input "Garnishment- UHG I, LLC"
click at [667, 120] on span "Save & Close" at bounding box center [662, 125] width 48 height 10
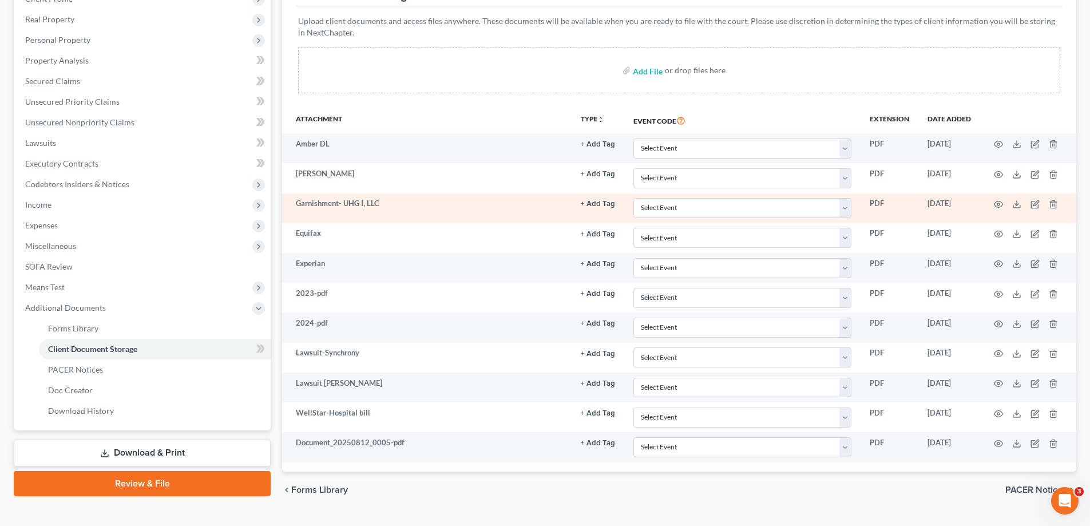
click at [353, 205] on td "Garnishment- UHG I, LLC" at bounding box center [426, 208] width 289 height 30
drag, startPoint x: 342, startPoint y: 203, endPoint x: 396, endPoint y: 201, distance: 53.8
click at [396, 201] on td "Garnishment- UHG I, LLC" at bounding box center [426, 208] width 289 height 30
copy td "UHG I, LLC"
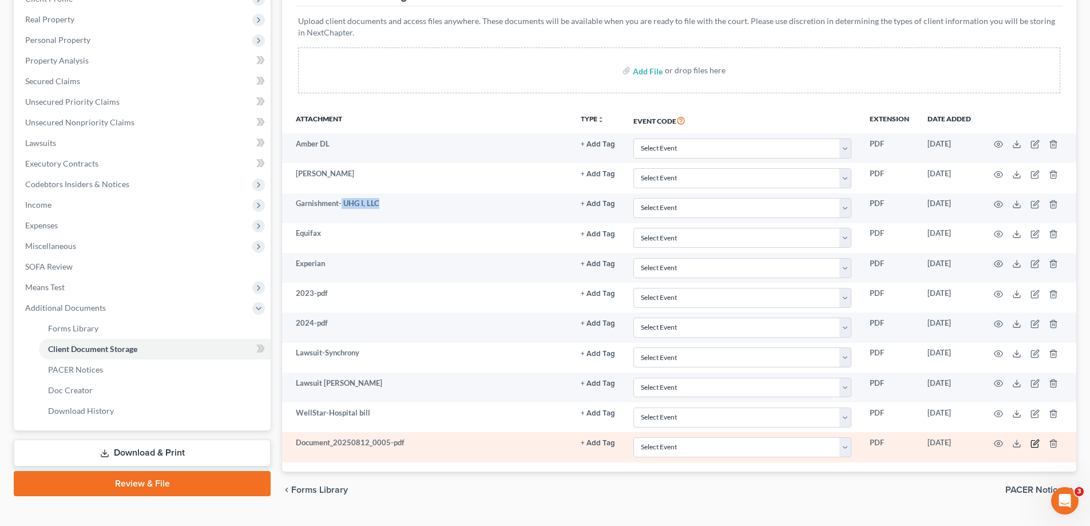
click at [1034, 442] on icon "button" at bounding box center [1034, 443] width 9 height 9
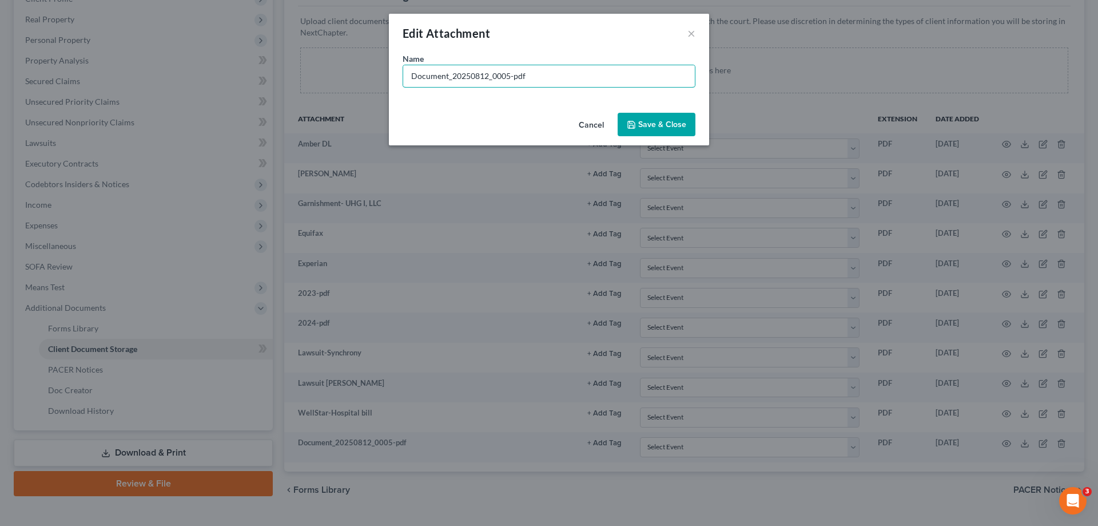
drag, startPoint x: 559, startPoint y: 84, endPoint x: 329, endPoint y: 66, distance: 231.2
click at [329, 66] on div "Edit Attachment × Name * Document_20250812_0005-pdf Cancel Save & Close" at bounding box center [549, 263] width 1098 height 526
paste input "UHG I, LLC"
click at [407, 74] on input "UHG I, LLC" at bounding box center [549, 76] width 292 height 22
type input "Lawsuit- UHG I, LLC"
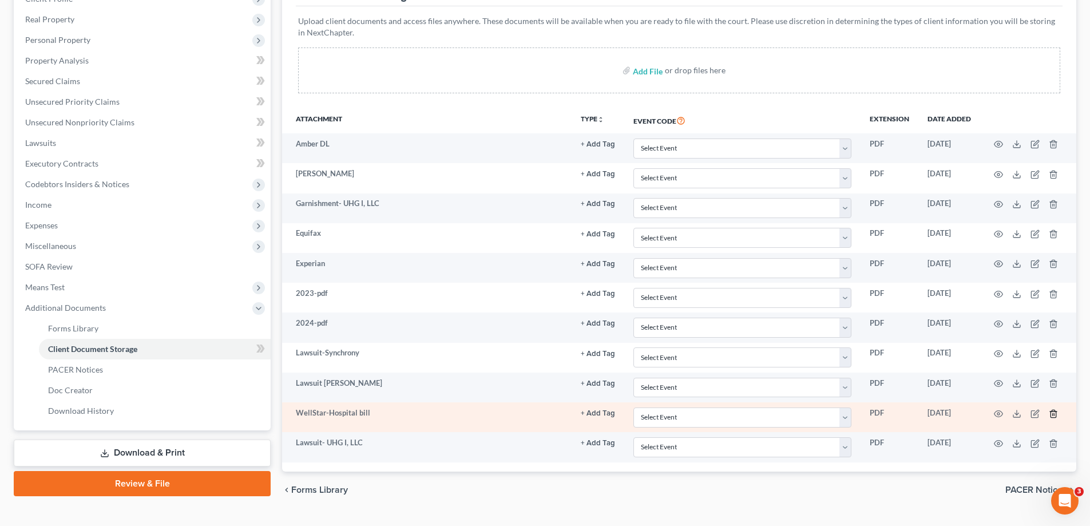
click at [1053, 412] on icon "button" at bounding box center [1053, 413] width 9 height 9
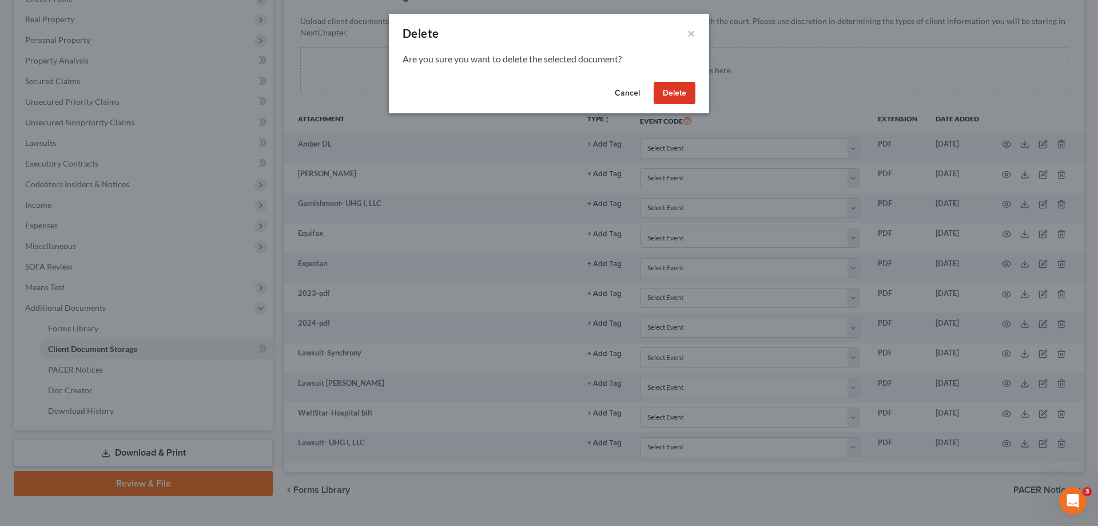
click at [631, 91] on button "Cancel" at bounding box center [627, 93] width 43 height 23
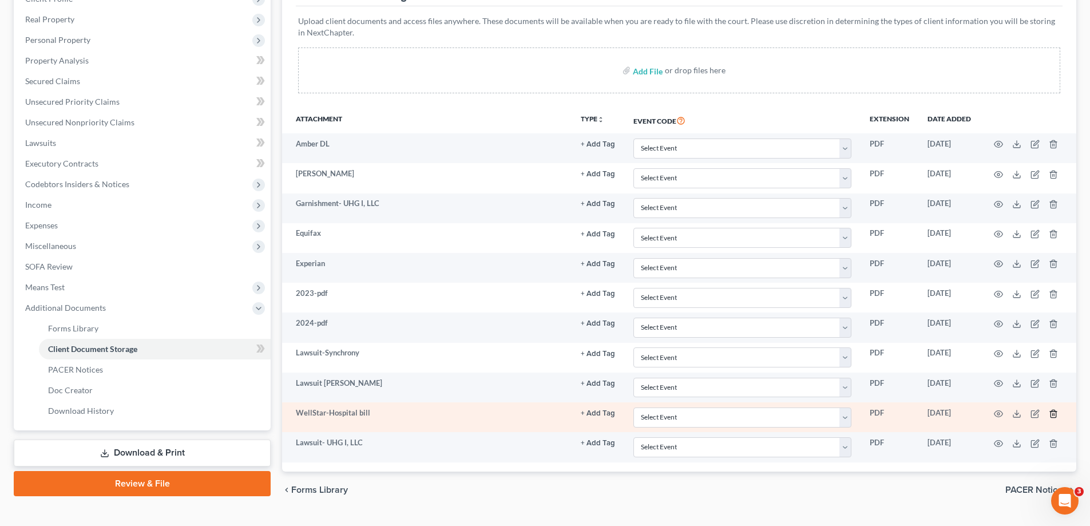
click at [1054, 412] on icon "button" at bounding box center [1053, 413] width 9 height 9
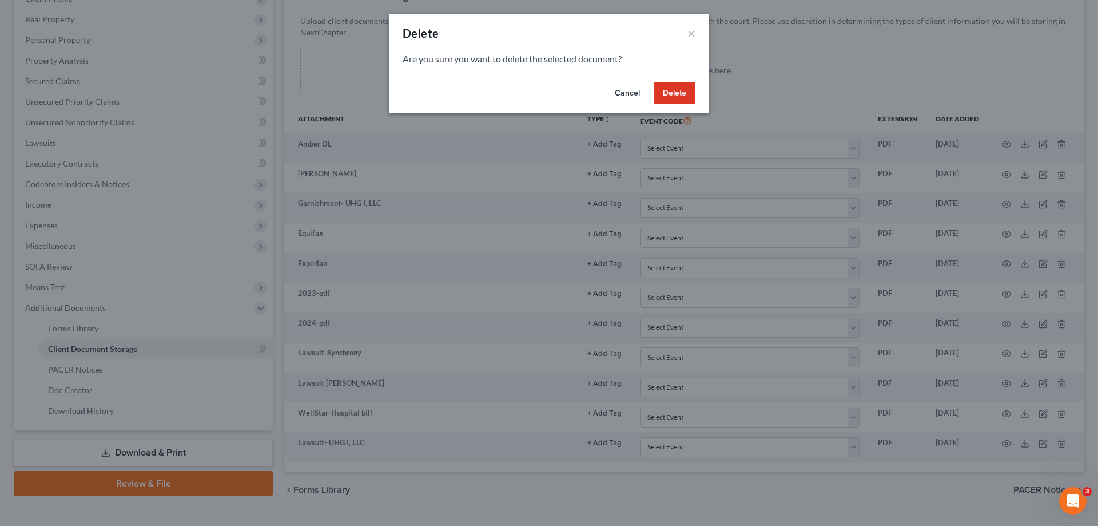
click at [679, 93] on button "Delete" at bounding box center [675, 93] width 42 height 23
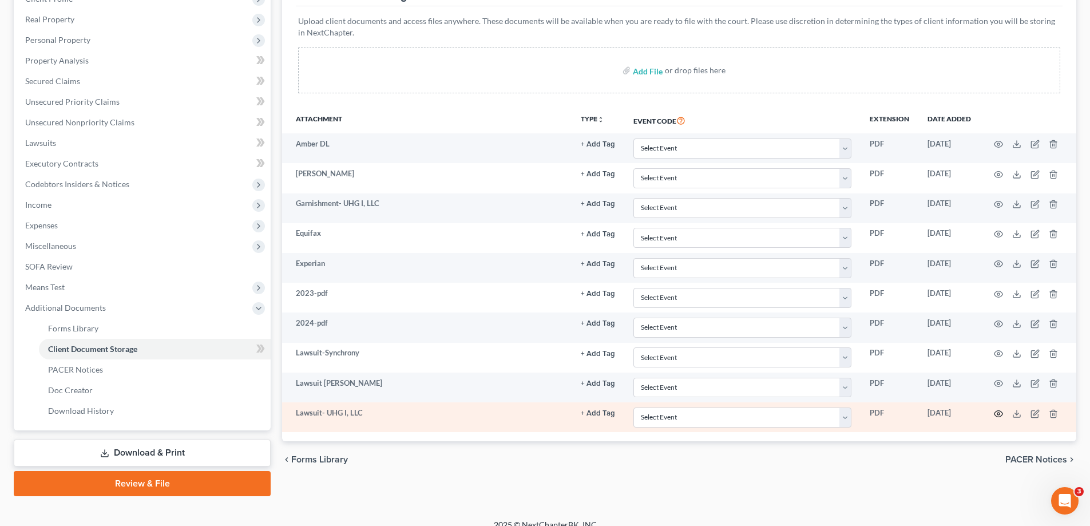
click at [999, 413] on icon "button" at bounding box center [998, 413] width 9 height 9
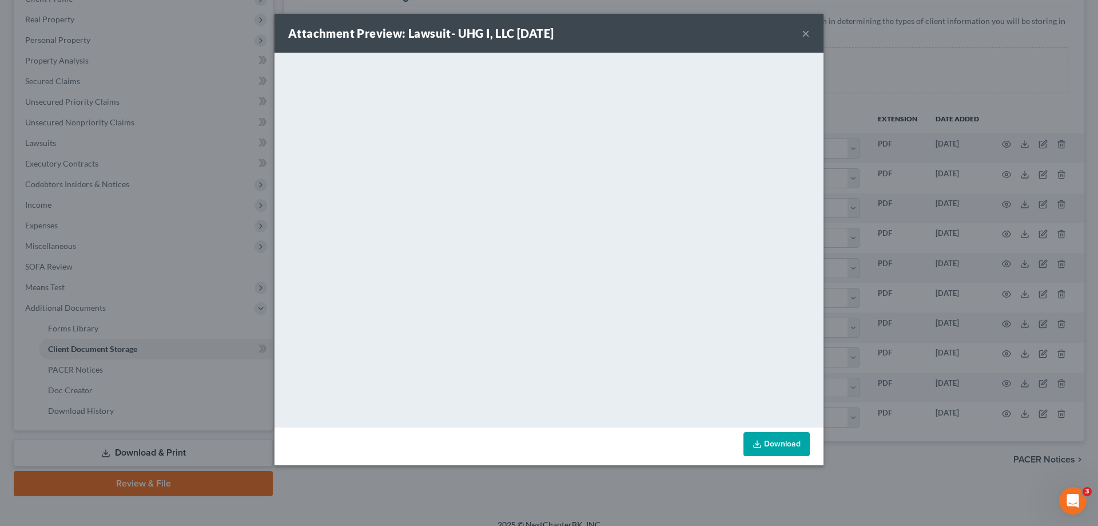
click at [806, 33] on button "×" at bounding box center [806, 33] width 8 height 14
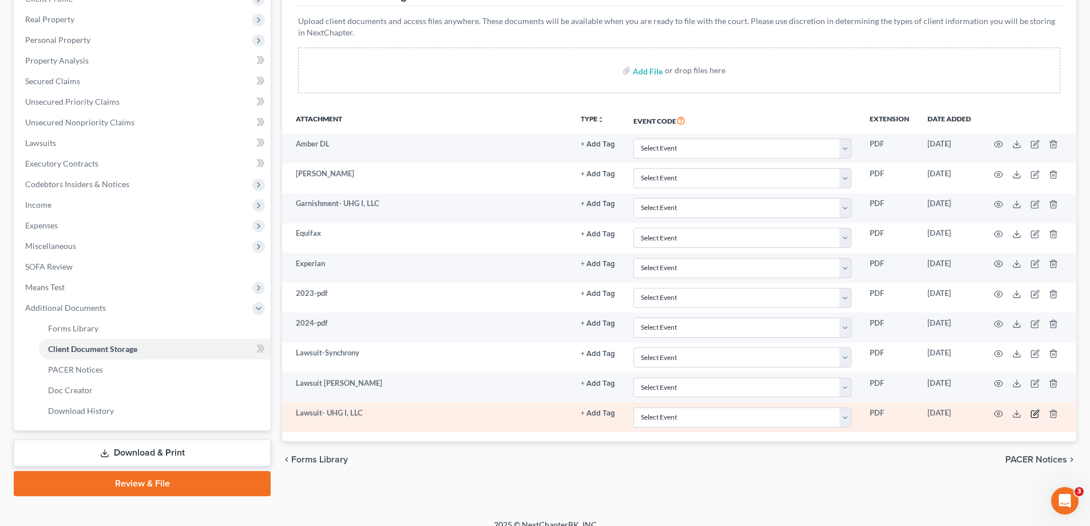
click at [1035, 410] on icon "button" at bounding box center [1034, 413] width 9 height 9
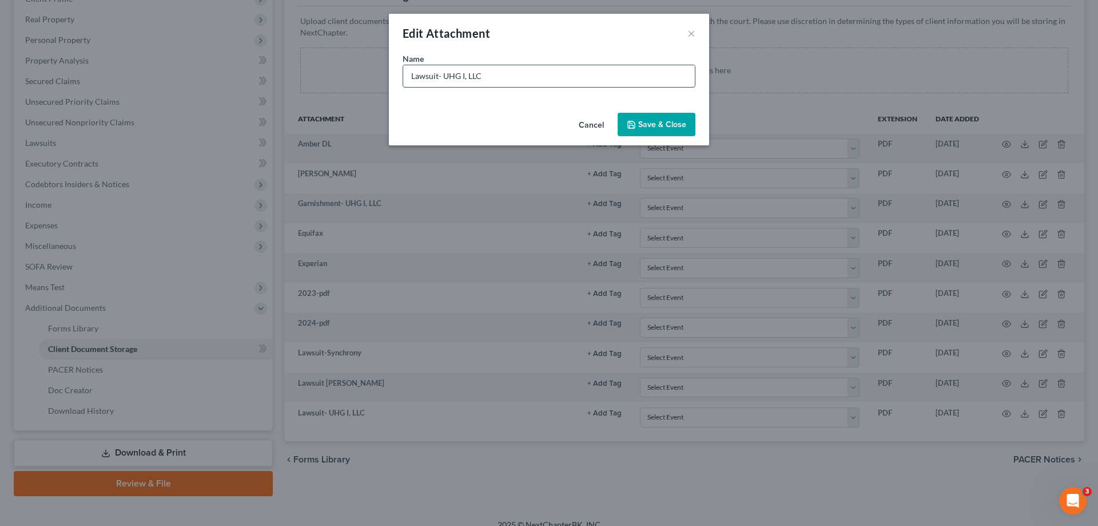
click at [490, 72] on input "Lawsuit- UHG I, LLC" at bounding box center [549, 76] width 292 height 22
type input "Default Judgment- UHG I, LLC"
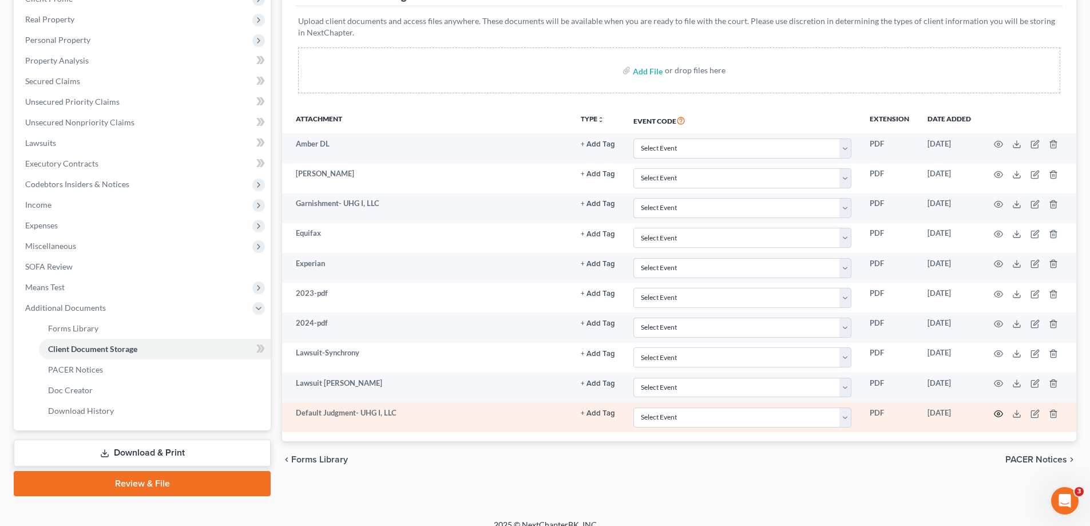
click at [995, 413] on icon "button" at bounding box center [998, 413] width 9 height 9
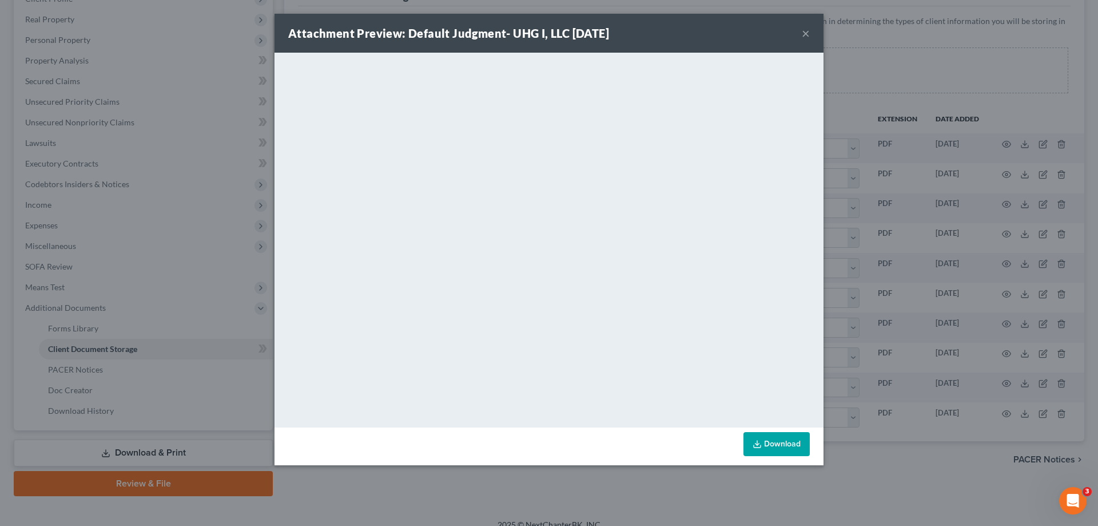
click at [803, 31] on button "×" at bounding box center [806, 33] width 8 height 14
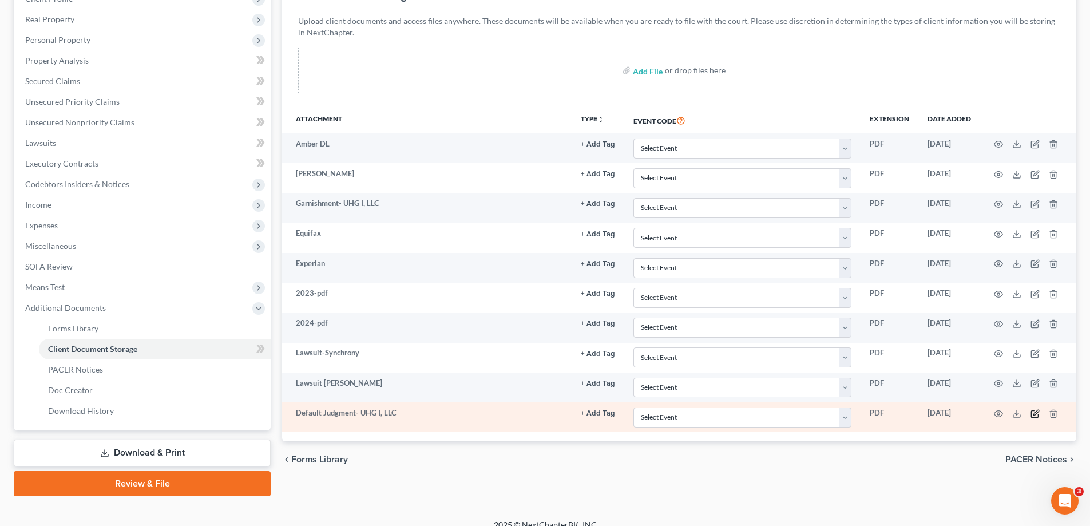
click at [1031, 410] on icon "button" at bounding box center [1034, 413] width 9 height 9
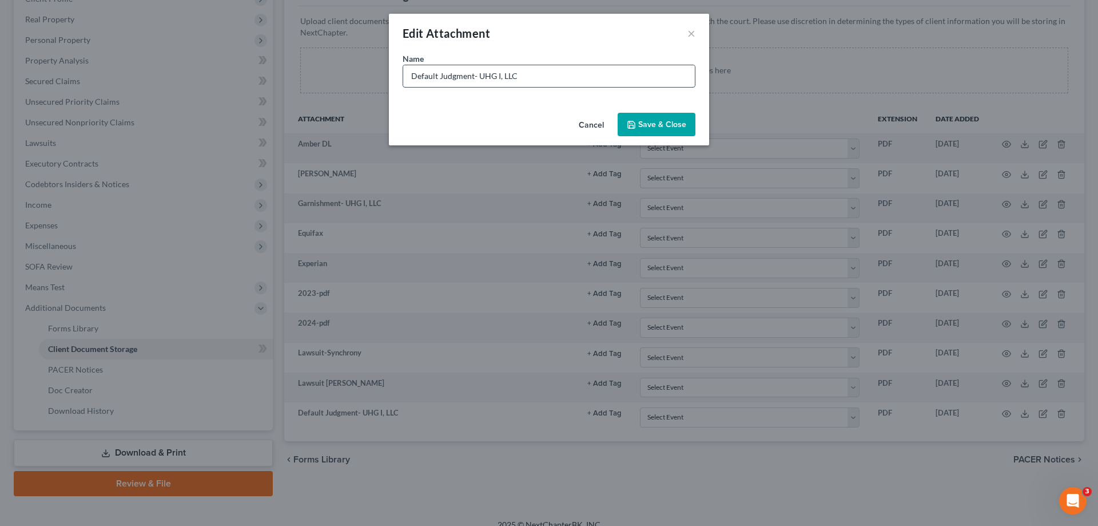
click at [477, 77] on input "Default Judgment- UHG I, LLC" at bounding box center [549, 76] width 292 height 22
type input "Default Judgment Request- UHG I, LLC"
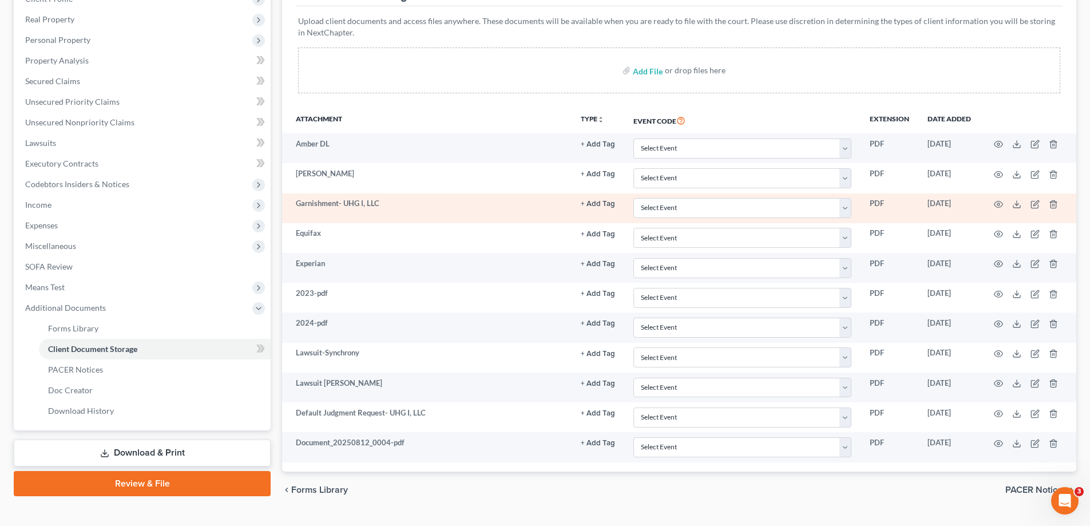
click at [358, 209] on td "Garnishment- UHG I, LLC" at bounding box center [426, 208] width 289 height 30
drag, startPoint x: 344, startPoint y: 201, endPoint x: 395, endPoint y: 205, distance: 51.1
click at [395, 205] on td "Garnishment- UHG I, LLC" at bounding box center [426, 208] width 289 height 30
copy td "UHG I, LLC"
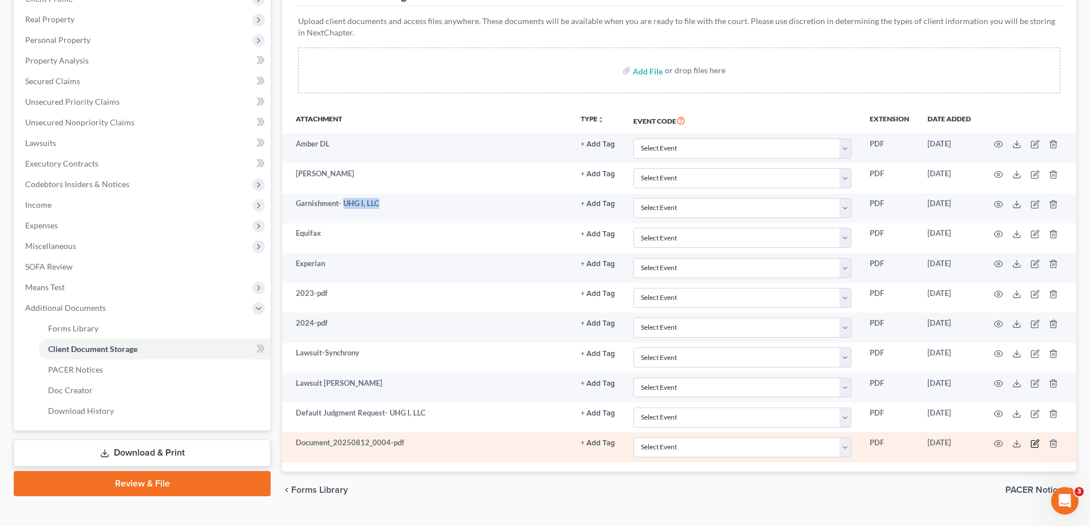
click at [1034, 443] on icon "button" at bounding box center [1034, 443] width 9 height 9
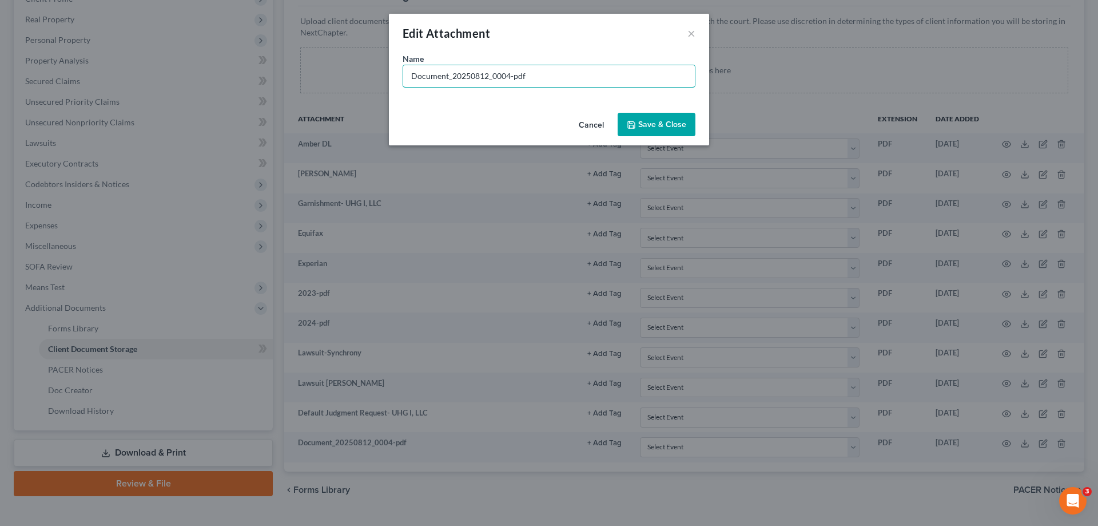
drag, startPoint x: 555, startPoint y: 69, endPoint x: 338, endPoint y: 72, distance: 217.4
click at [338, 72] on div "Edit Attachment × Name * Document_20250812_0004-pdf Cancel Save & Close" at bounding box center [549, 263] width 1098 height 526
paste input "UHG I, LLC"
click at [411, 74] on input "UHG I, LLC" at bounding box center [549, 76] width 292 height 22
drag, startPoint x: 509, startPoint y: 78, endPoint x: 612, endPoint y: 113, distance: 108.2
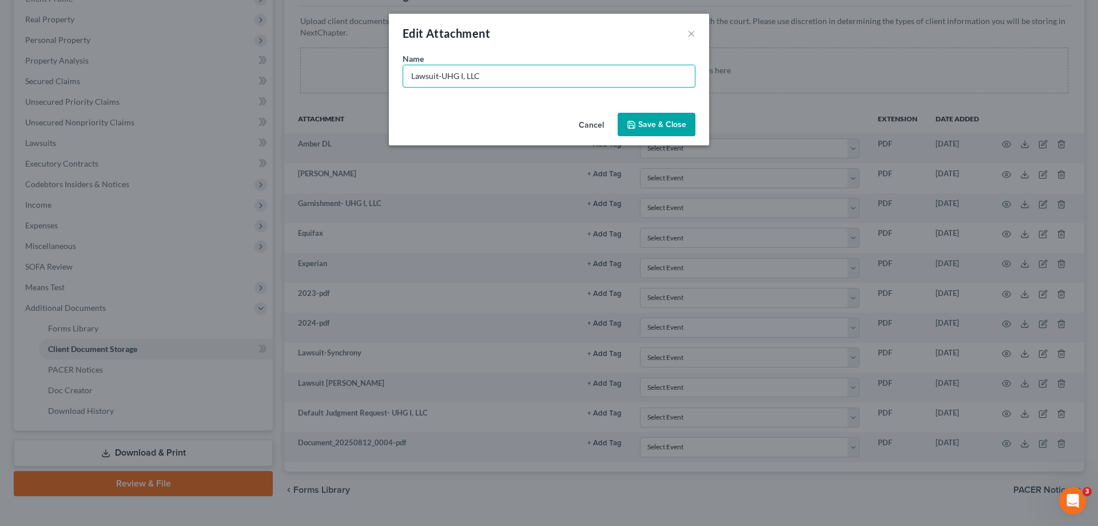
click at [510, 77] on input "Lawsuit-UHG I, LLC" at bounding box center [549, 76] width 292 height 22
type input "Lawsuit-UHG I, LLC"
click at [660, 120] on span "Save & Close" at bounding box center [662, 125] width 48 height 10
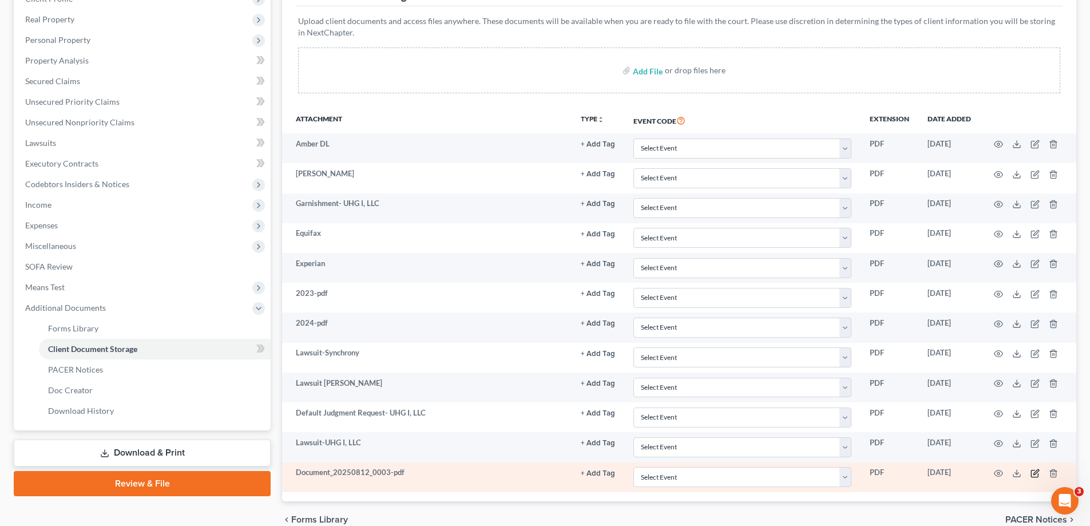
click at [1034, 474] on icon "button" at bounding box center [1034, 473] width 9 height 9
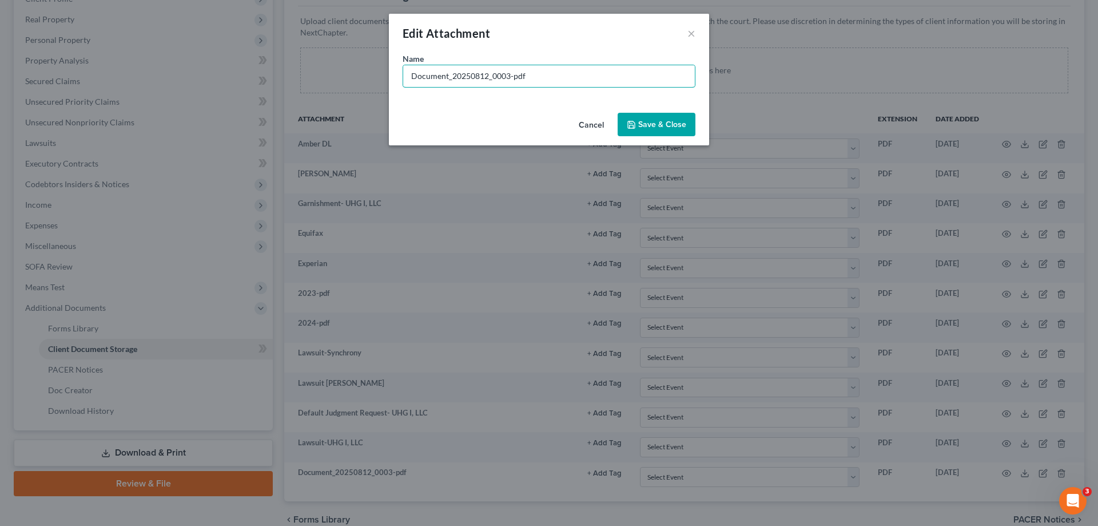
drag, startPoint x: 572, startPoint y: 79, endPoint x: 304, endPoint y: 50, distance: 269.3
click at [304, 50] on div "Edit Attachment × Name * Document_20250812_0003-pdf Cancel Save & Close" at bounding box center [549, 263] width 1098 height 526
type input "Lawsuit-Cavalry"
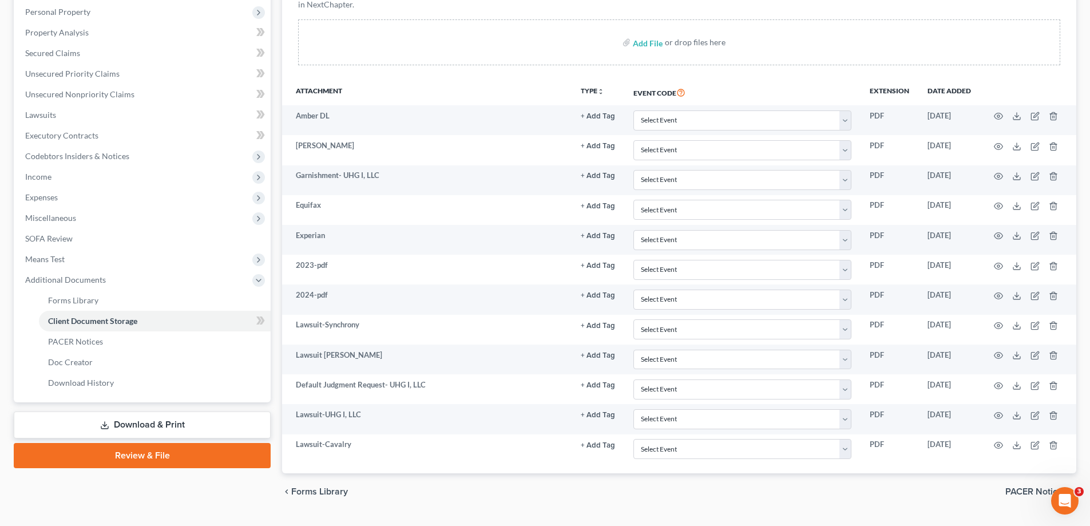
scroll to position [227, 0]
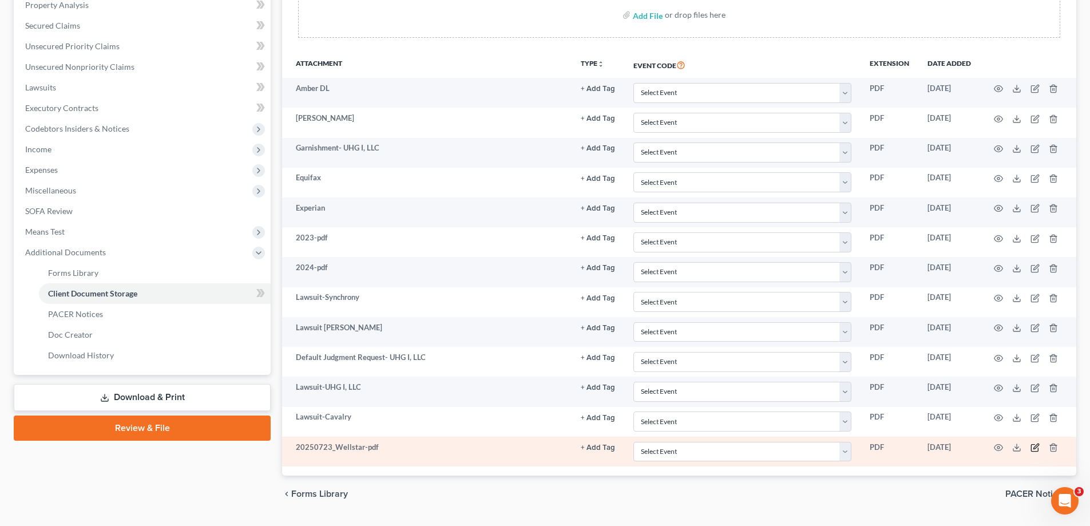
click at [1036, 446] on icon "button" at bounding box center [1035, 446] width 5 height 5
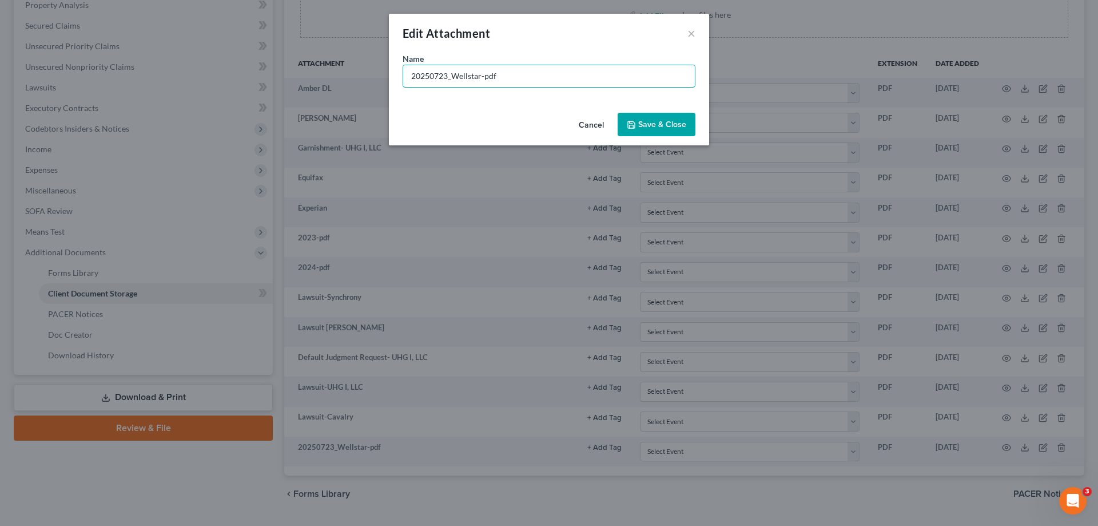
drag, startPoint x: 549, startPoint y: 76, endPoint x: 340, endPoint y: 57, distance: 209.6
click at [340, 57] on div "Edit Attachment × Name * 20250723_Wellstar-pdf Cancel Save & Close" at bounding box center [549, 263] width 1098 height 526
type input "Additional Creditors"
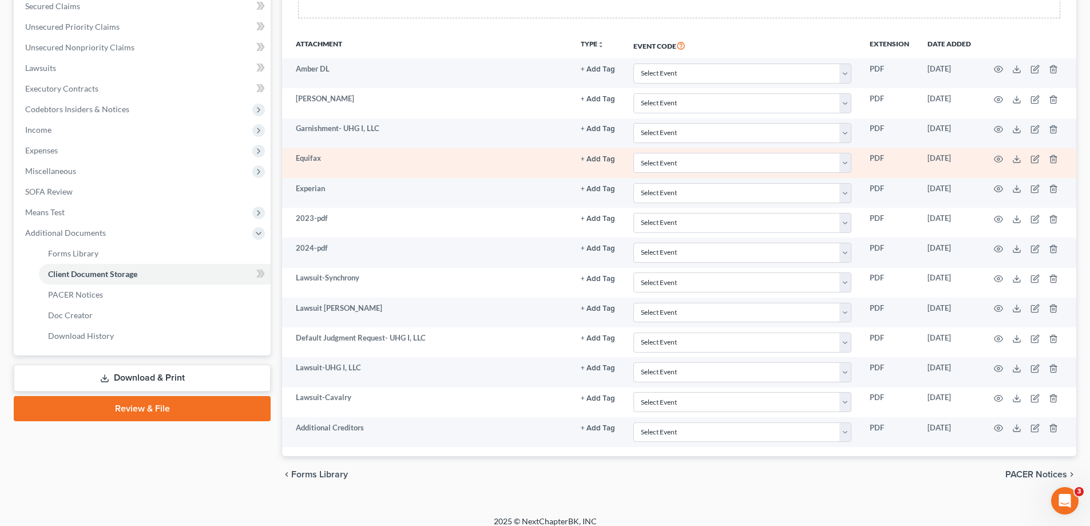
scroll to position [257, 0]
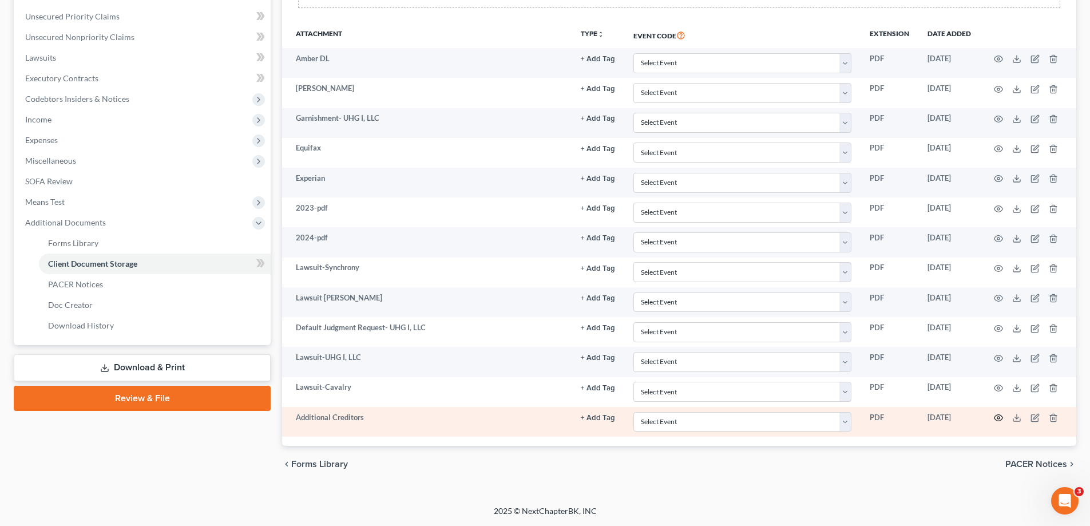
click at [997, 418] on circle "button" at bounding box center [998, 417] width 2 height 2
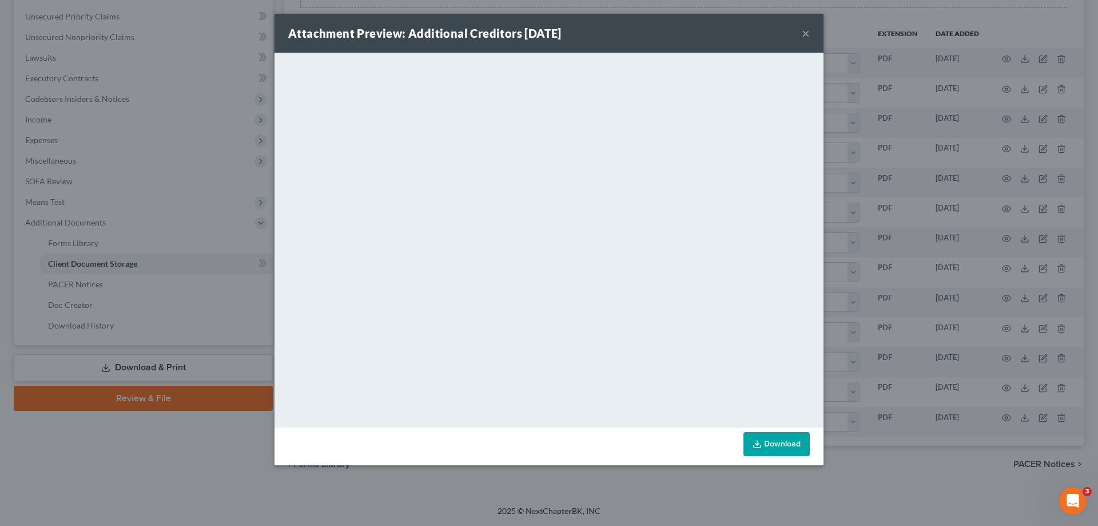
click at [809, 37] on button "×" at bounding box center [806, 33] width 8 height 14
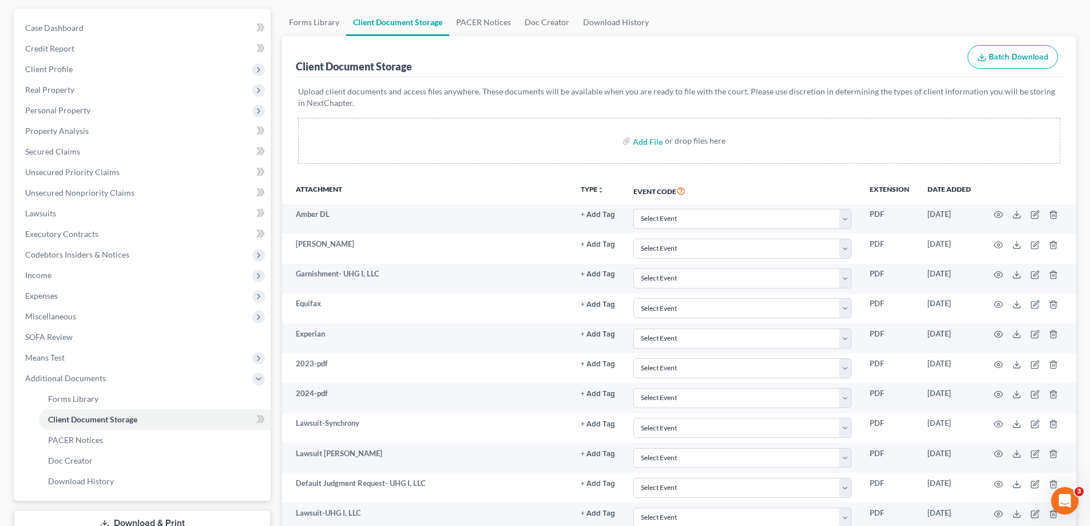
scroll to position [0, 0]
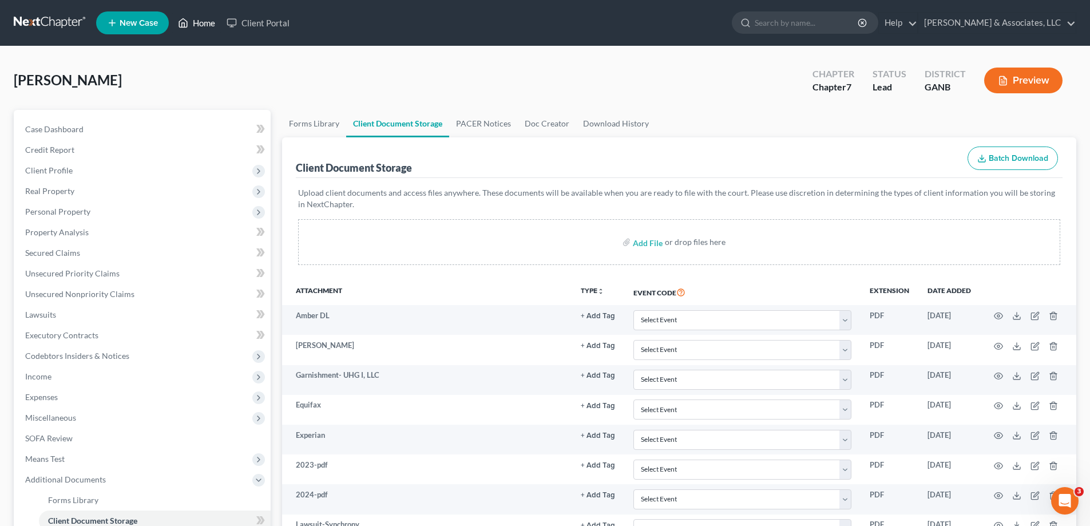
drag, startPoint x: 198, startPoint y: 21, endPoint x: 513, endPoint y: 49, distance: 316.4
click at [198, 21] on link "Home" at bounding box center [196, 23] width 49 height 21
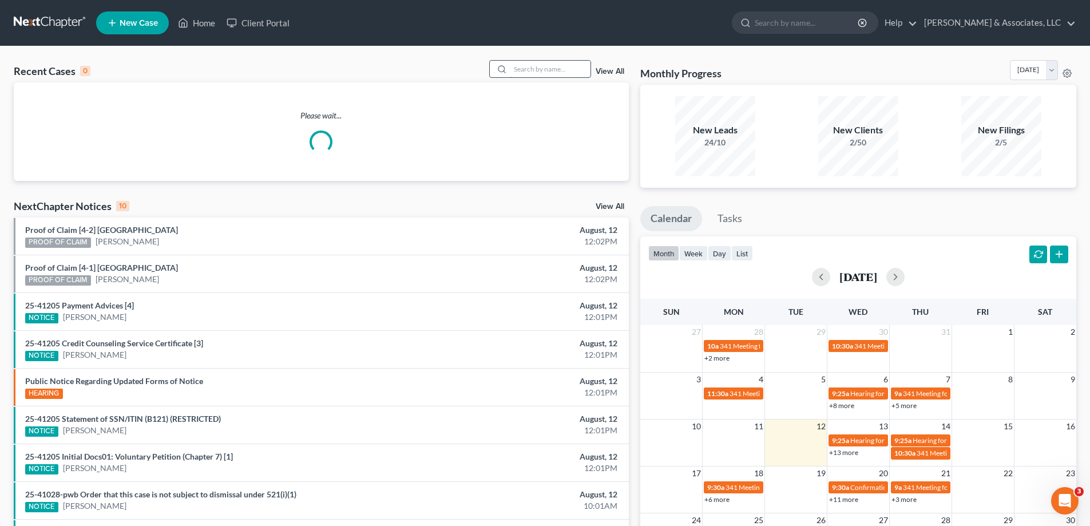
click at [557, 69] on input "search" at bounding box center [550, 69] width 80 height 17
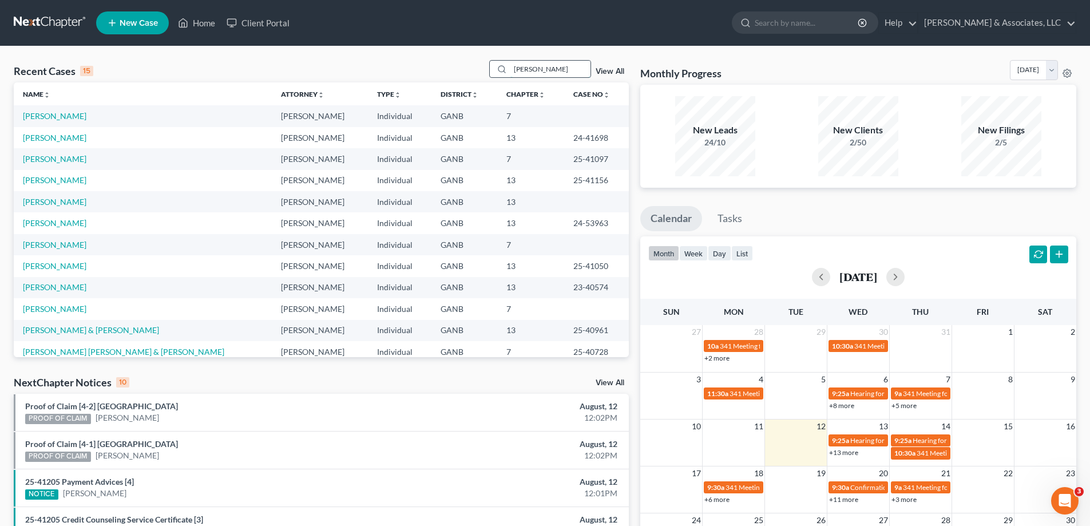
type input "patton"
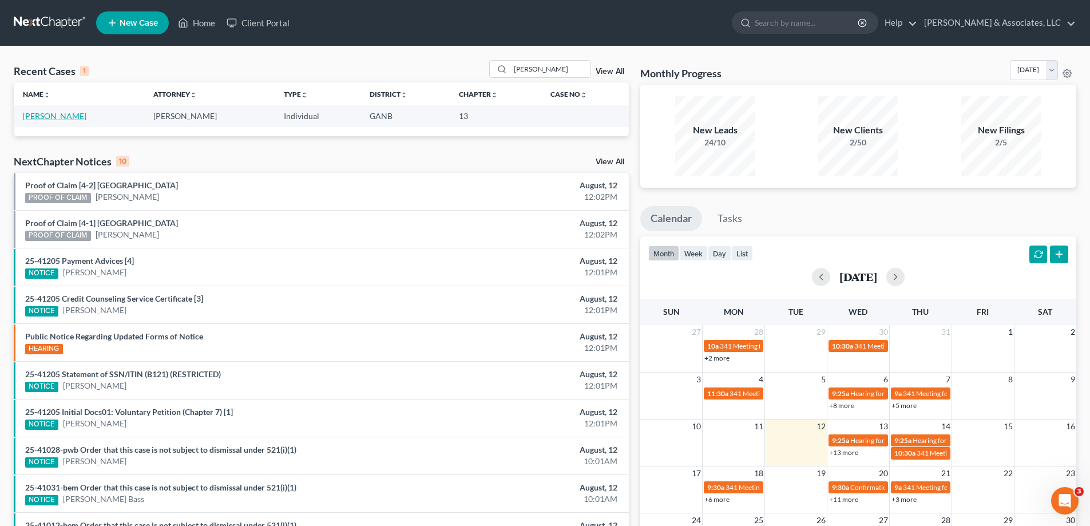
click at [40, 114] on link "Patton, Lisa" at bounding box center [54, 116] width 63 height 10
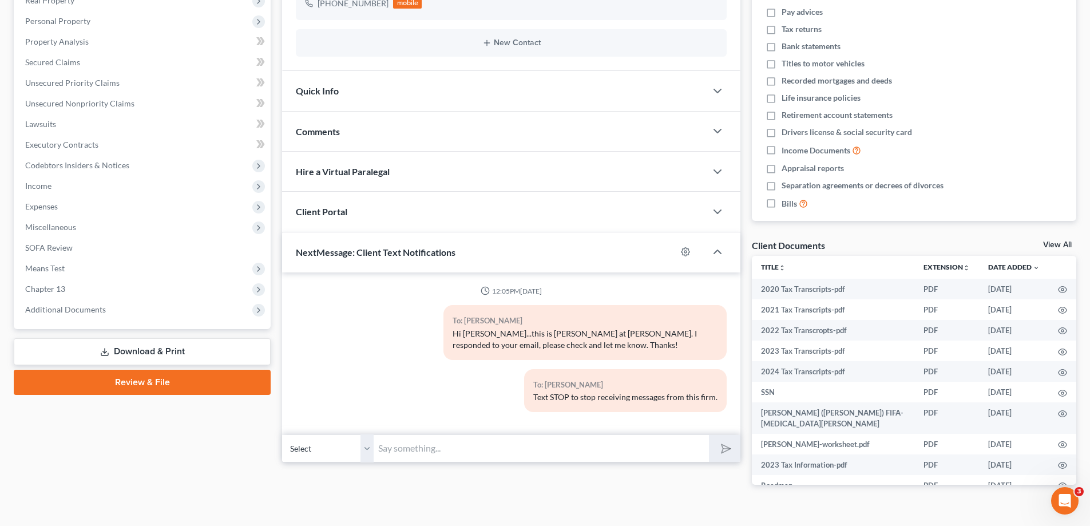
scroll to position [211, 0]
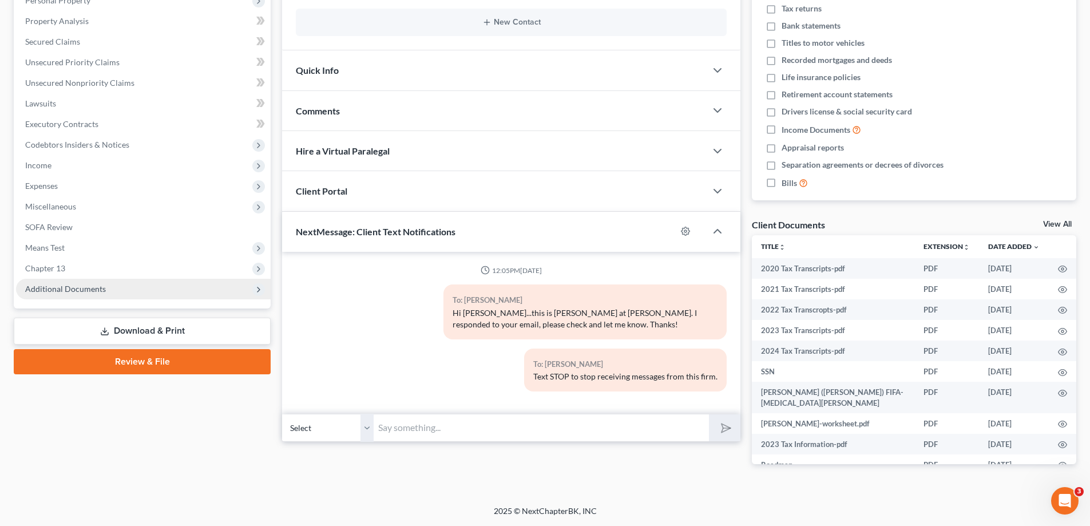
click at [85, 283] on span "Additional Documents" at bounding box center [143, 289] width 255 height 21
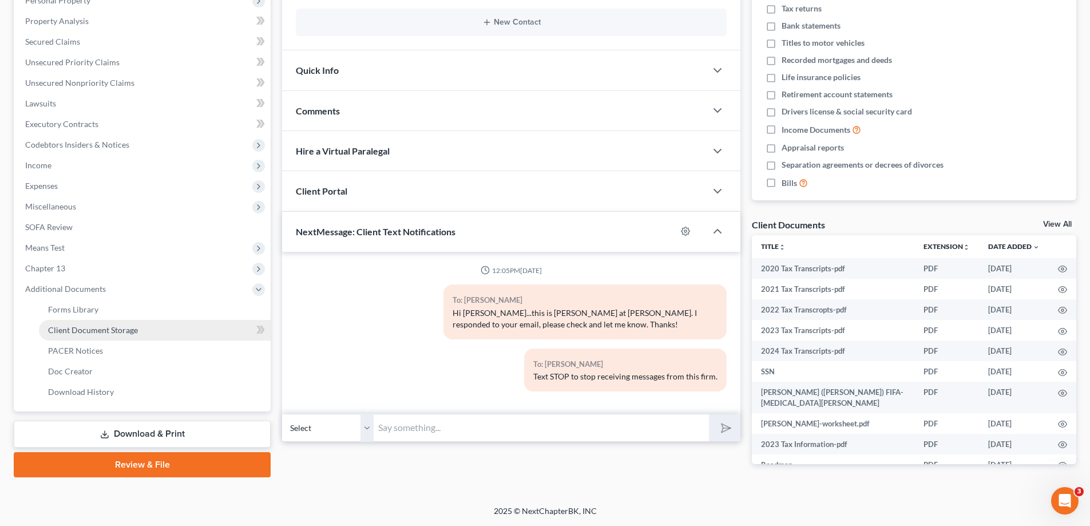
click at [82, 326] on span "Client Document Storage" at bounding box center [93, 330] width 90 height 10
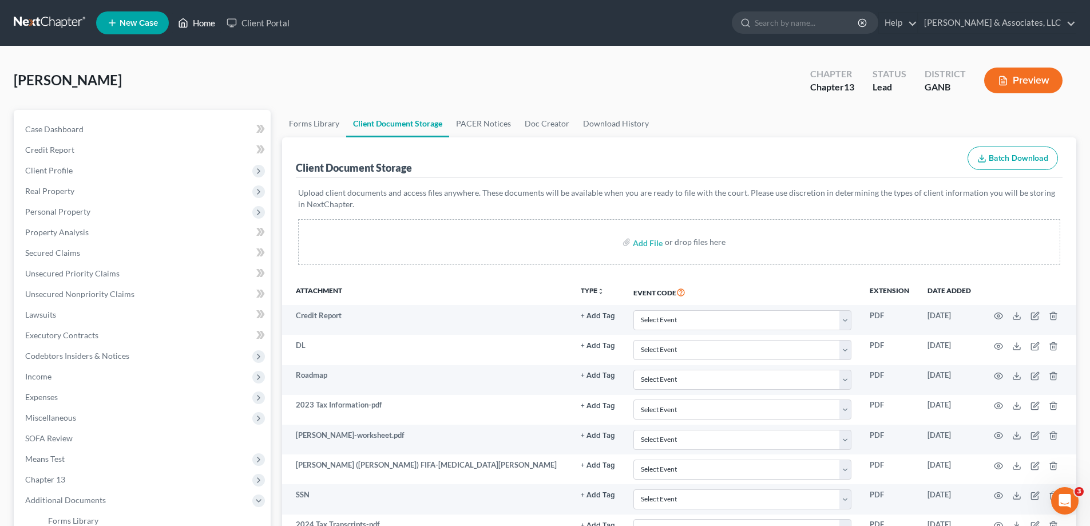
click at [217, 23] on link "Home" at bounding box center [196, 23] width 49 height 21
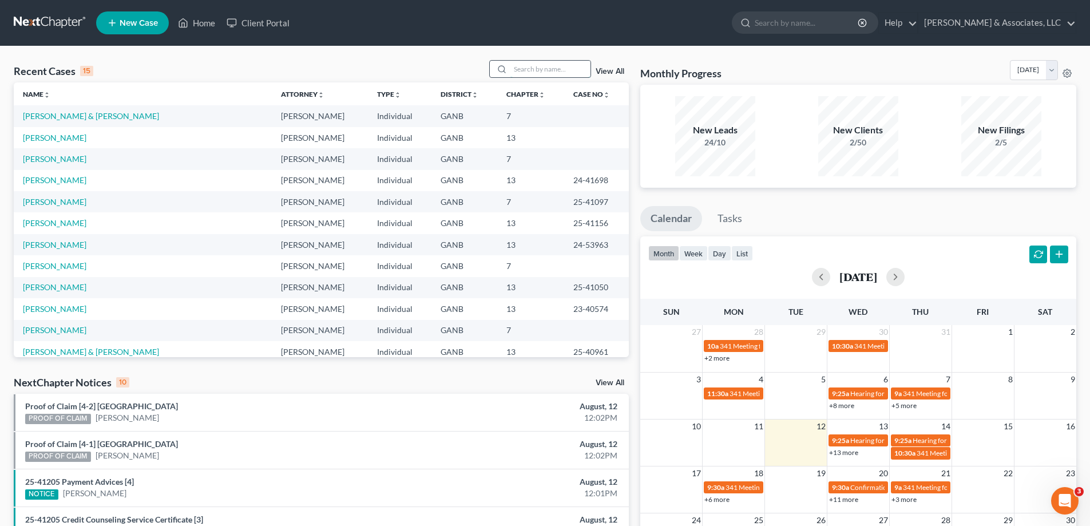
click at [524, 71] on input "search" at bounding box center [550, 69] width 80 height 17
type input "fashola"
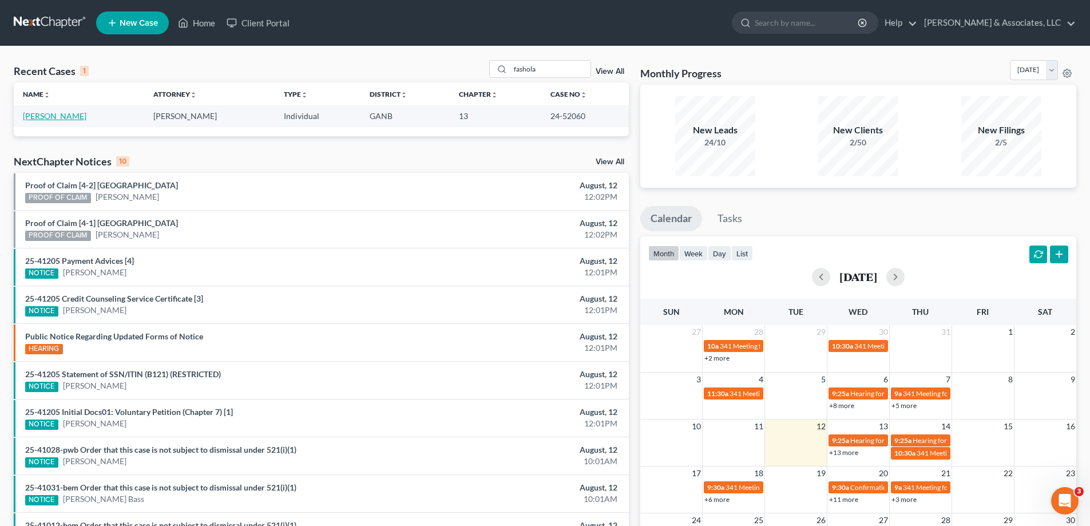
click at [30, 114] on link "Fashola, Nekia" at bounding box center [54, 116] width 63 height 10
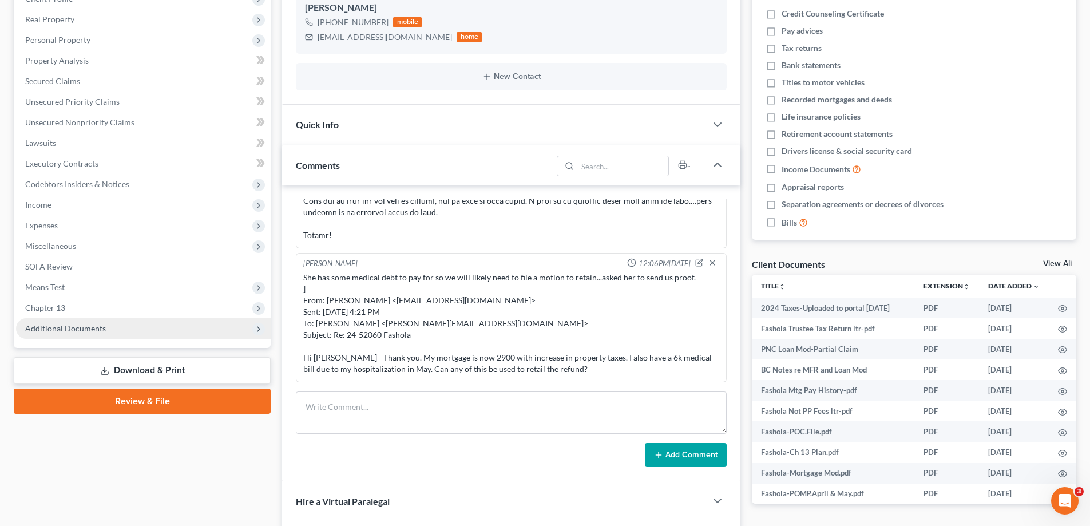
scroll to position [1818, 0]
click at [40, 325] on span "Additional Documents" at bounding box center [65, 328] width 81 height 10
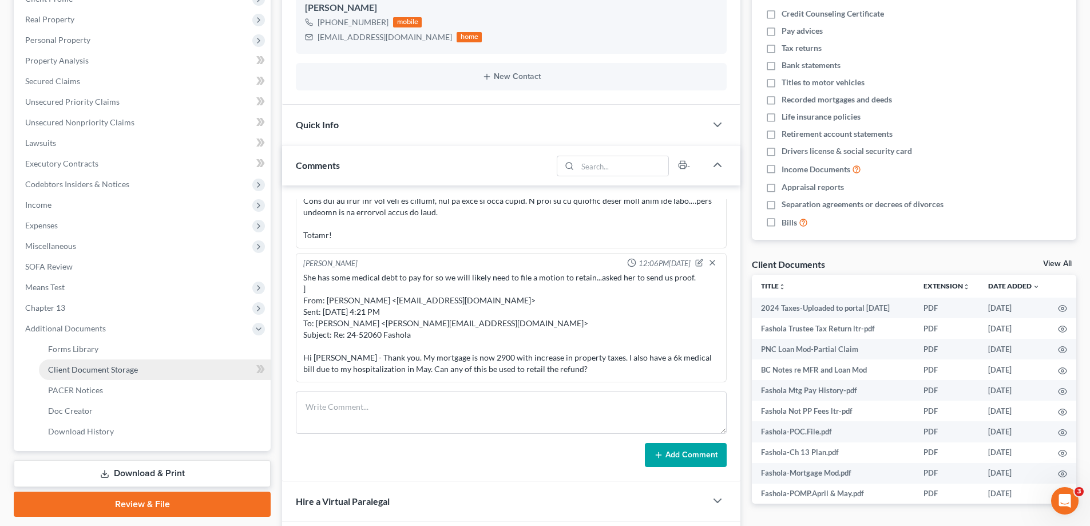
click at [59, 369] on span "Client Document Storage" at bounding box center [93, 369] width 90 height 10
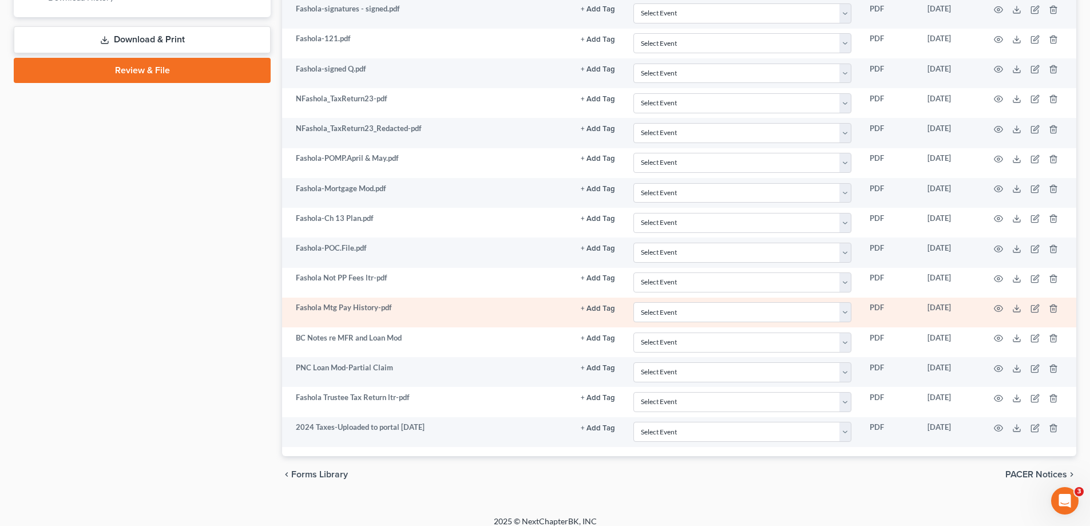
scroll to position [616, 0]
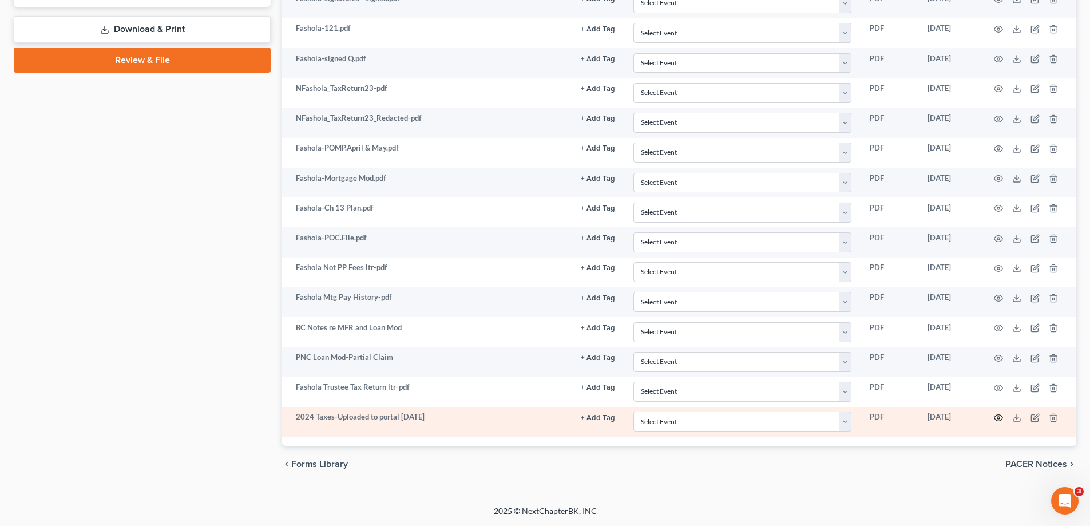
click at [997, 417] on circle "button" at bounding box center [998, 417] width 2 height 2
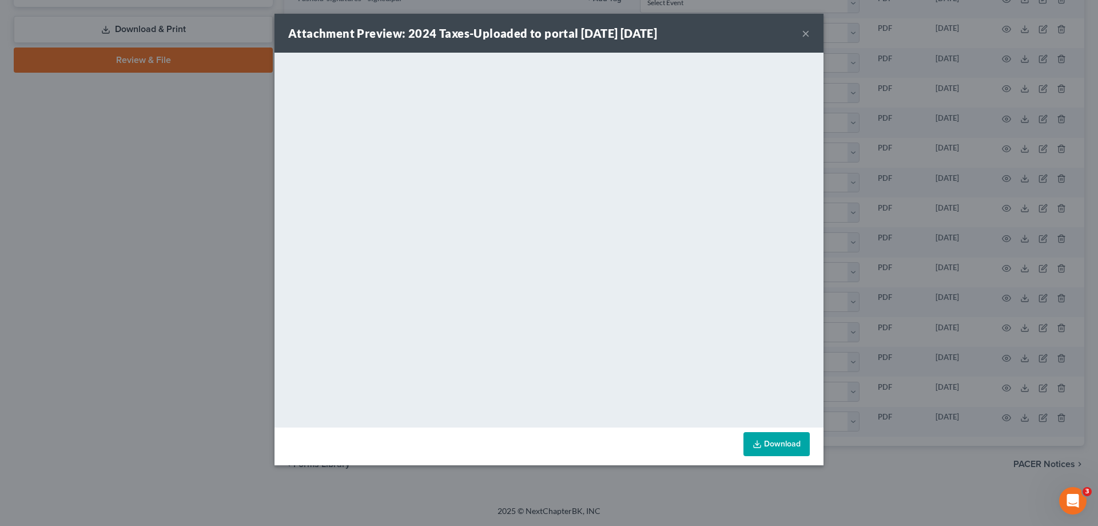
click at [803, 32] on button "×" at bounding box center [806, 33] width 8 height 14
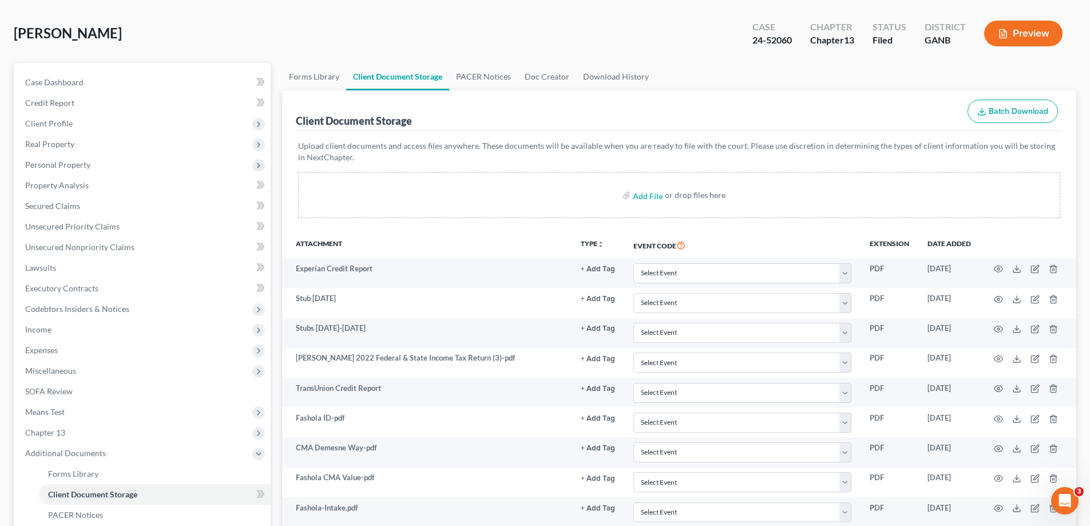
scroll to position [43, 0]
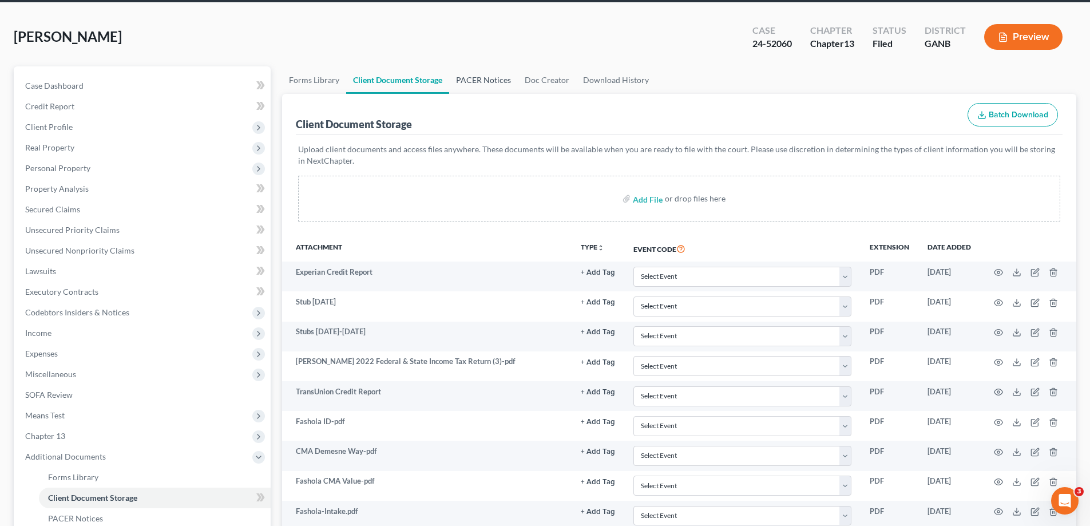
drag, startPoint x: 481, startPoint y: 79, endPoint x: 509, endPoint y: 83, distance: 27.7
click at [481, 78] on link "PACER Notices" at bounding box center [483, 79] width 69 height 27
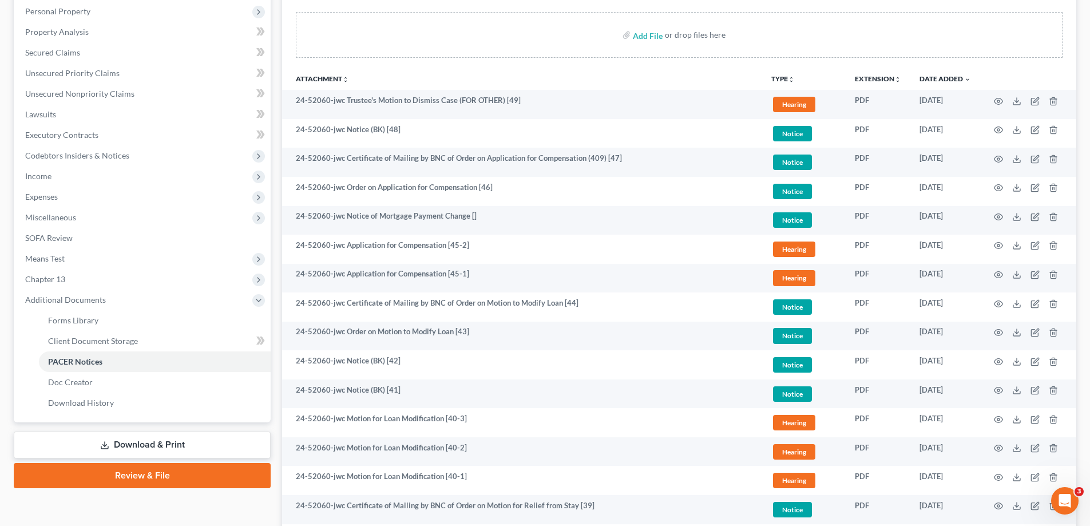
scroll to position [57, 0]
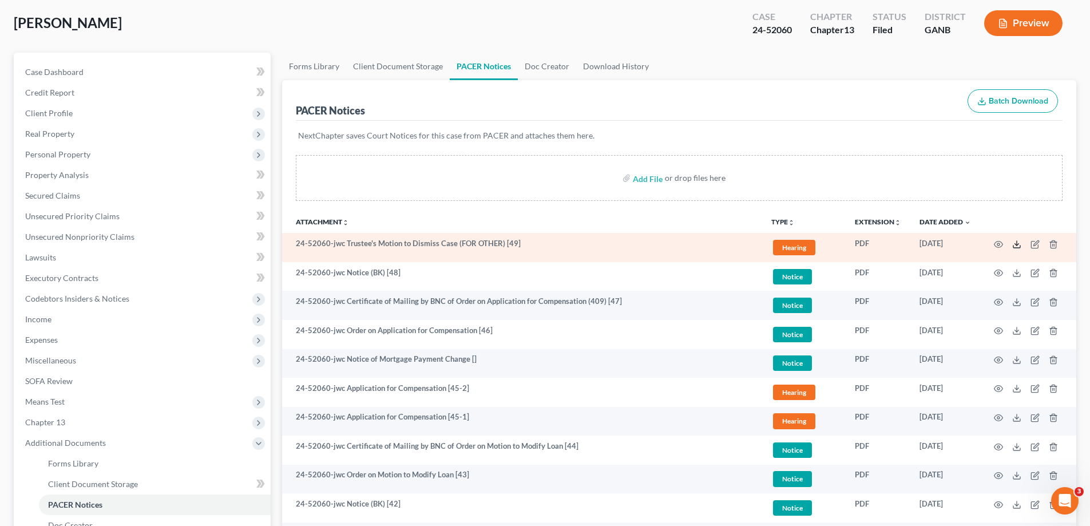
click at [1018, 244] on polyline at bounding box center [1017, 244] width 4 height 2
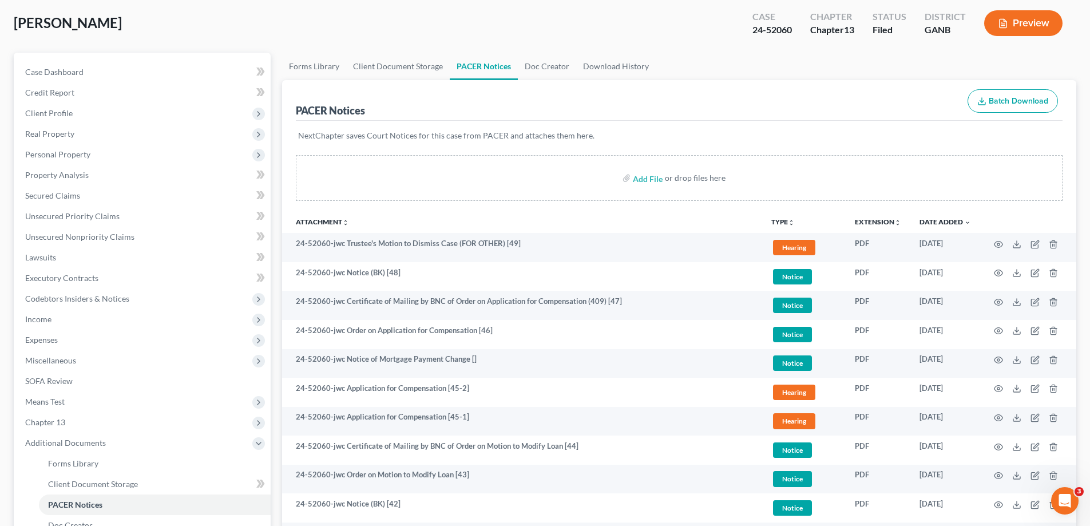
drag, startPoint x: 1065, startPoint y: 58, endPoint x: 702, endPoint y: 86, distance: 363.8
click at [1064, 58] on ul "Forms Library Client Document Storage PACER Notices Doc Creator Download History" at bounding box center [679, 66] width 794 height 27
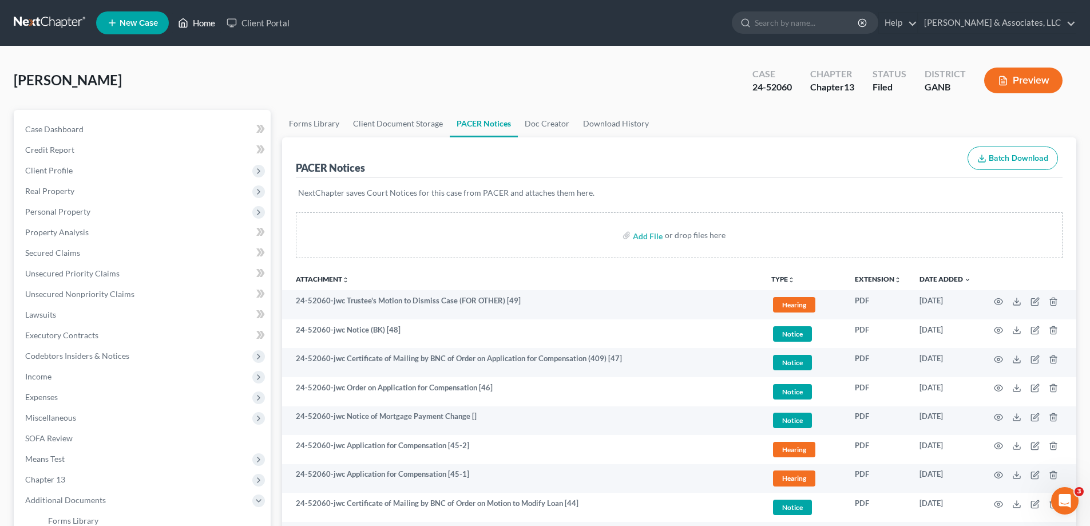
click at [197, 21] on link "Home" at bounding box center [196, 23] width 49 height 21
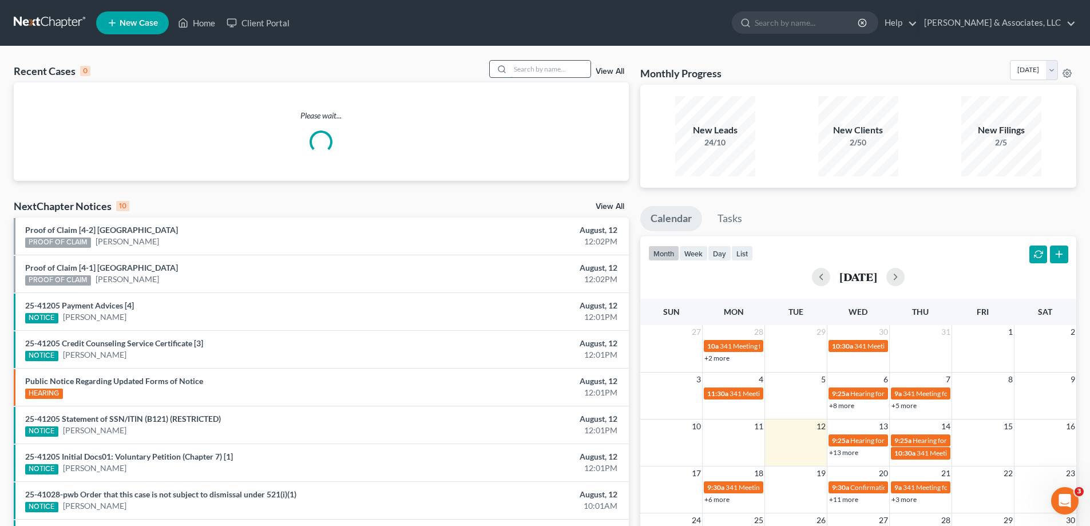
click at [530, 68] on input "search" at bounding box center [550, 69] width 80 height 17
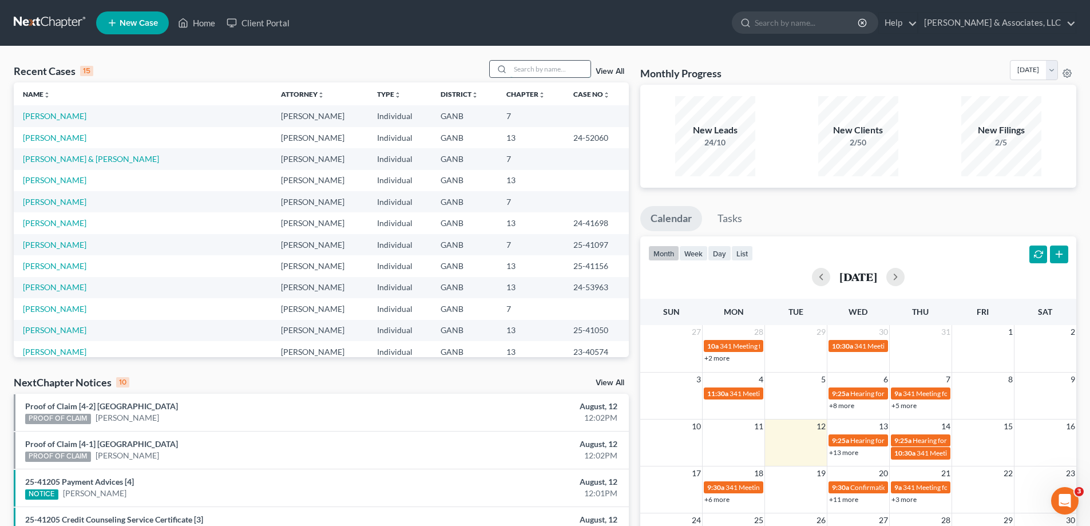
click at [531, 67] on input "search" at bounding box center [550, 69] width 80 height 17
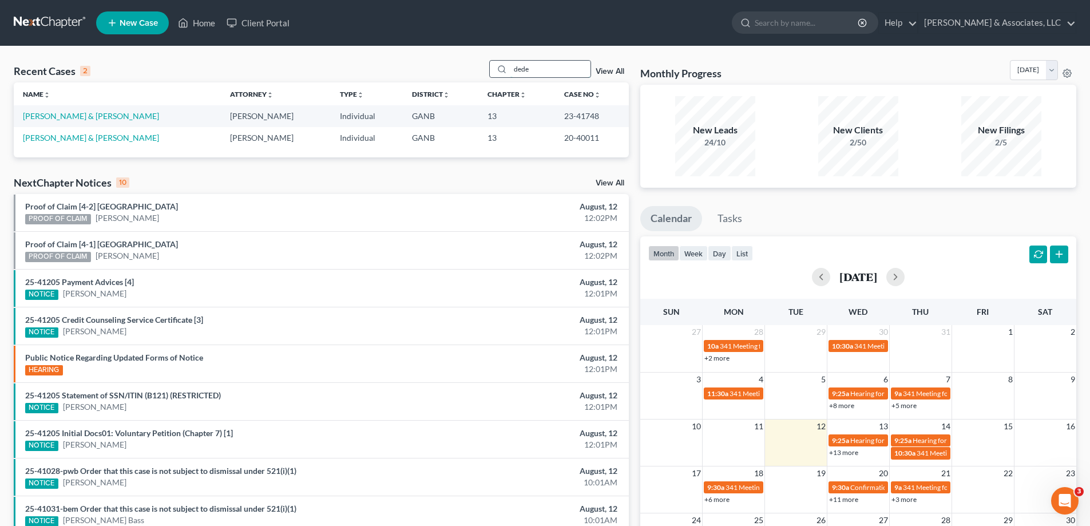
type input "dede"
click at [95, 117] on link "DeDeurwaerder, Douglas & DeeAnne" at bounding box center [91, 116] width 136 height 10
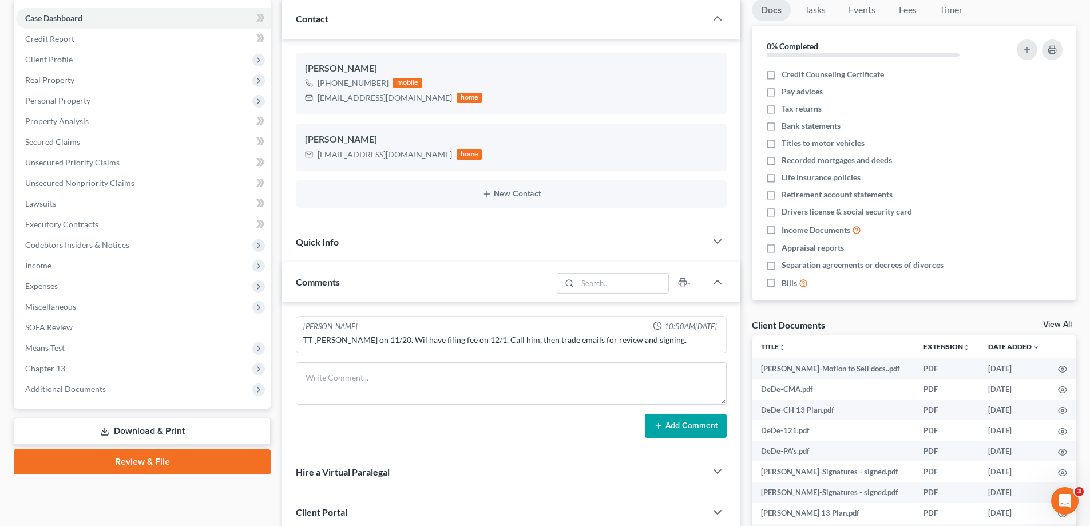
scroll to position [211, 0]
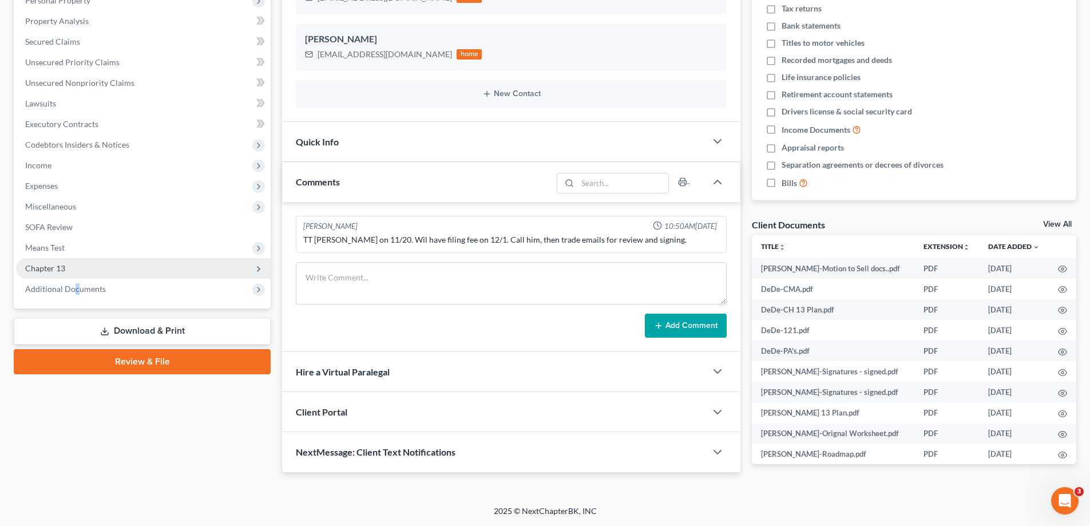
drag, startPoint x: 0, startPoint y: 0, endPoint x: 133, endPoint y: 275, distance: 305.5
click at [76, 288] on span "Additional Documents" at bounding box center [65, 289] width 81 height 10
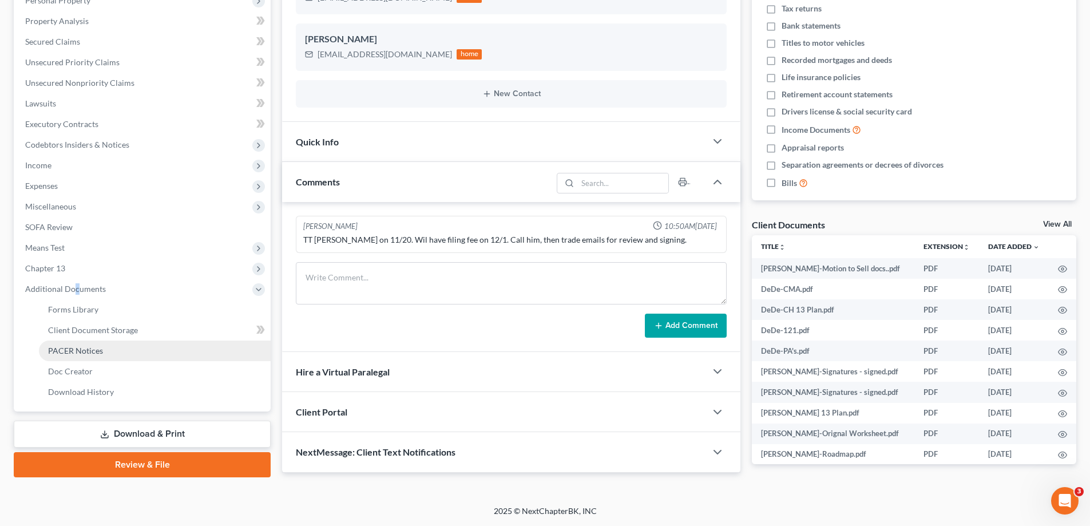
click at [78, 348] on span "PACER Notices" at bounding box center [75, 351] width 55 height 10
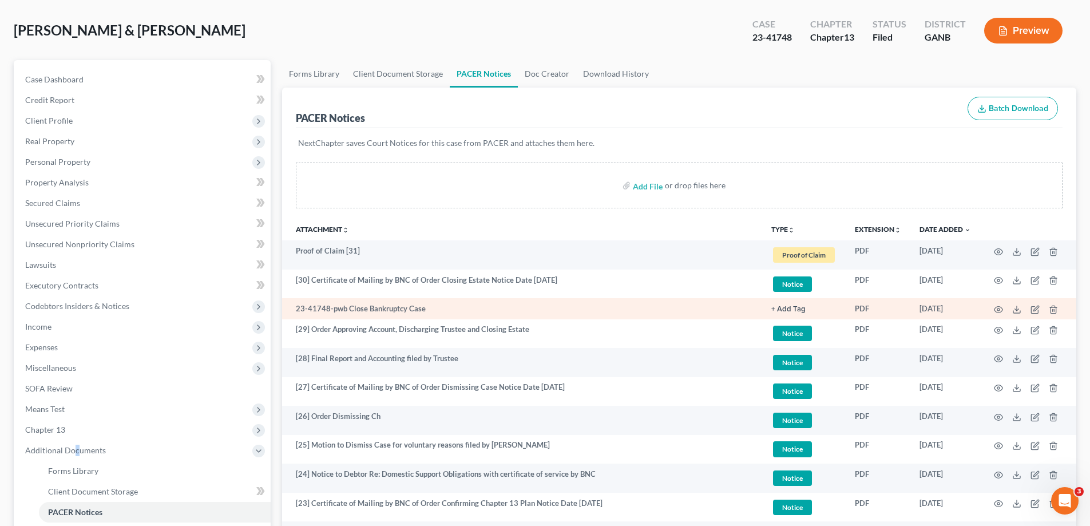
scroll to position [114, 0]
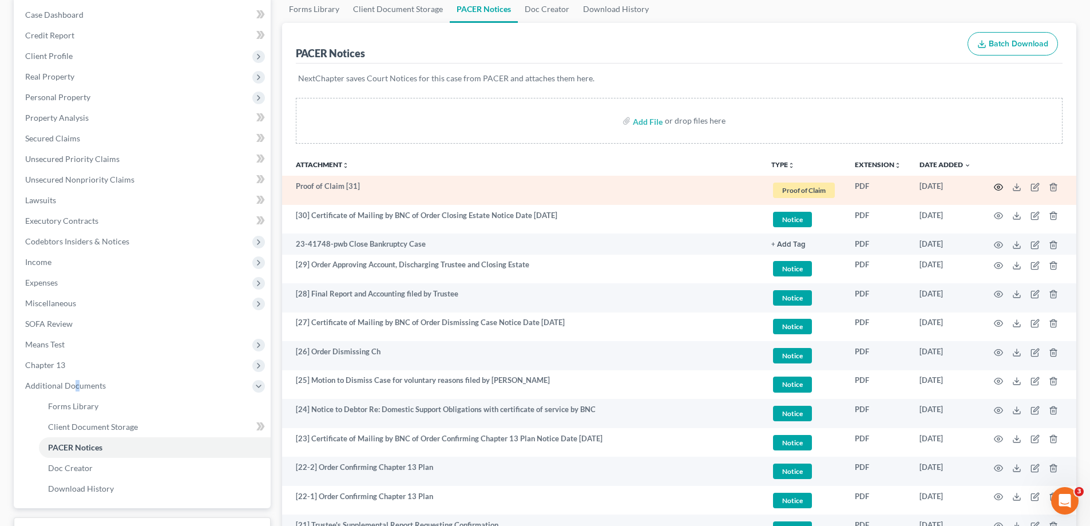
click at [997, 188] on icon "button" at bounding box center [998, 186] width 9 height 9
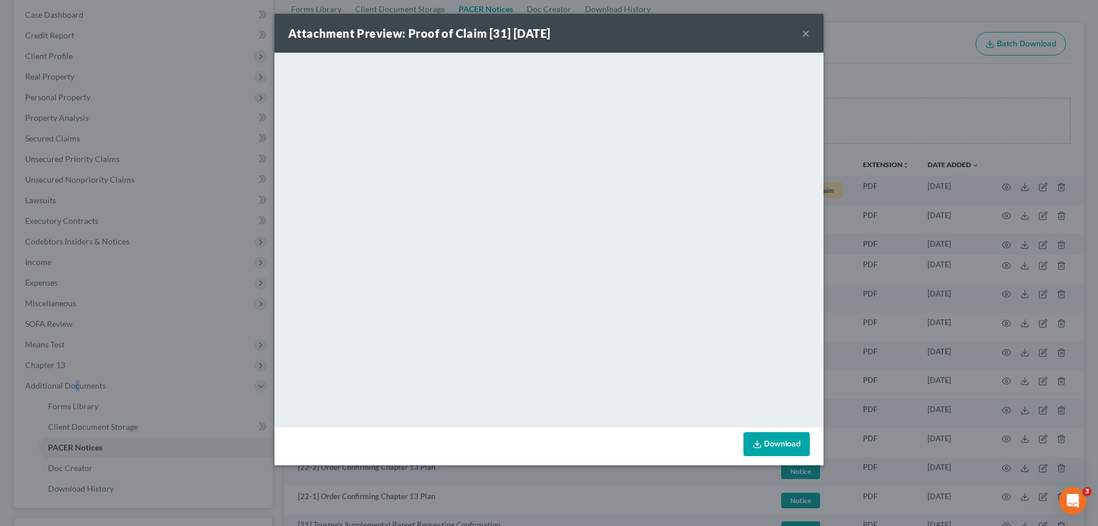
click at [804, 34] on button "×" at bounding box center [806, 33] width 8 height 14
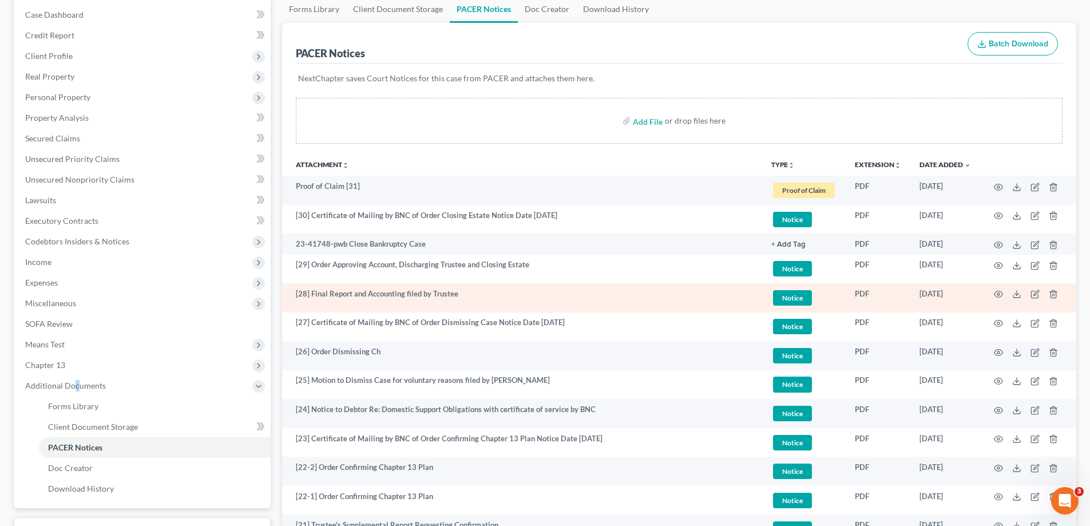
scroll to position [0, 0]
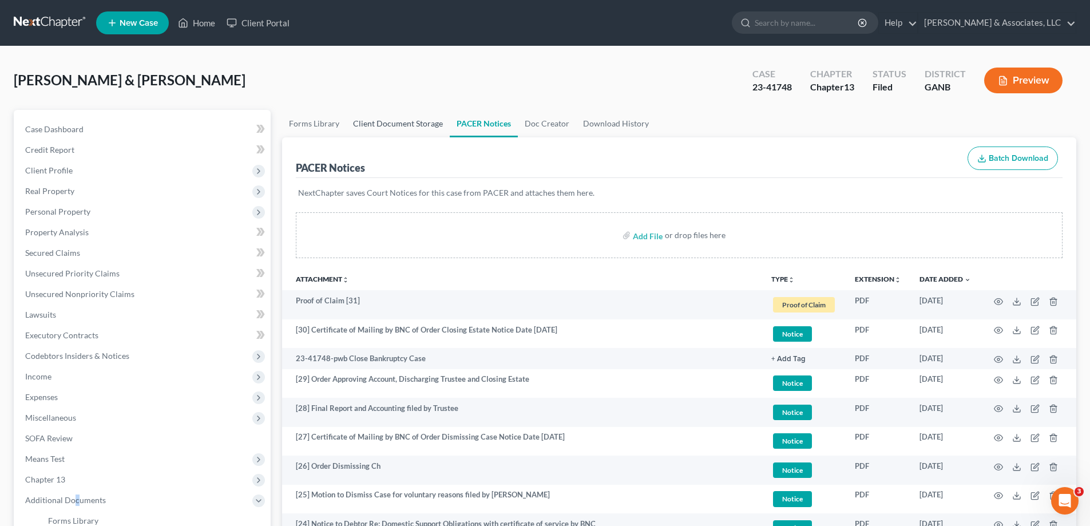
click at [391, 123] on link "Client Document Storage" at bounding box center [398, 123] width 104 height 27
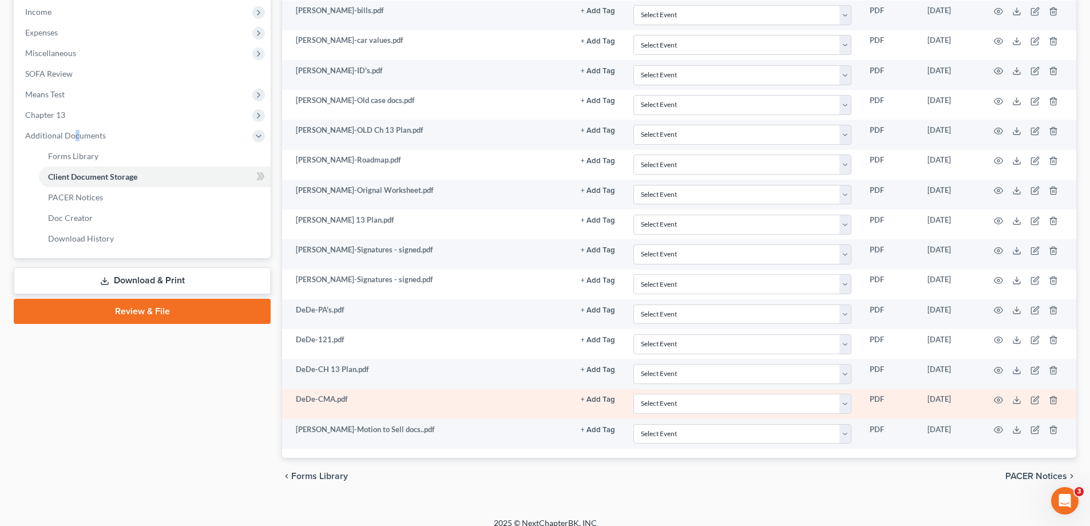
scroll to position [376, 0]
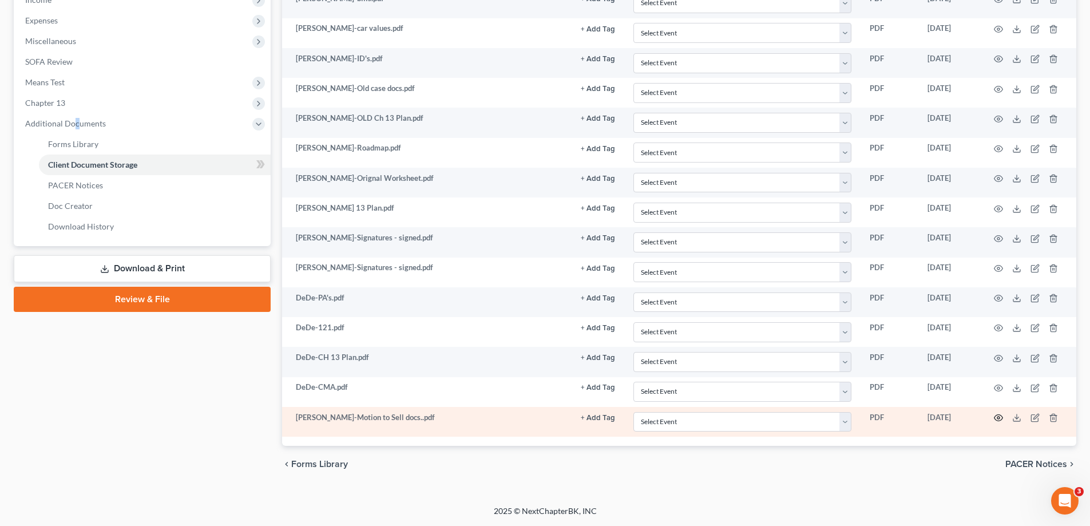
click at [998, 416] on icon "button" at bounding box center [998, 417] width 9 height 9
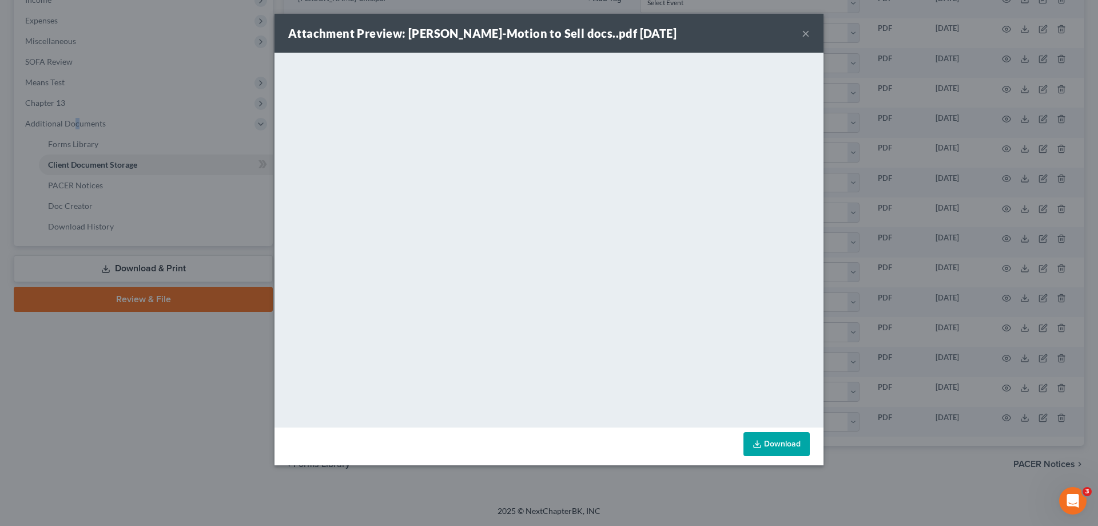
click at [805, 34] on button "×" at bounding box center [806, 33] width 8 height 14
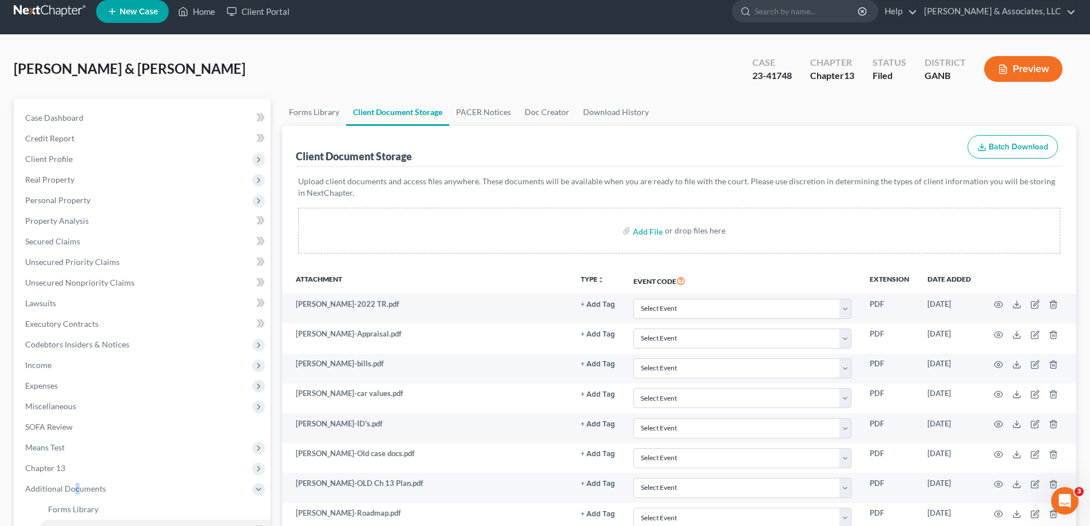
scroll to position [0, 0]
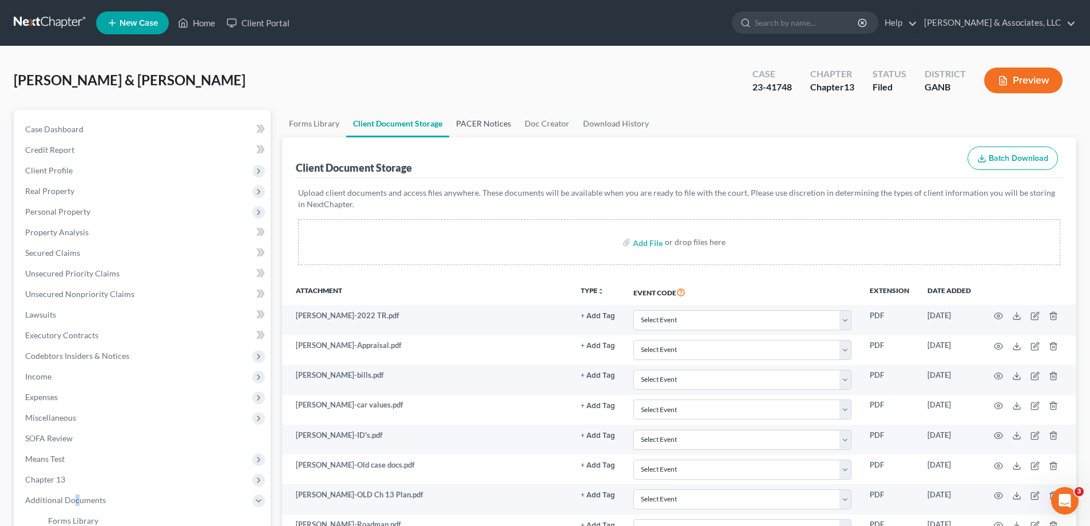
drag, startPoint x: 486, startPoint y: 124, endPoint x: 505, endPoint y: 156, distance: 36.9
click at [486, 124] on link "PACER Notices" at bounding box center [483, 123] width 69 height 27
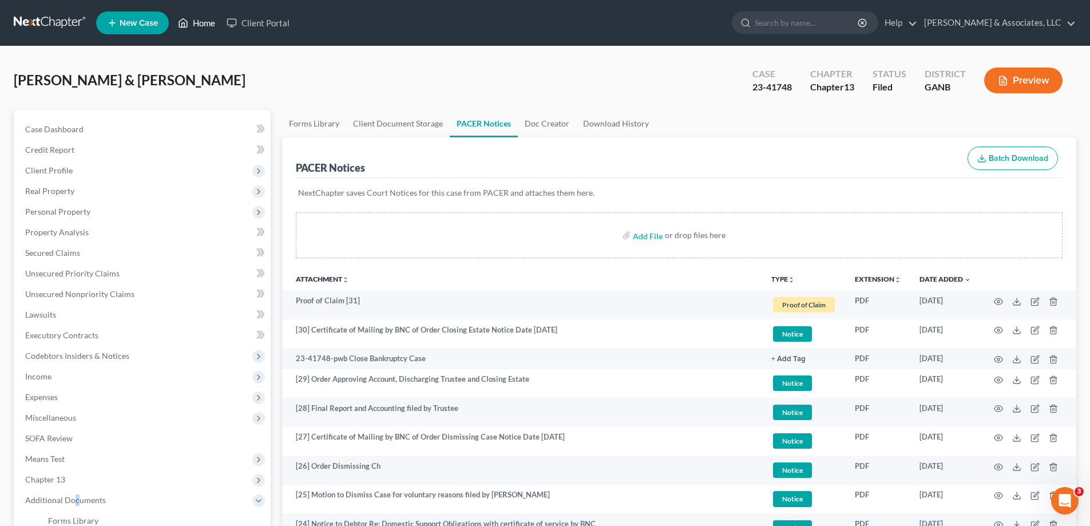
click at [207, 21] on link "Home" at bounding box center [196, 23] width 49 height 21
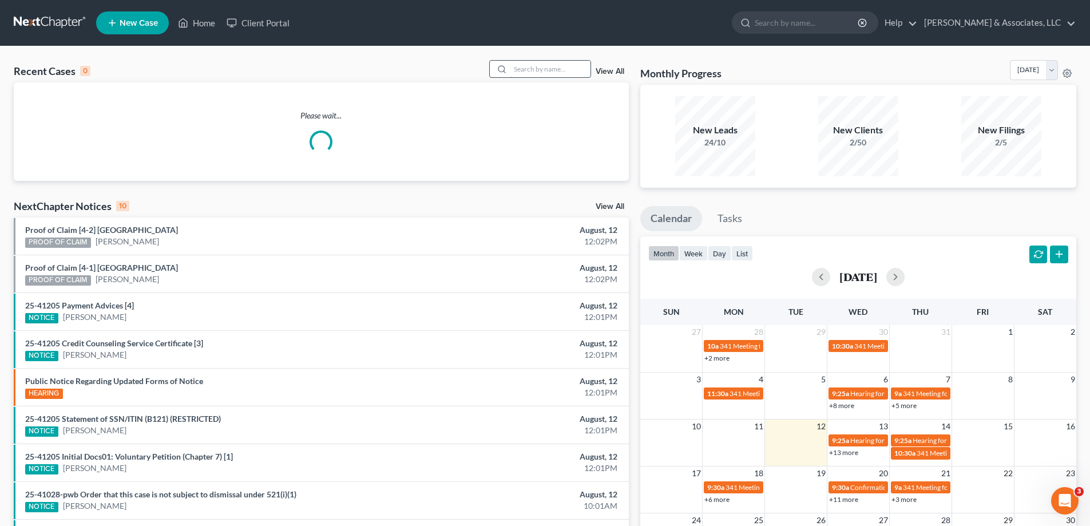
click at [565, 70] on input "search" at bounding box center [550, 69] width 80 height 17
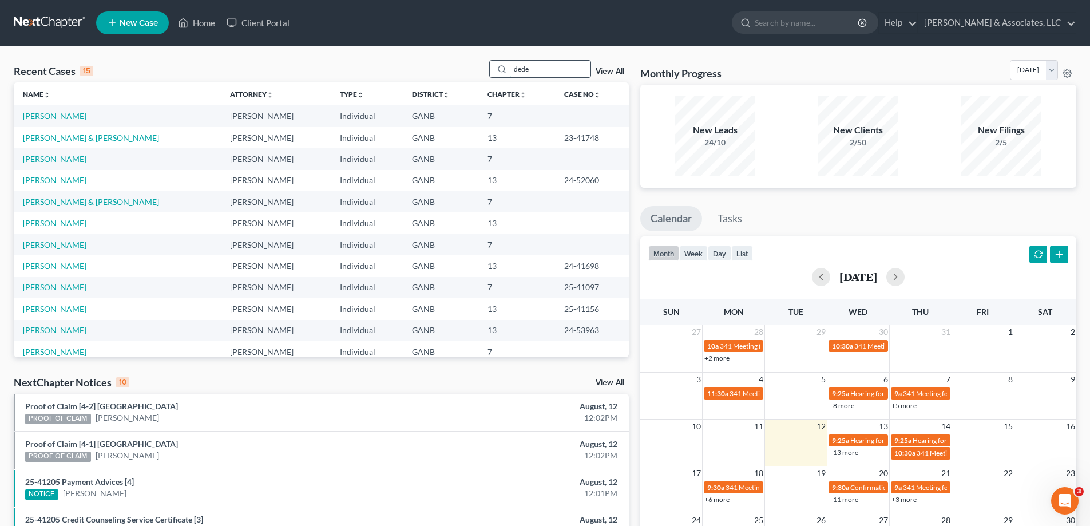
type input "dede"
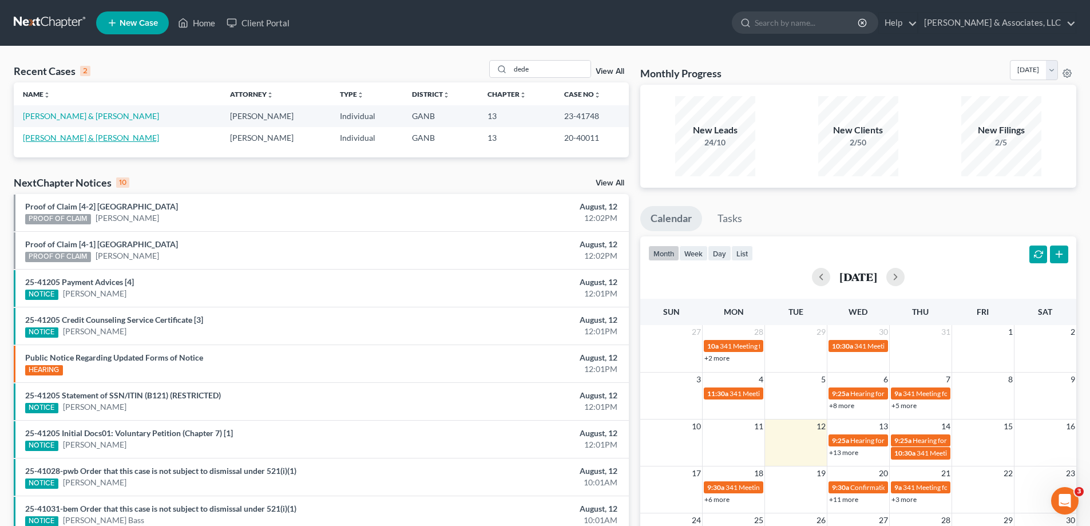
click at [80, 134] on link "Dedeurwaerder, Douglas & DeeAnne" at bounding box center [91, 138] width 136 height 10
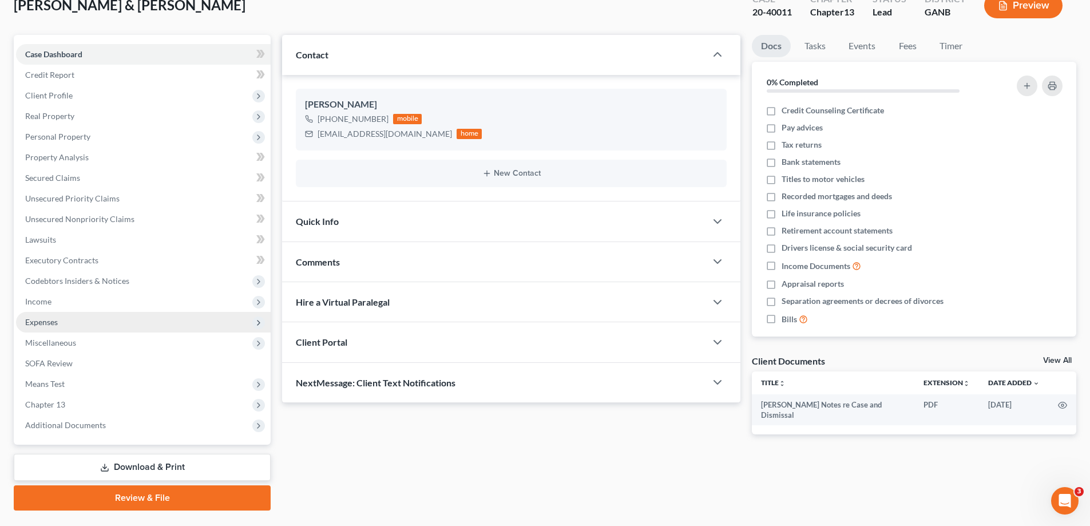
scroll to position [103, 0]
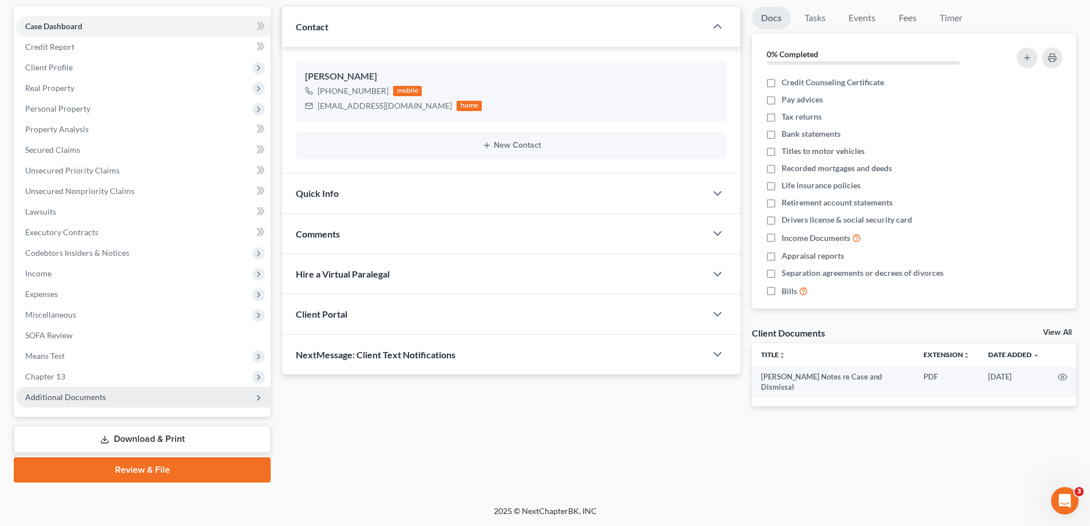
click at [41, 396] on span "Additional Documents" at bounding box center [65, 397] width 81 height 10
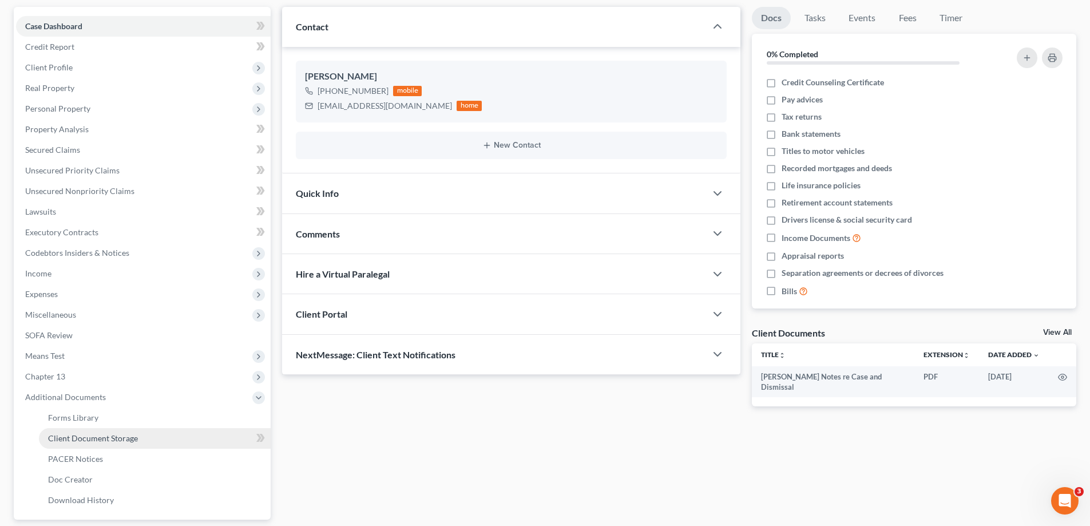
click at [92, 436] on span "Client Document Storage" at bounding box center [93, 438] width 90 height 10
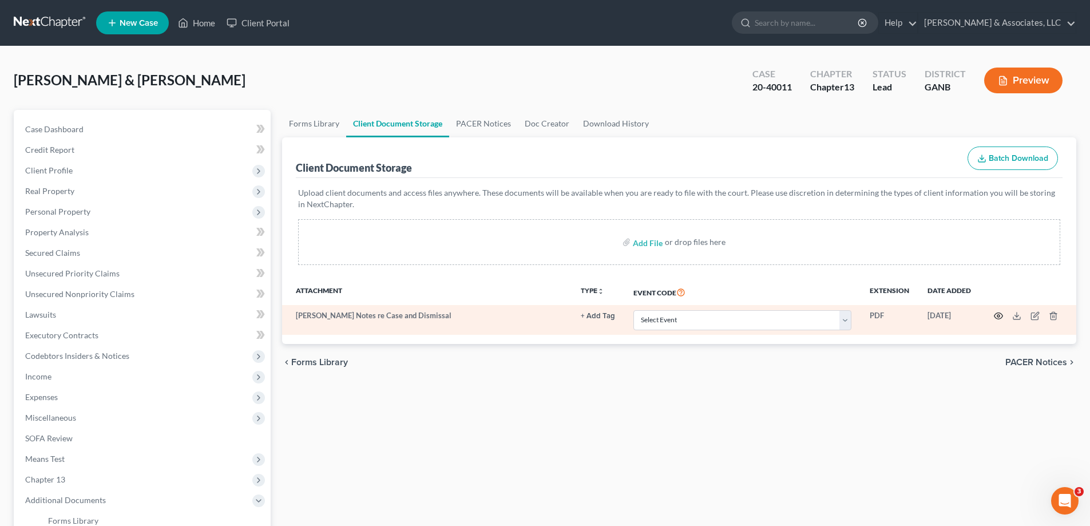
click at [996, 315] on icon "button" at bounding box center [998, 315] width 9 height 9
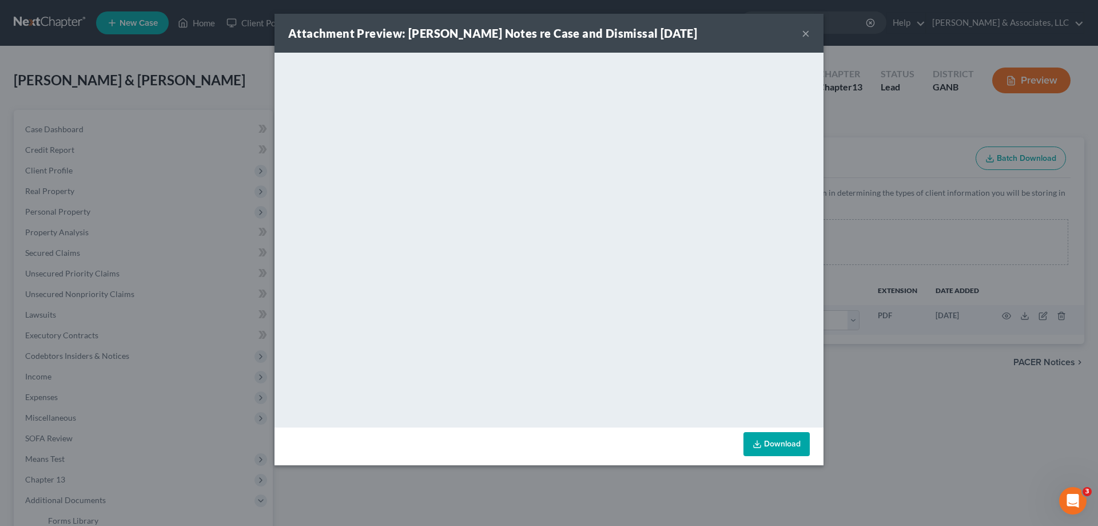
drag, startPoint x: 807, startPoint y: 31, endPoint x: 792, endPoint y: 53, distance: 26.0
click at [807, 31] on button "×" at bounding box center [806, 33] width 8 height 14
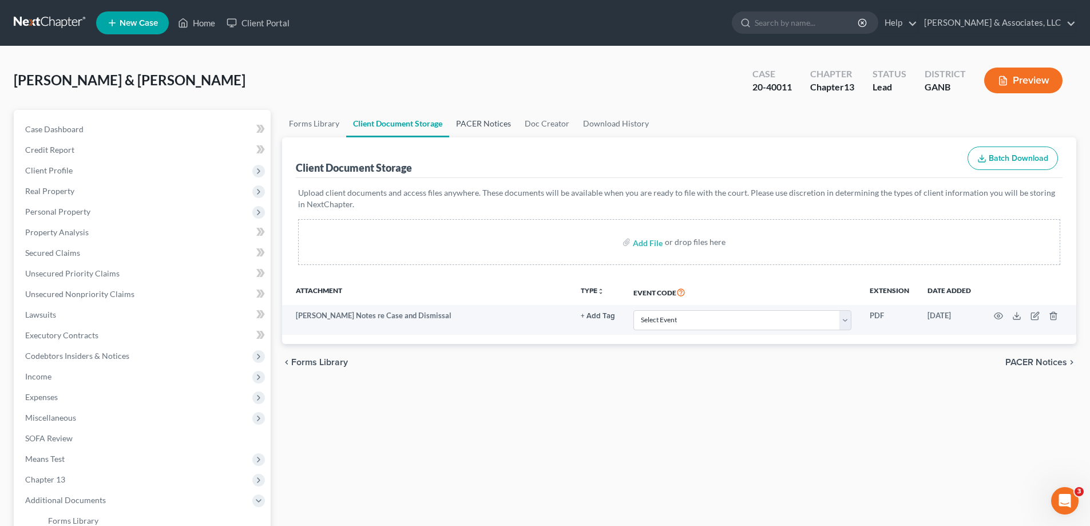
click at [494, 122] on link "PACER Notices" at bounding box center [483, 123] width 69 height 27
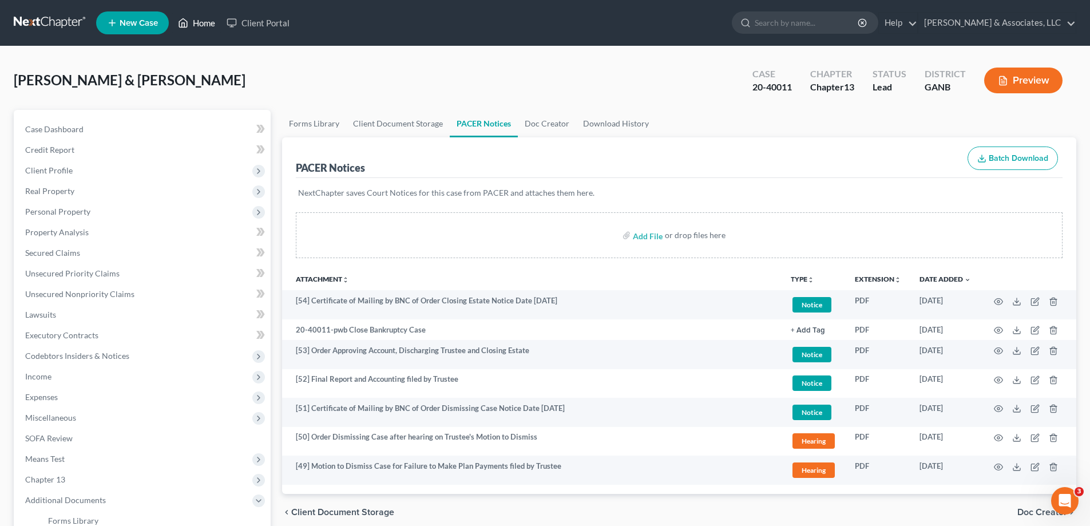
click at [207, 16] on link "Home" at bounding box center [196, 23] width 49 height 21
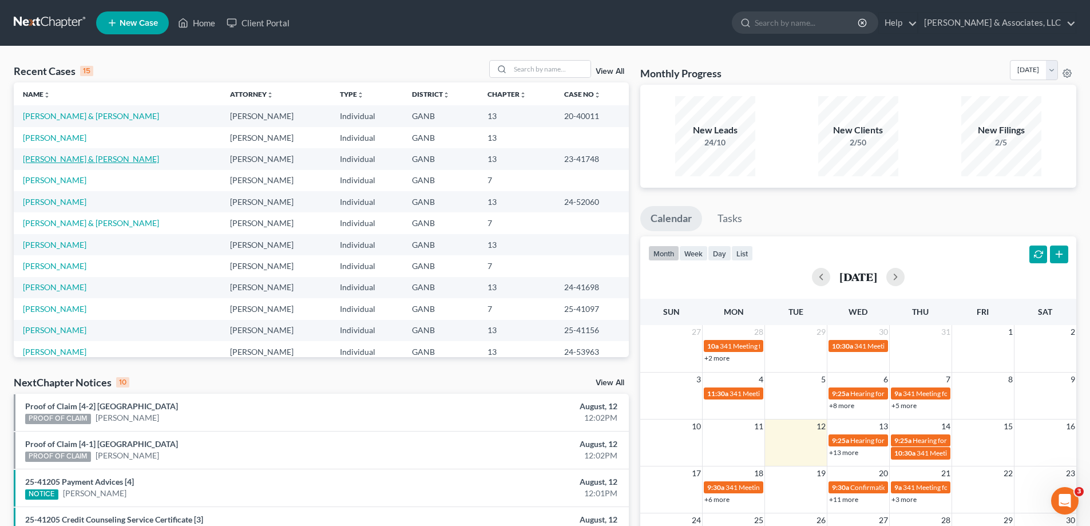
click at [96, 160] on link "DeDeurwaerder, Douglas & DeeAnne" at bounding box center [91, 159] width 136 height 10
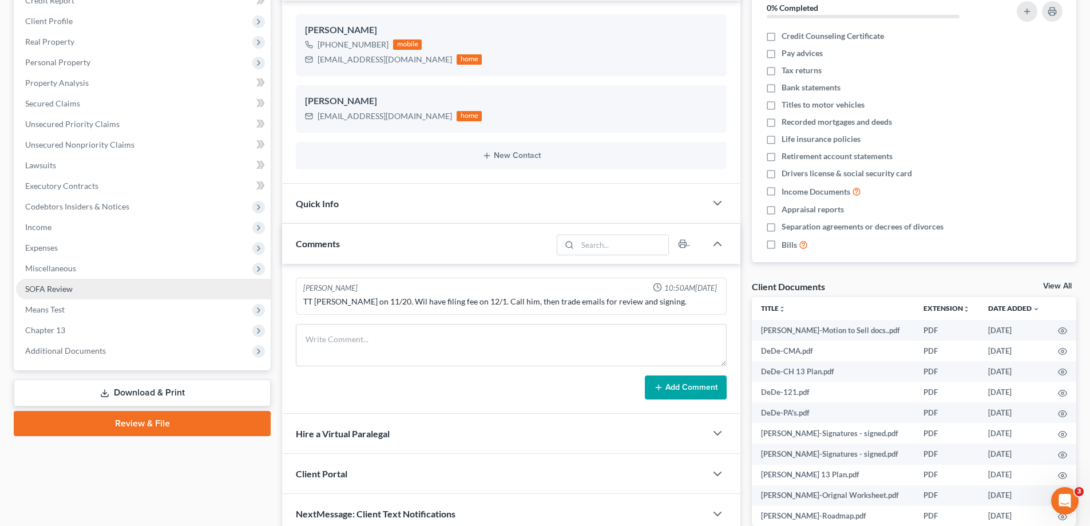
scroll to position [211, 0]
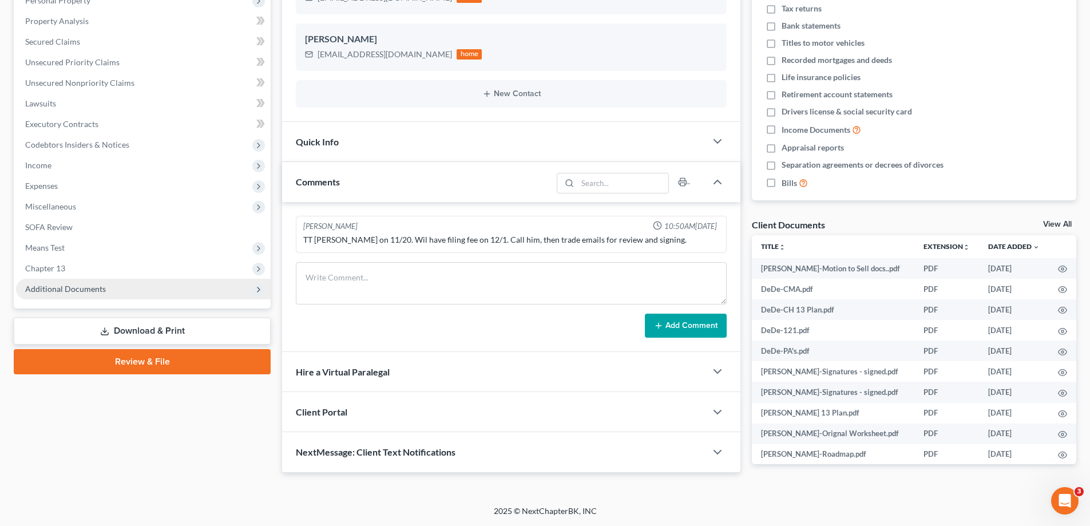
click at [89, 287] on span "Additional Documents" at bounding box center [65, 289] width 81 height 10
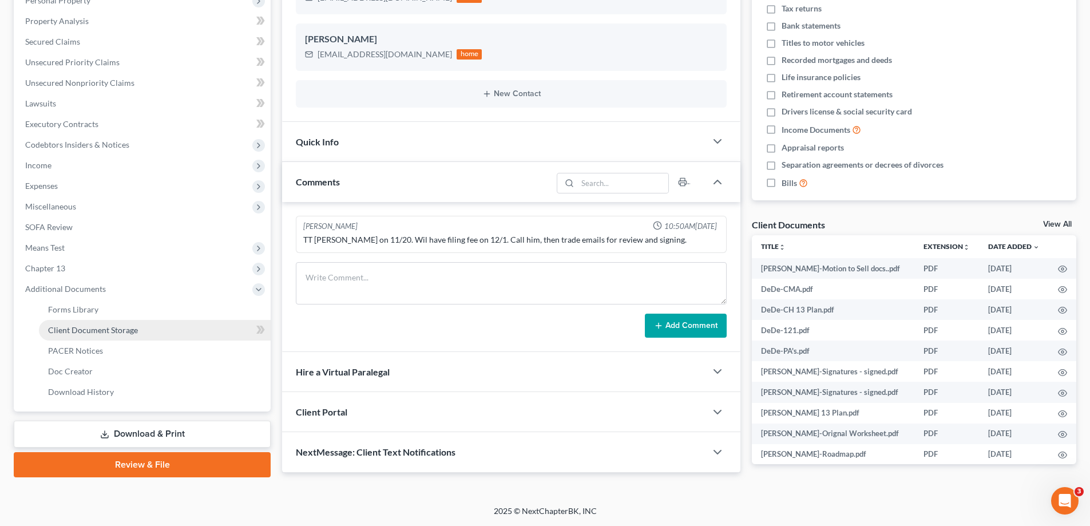
click at [72, 331] on span "Client Document Storage" at bounding box center [93, 330] width 90 height 10
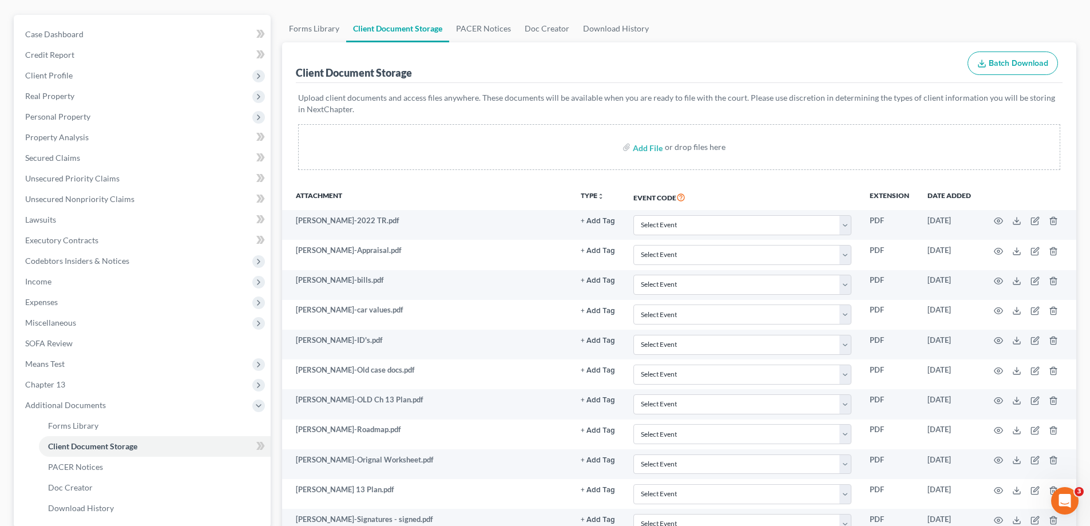
scroll to position [90, 0]
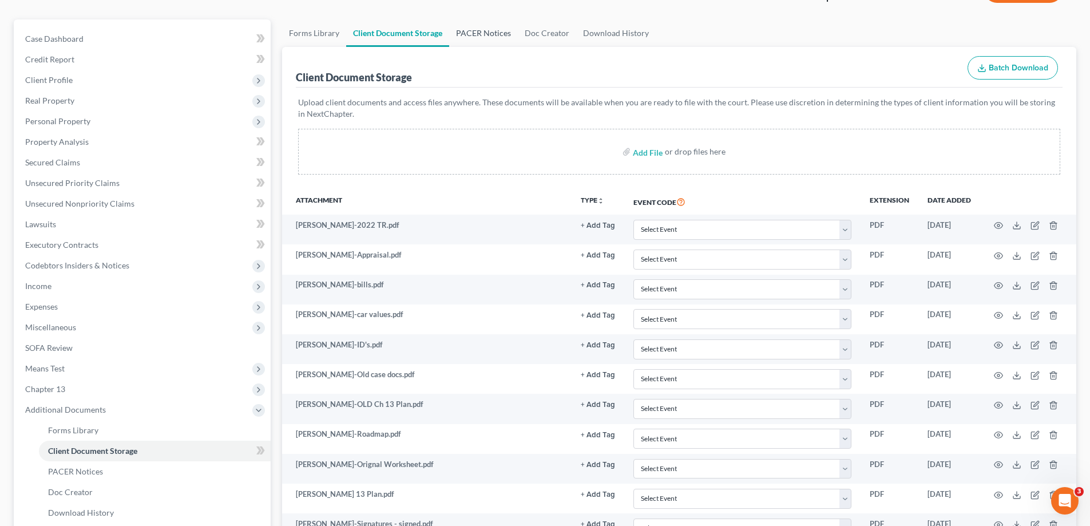
click at [477, 32] on link "PACER Notices" at bounding box center [483, 32] width 69 height 27
